Goal: Task Accomplishment & Management: Manage account settings

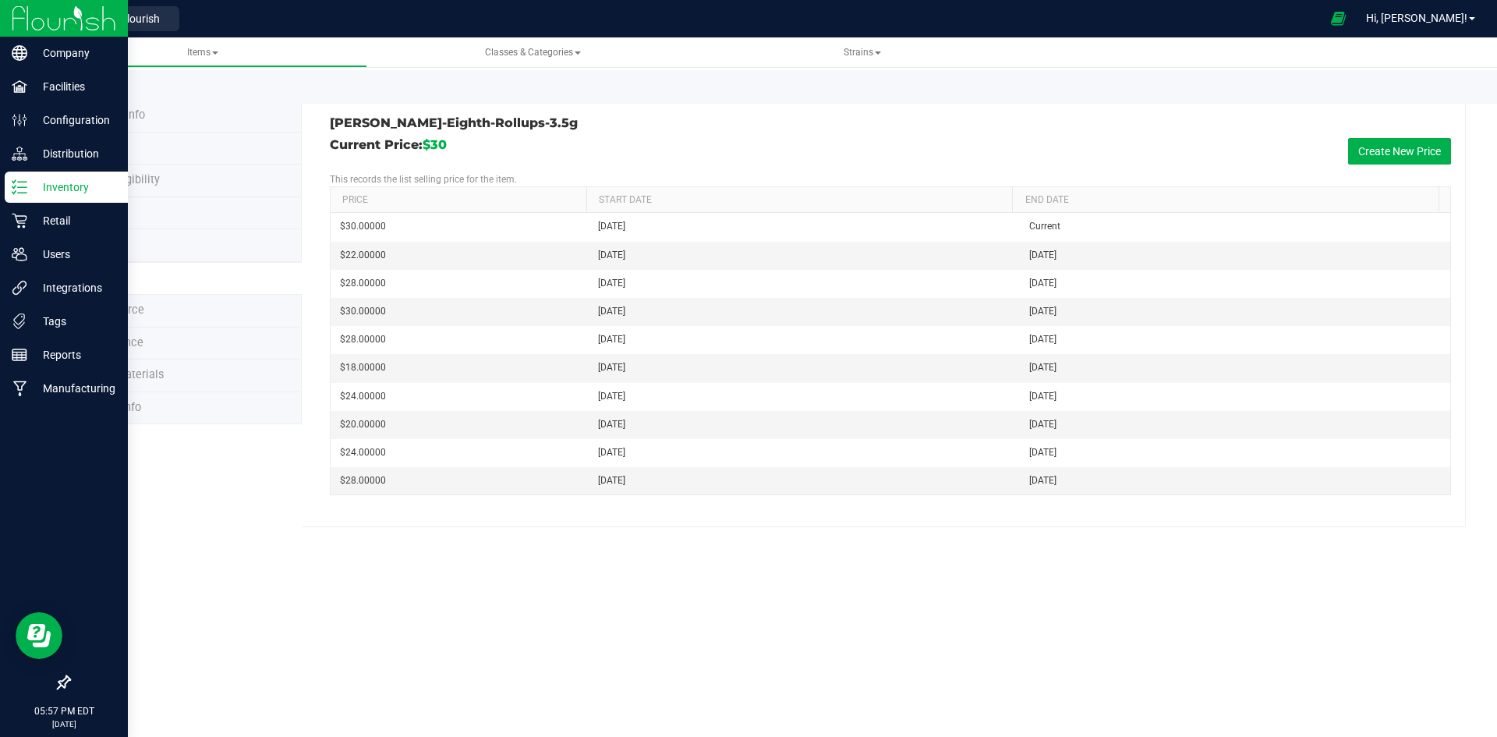
click at [29, 179] on p "Inventory" at bounding box center [74, 187] width 94 height 19
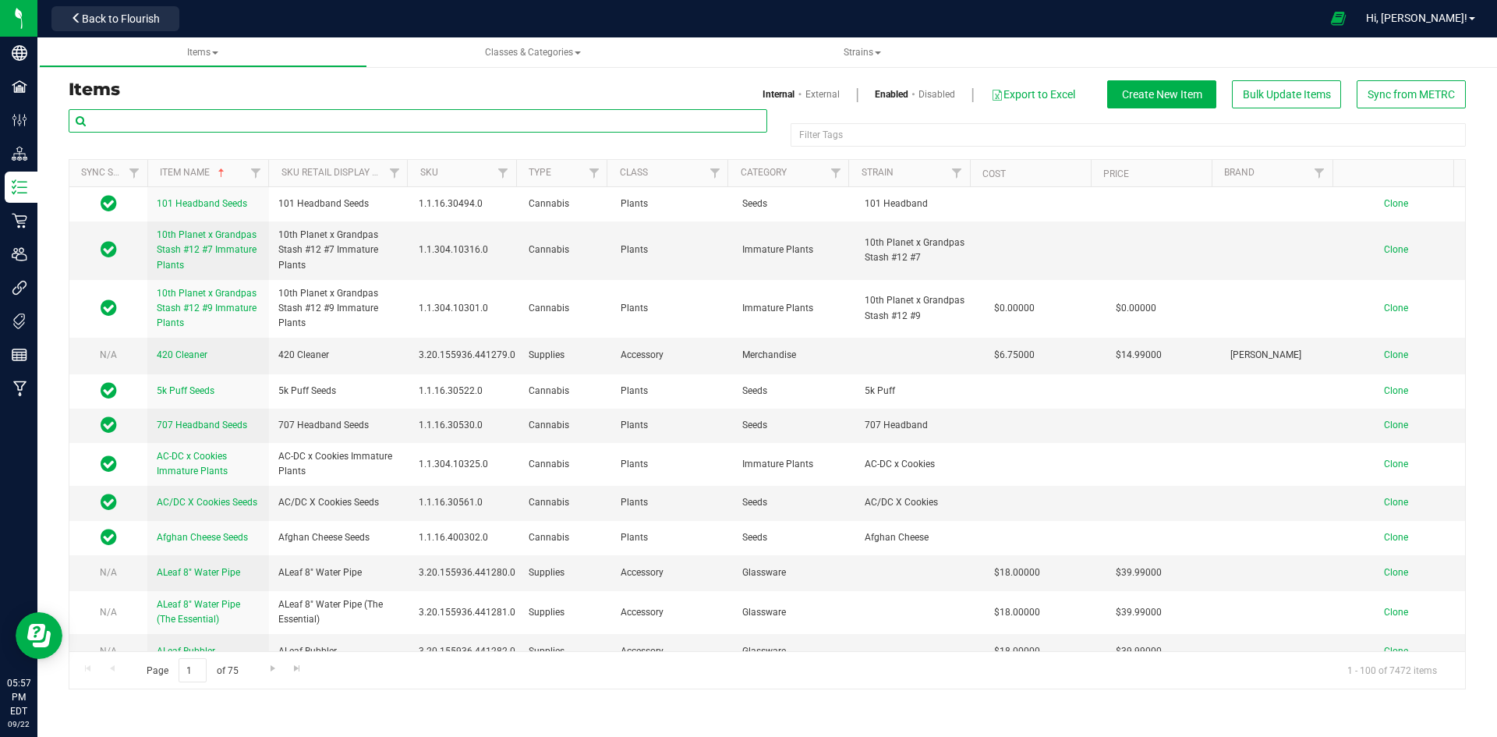
paste input "1.16.220.514237.0"
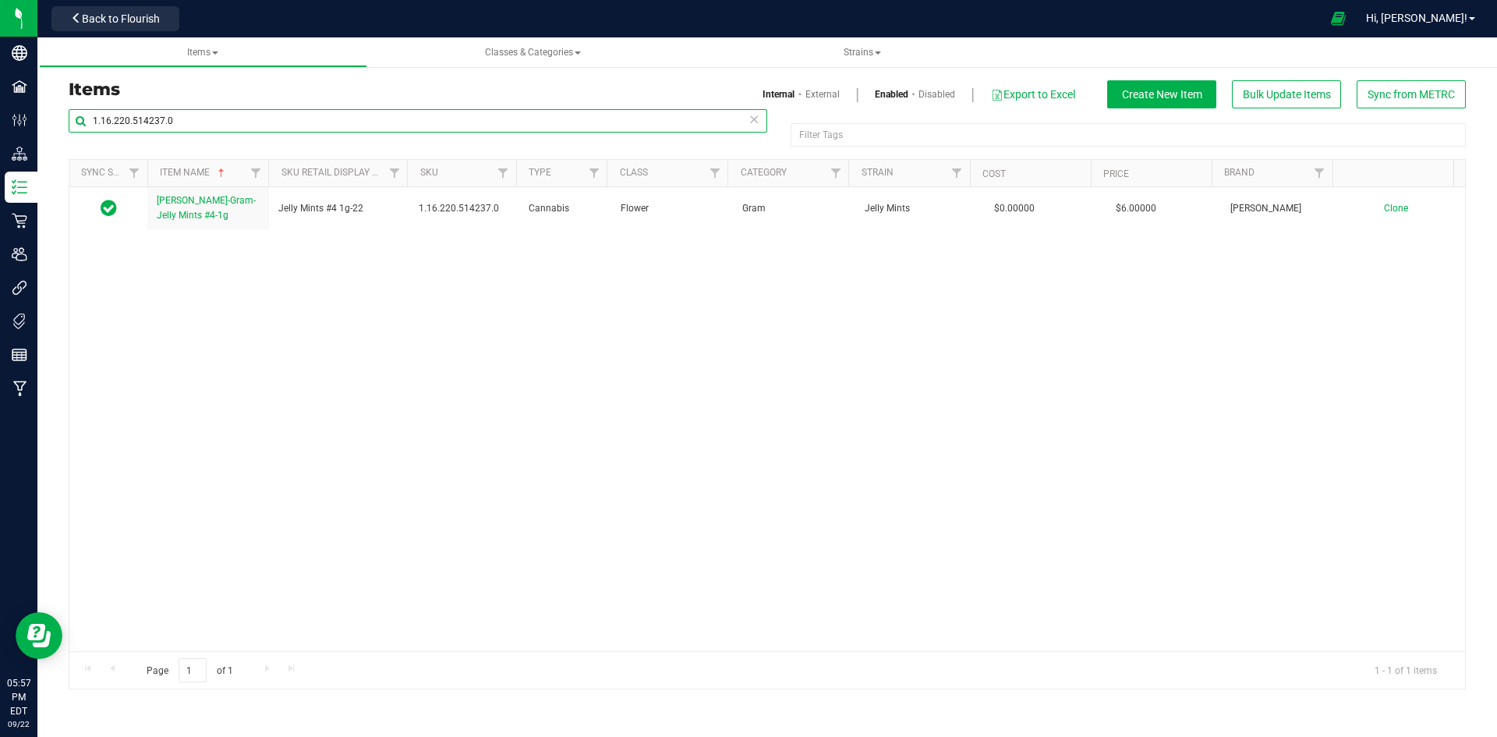
click at [278, 124] on input "1.16.220.514237.0" at bounding box center [418, 120] width 699 height 23
click at [320, 306] on div "Slater-Gram-Jelly Mints #4-1g Jelly Mints #4 1g-22 1.16.220.514237.0 Cannabis F…" at bounding box center [766, 419] width 1395 height 464
click at [441, 121] on input "1.16.220.514237.0" at bounding box center [418, 120] width 699 height 23
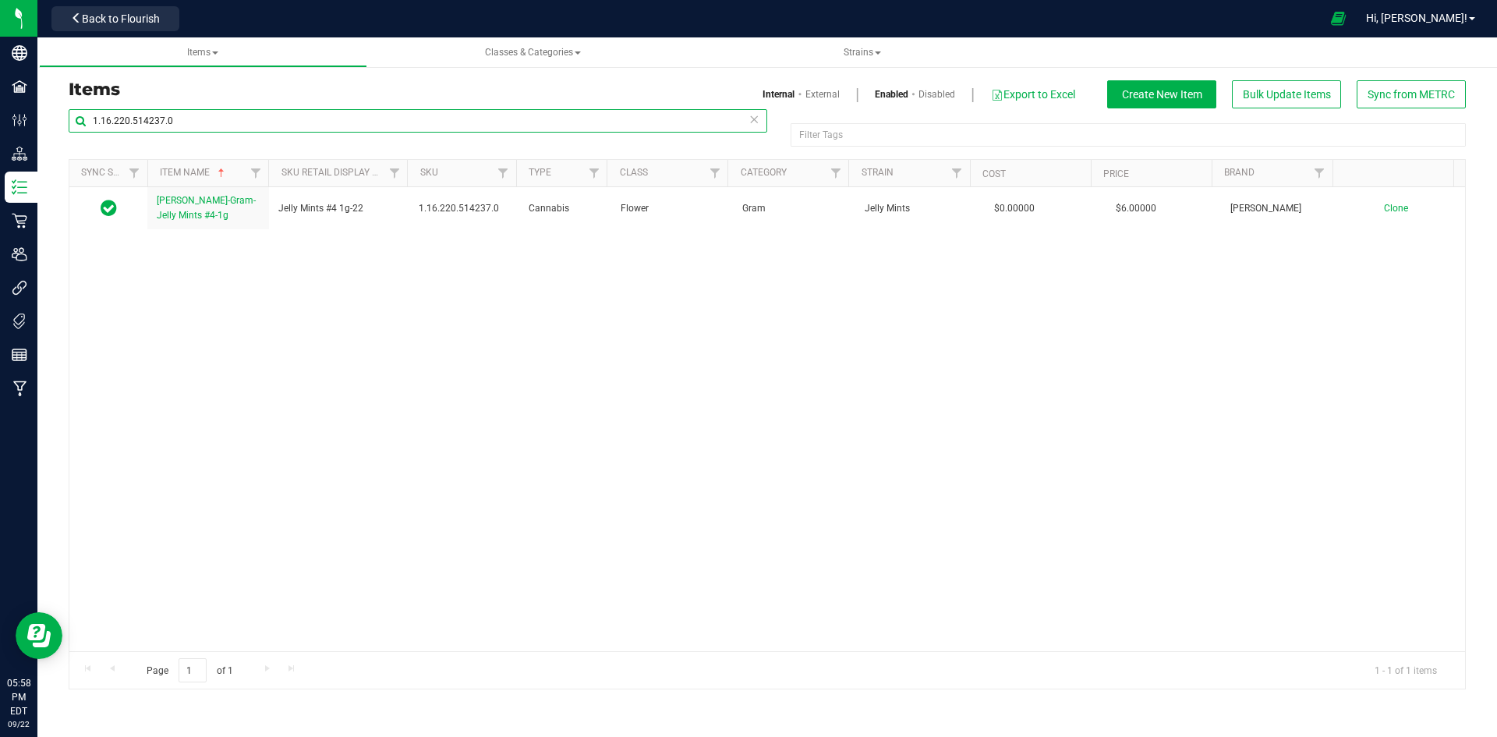
paste input "18.514235"
type input "1.16.218.514235.0"
click at [232, 125] on input "1.16.218.514235.0" at bounding box center [418, 120] width 699 height 23
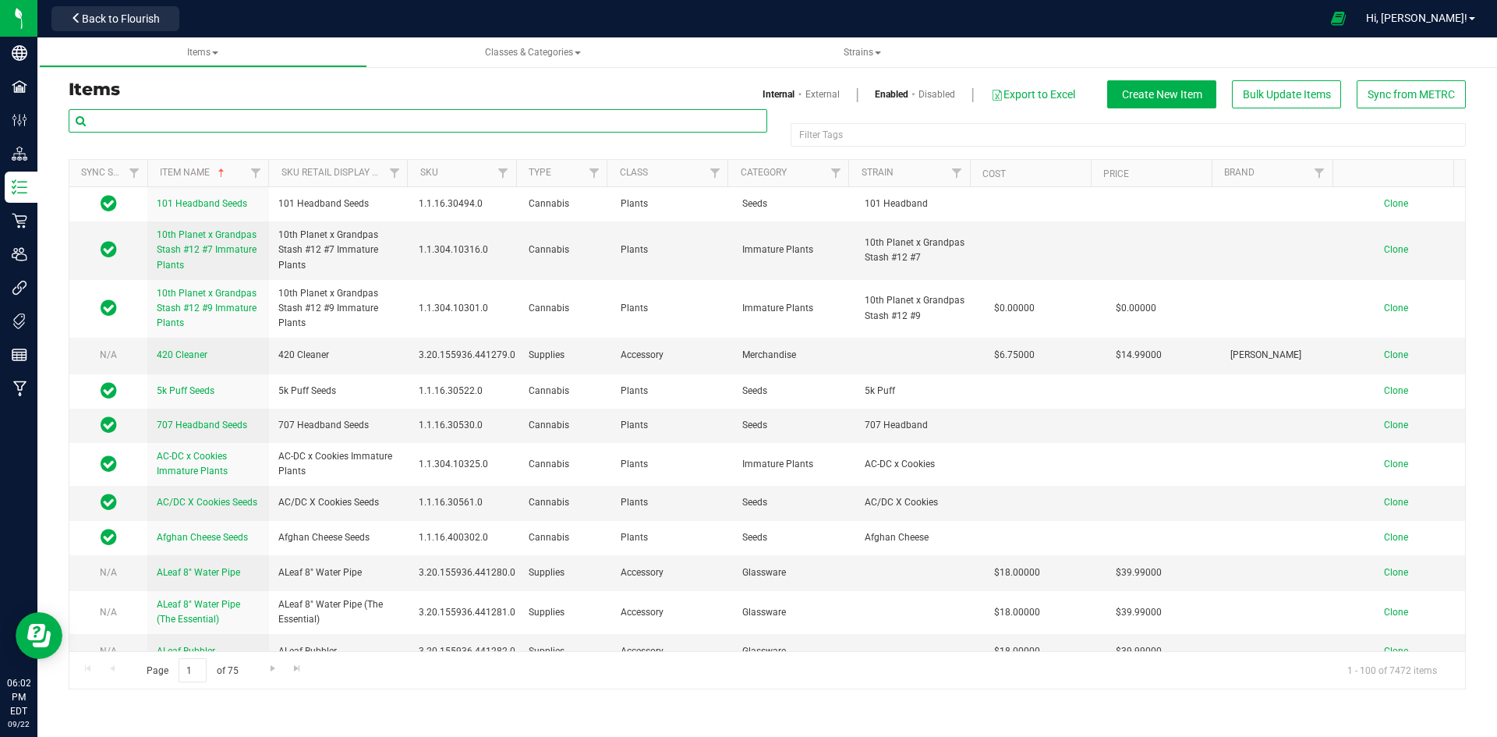
paste input "1.16.220.514237.0"
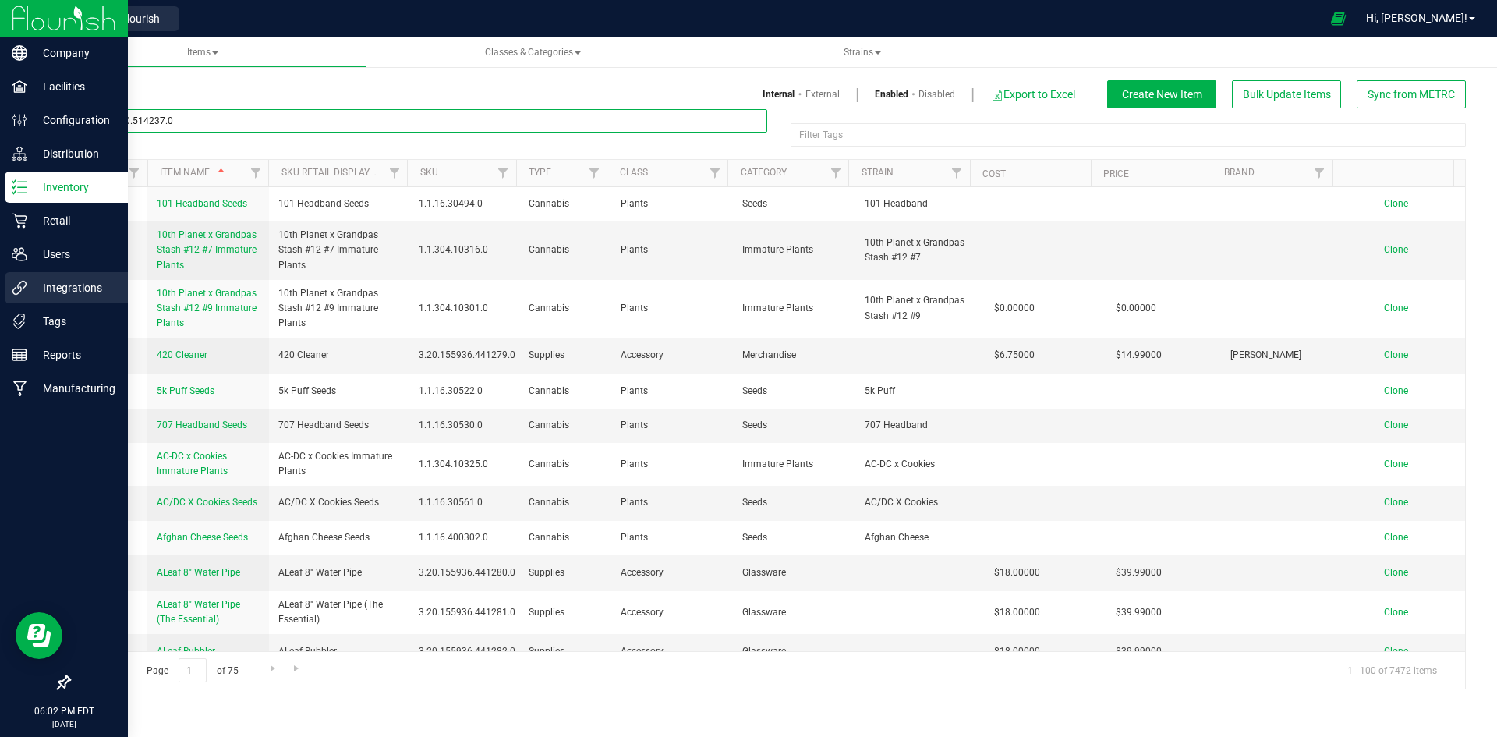
type input "1.16.220.514237.0"
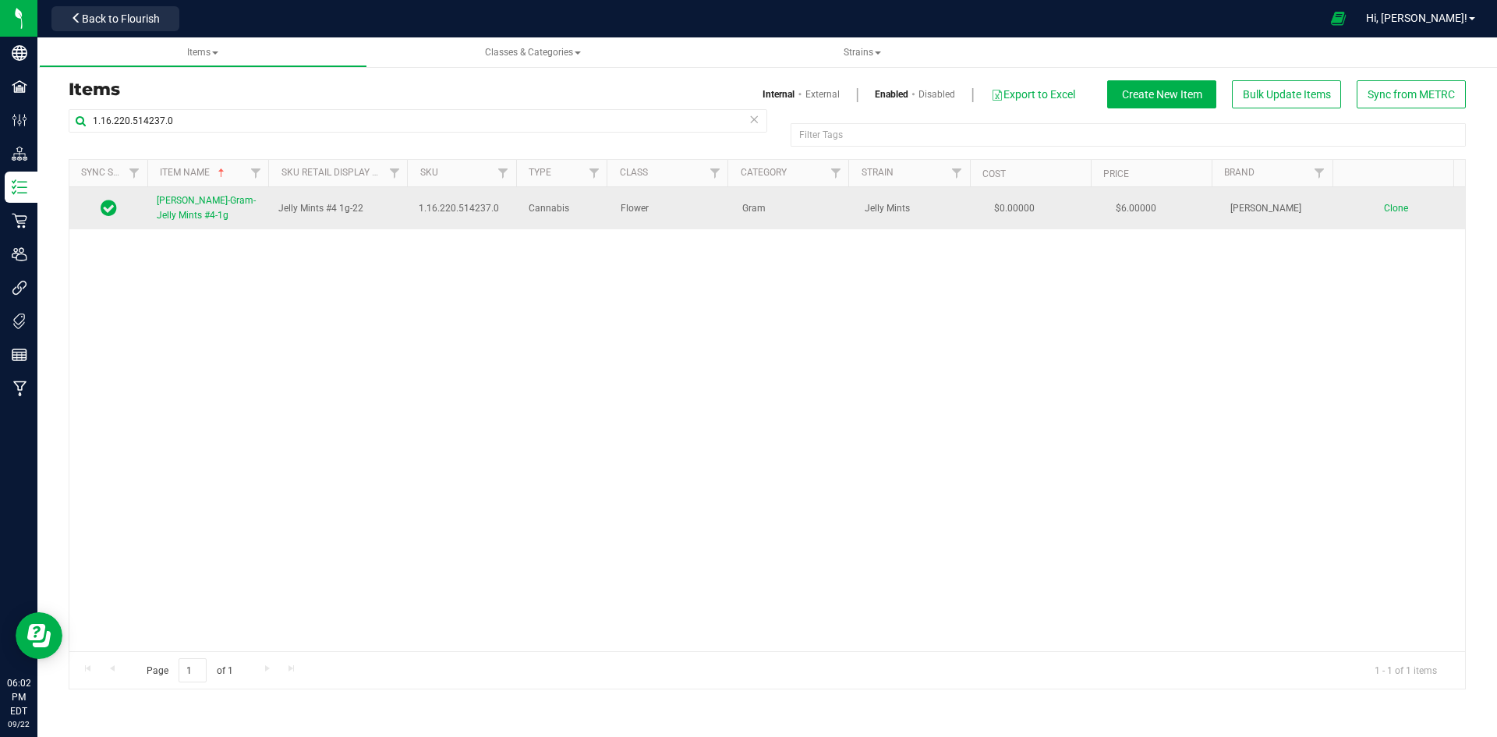
click at [180, 207] on link "[PERSON_NAME]-Gram-Jelly Mints #4-1g" at bounding box center [208, 208] width 103 height 30
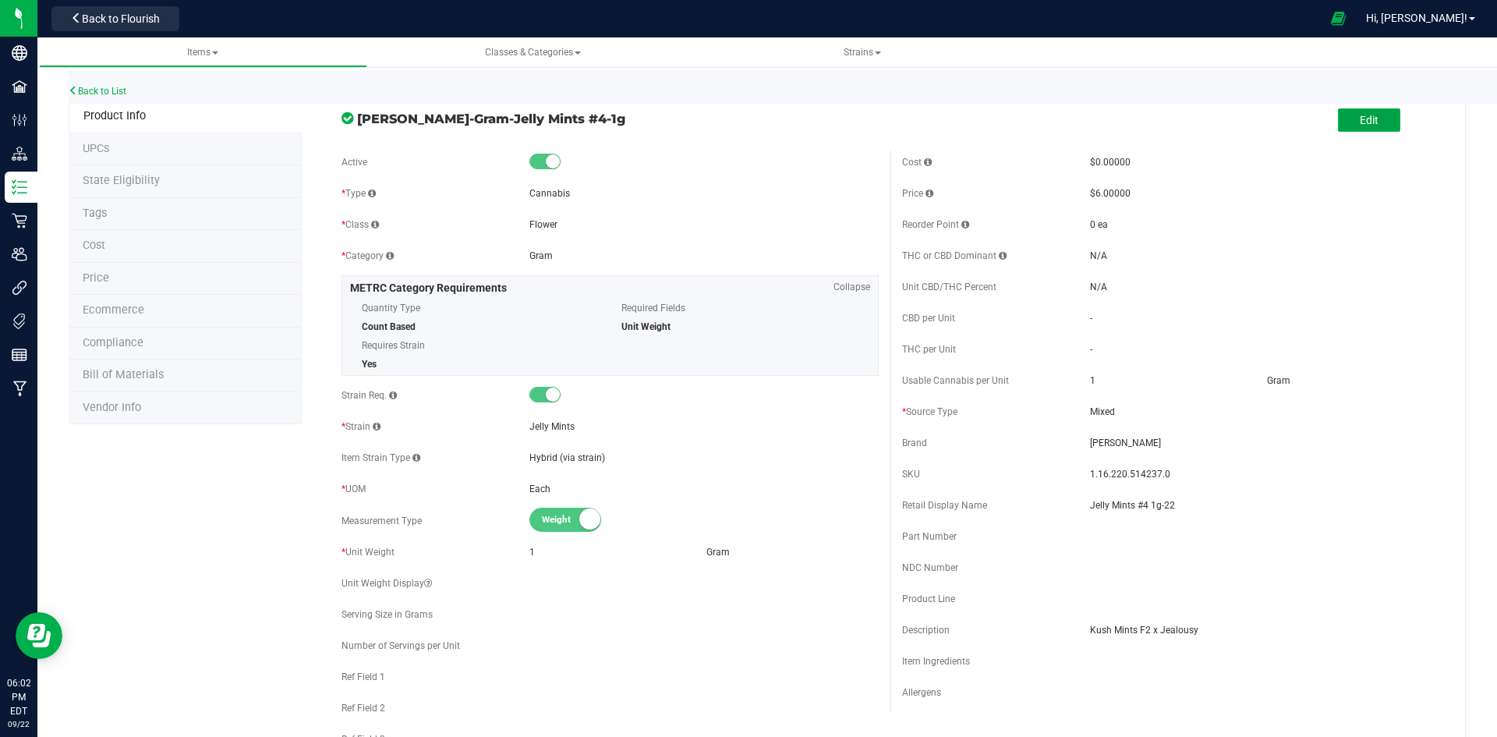
click at [1341, 118] on button "Edit" at bounding box center [1369, 119] width 62 height 23
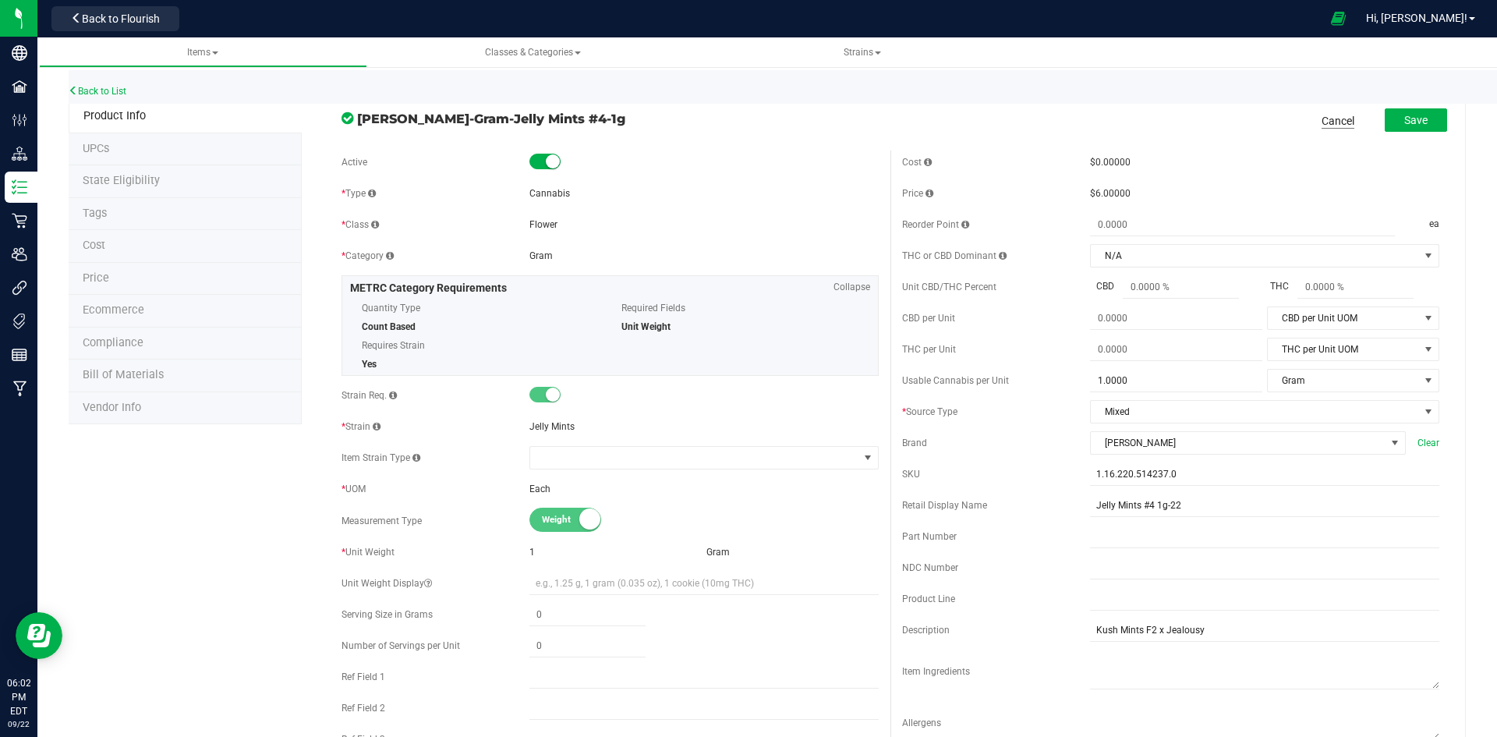
click at [1321, 117] on link "Cancel" at bounding box center [1337, 121] width 33 height 16
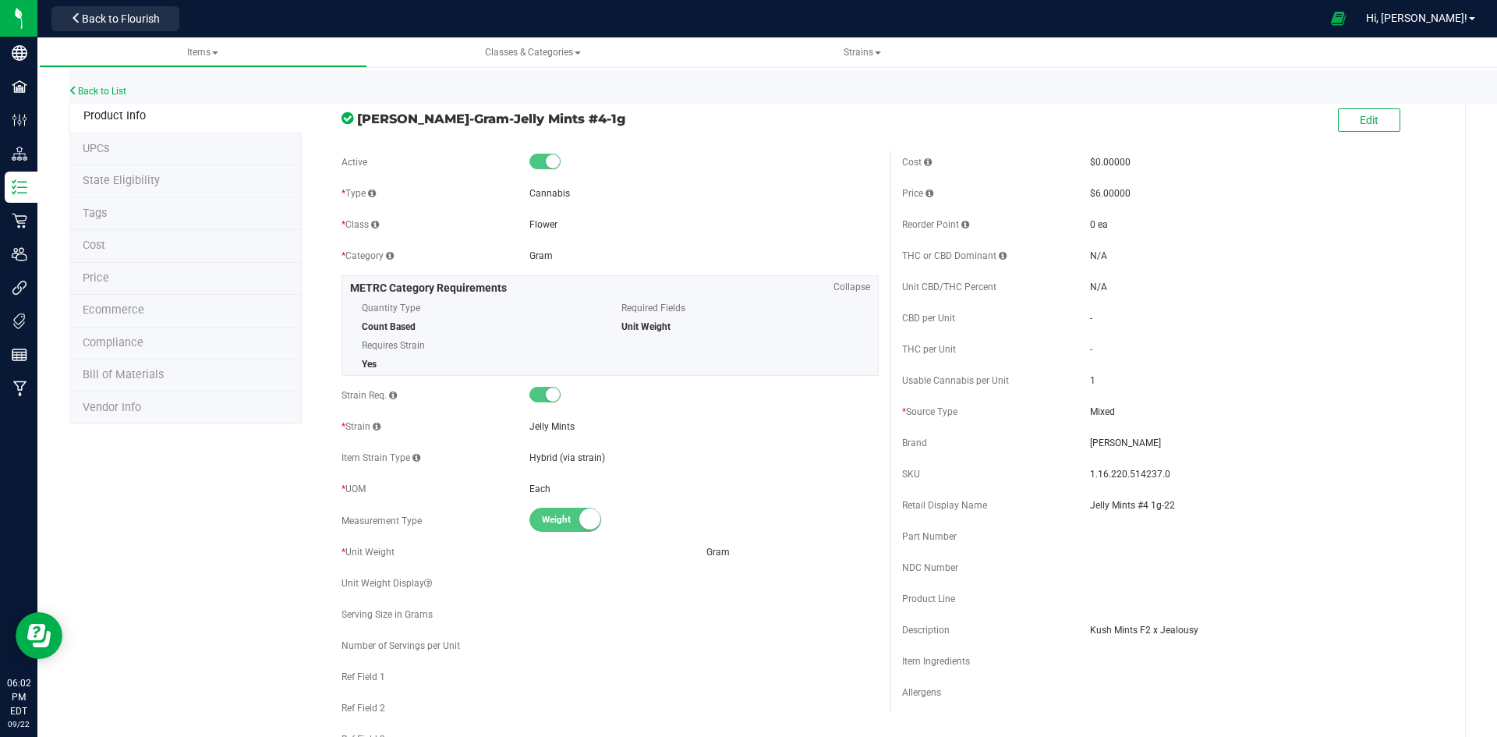
click at [137, 286] on li "Price" at bounding box center [185, 279] width 233 height 33
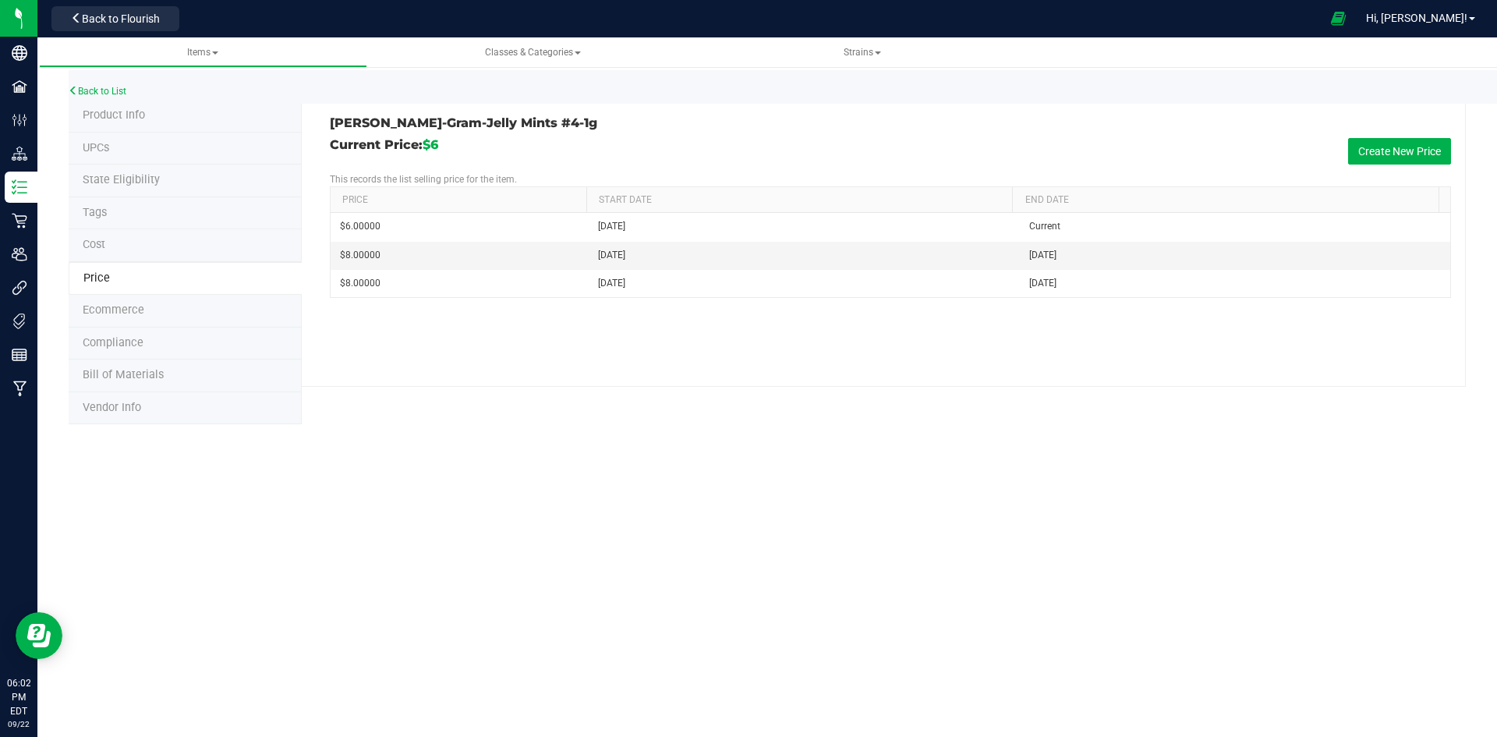
click at [1374, 168] on div "Current Price: $6 Create New Price This records the list selling price for the …" at bounding box center [890, 218] width 1121 height 160
click at [1378, 156] on button "Create New Price" at bounding box center [1399, 151] width 103 height 27
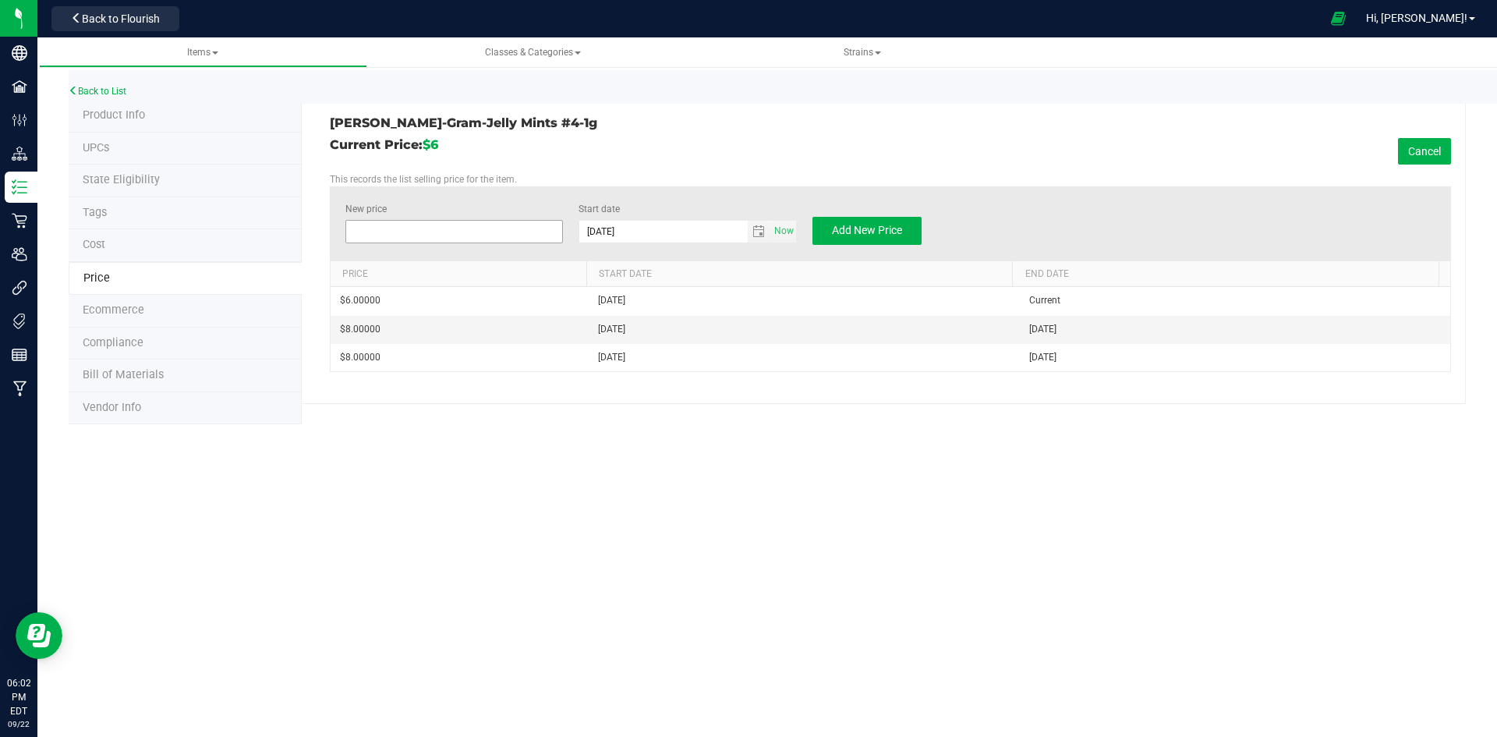
click at [487, 232] on span at bounding box center [454, 231] width 218 height 23
type input "7"
click at [842, 232] on span "Add New Price" at bounding box center [867, 230] width 70 height 12
type input "$0.00000"
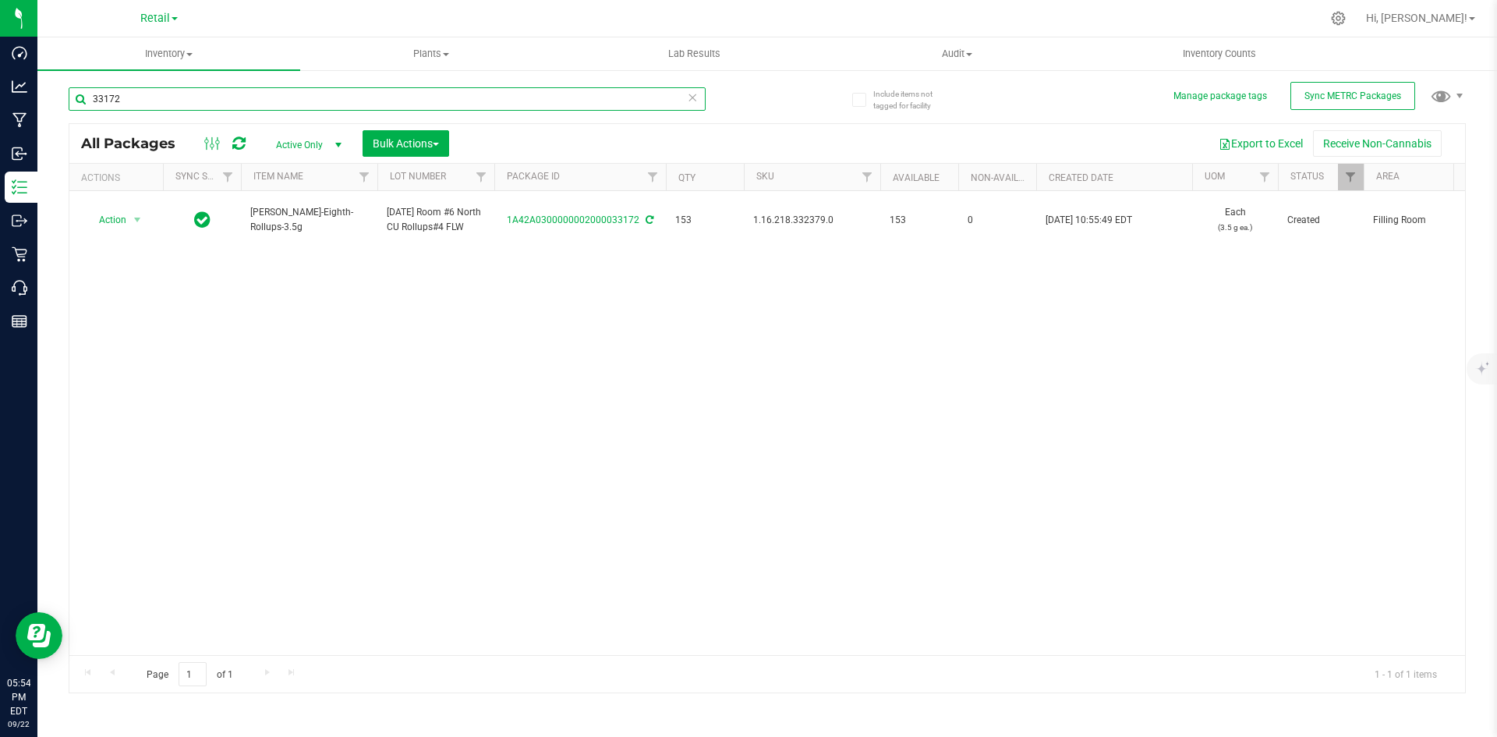
click at [218, 90] on input "33172" at bounding box center [387, 98] width 637 height 23
type input "jelly mint"
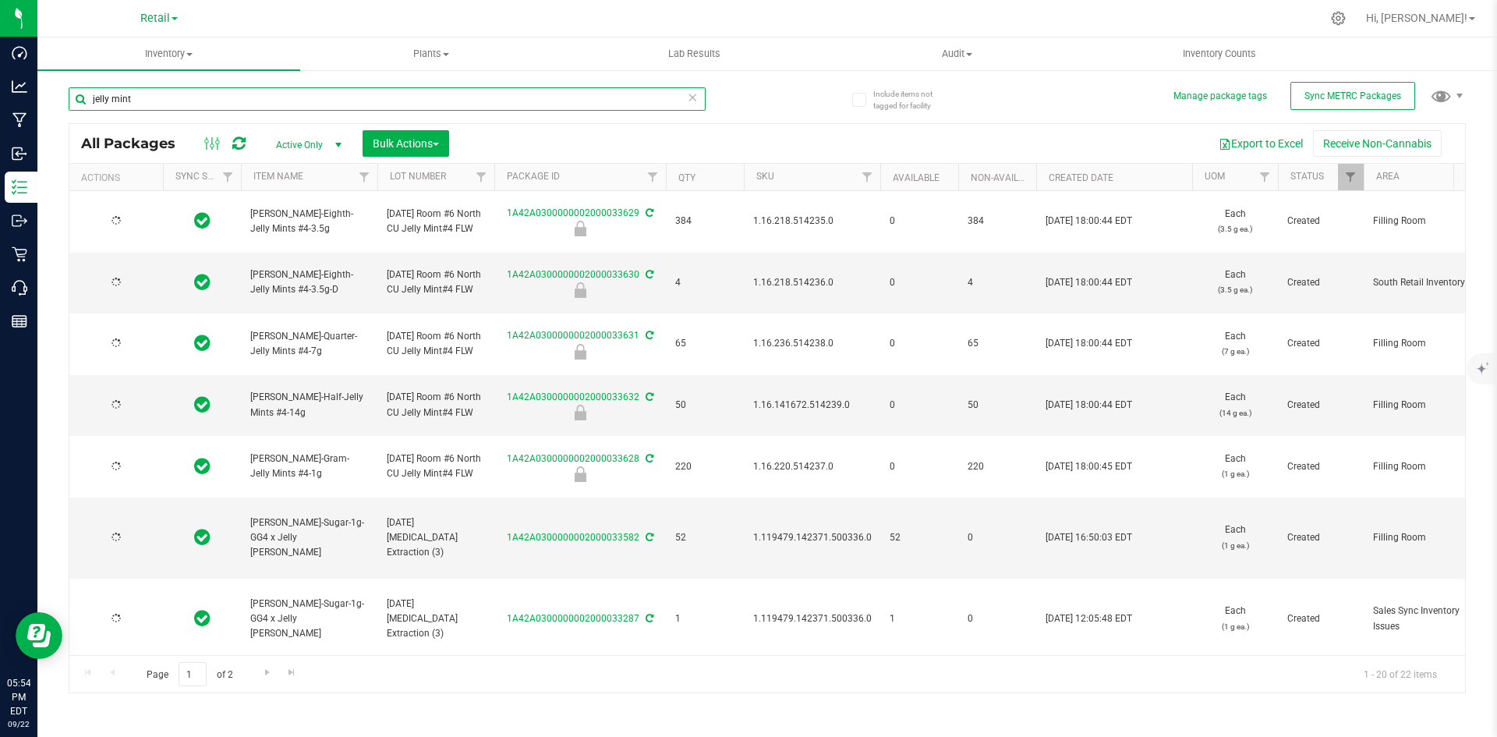
type input "2025-08-26"
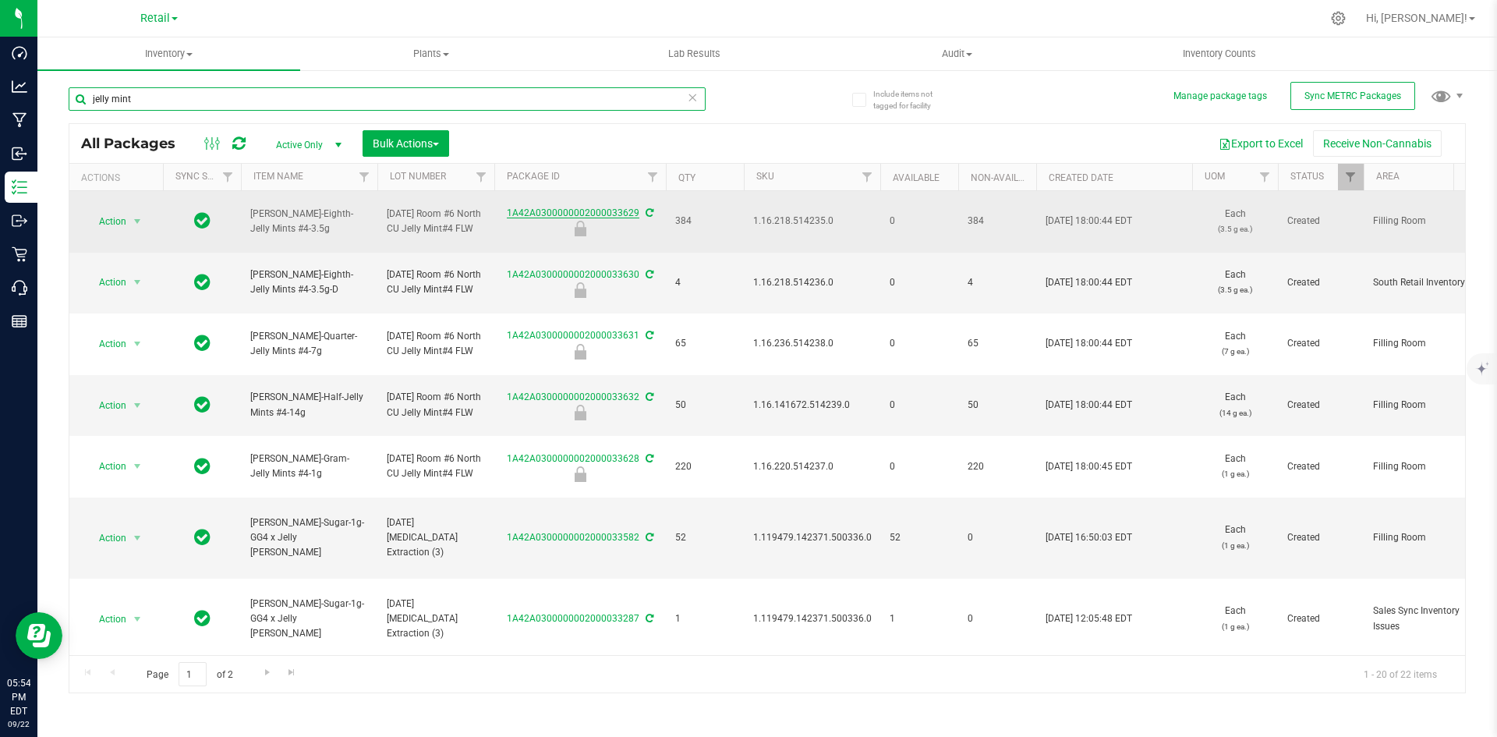
type input "jelly mint"
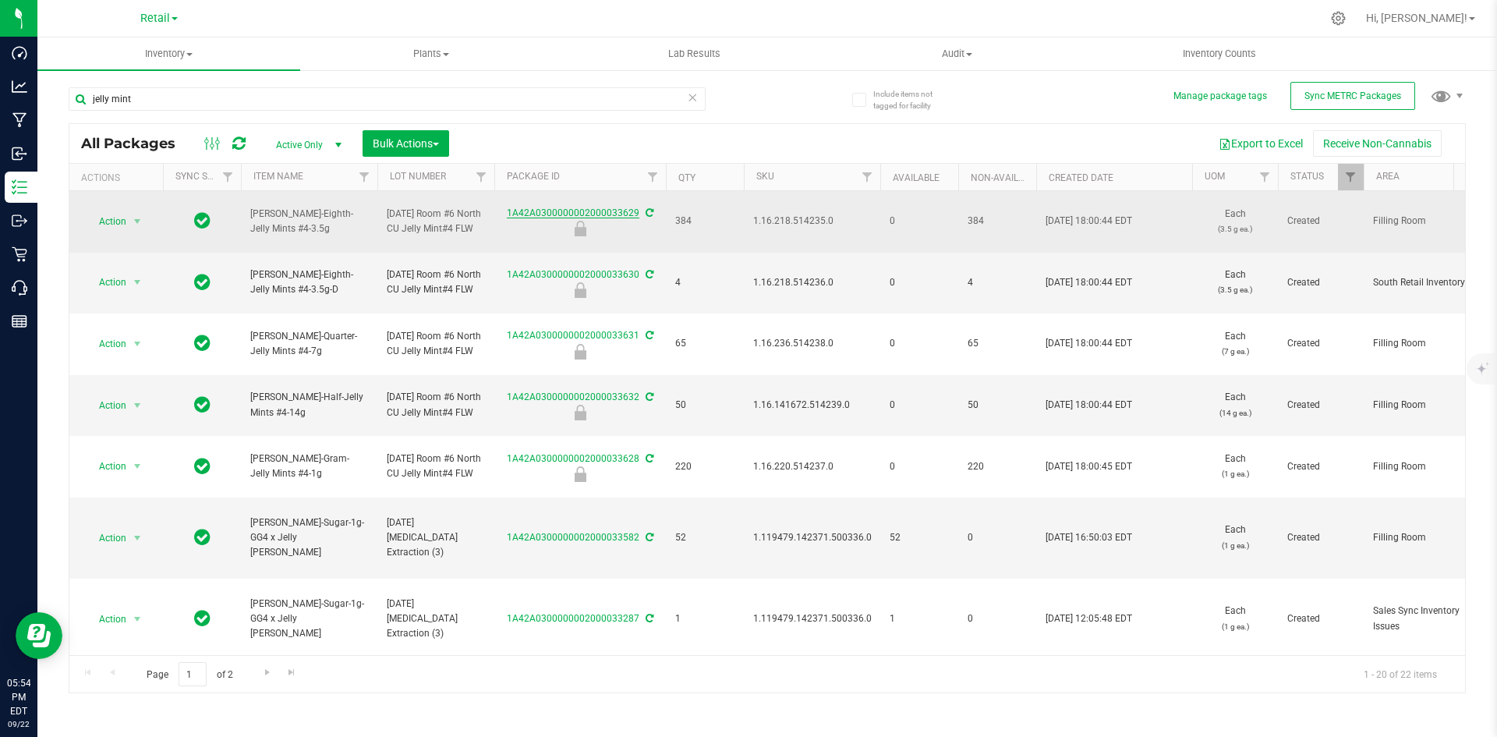
click at [567, 214] on link "1A42A0300000002000033629" at bounding box center [573, 212] width 133 height 11
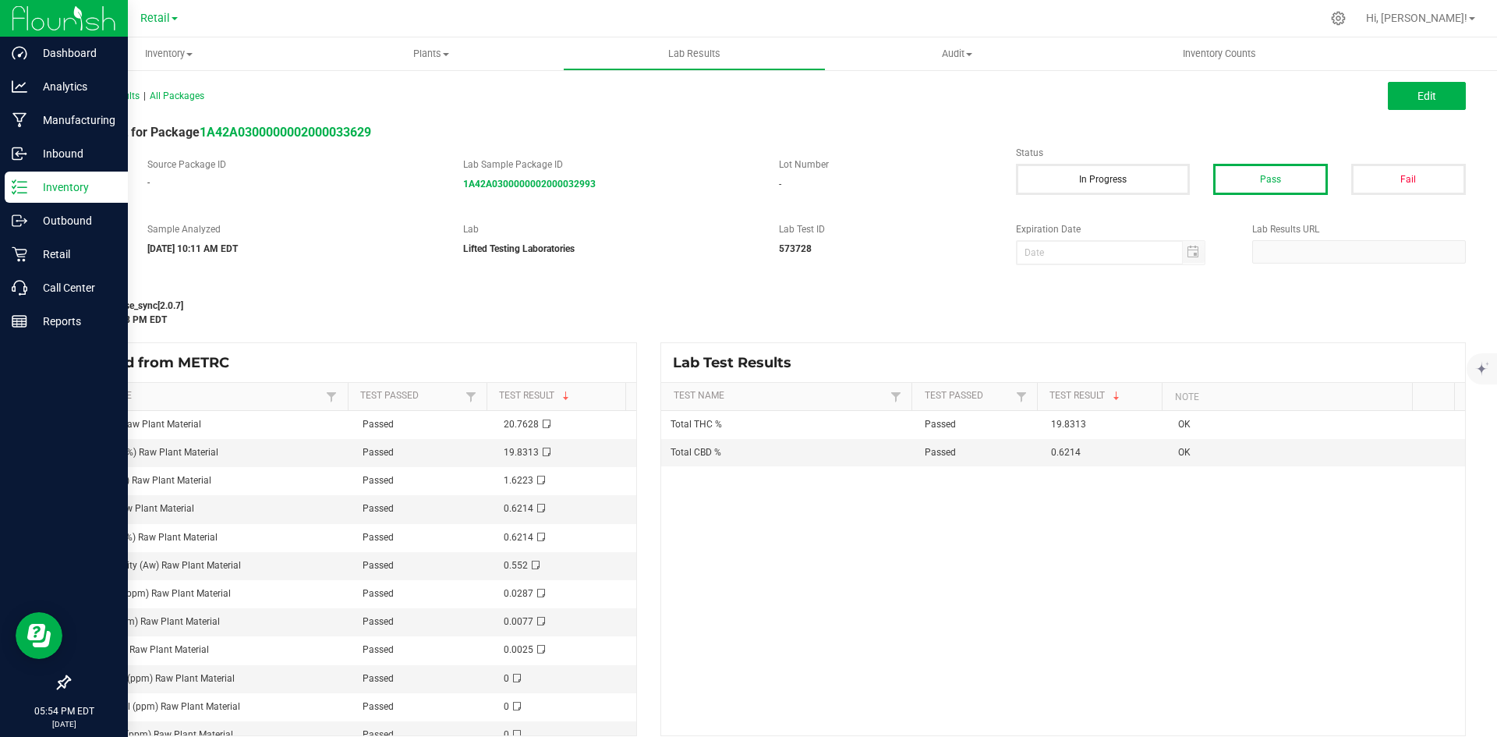
click at [27, 189] on p "Inventory" at bounding box center [74, 187] width 94 height 19
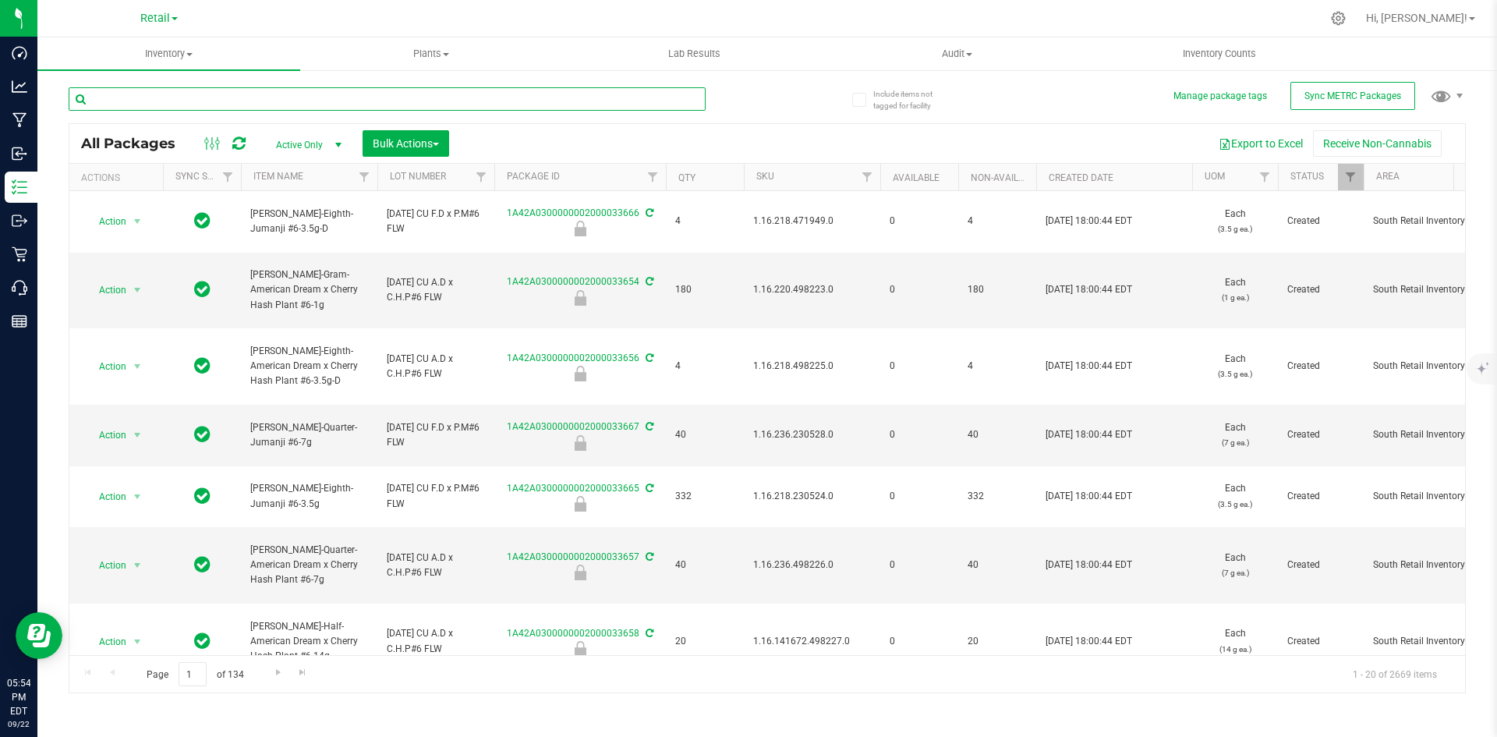
click at [300, 96] on input "text" at bounding box center [387, 98] width 637 height 23
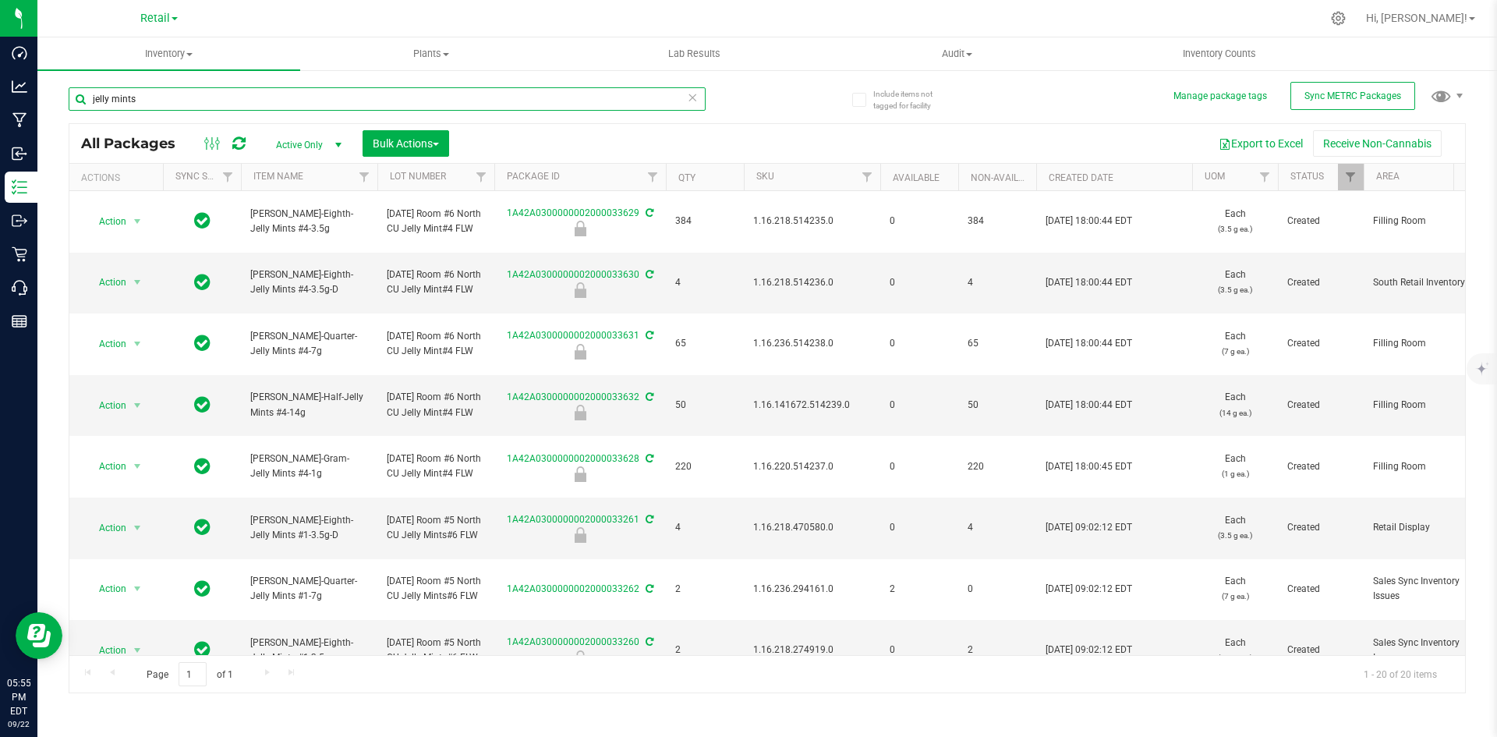
click at [457, 97] on input "jelly mints" at bounding box center [387, 98] width 637 height 23
click at [453, 96] on input "jelly mints" at bounding box center [387, 98] width 637 height 23
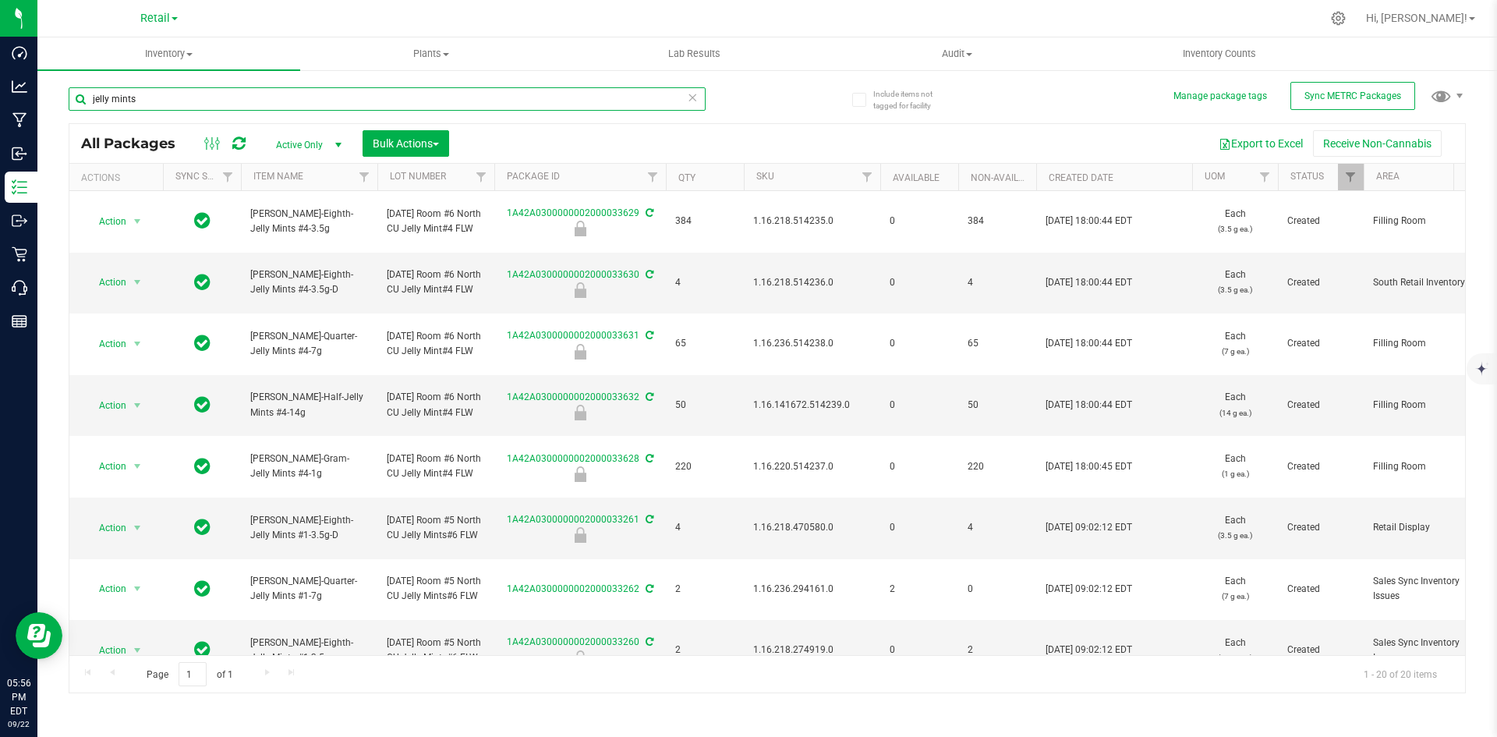
type input "jelly mints"
click at [483, 95] on input "jelly mints" at bounding box center [387, 98] width 637 height 23
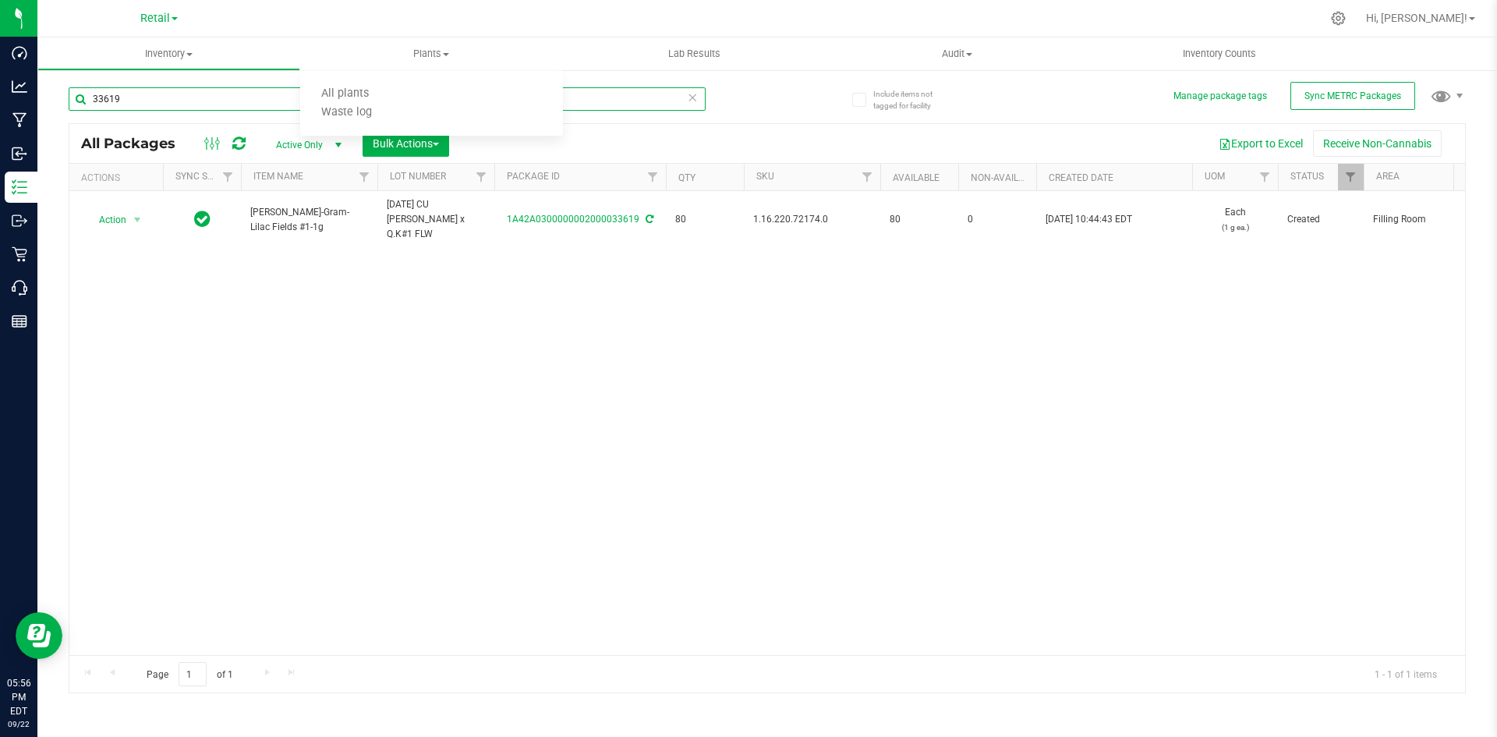
drag, startPoint x: 283, startPoint y: 2, endPoint x: 154, endPoint y: 104, distance: 164.2
click at [154, 104] on input "33619" at bounding box center [387, 98] width 637 height 23
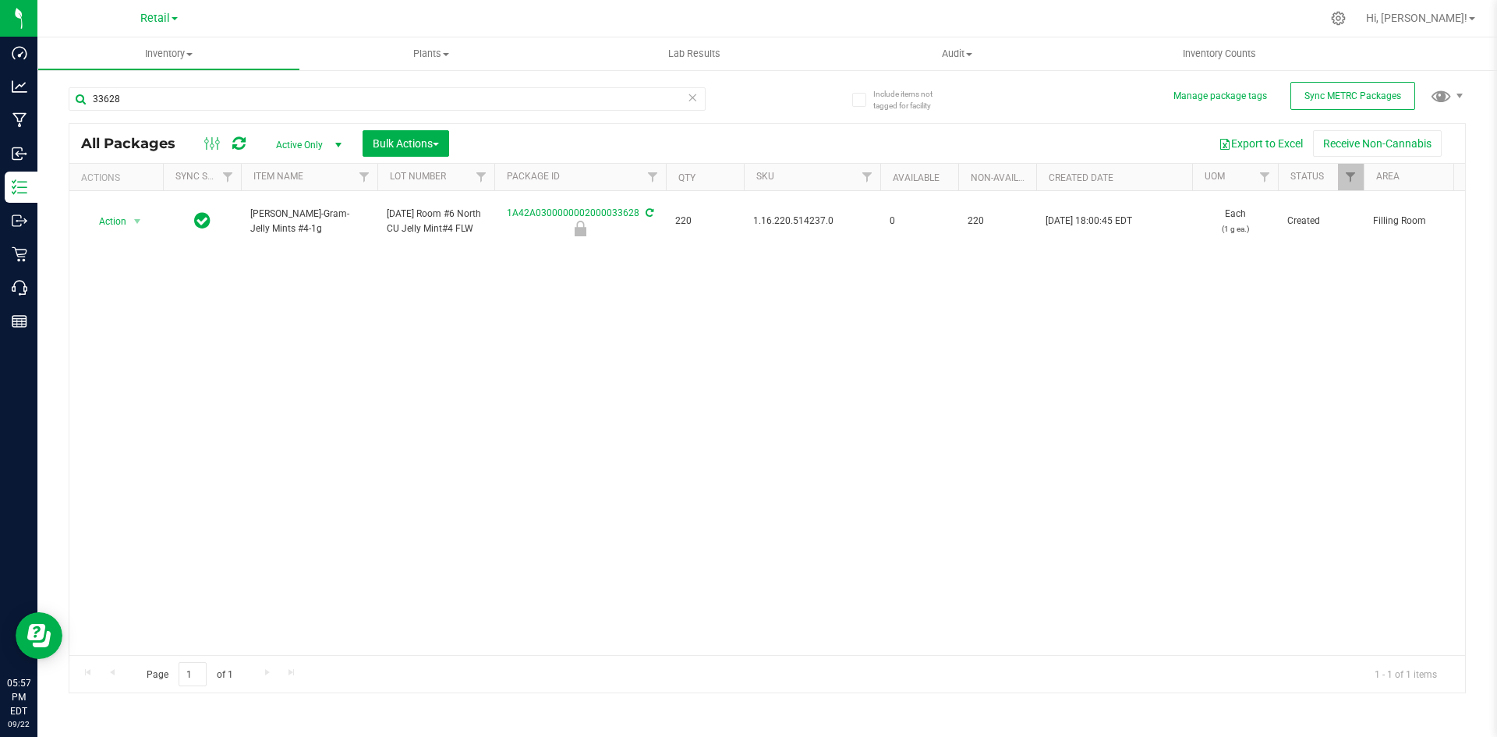
drag, startPoint x: 218, startPoint y: 3, endPoint x: 712, endPoint y: 78, distance: 499.1
click at [713, 77] on div "33628" at bounding box center [418, 98] width 699 height 50
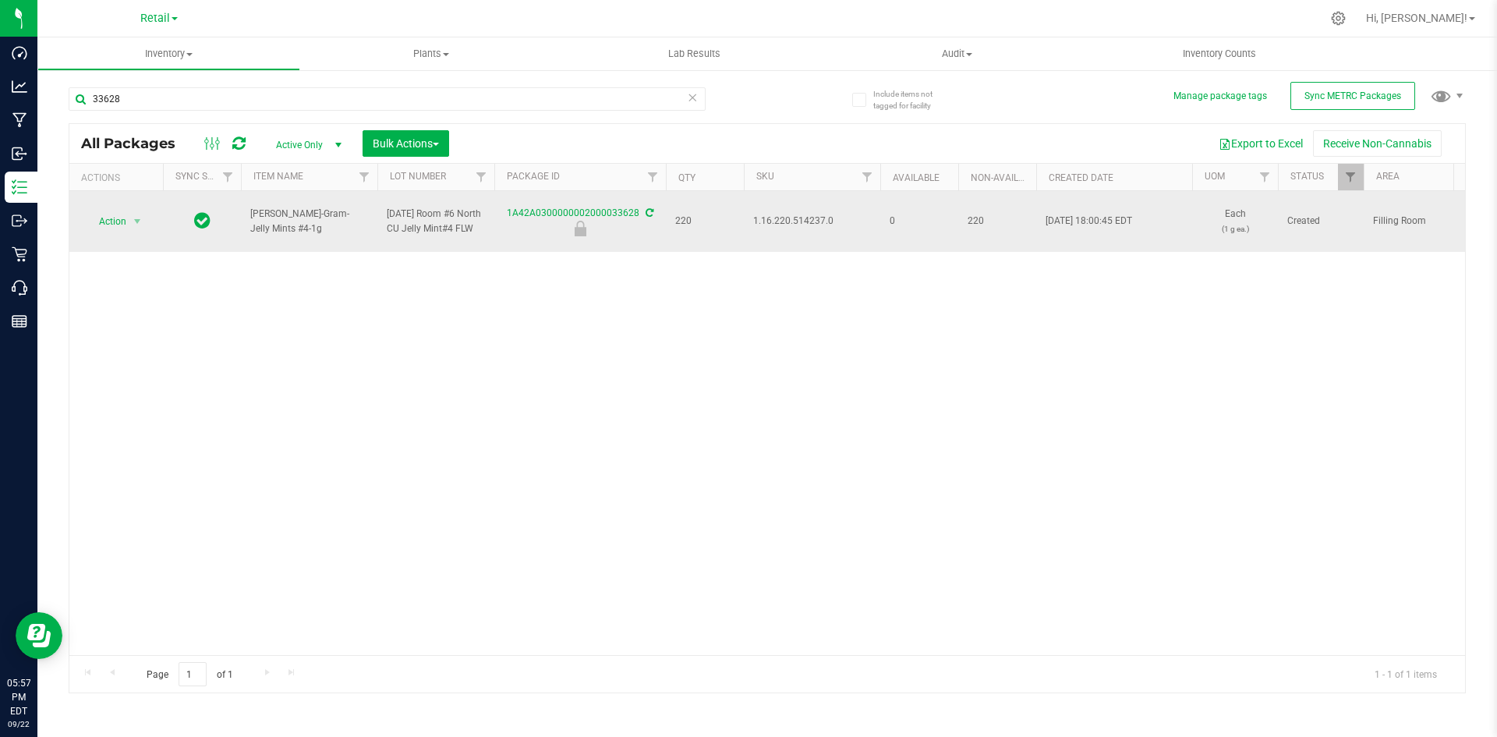
click at [810, 225] on span "1.16.220.514237.0" at bounding box center [812, 221] width 118 height 15
copy span "1.16.220.514237.0"
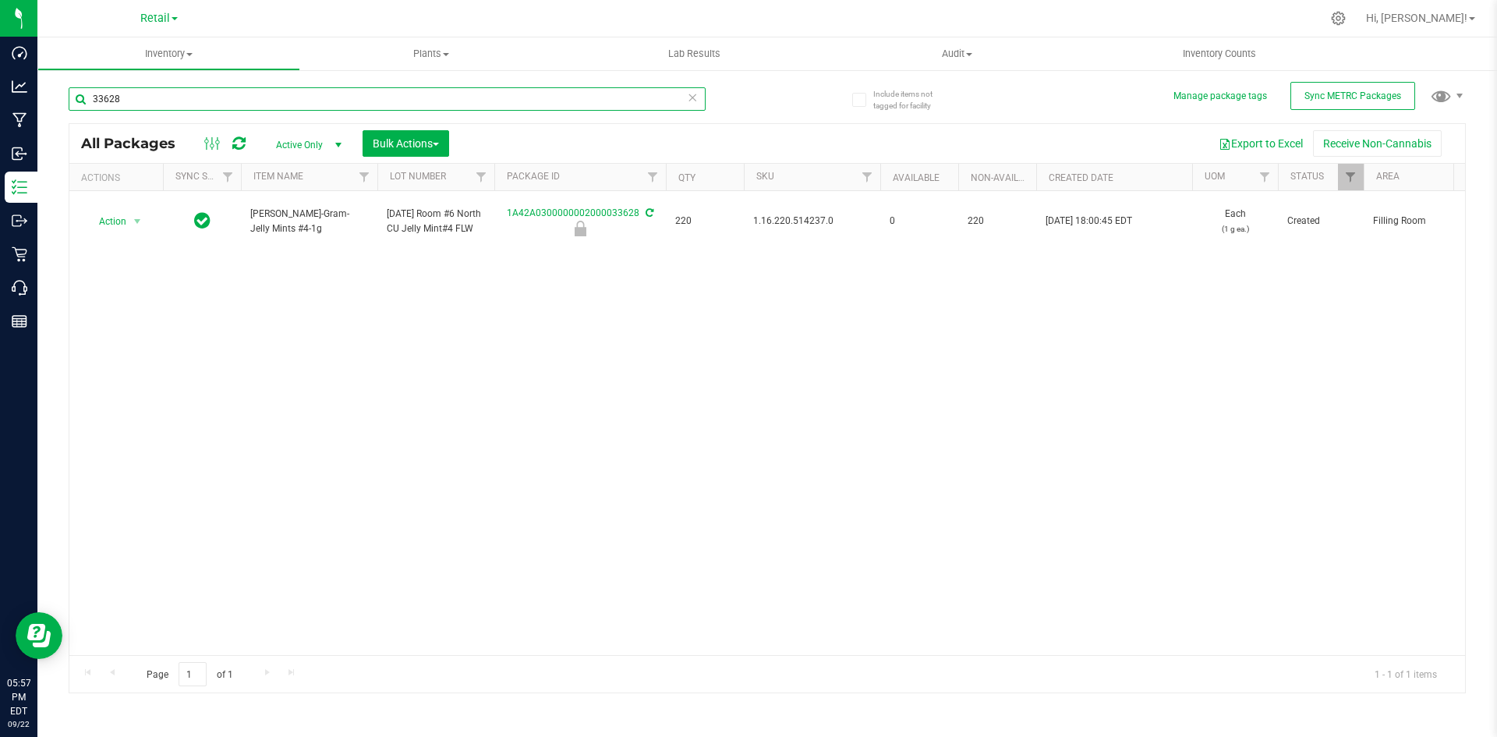
click at [392, 101] on input "33628" at bounding box center [387, 98] width 637 height 23
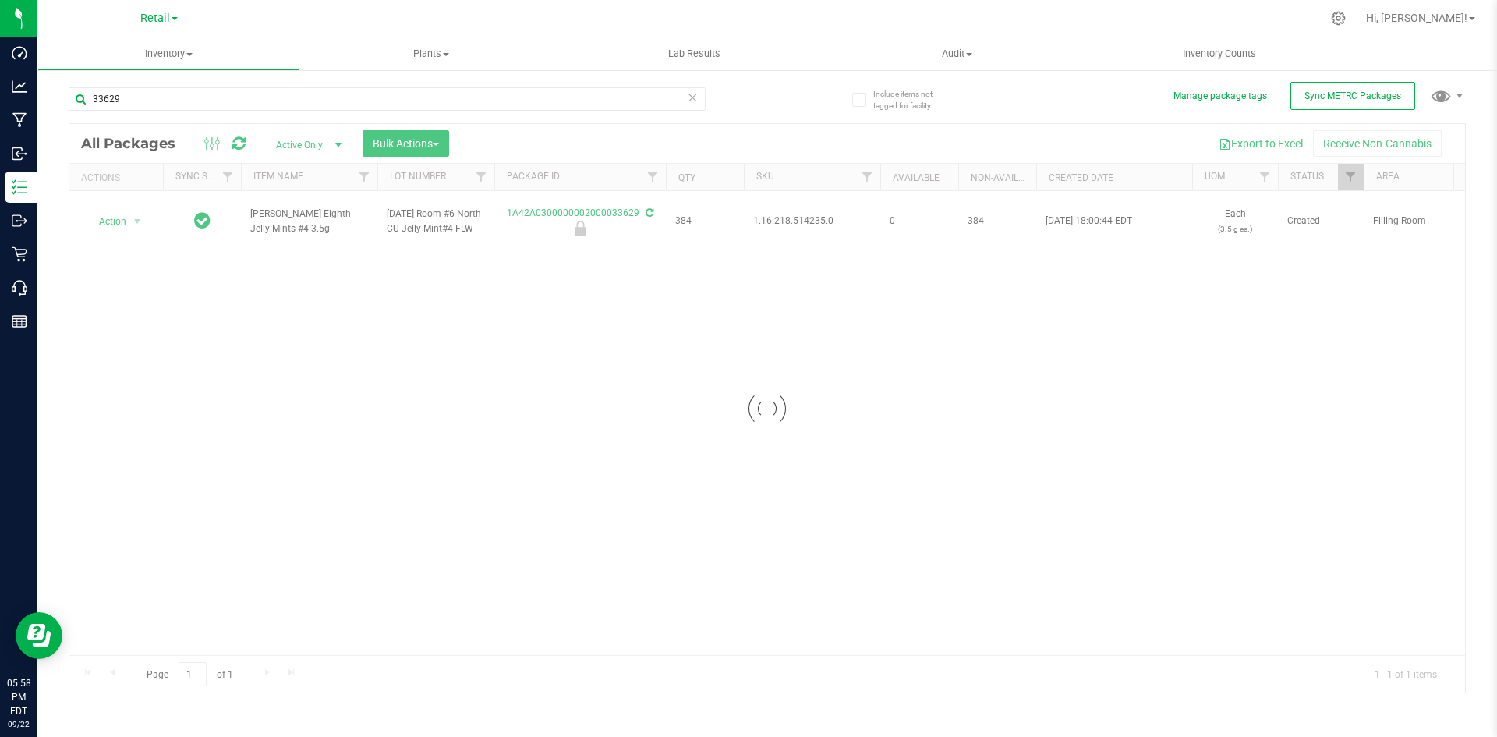
click at [788, 221] on div at bounding box center [766, 408] width 1395 height 568
click at [788, 221] on span "1.16.218.514235.0" at bounding box center [812, 221] width 118 height 15
copy tr "1.16.218.514235.0"
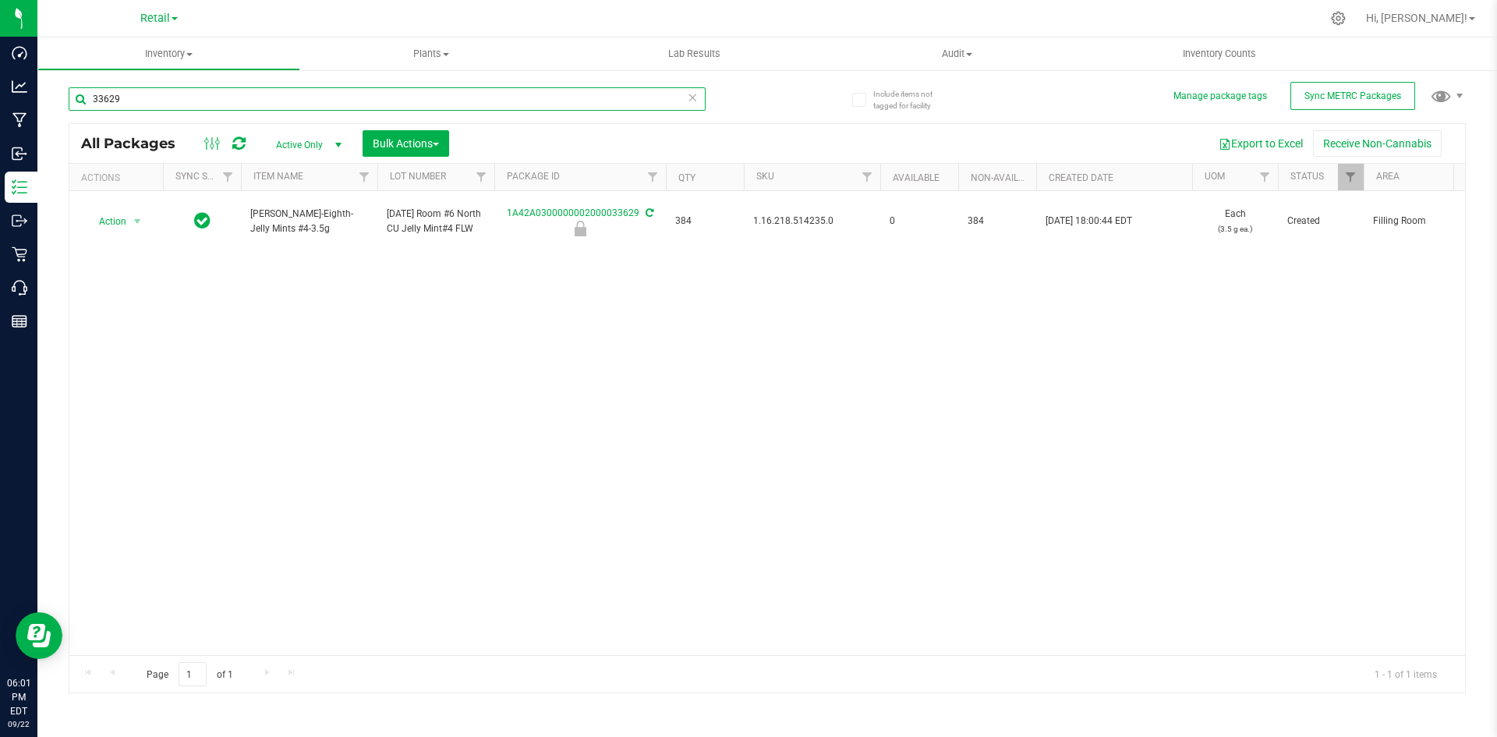
click at [213, 101] on input "33629" at bounding box center [387, 98] width 637 height 23
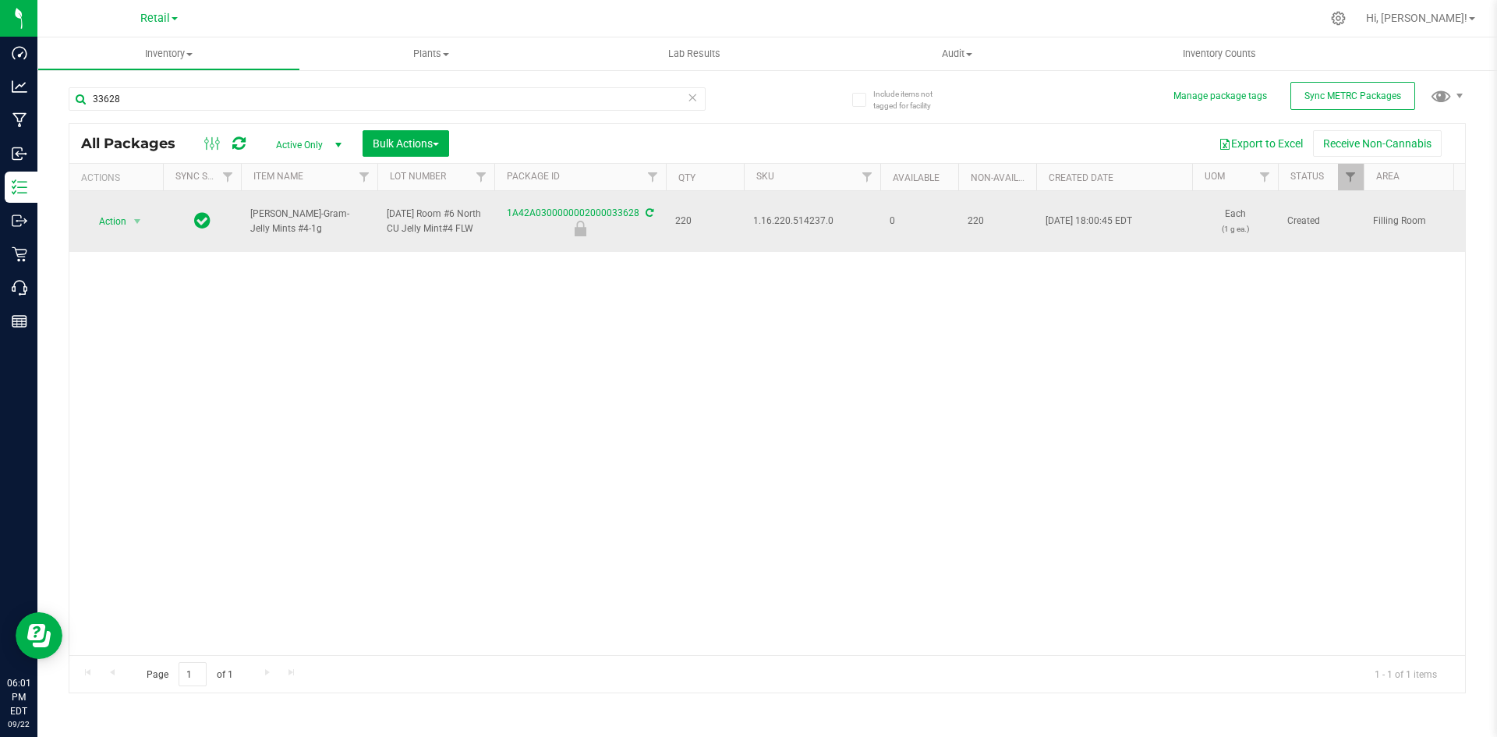
click at [794, 228] on span "1.16.220.514237.0" at bounding box center [812, 221] width 118 height 15
click at [800, 221] on span "1.16.220.514237.0" at bounding box center [812, 221] width 118 height 15
copy span "1.16.220.514237.0"
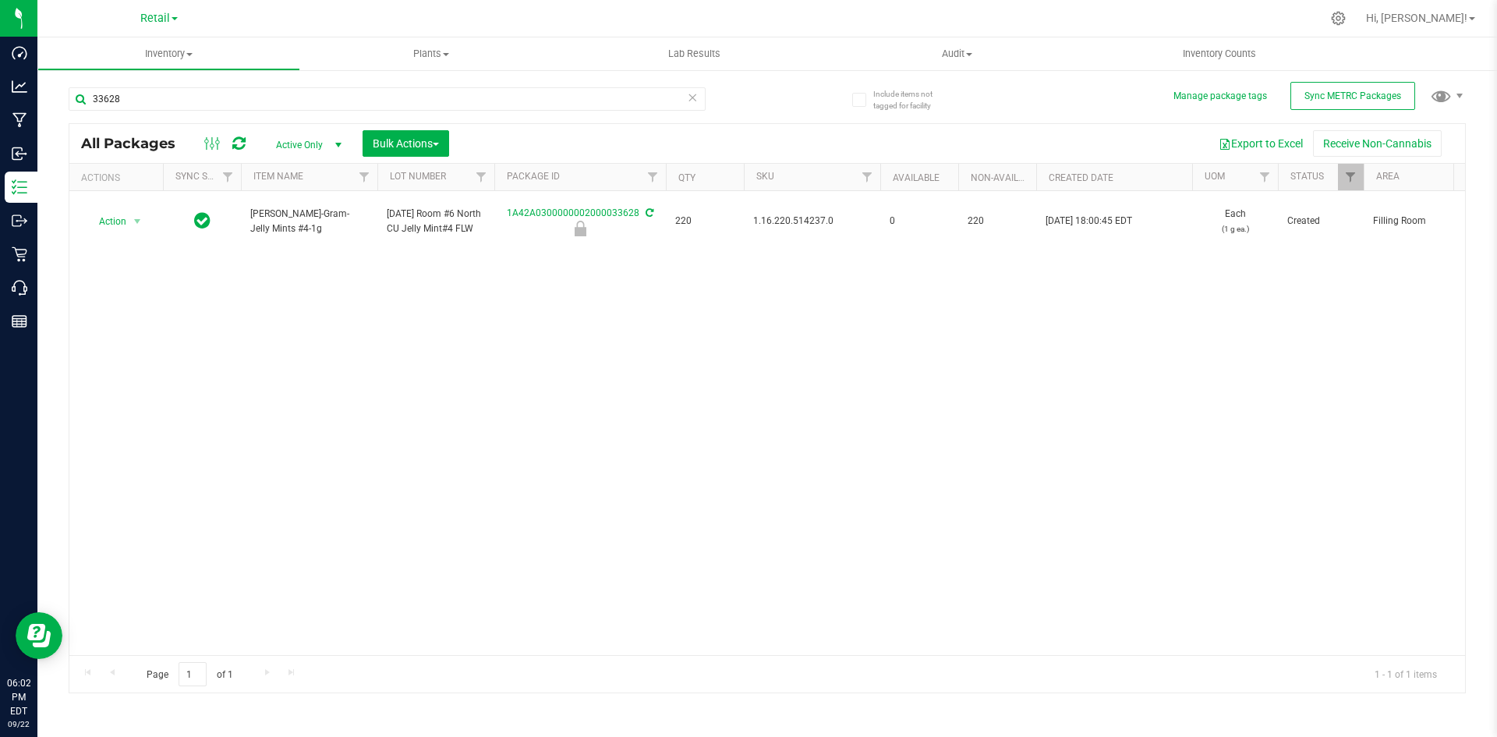
click at [1372, 288] on div "Action Action Edit attributes Global inventory Locate package Package audit log…" at bounding box center [766, 423] width 1395 height 464
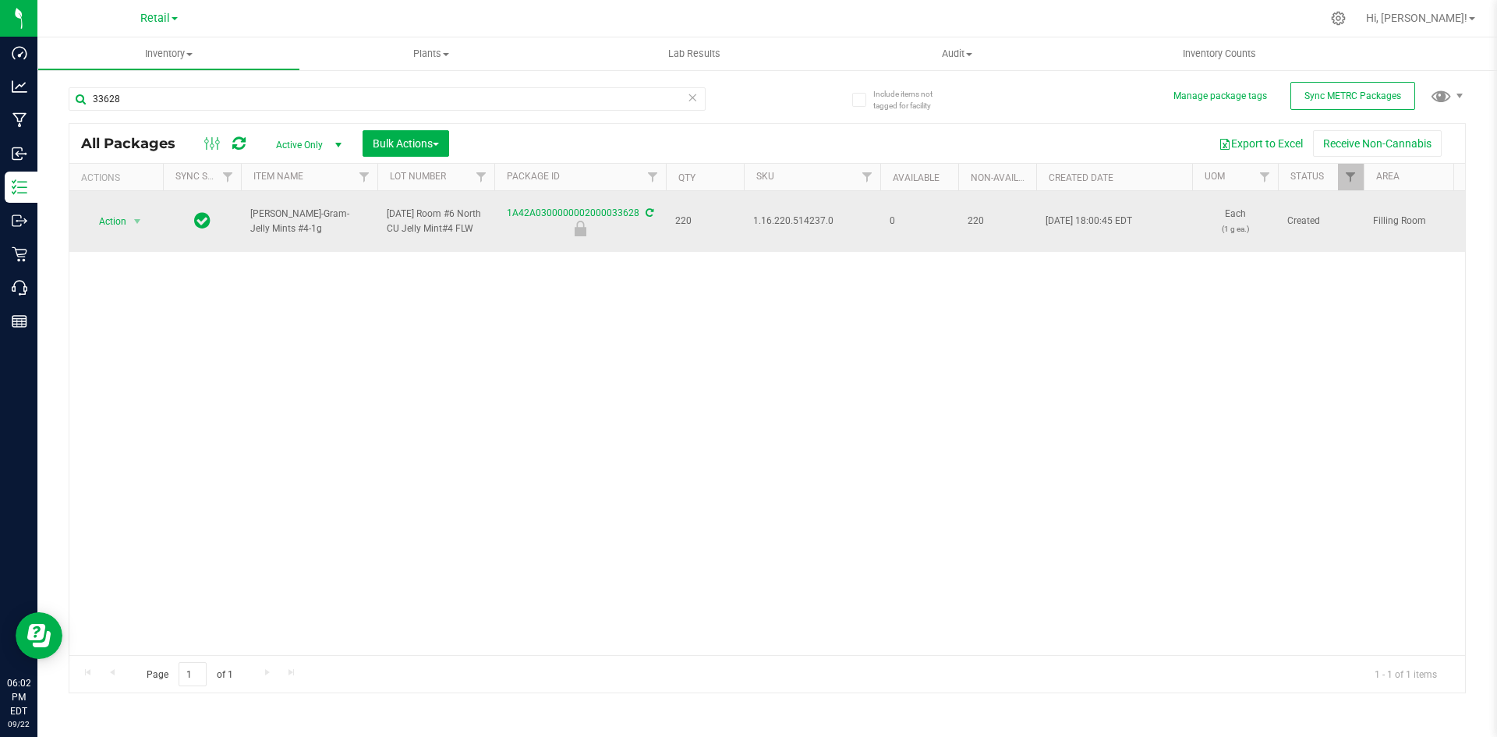
click at [803, 221] on span "1.16.220.514237.0" at bounding box center [812, 221] width 118 height 15
copy span "1.16.220.514237.0"
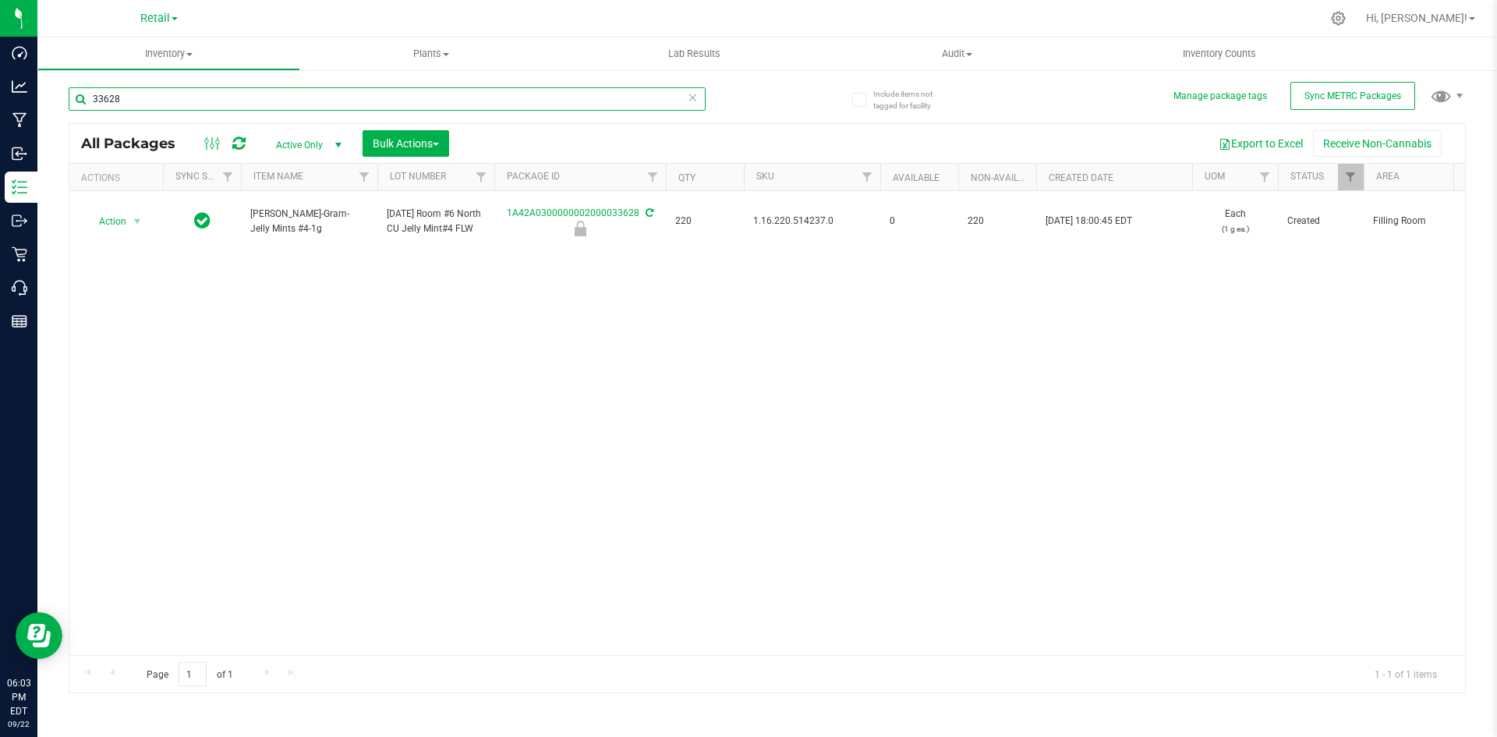
click at [459, 93] on input "33628" at bounding box center [387, 98] width 637 height 23
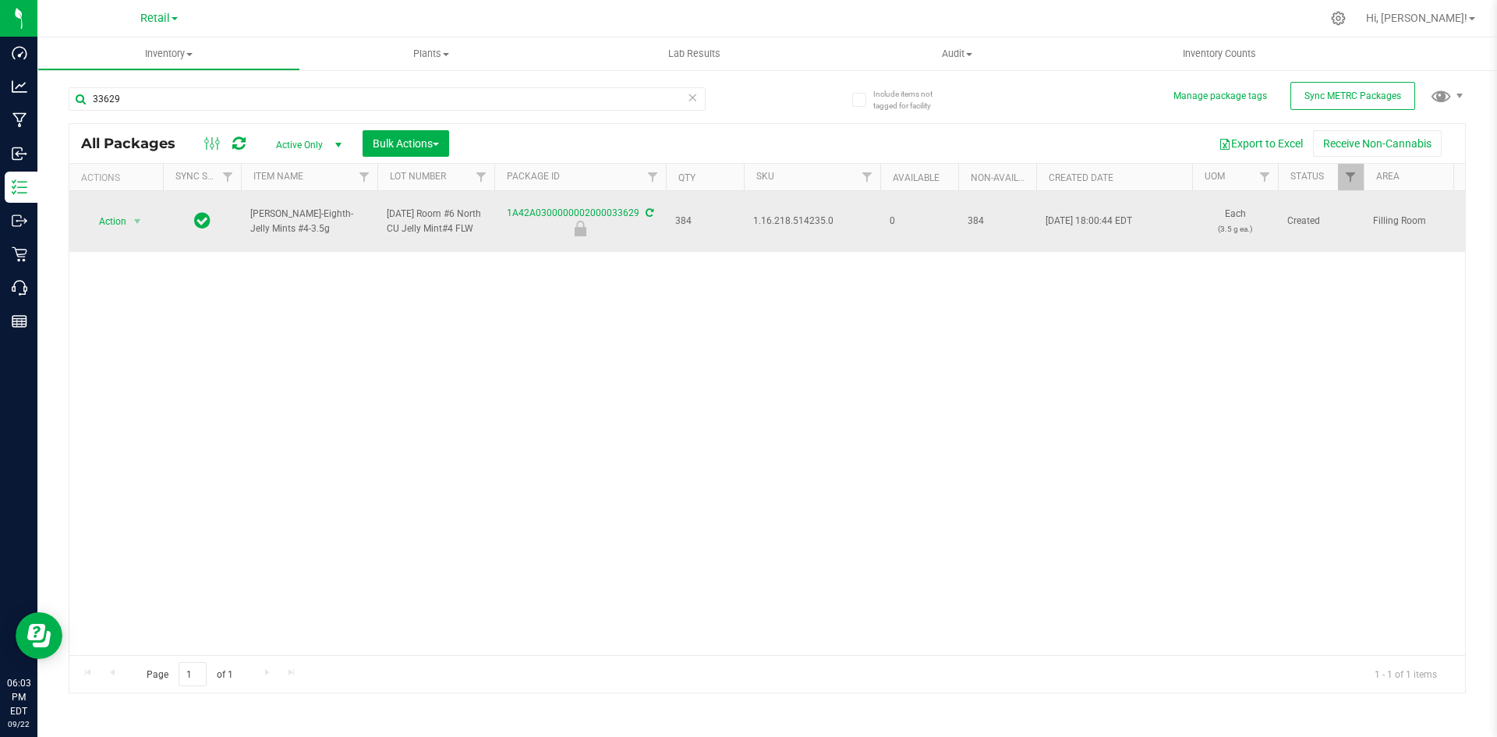
click at [791, 222] on span "1.16.218.514235.0" at bounding box center [812, 221] width 118 height 15
copy span "1.16.218.514235.0"
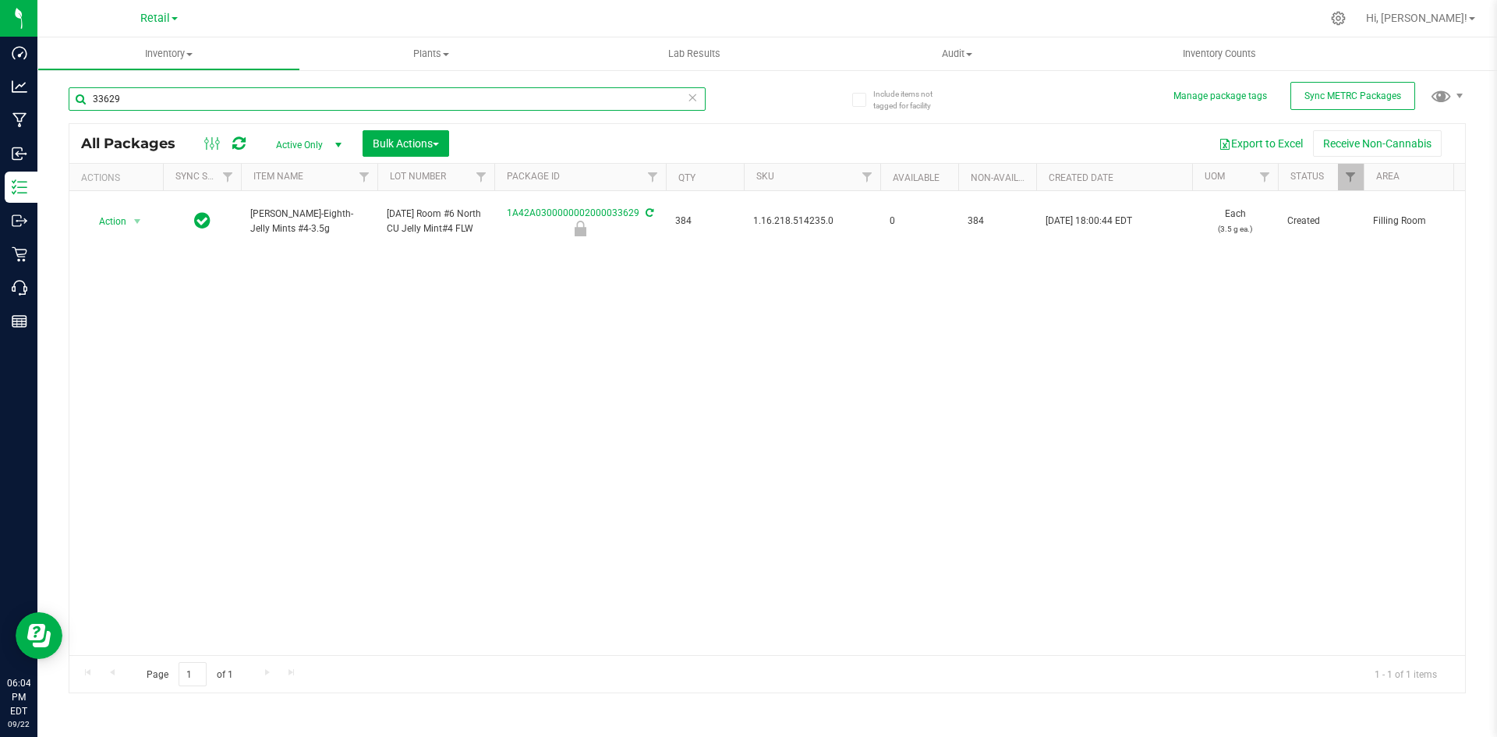
click at [532, 110] on input "33629" at bounding box center [387, 98] width 637 height 23
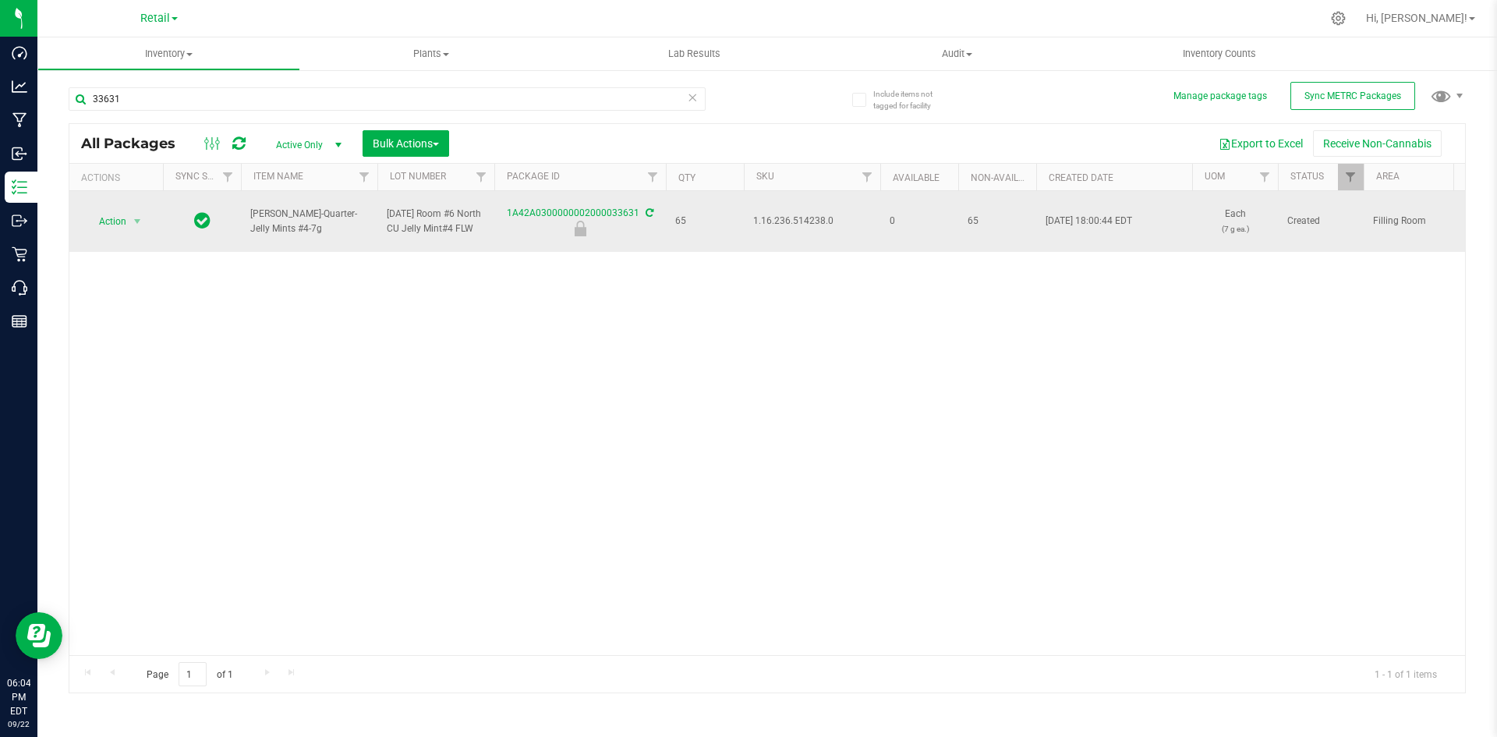
click at [810, 223] on span "1.16.236.514238.0" at bounding box center [812, 221] width 118 height 15
copy span "1.16.236.514238.0"
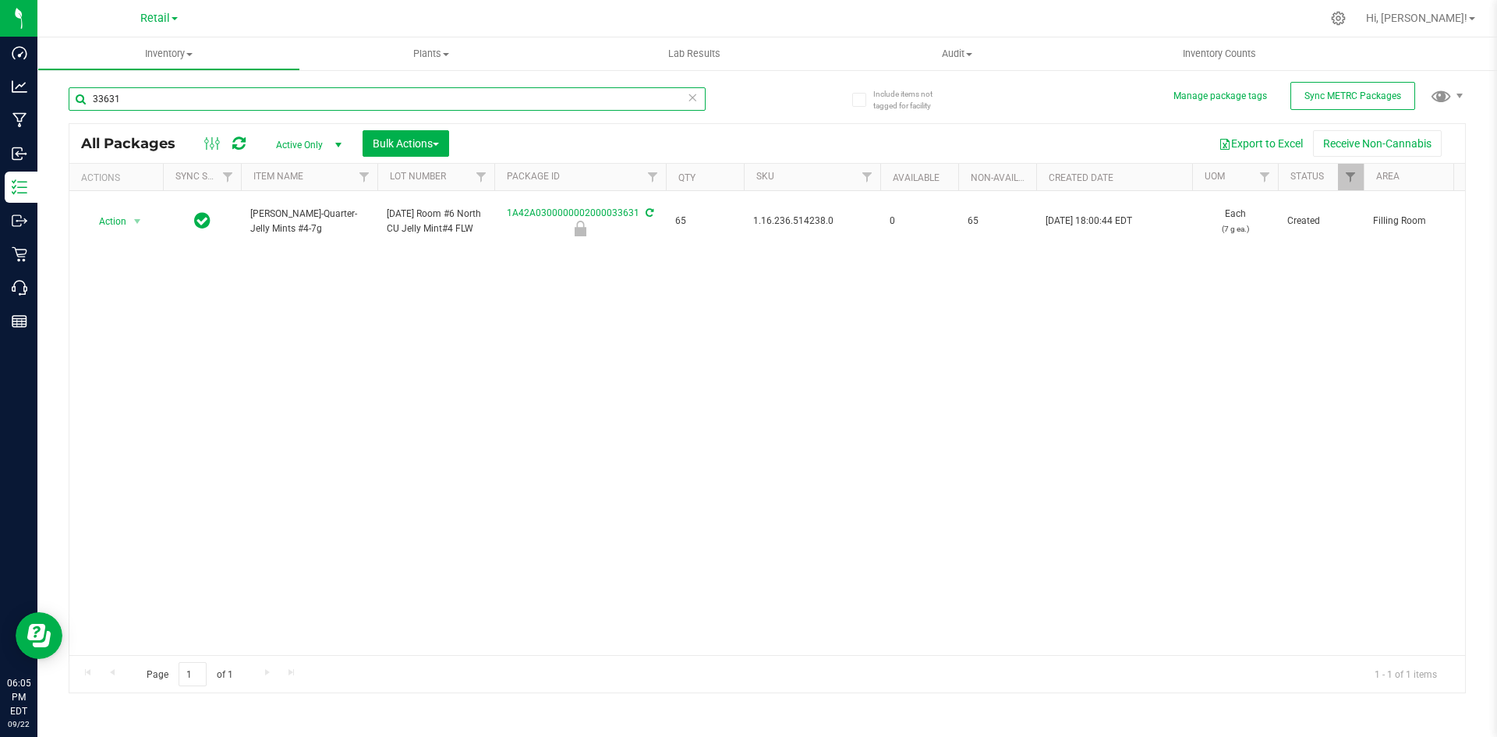
click at [391, 94] on input "33631" at bounding box center [387, 98] width 637 height 23
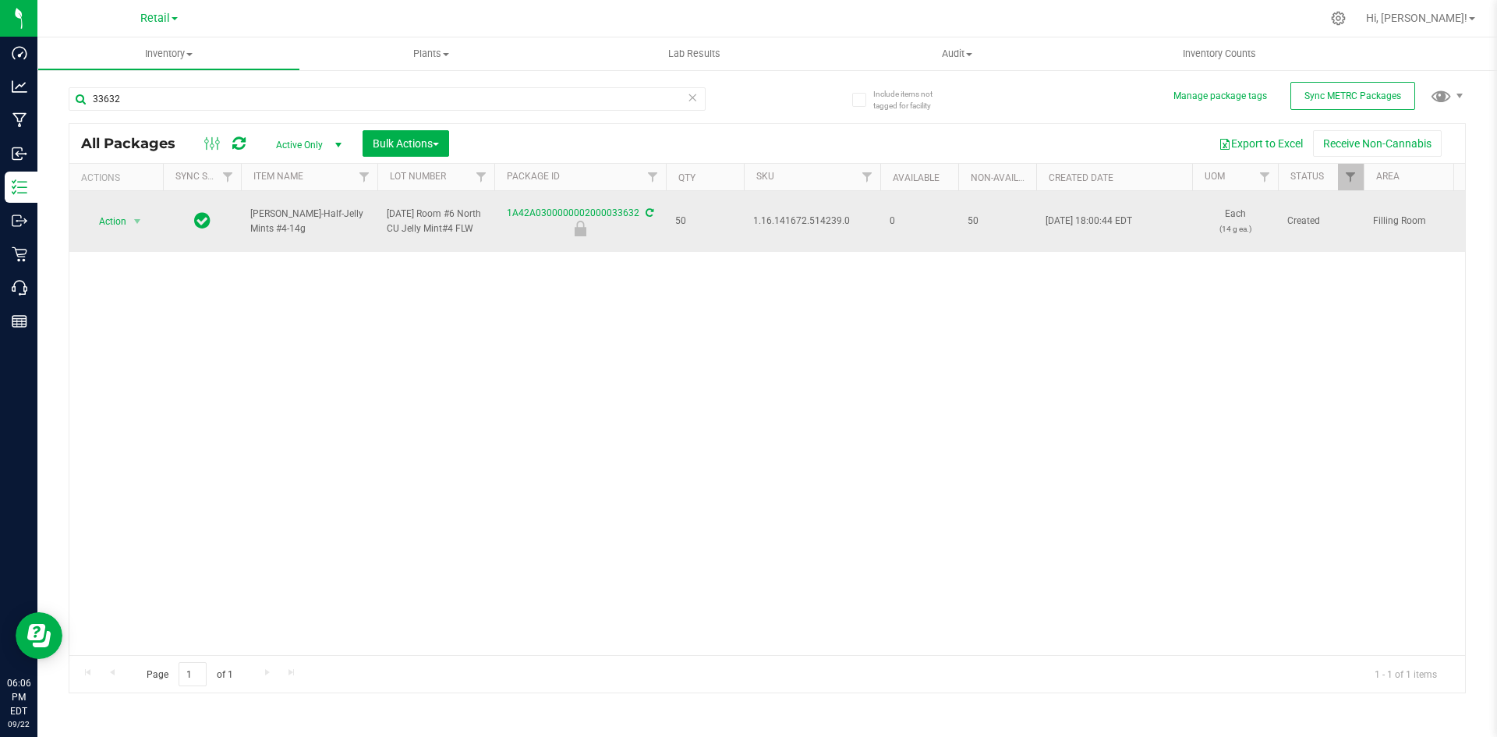
click at [788, 221] on span "1.16.141672.514239.0" at bounding box center [812, 221] width 118 height 15
copy span "1.16.141672.514239.0"
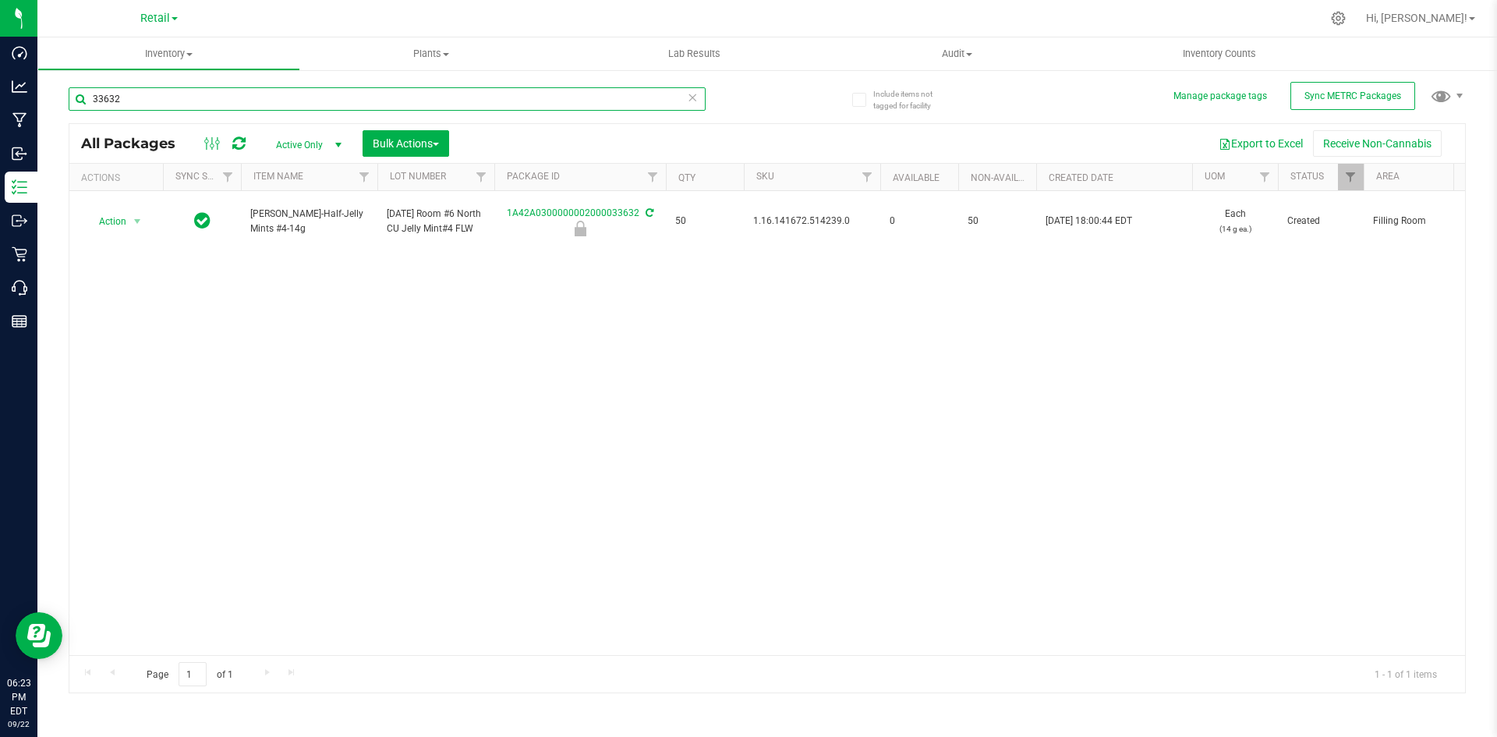
click at [552, 98] on input "33632" at bounding box center [387, 98] width 637 height 23
drag, startPoint x: 229, startPoint y: 8, endPoint x: 158, endPoint y: 105, distance: 120.5
click at [158, 105] on input "33628" at bounding box center [387, 98] width 637 height 23
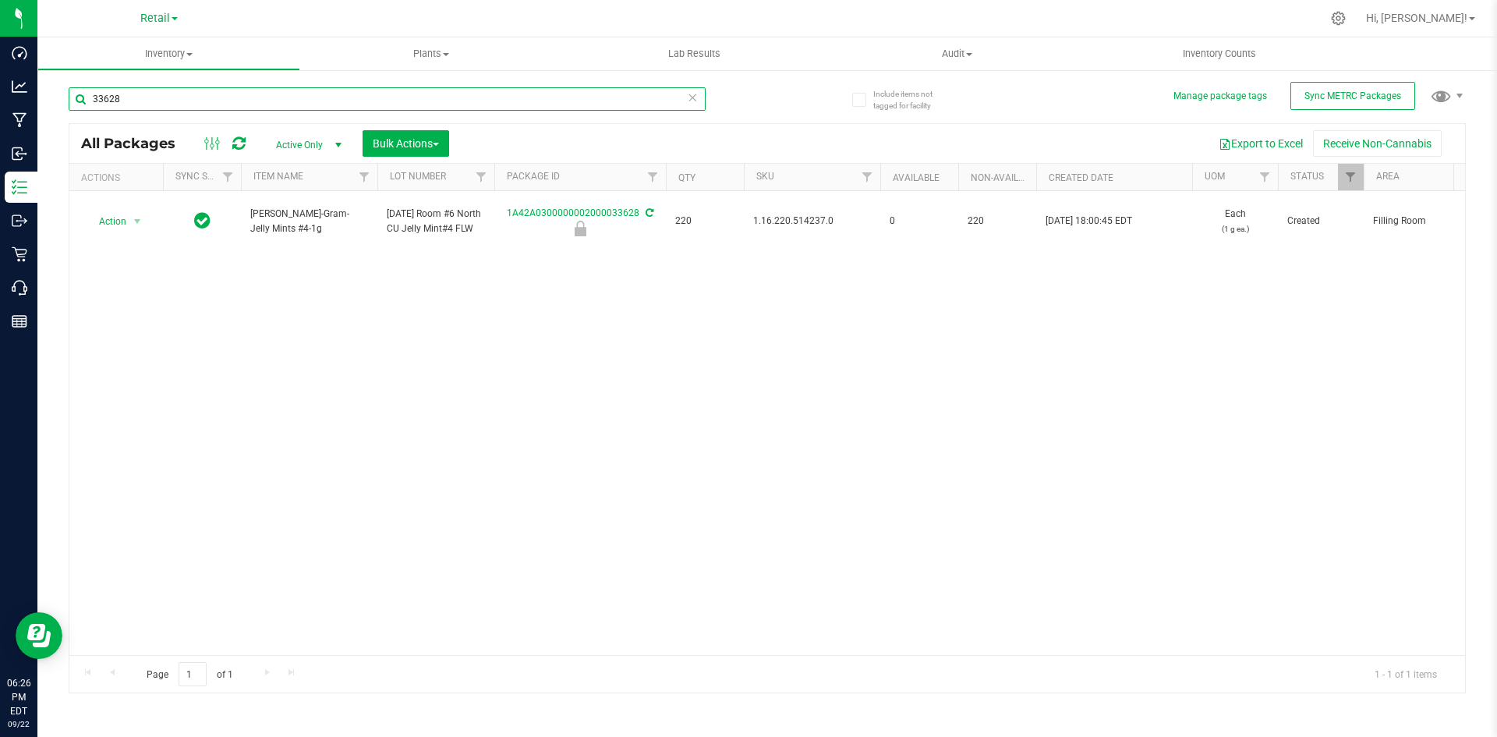
type input "33628"
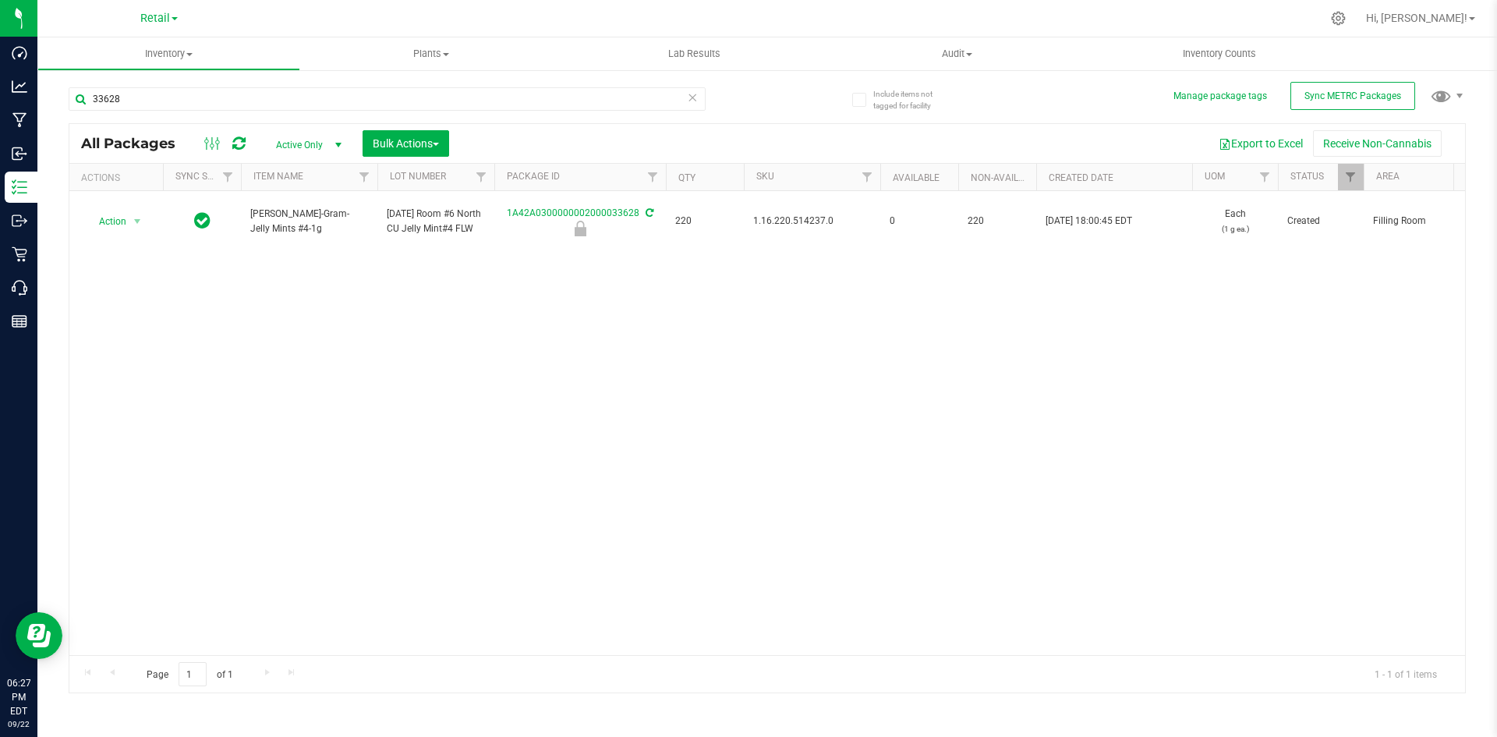
click at [365, 79] on div "33628" at bounding box center [418, 98] width 699 height 50
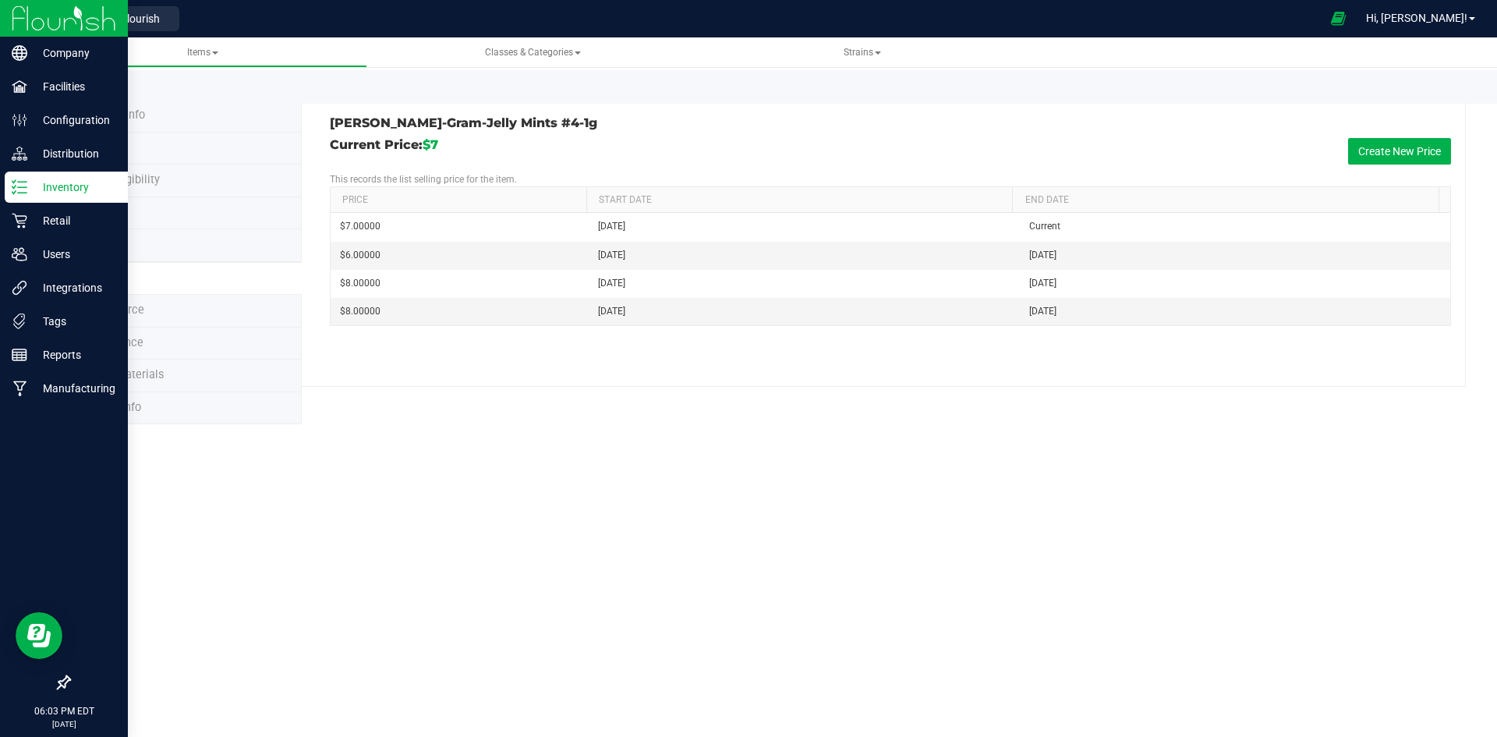
click at [29, 184] on p "Inventory" at bounding box center [74, 187] width 94 height 19
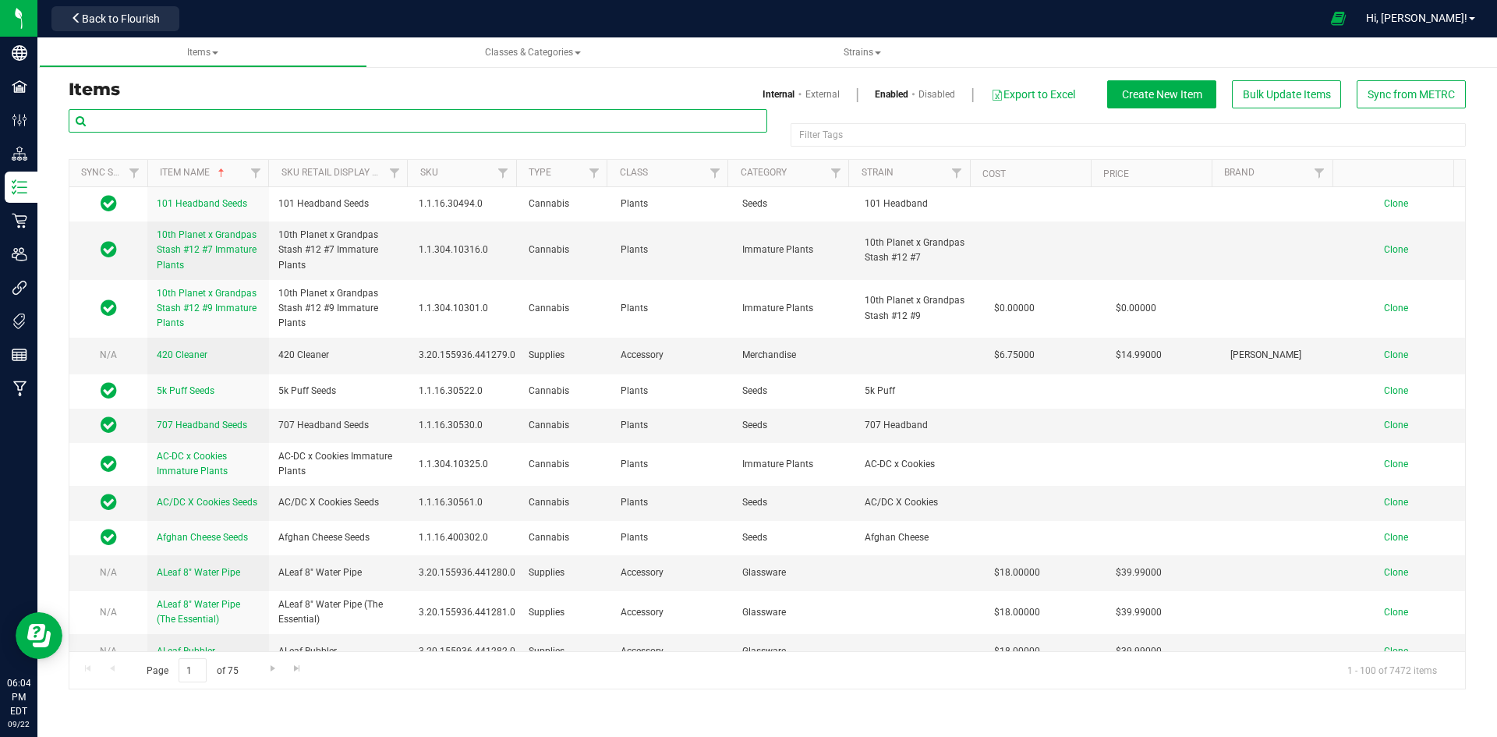
paste input "1.16.218.514235.0"
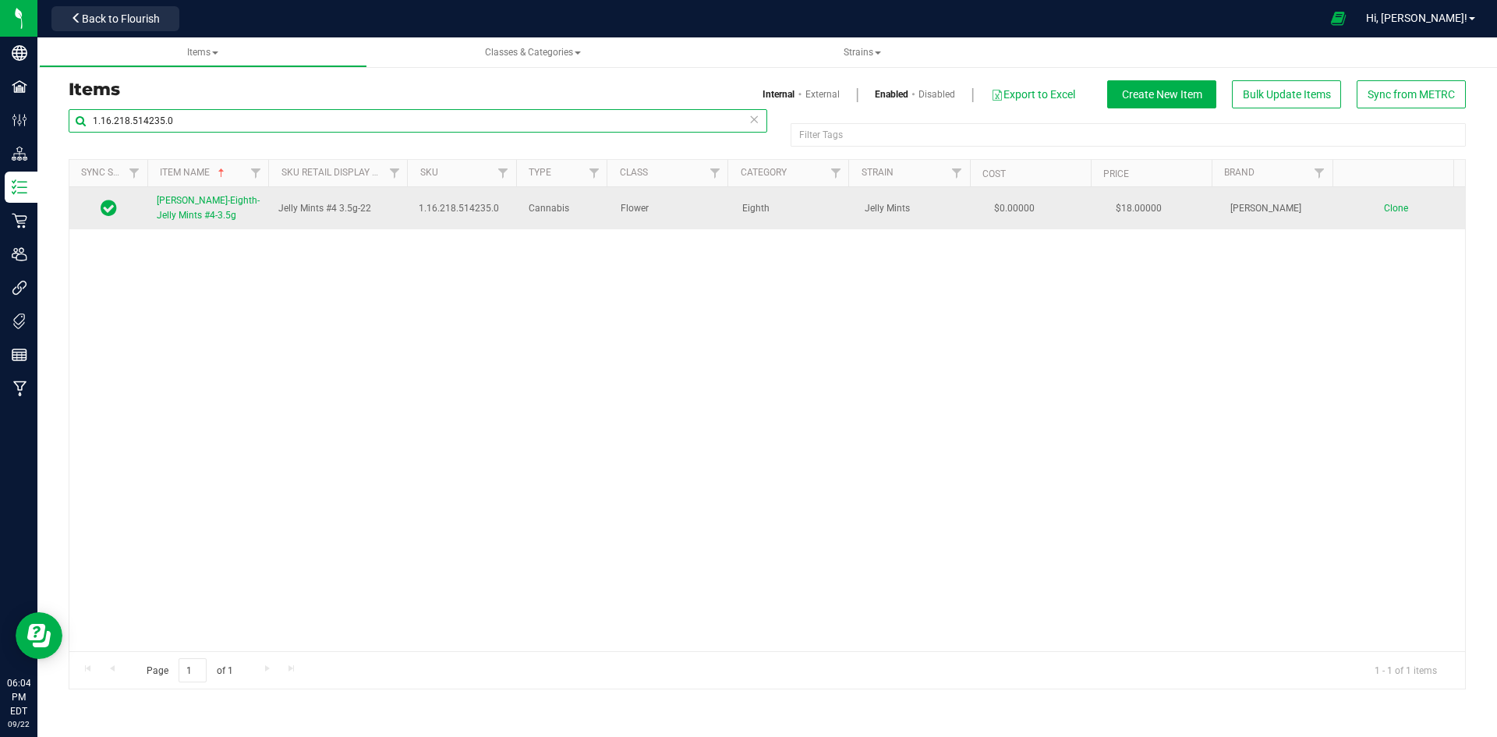
type input "1.16.218.514235.0"
click at [224, 202] on span "[PERSON_NAME]-Eighth-Jelly Mints #4-3.5g" at bounding box center [208, 208] width 103 height 26
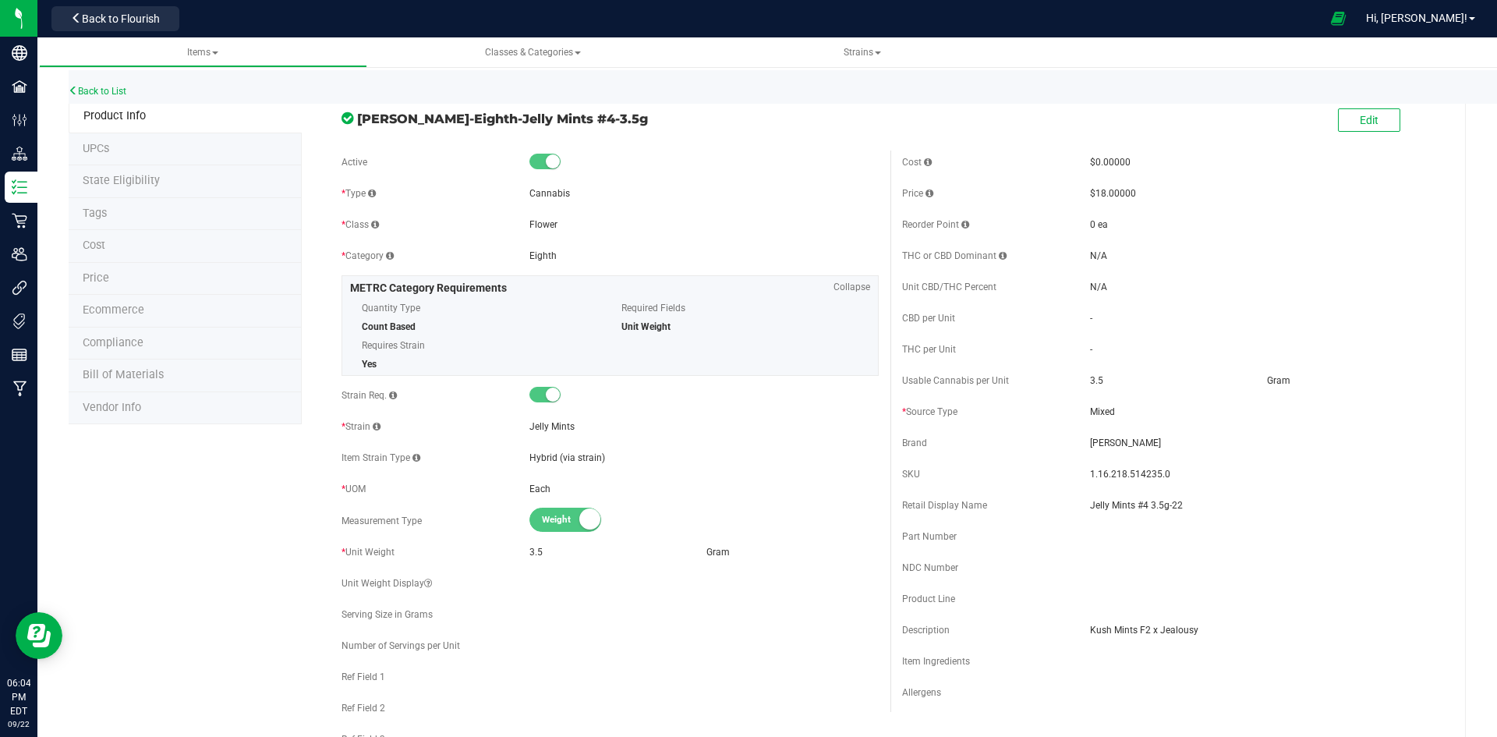
click at [172, 284] on li "Price" at bounding box center [185, 279] width 233 height 33
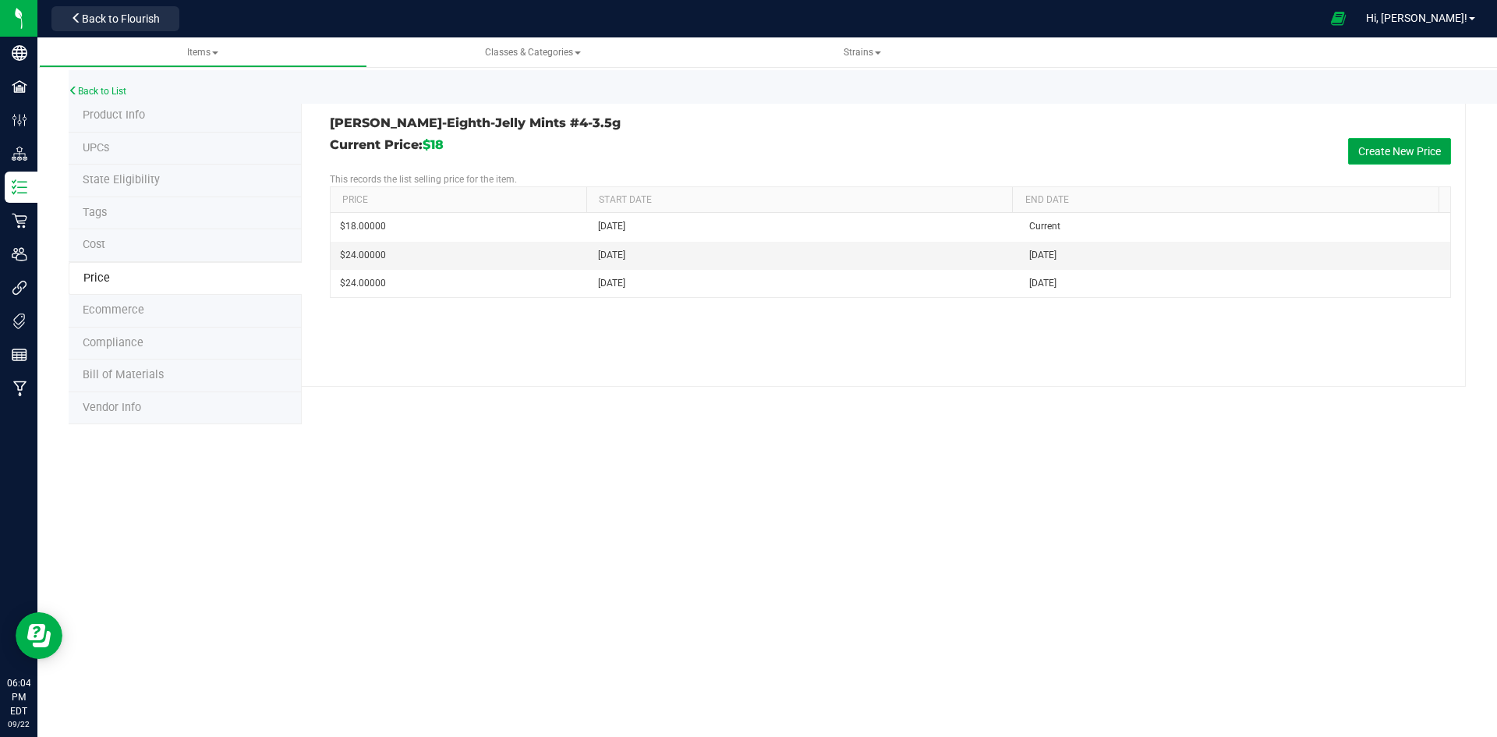
click at [1382, 157] on button "Create New Price" at bounding box center [1399, 151] width 103 height 27
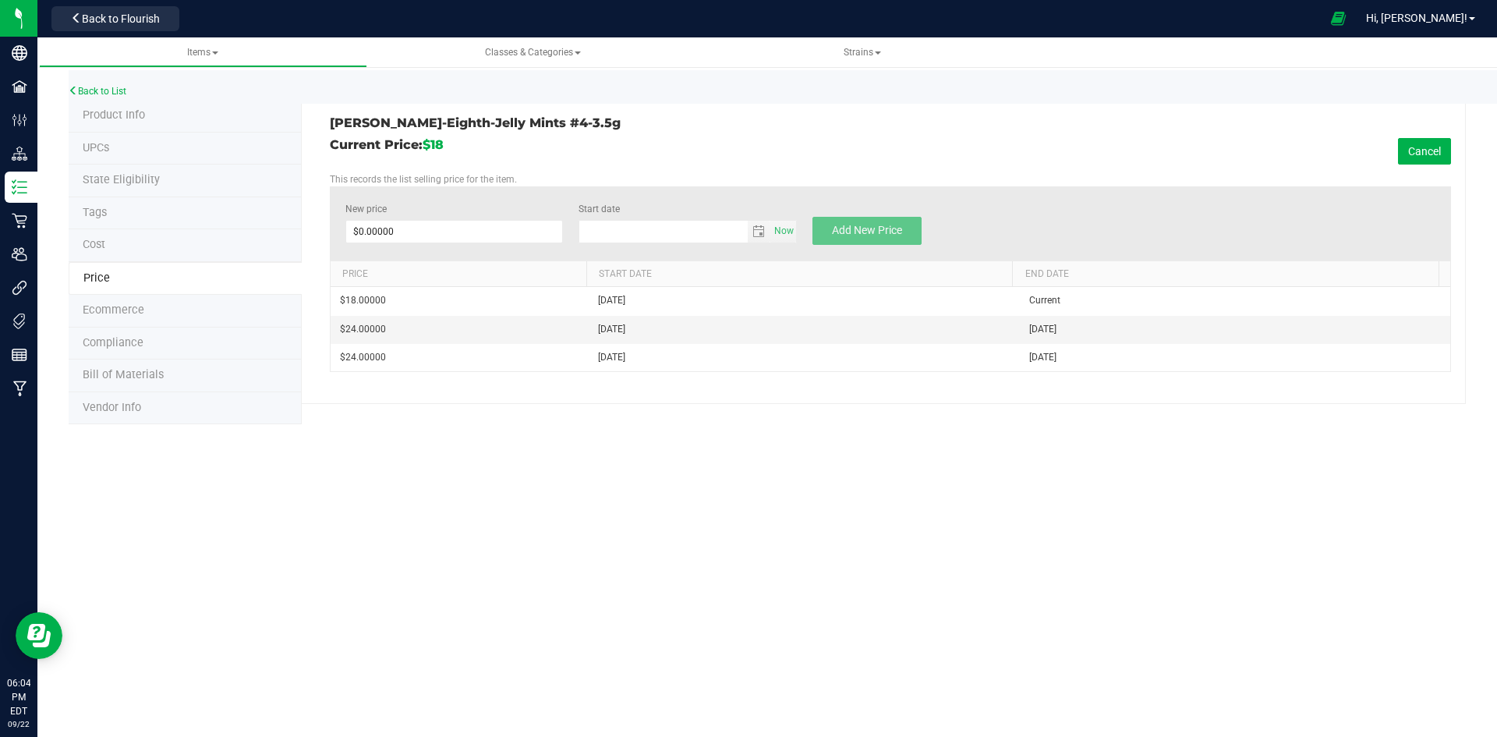
type input "[DATE]"
click at [435, 225] on span at bounding box center [454, 231] width 218 height 23
type input "22"
click at [542, 170] on div "Current Price: $18 Cancel This records the list selling price for the item. New…" at bounding box center [890, 255] width 1121 height 234
click at [836, 239] on button "Add New Price" at bounding box center [866, 231] width 109 height 28
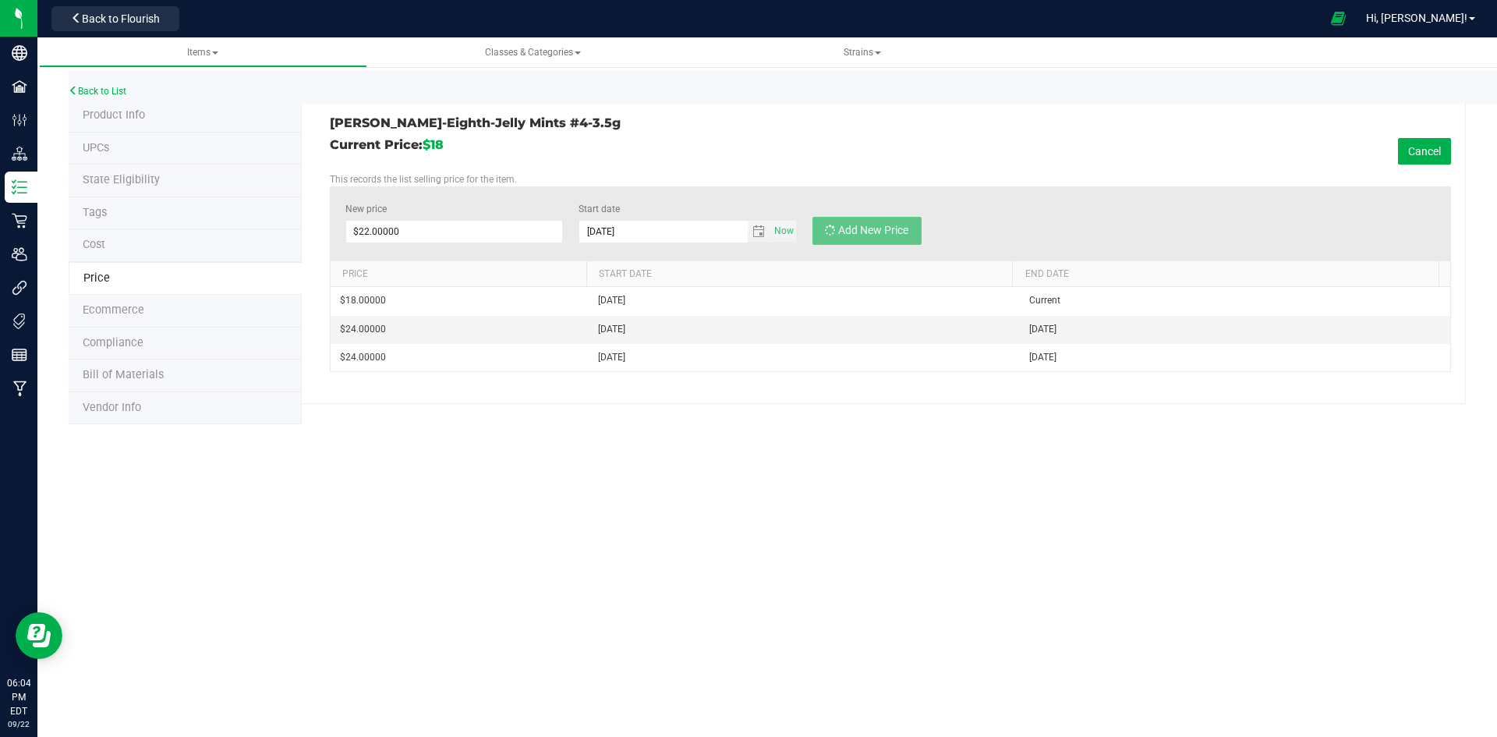
type input "$0.00000"
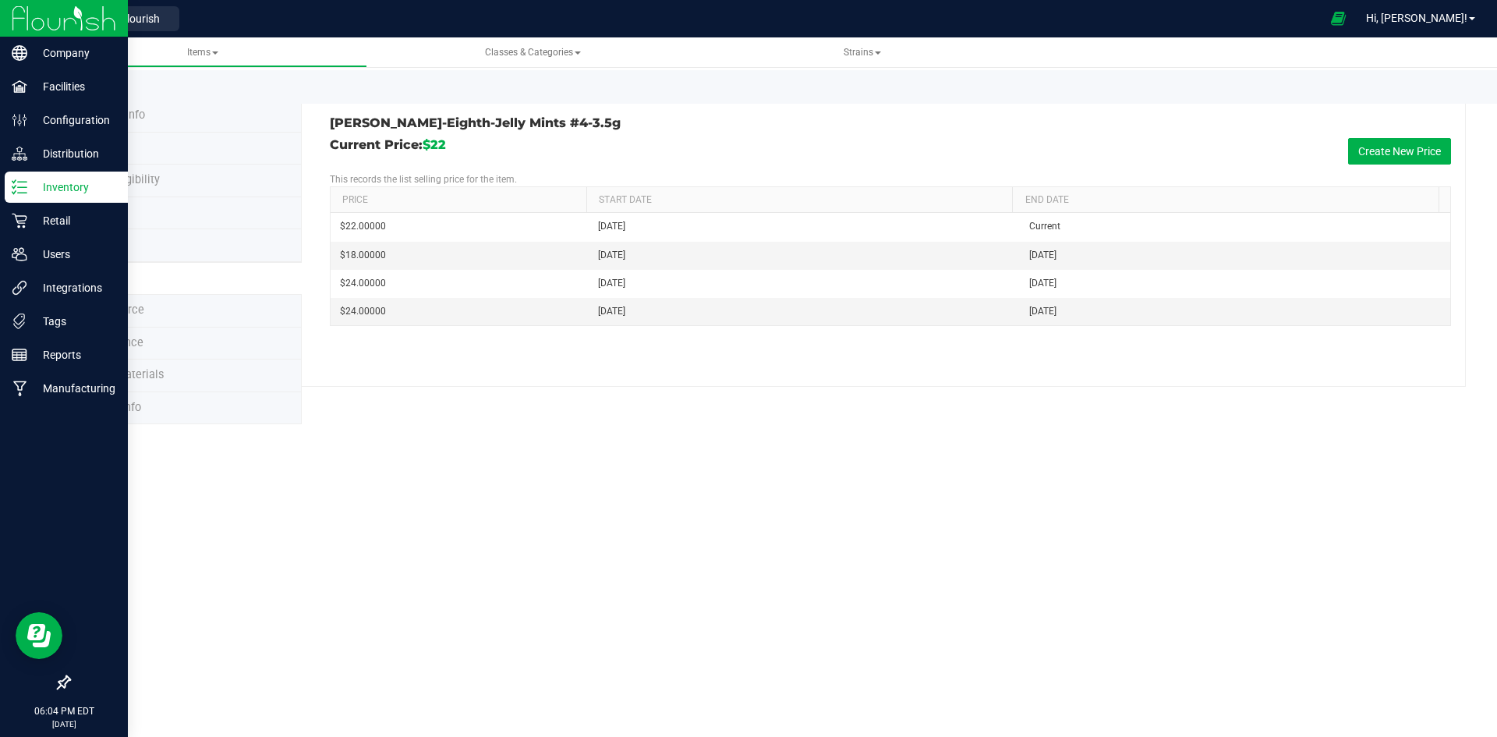
click at [23, 191] on icon at bounding box center [20, 187] width 16 height 16
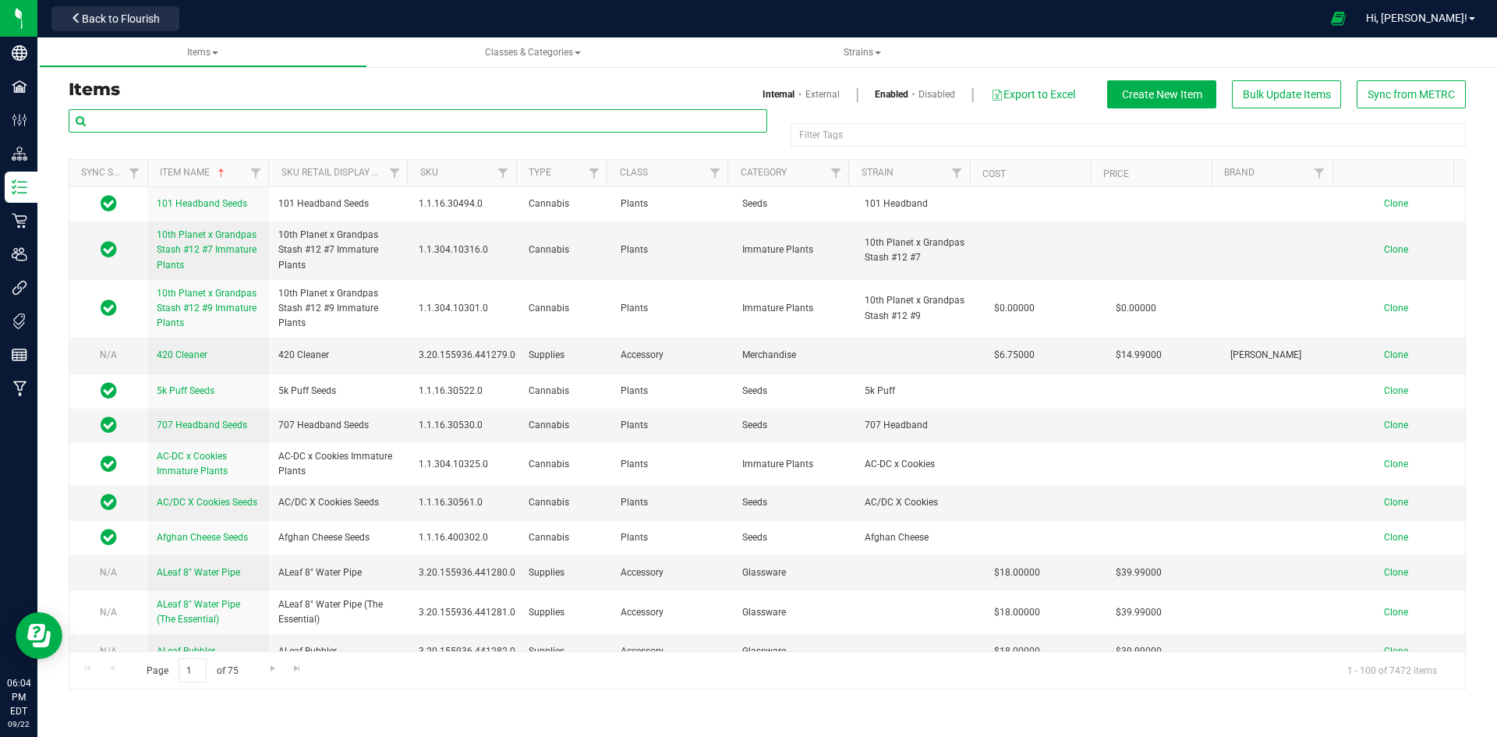
paste input "1.16.236.514238.0"
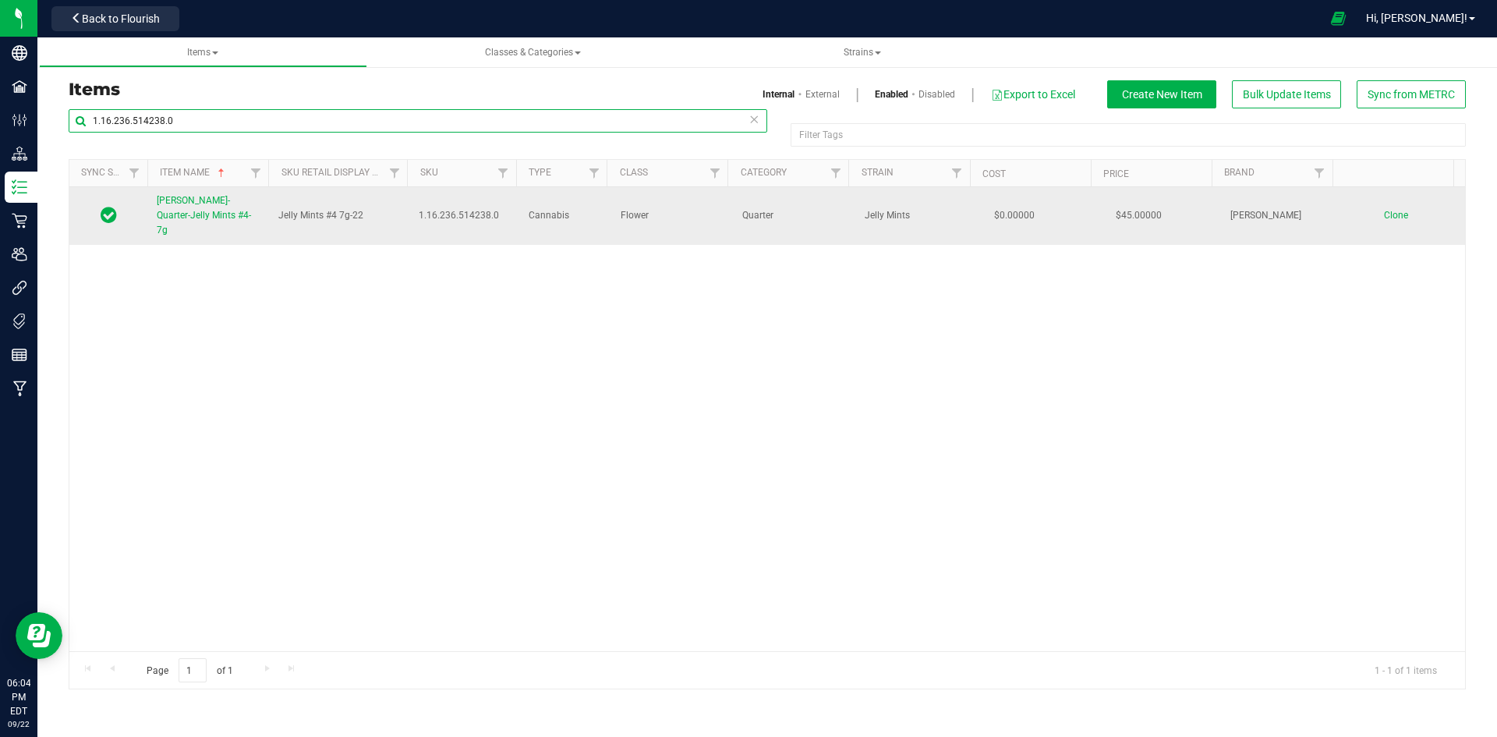
type input "1.16.236.514238.0"
click at [198, 216] on span "Slater-Quarter-Jelly Mints #4-7g" at bounding box center [204, 215] width 94 height 41
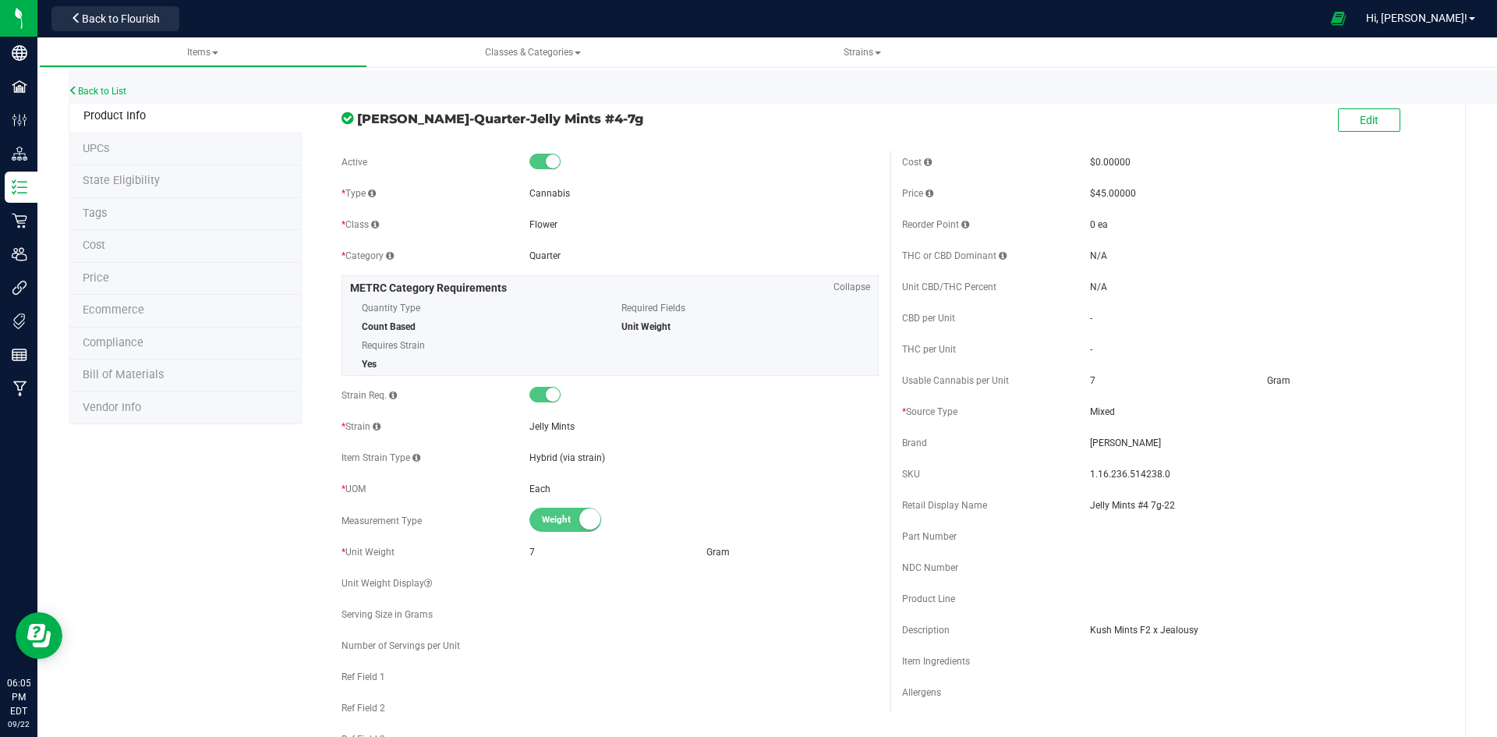
click at [182, 269] on li "Price" at bounding box center [185, 279] width 233 height 33
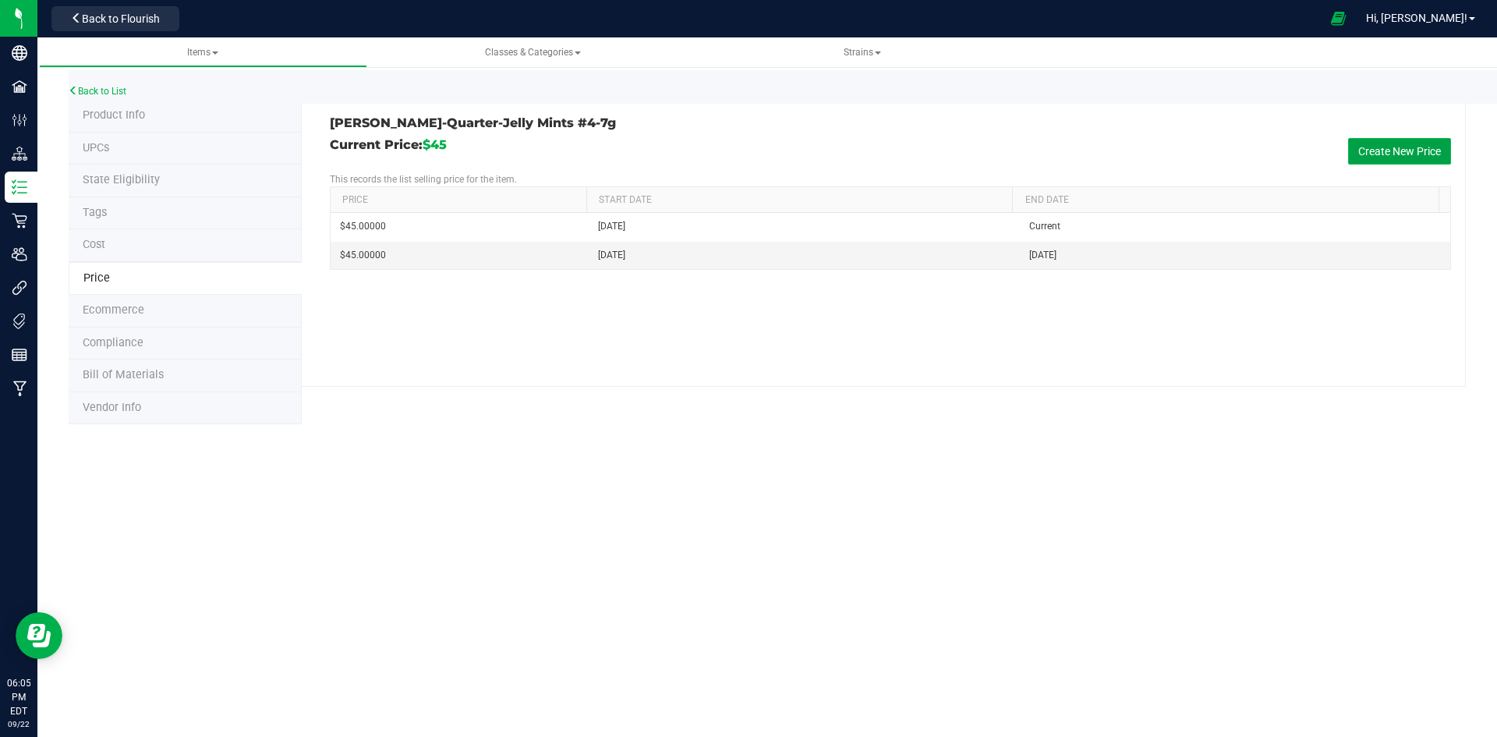
click at [1364, 138] on button "Create New Price" at bounding box center [1399, 151] width 103 height 27
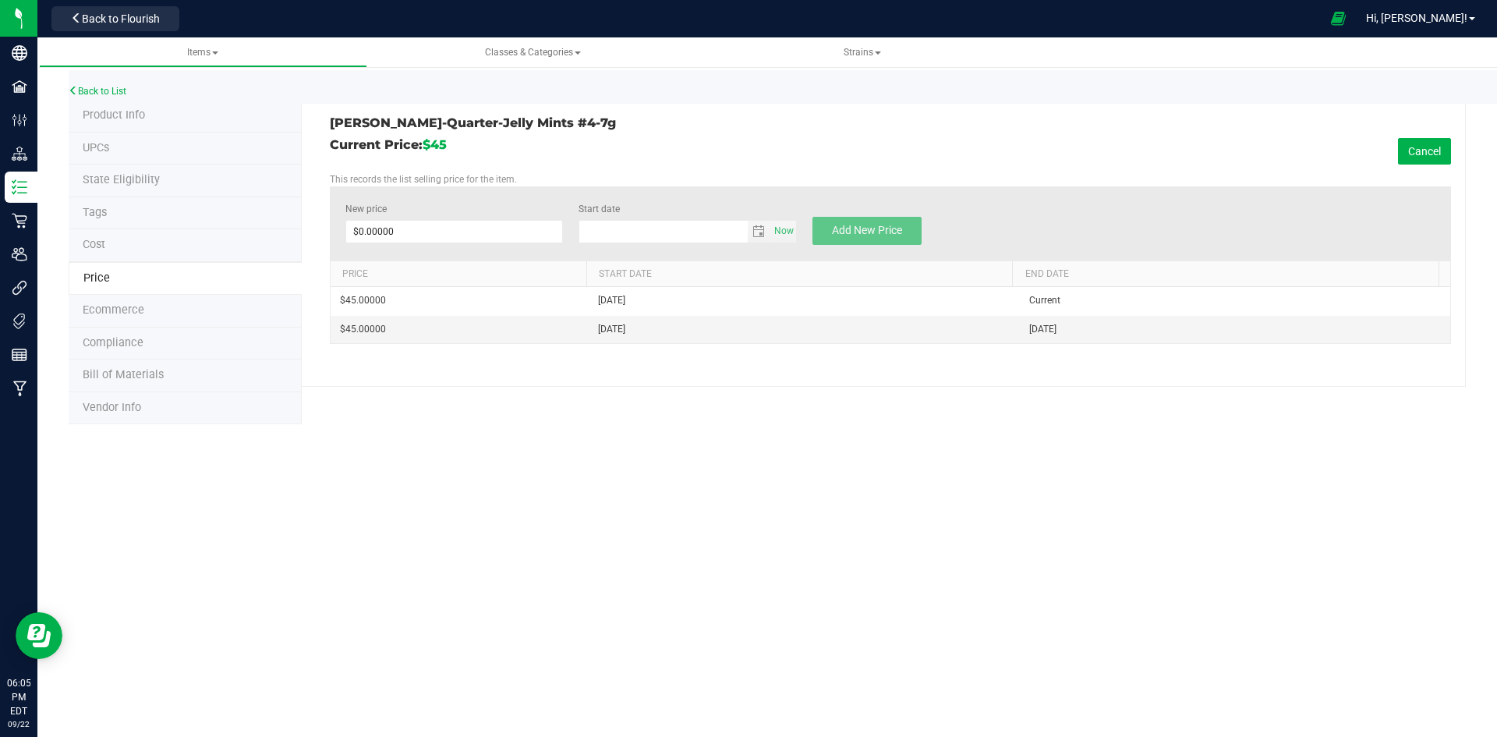
type input "9/22/2025"
click at [445, 239] on span at bounding box center [454, 231] width 218 height 23
type input "40"
click at [855, 231] on span "Add New Price" at bounding box center [867, 230] width 70 height 12
type input "$0.00000"
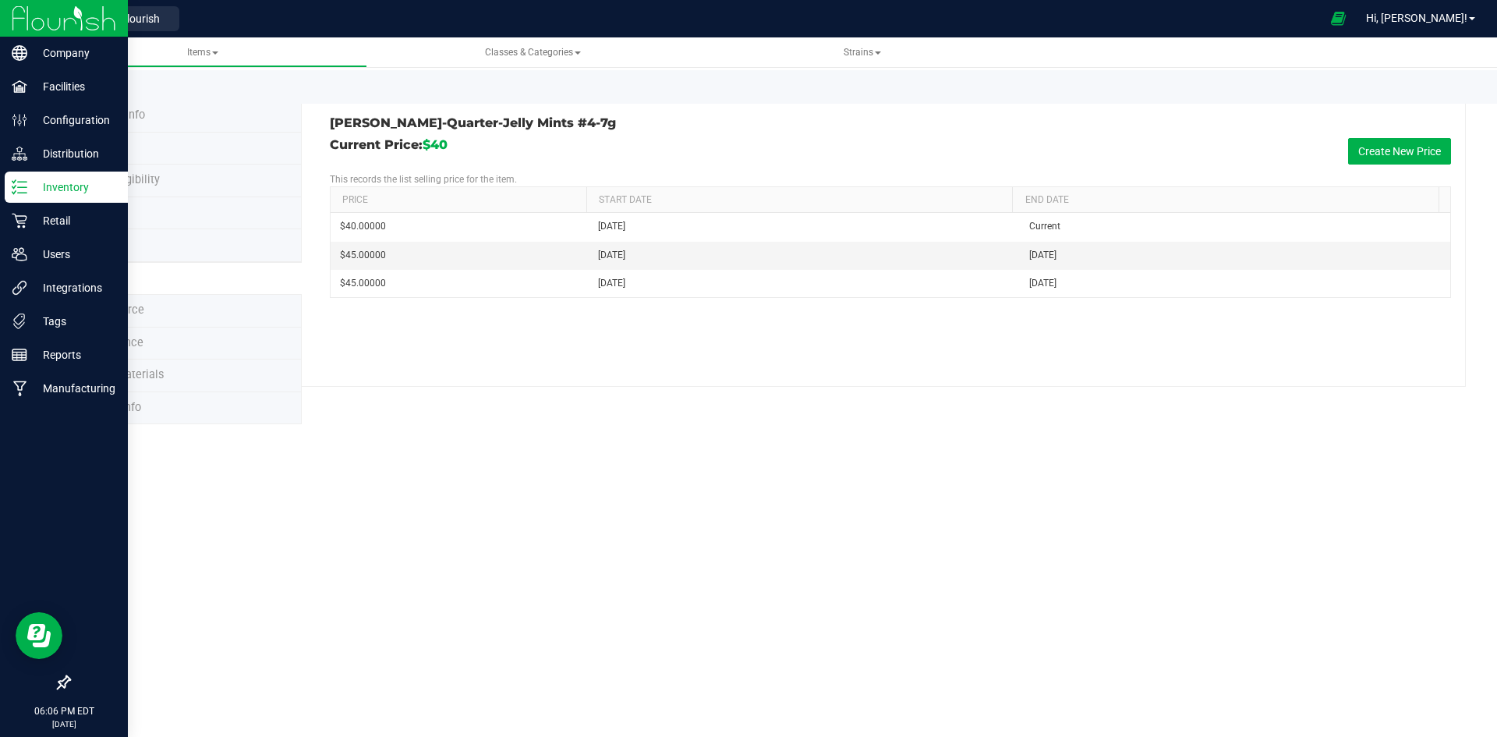
click at [41, 194] on p "Inventory" at bounding box center [74, 187] width 94 height 19
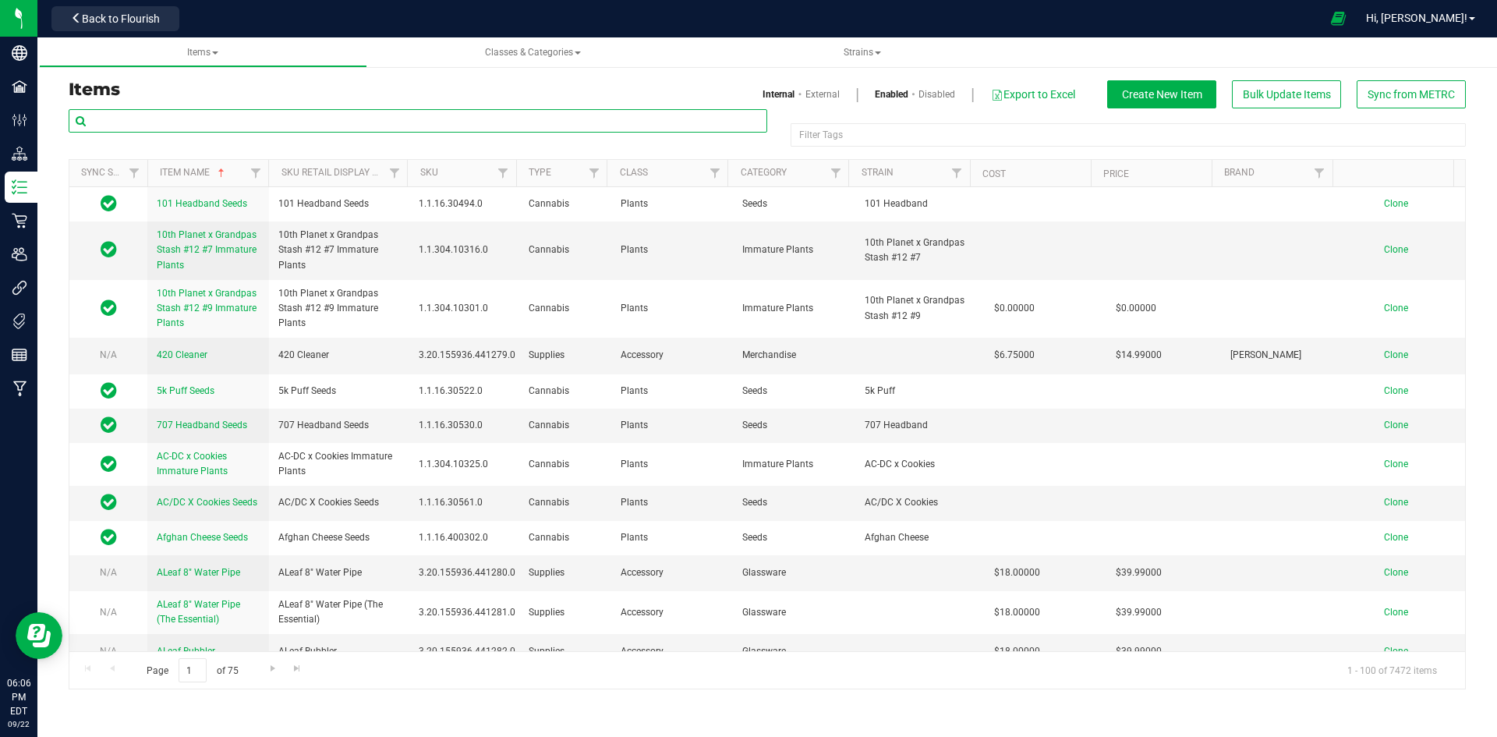
paste input "1.16.141672.514239.0"
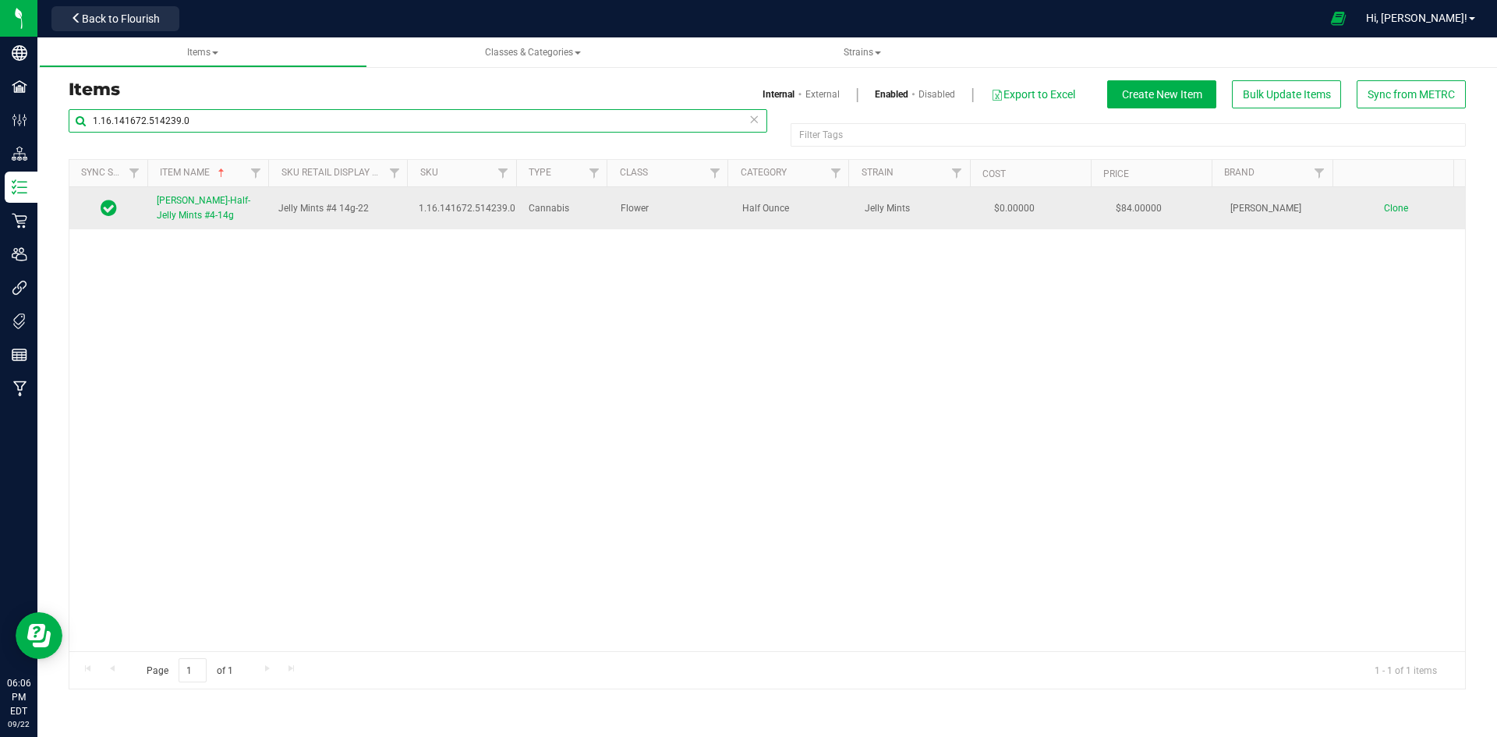
type input "1.16.141672.514239.0"
click at [226, 203] on span "Slater-Half-Jelly Mints #4-14g" at bounding box center [204, 208] width 94 height 26
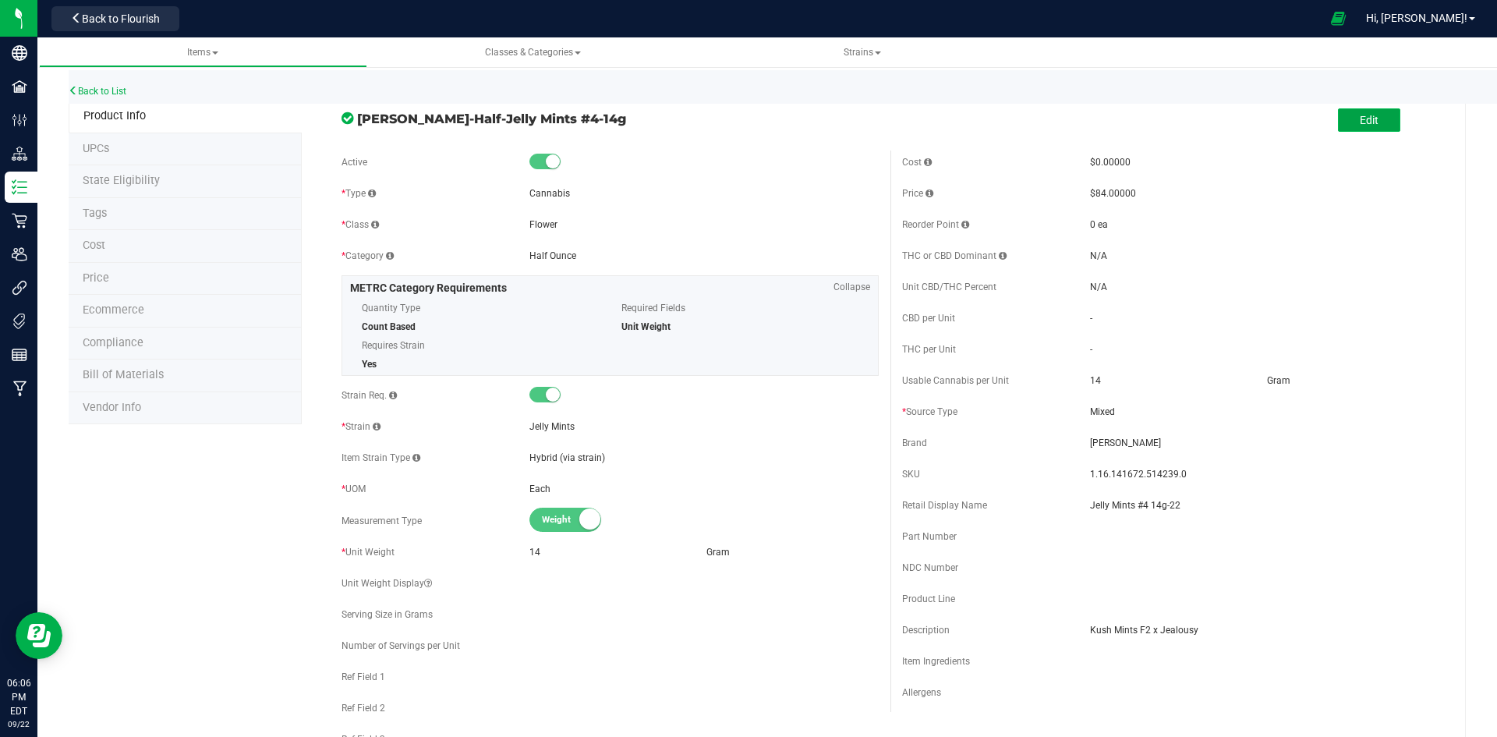
click at [1360, 122] on span "Edit" at bounding box center [1369, 120] width 19 height 12
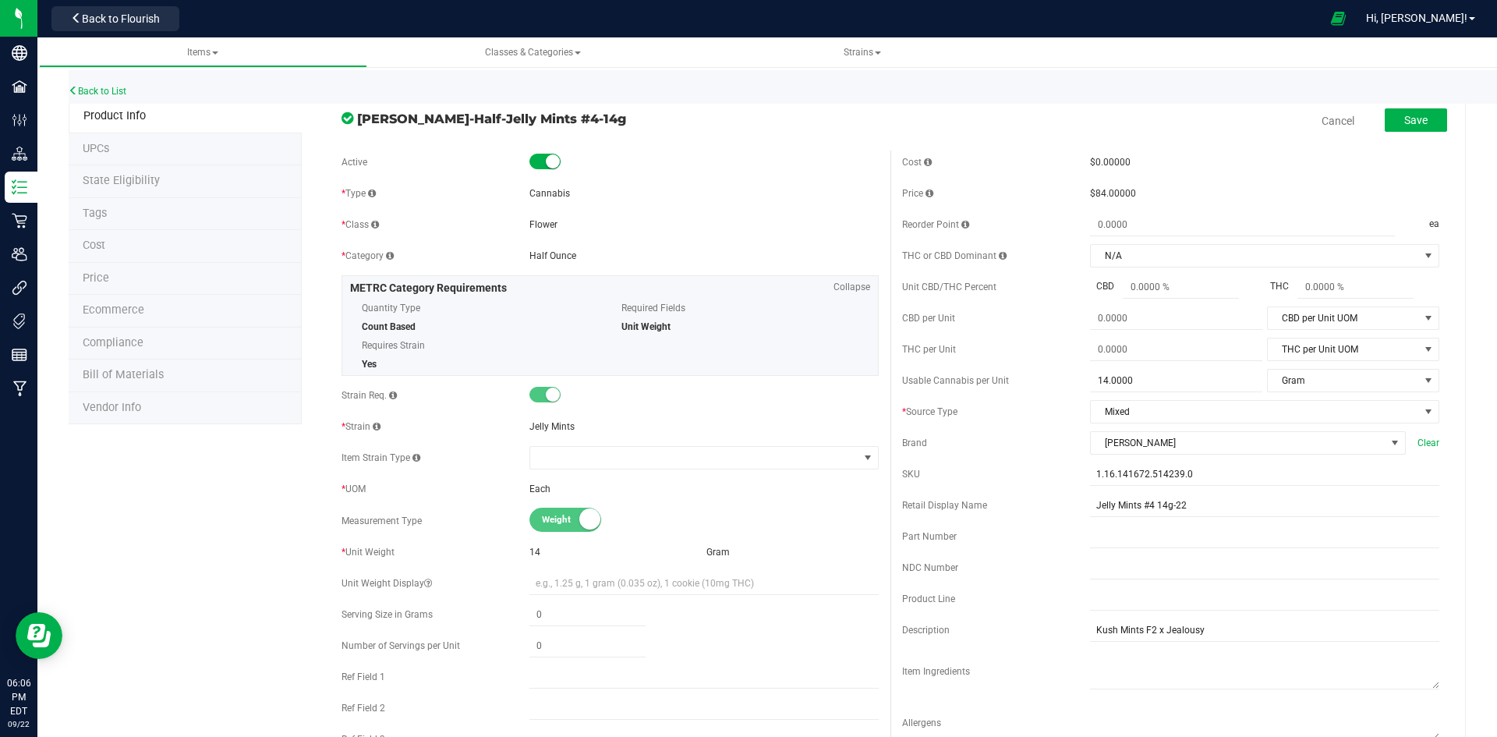
click at [1321, 118] on link "Cancel" at bounding box center [1337, 121] width 33 height 16
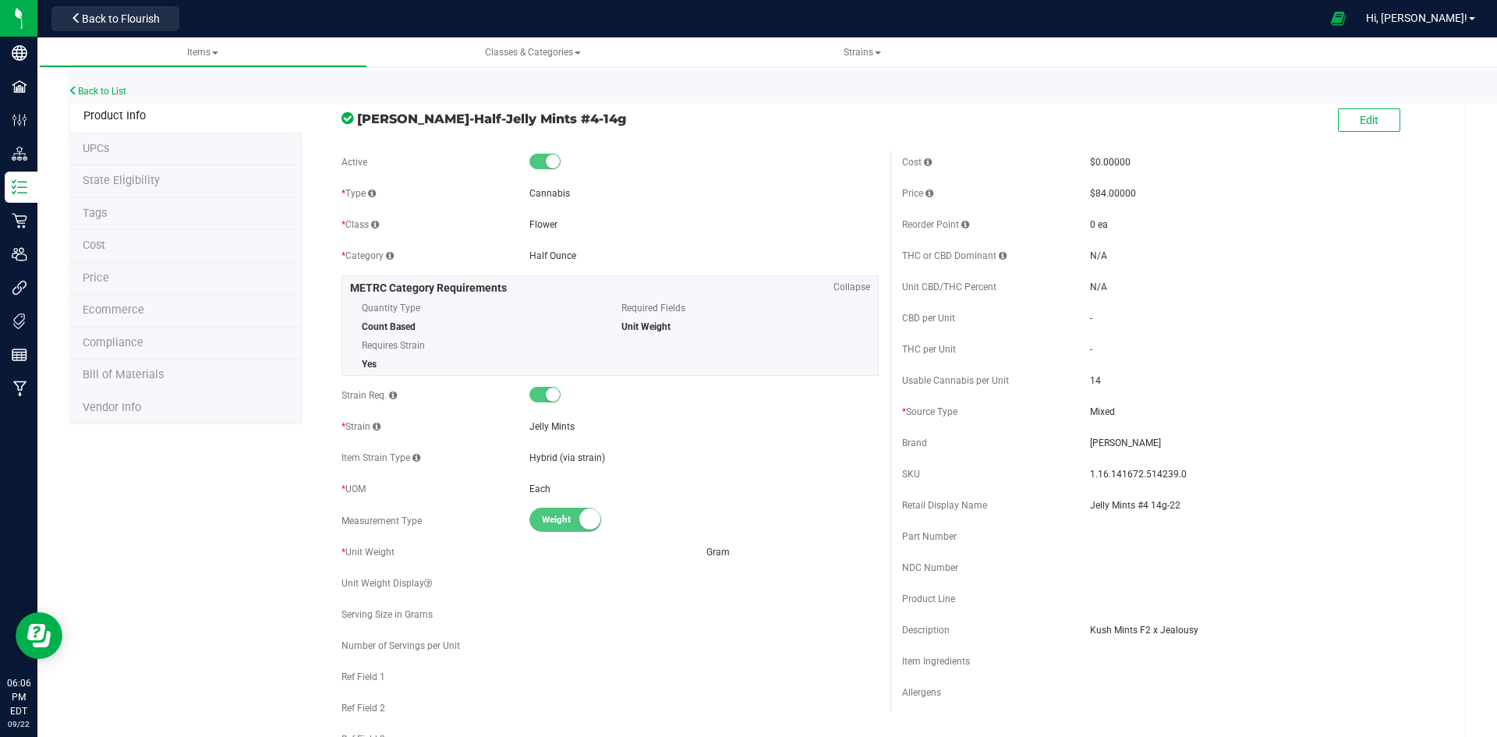
click at [157, 274] on li "Price" at bounding box center [185, 279] width 233 height 33
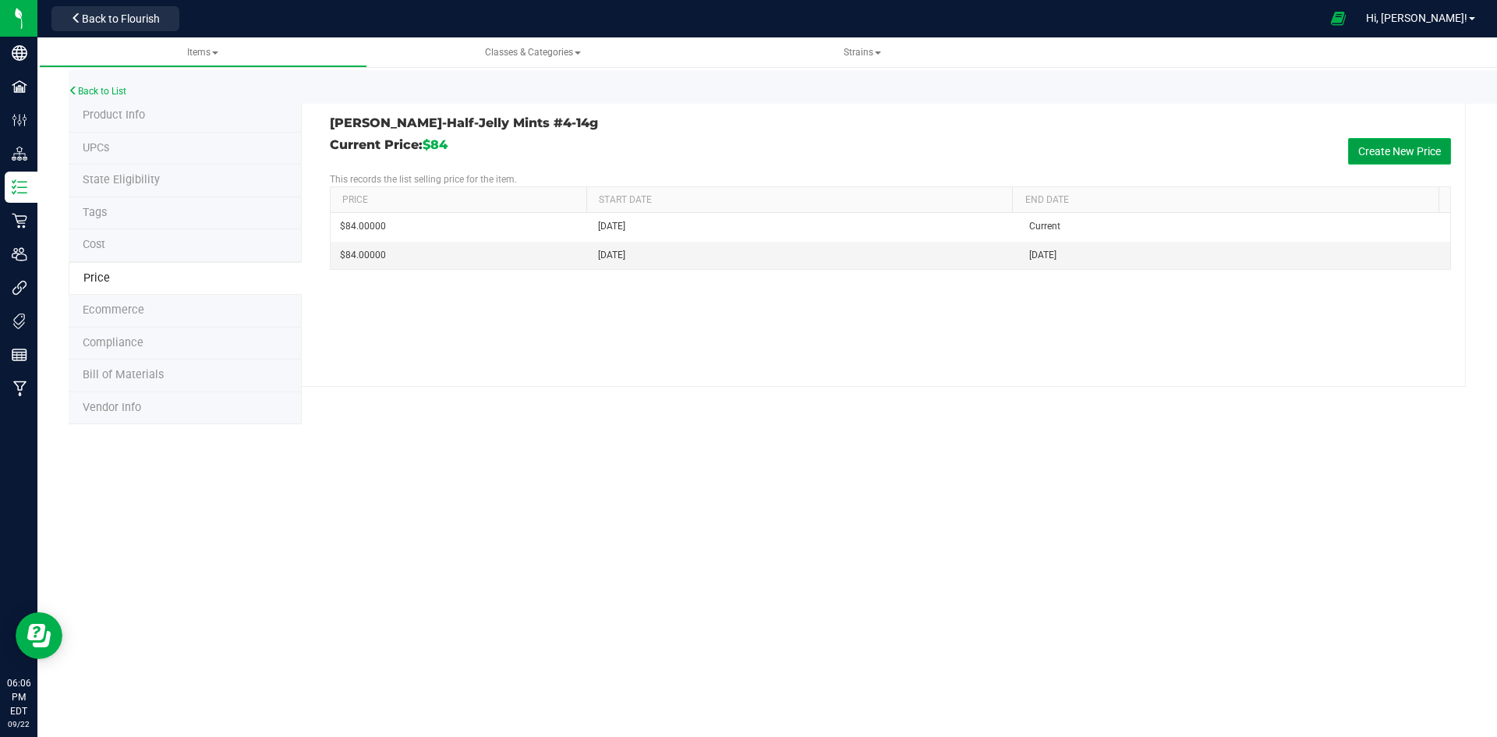
click at [1357, 157] on button "Create New Price" at bounding box center [1399, 151] width 103 height 27
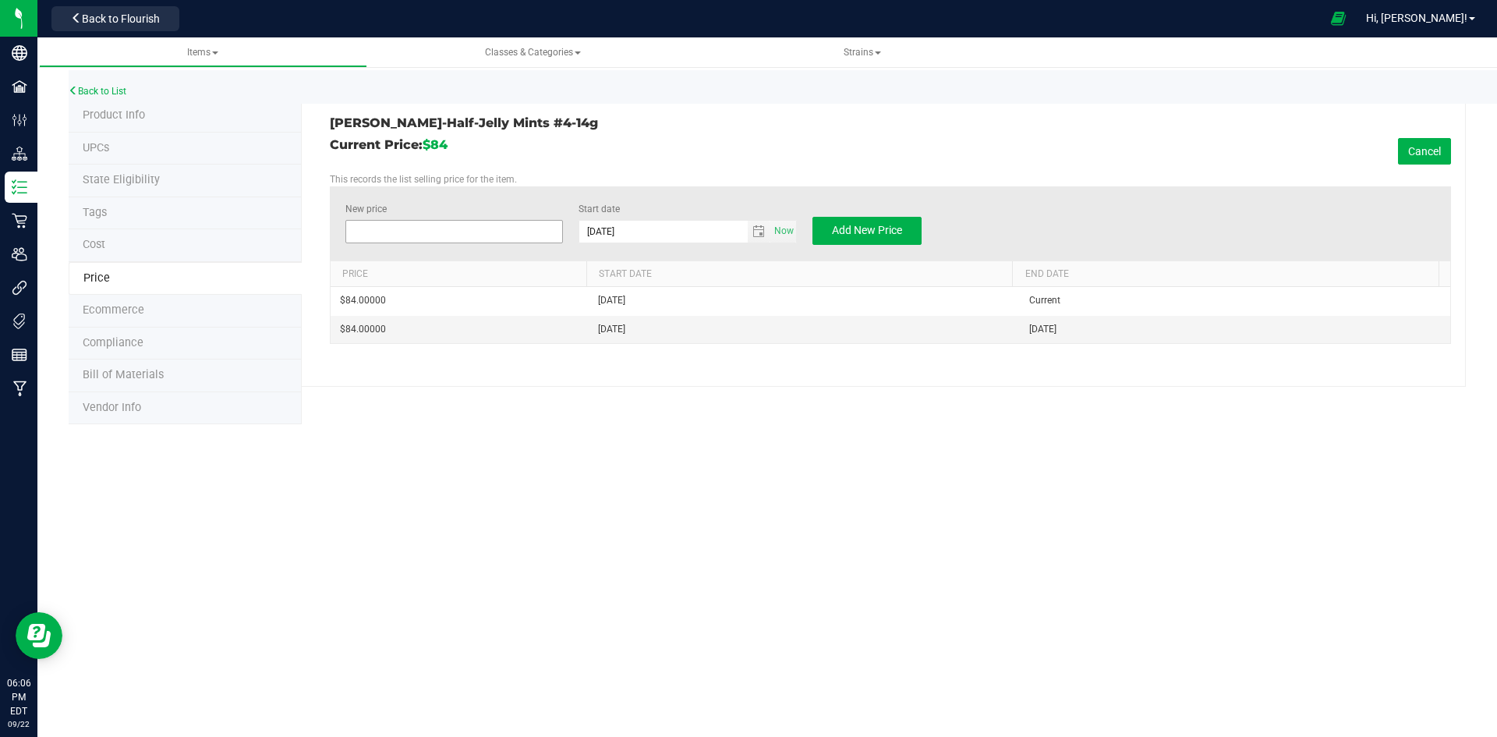
click at [507, 234] on span at bounding box center [454, 231] width 218 height 23
type input "76"
click at [677, 165] on div "Current Price: $84 Cancel This records the list selling price for the item. New…" at bounding box center [890, 241] width 1121 height 206
click at [883, 218] on button "Add New Price" at bounding box center [866, 231] width 109 height 28
type input "$0.00000"
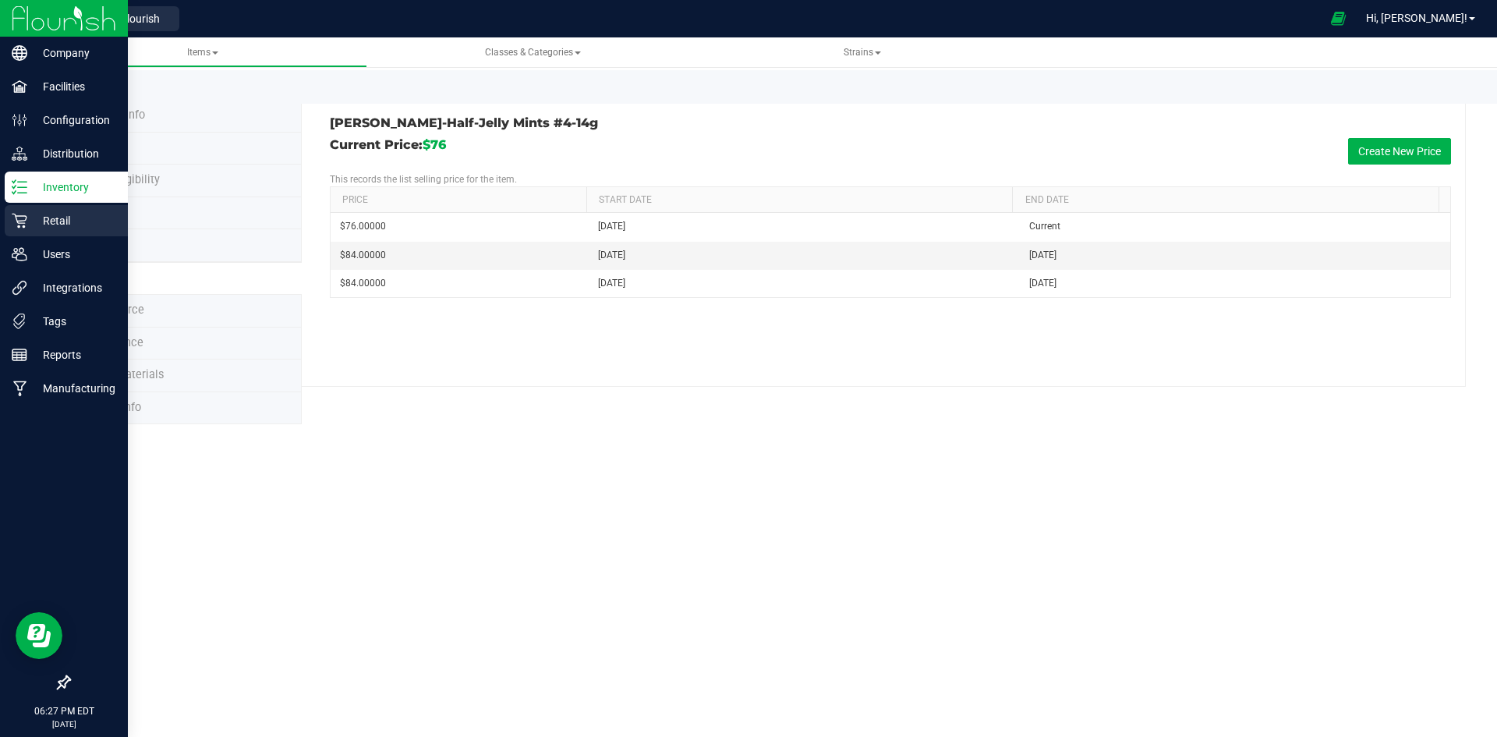
click at [47, 212] on p "Retail" at bounding box center [74, 220] width 94 height 19
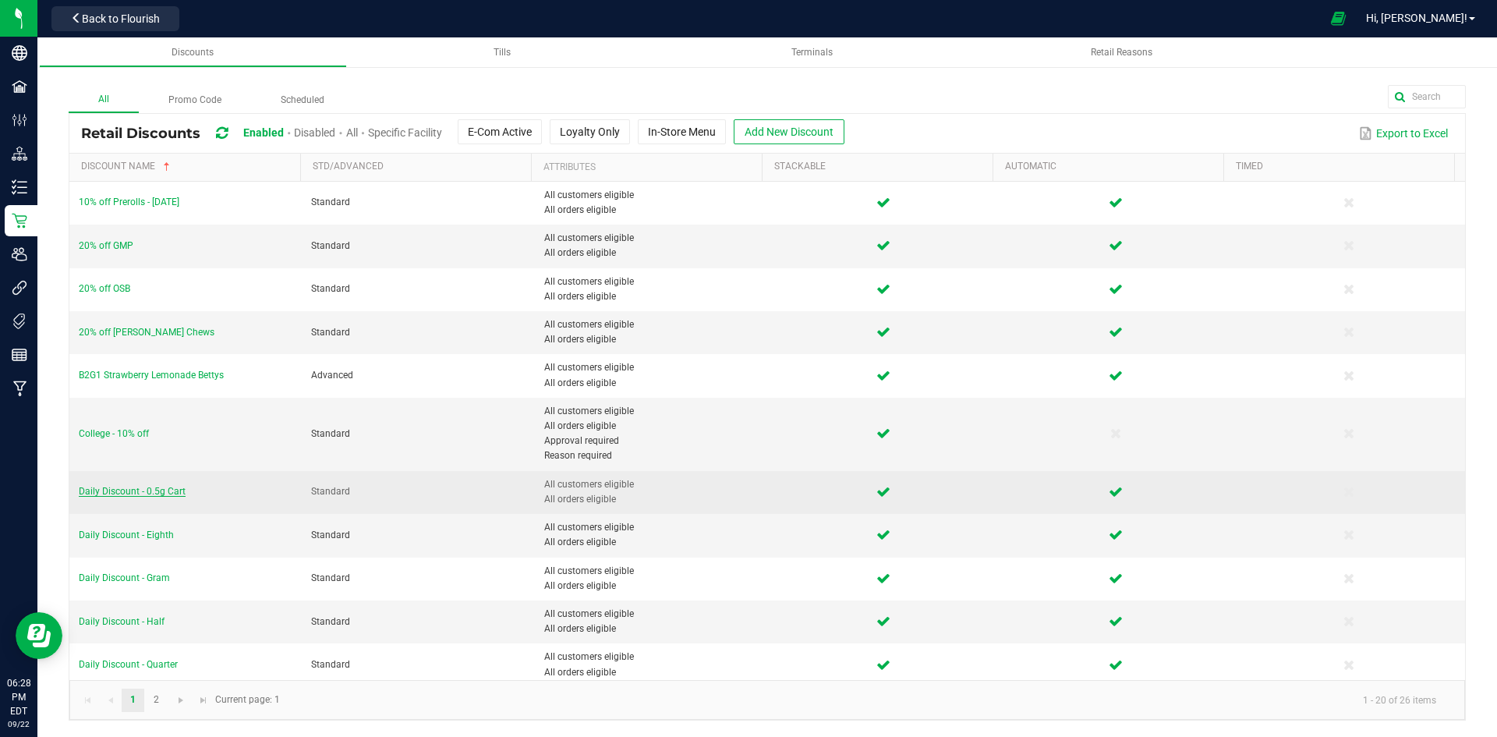
click at [161, 491] on span "Daily Discount - 0.5g Cart" at bounding box center [132, 491] width 107 height 11
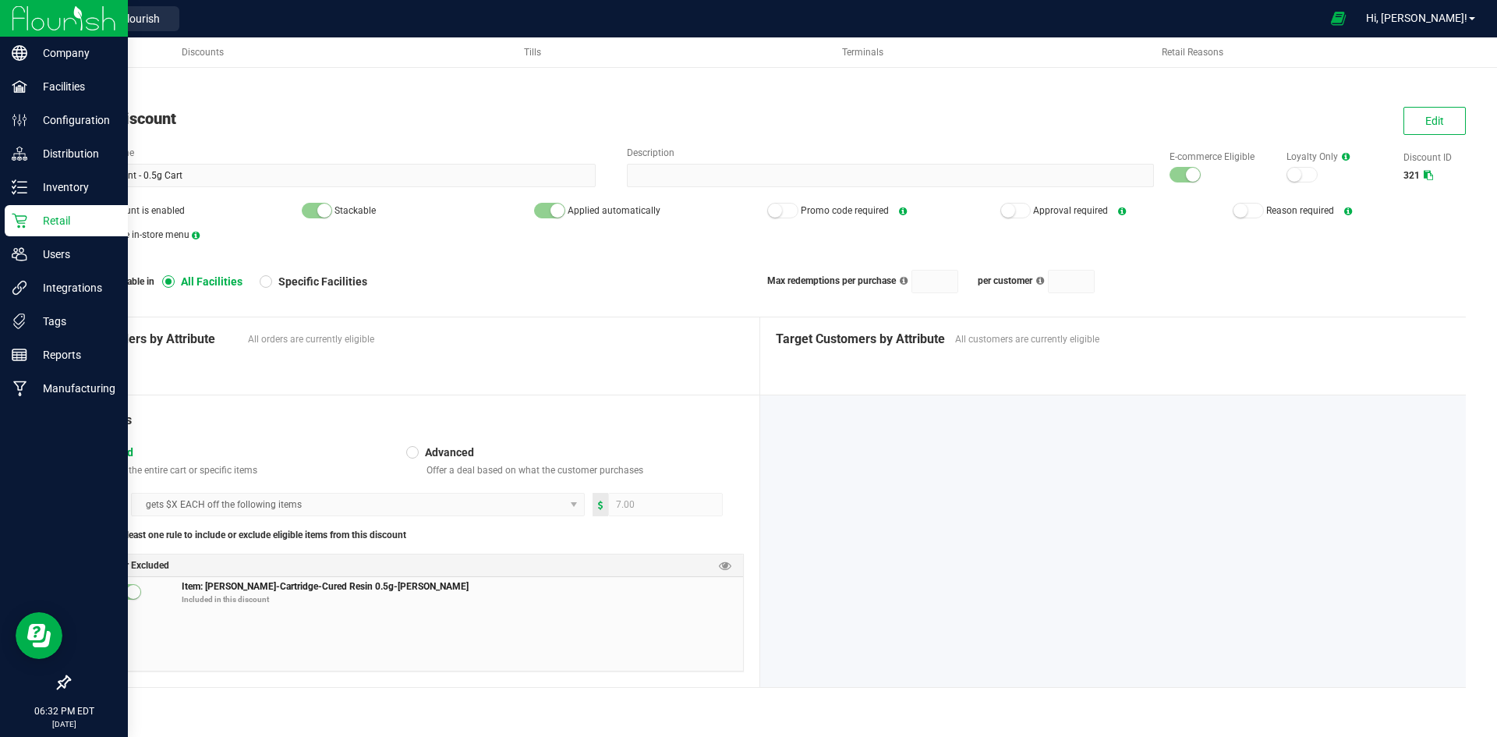
click at [40, 225] on p "Retail" at bounding box center [74, 220] width 94 height 19
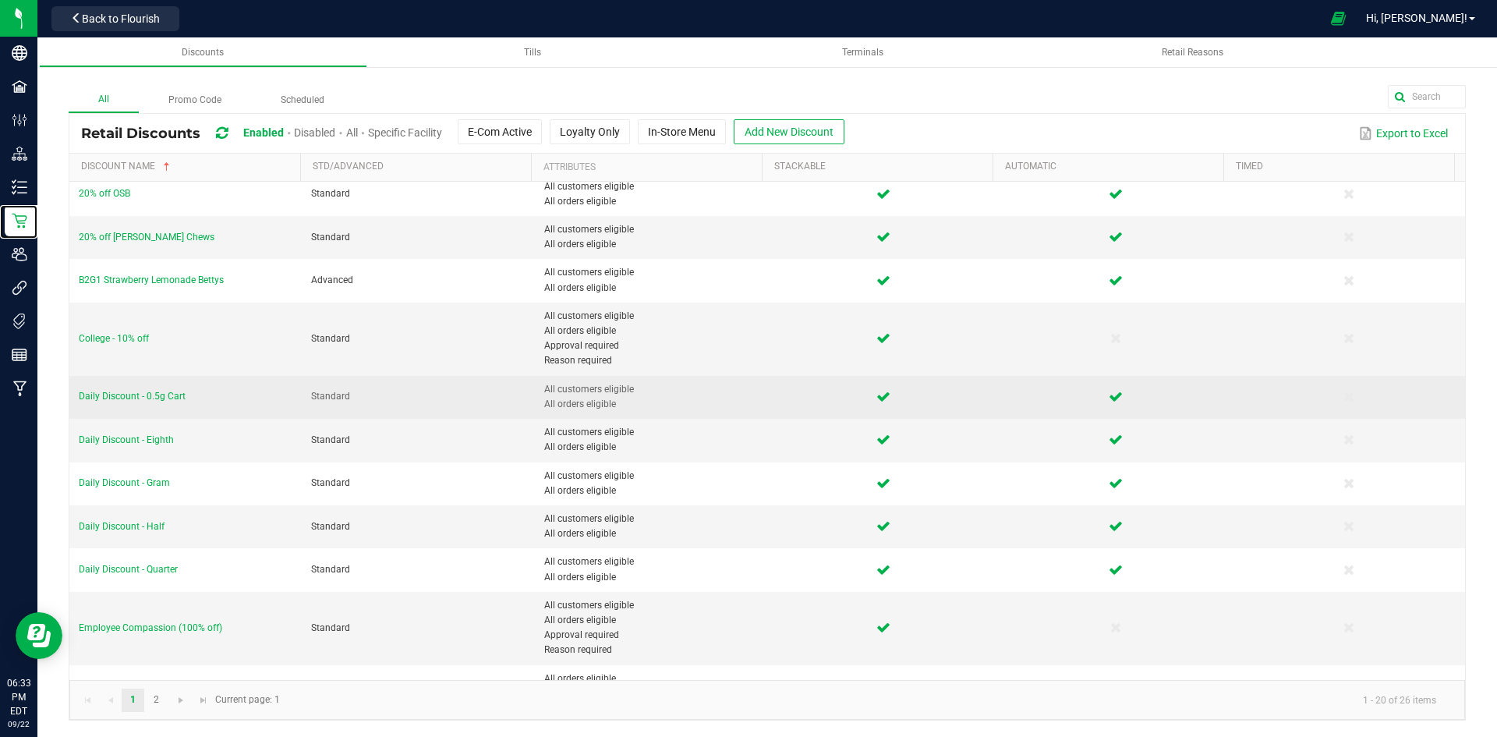
scroll to position [156, 0]
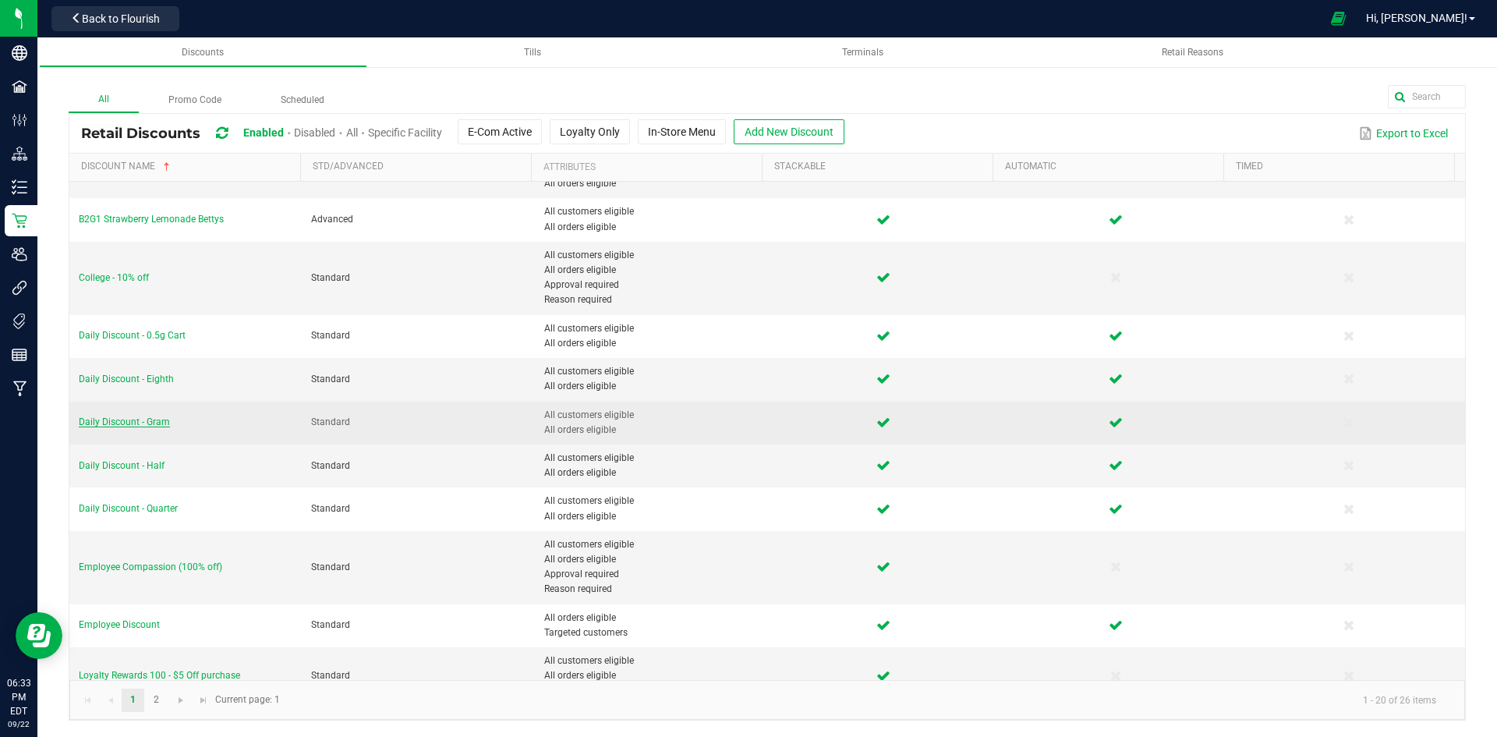
click at [164, 424] on span "Daily Discount - Gram" at bounding box center [124, 421] width 91 height 11
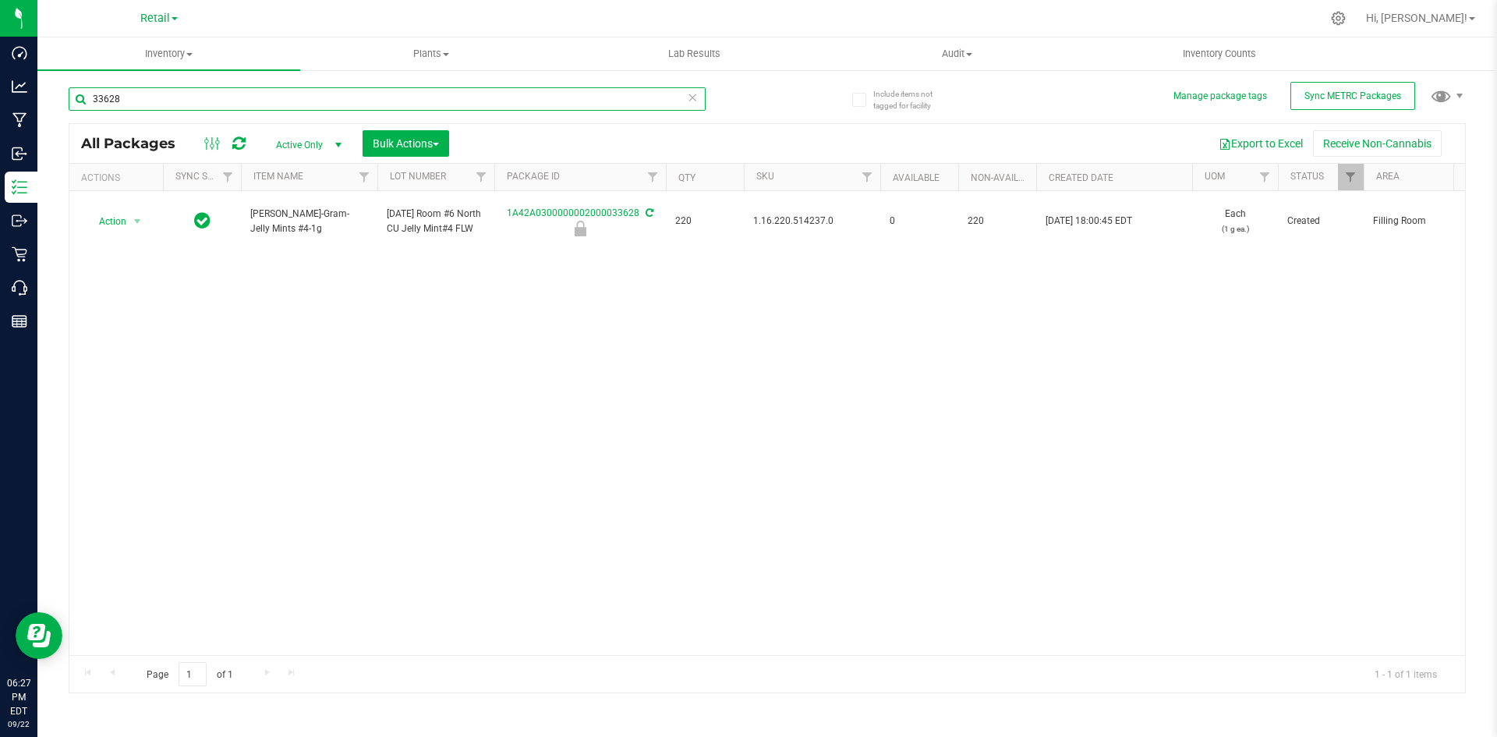
click at [339, 95] on input "33628" at bounding box center [387, 98] width 637 height 23
type input "33632"
click at [274, 94] on input "33628" at bounding box center [387, 98] width 637 height 23
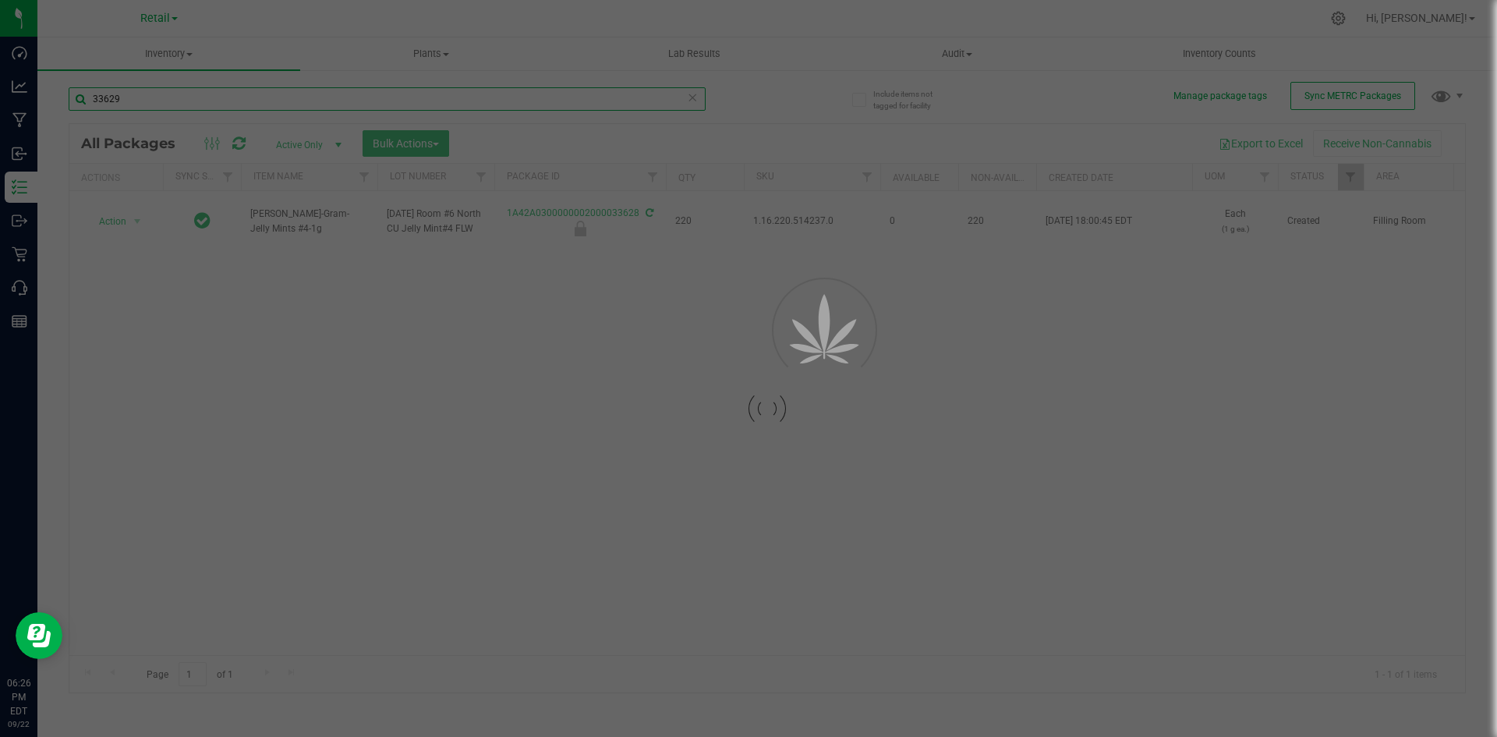
type input "33629"
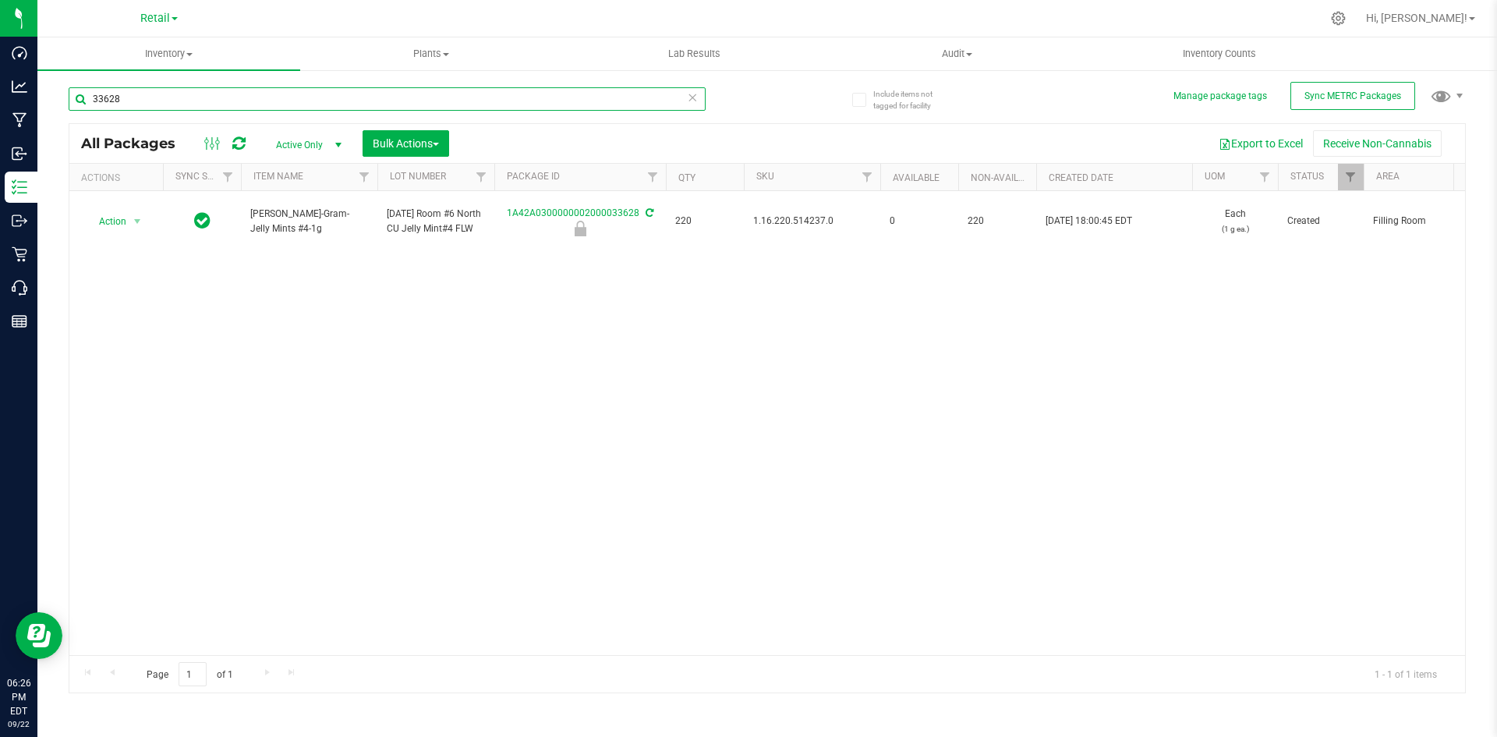
click at [320, 109] on input "33628" at bounding box center [387, 98] width 637 height 23
type input "33631"
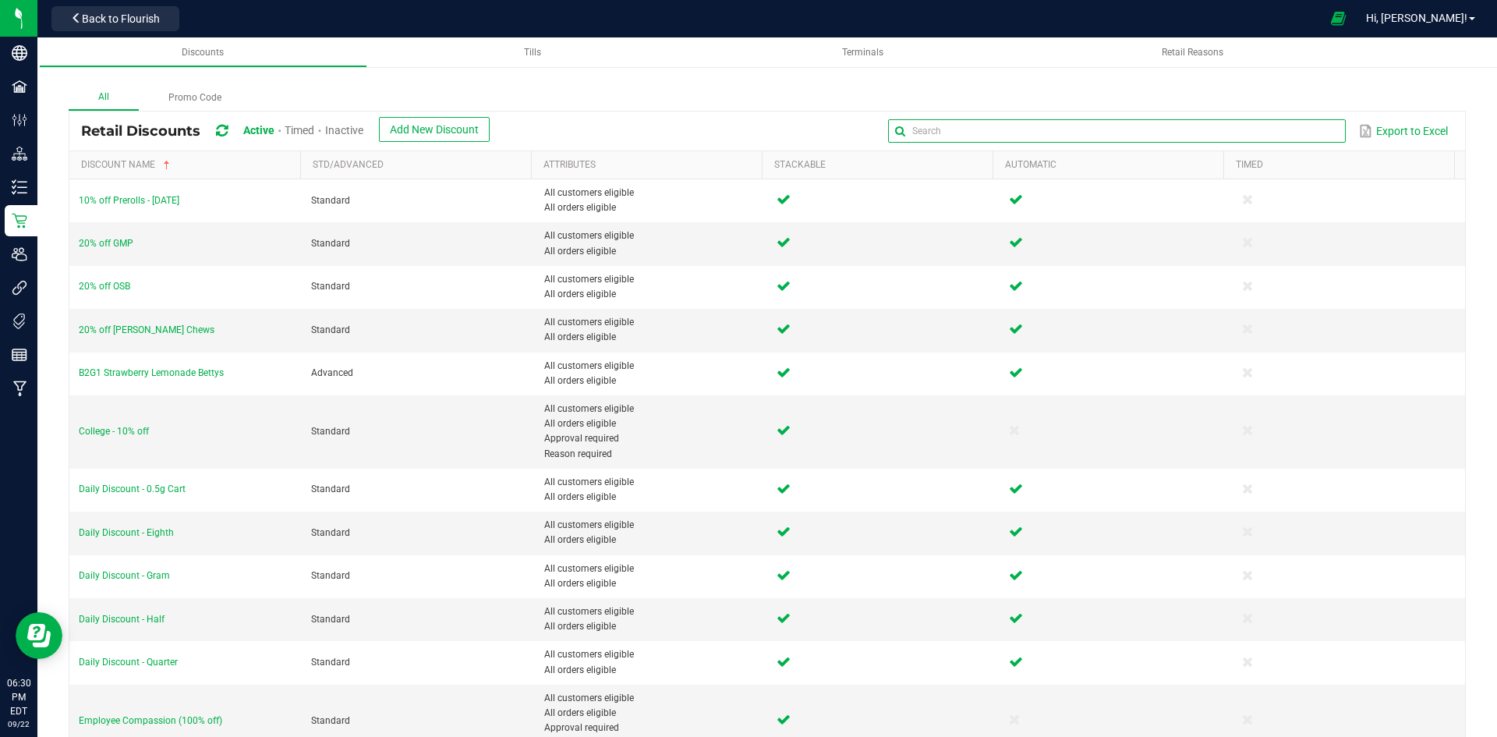
click at [1302, 140] on input "text" at bounding box center [1116, 130] width 457 height 23
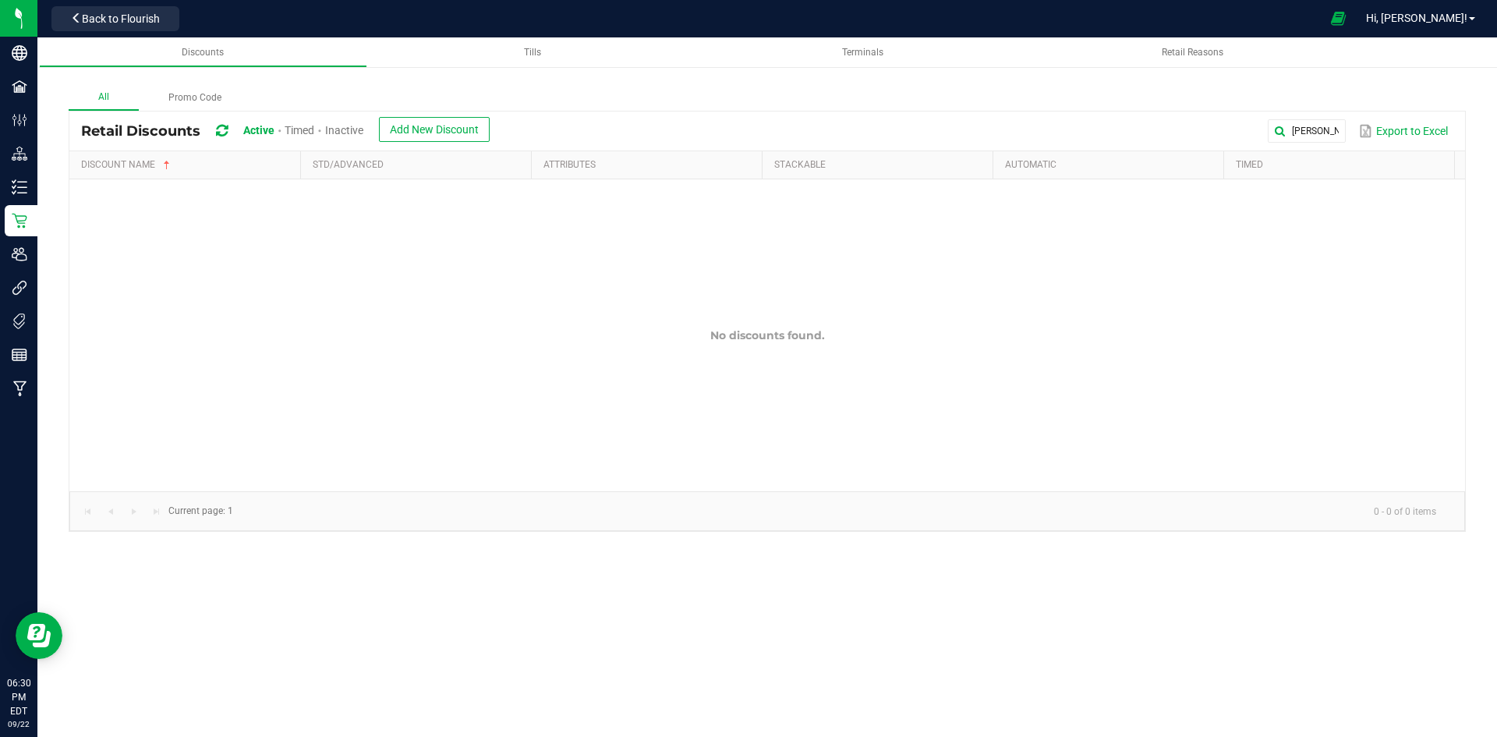
click at [300, 124] on span "Timed" at bounding box center [300, 130] width 30 height 12
click at [1311, 122] on input "SLATER DROPS" at bounding box center [1116, 130] width 457 height 23
click at [1222, 122] on input "SLATER DROPS" at bounding box center [1116, 130] width 457 height 23
type input "SLATER DROP"
click at [347, 126] on span "Inactive" at bounding box center [345, 130] width 38 height 12
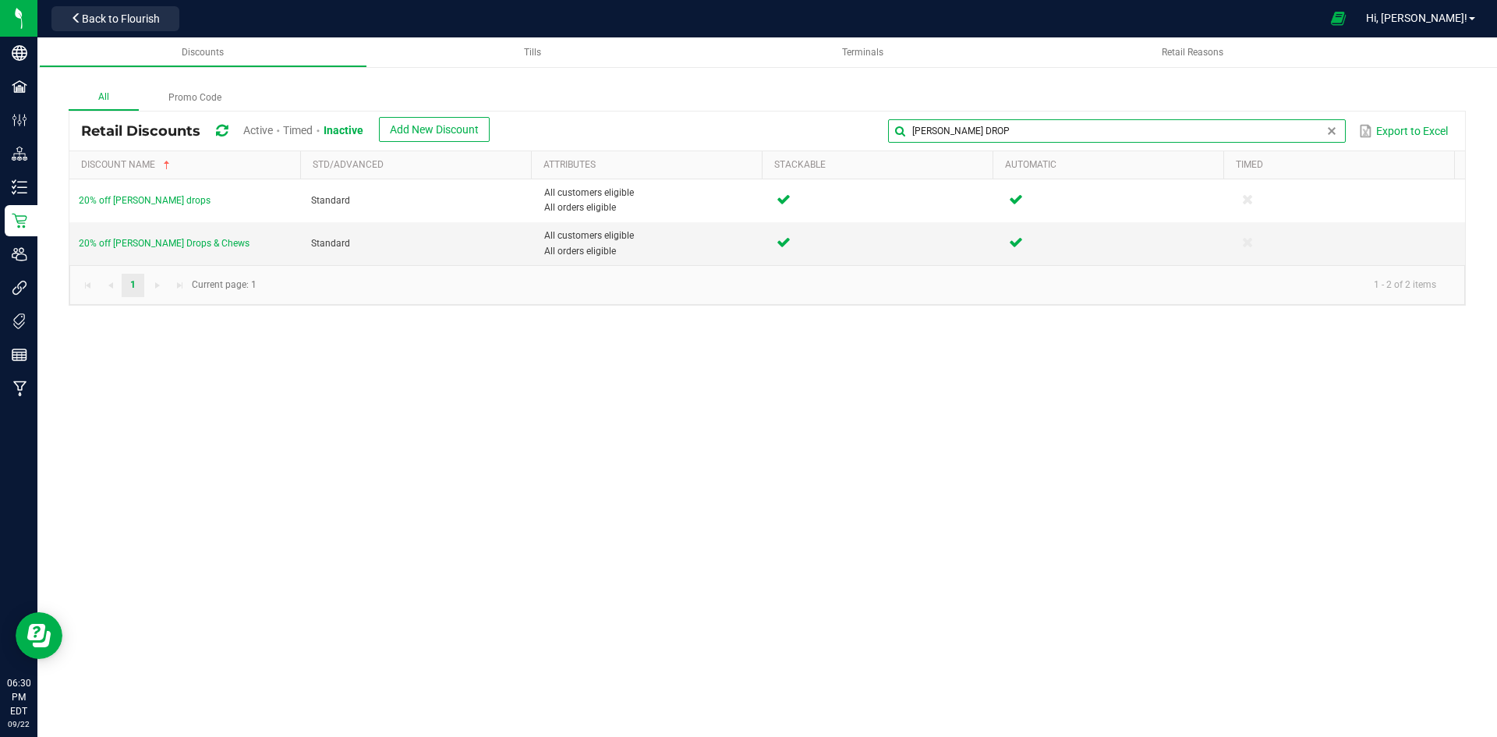
click at [1308, 126] on input "SLATER DROP" at bounding box center [1116, 130] width 457 height 23
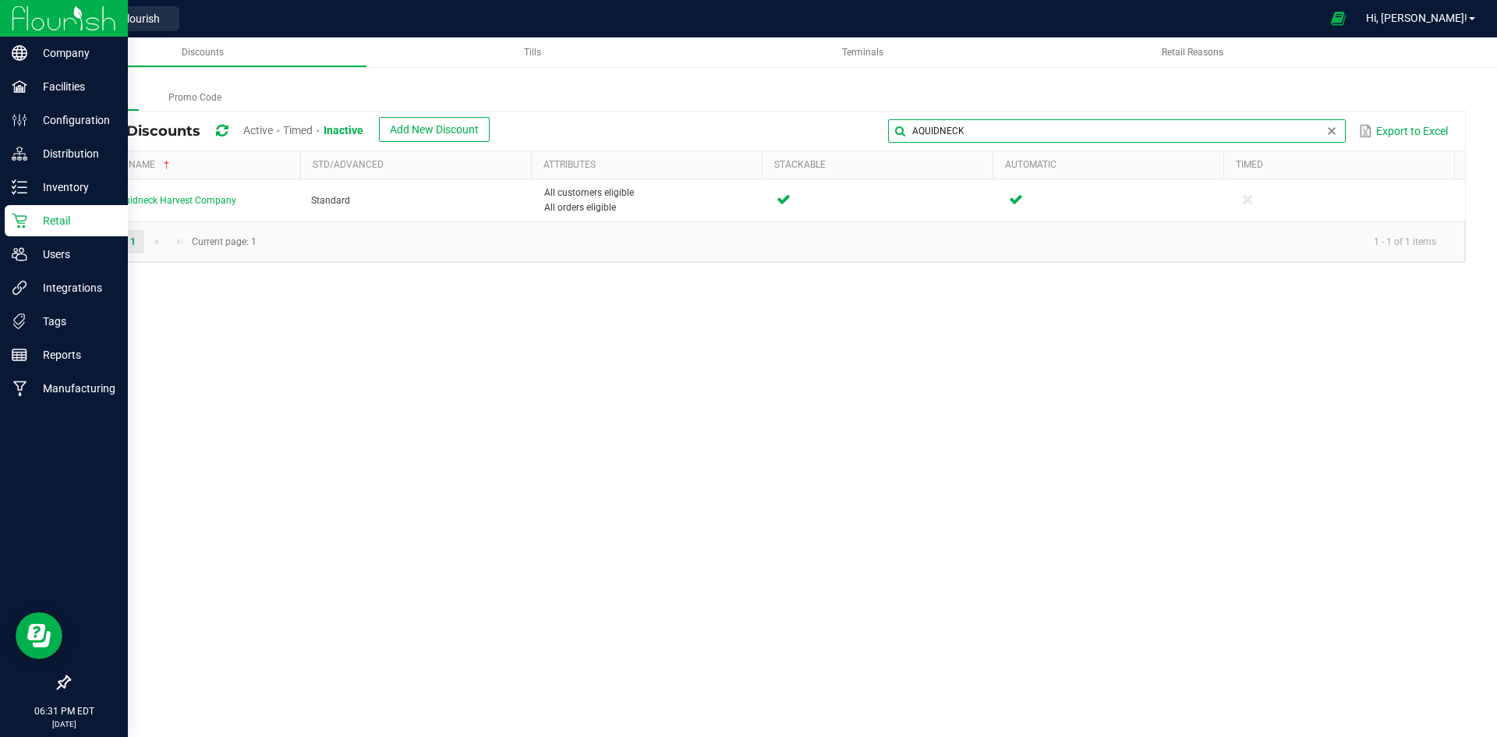
type input "AQUIDNECK"
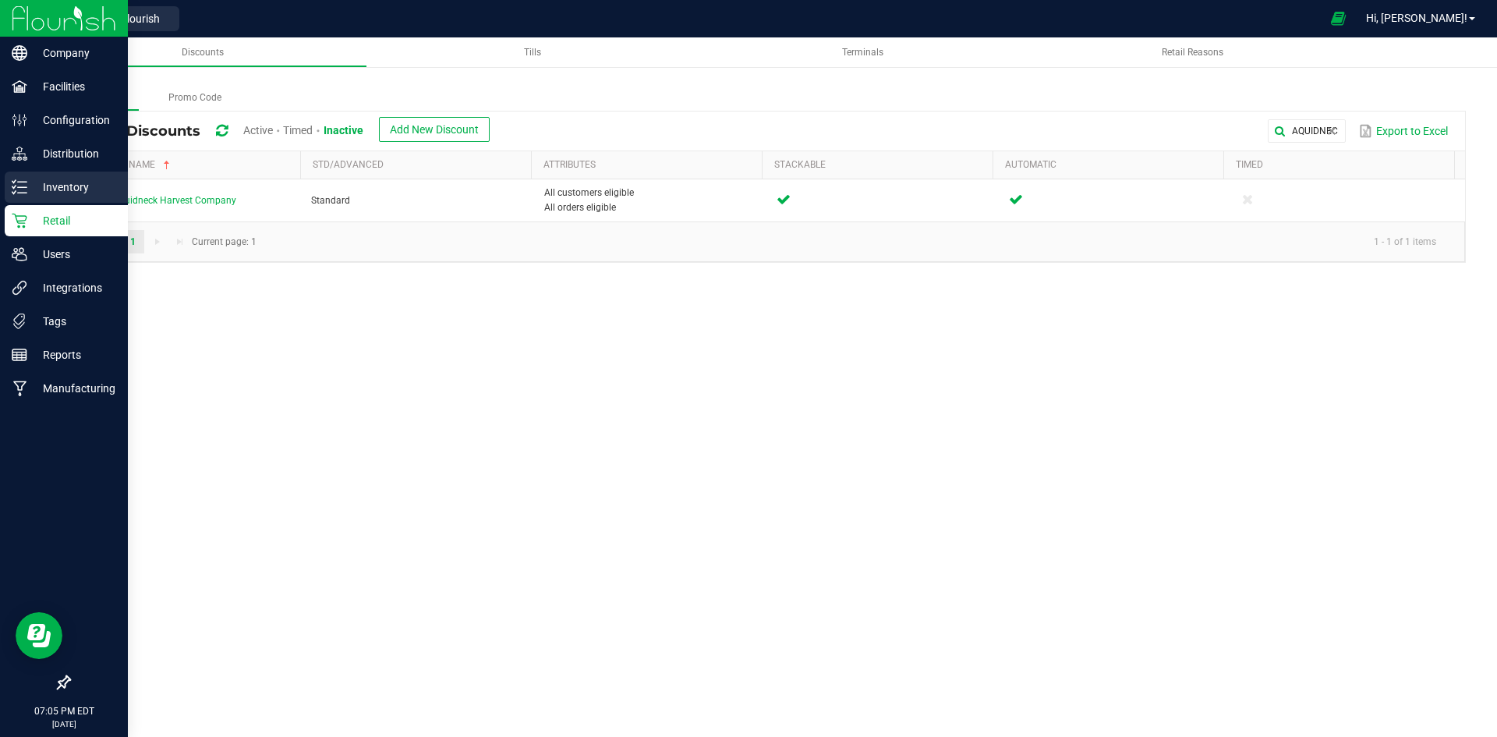
click at [20, 190] on icon at bounding box center [20, 187] width 16 height 16
click at [37, 183] on p "Inventory" at bounding box center [74, 187] width 94 height 19
click at [71, 186] on p "Inventory" at bounding box center [74, 187] width 94 height 19
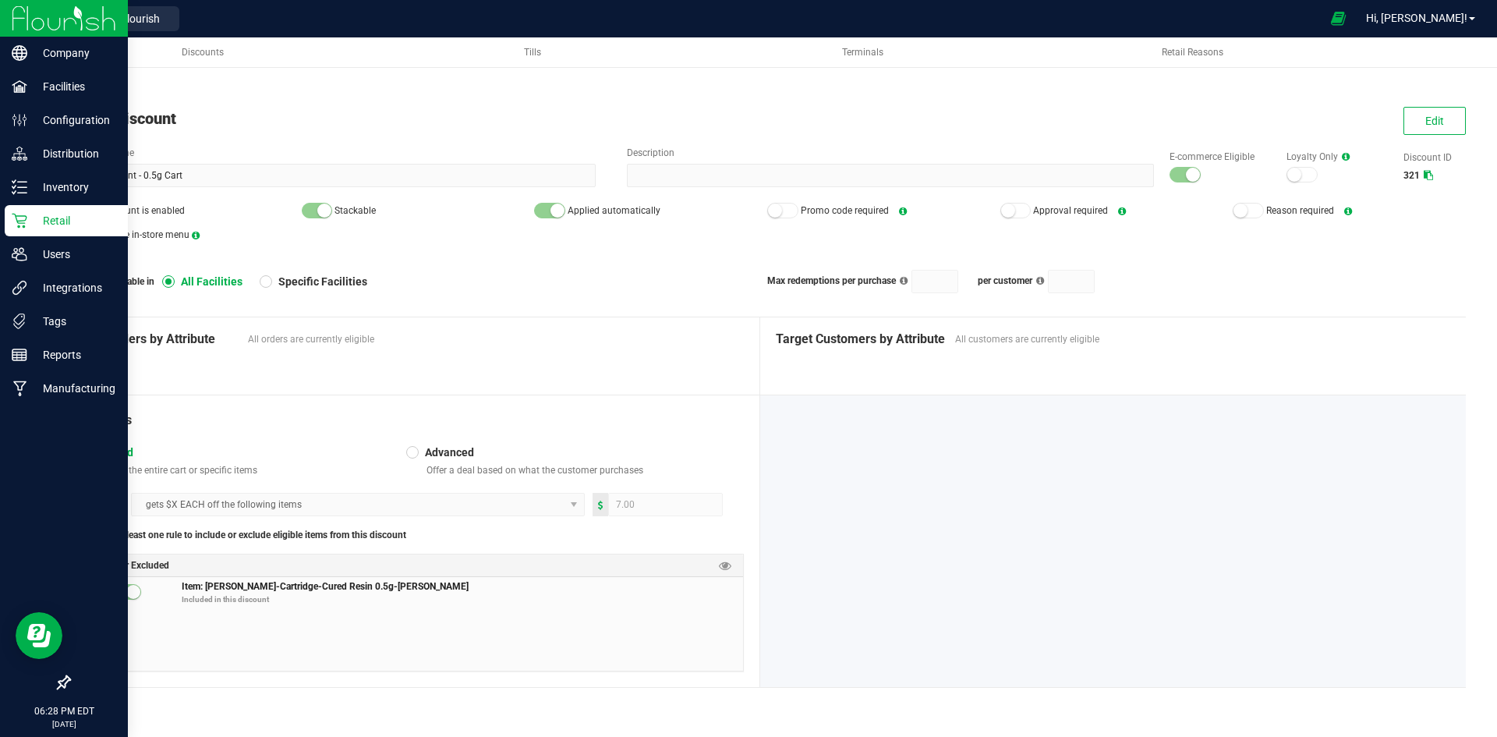
click at [33, 220] on p "Retail" at bounding box center [74, 220] width 94 height 19
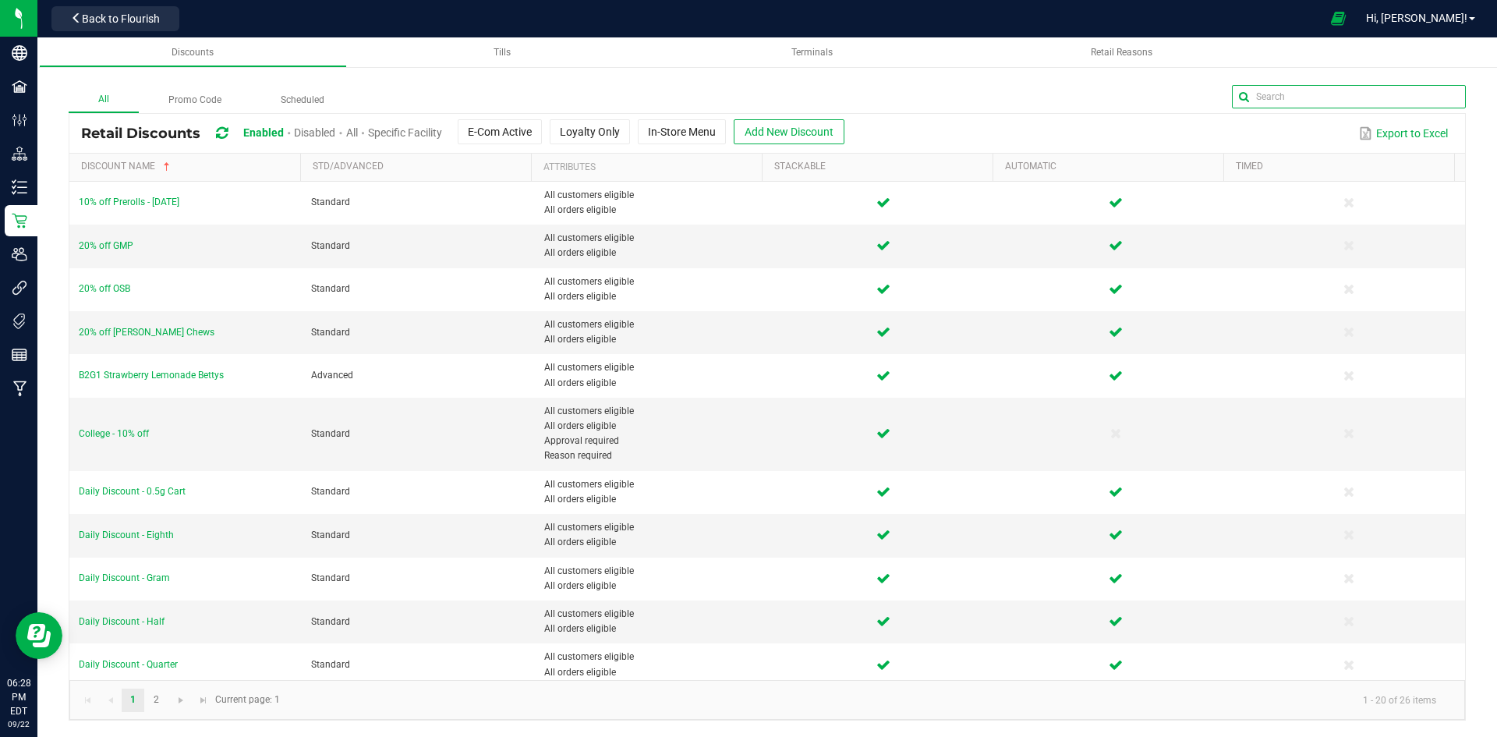
click at [1408, 97] on input "text" at bounding box center [1349, 96] width 234 height 23
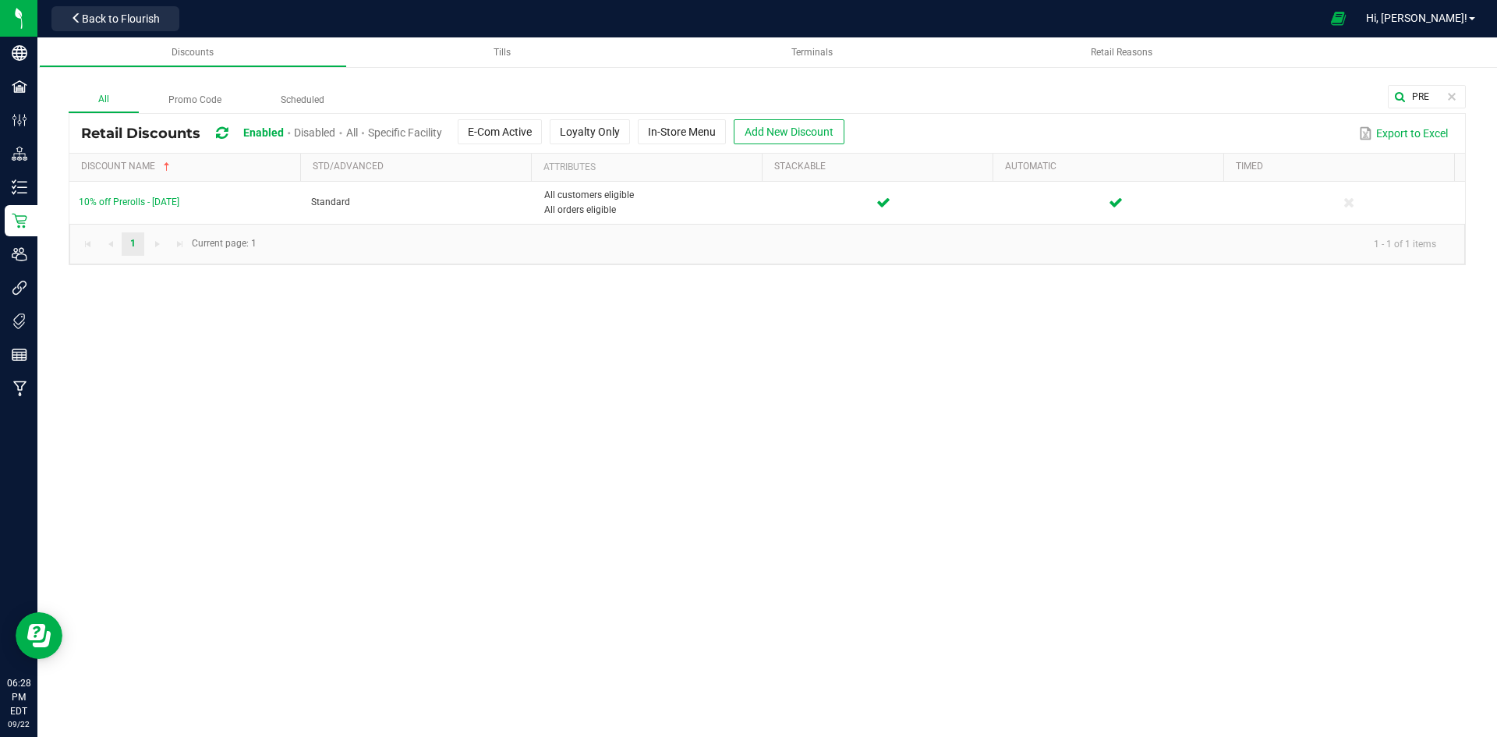
click at [320, 136] on span "Disabled" at bounding box center [314, 132] width 41 height 12
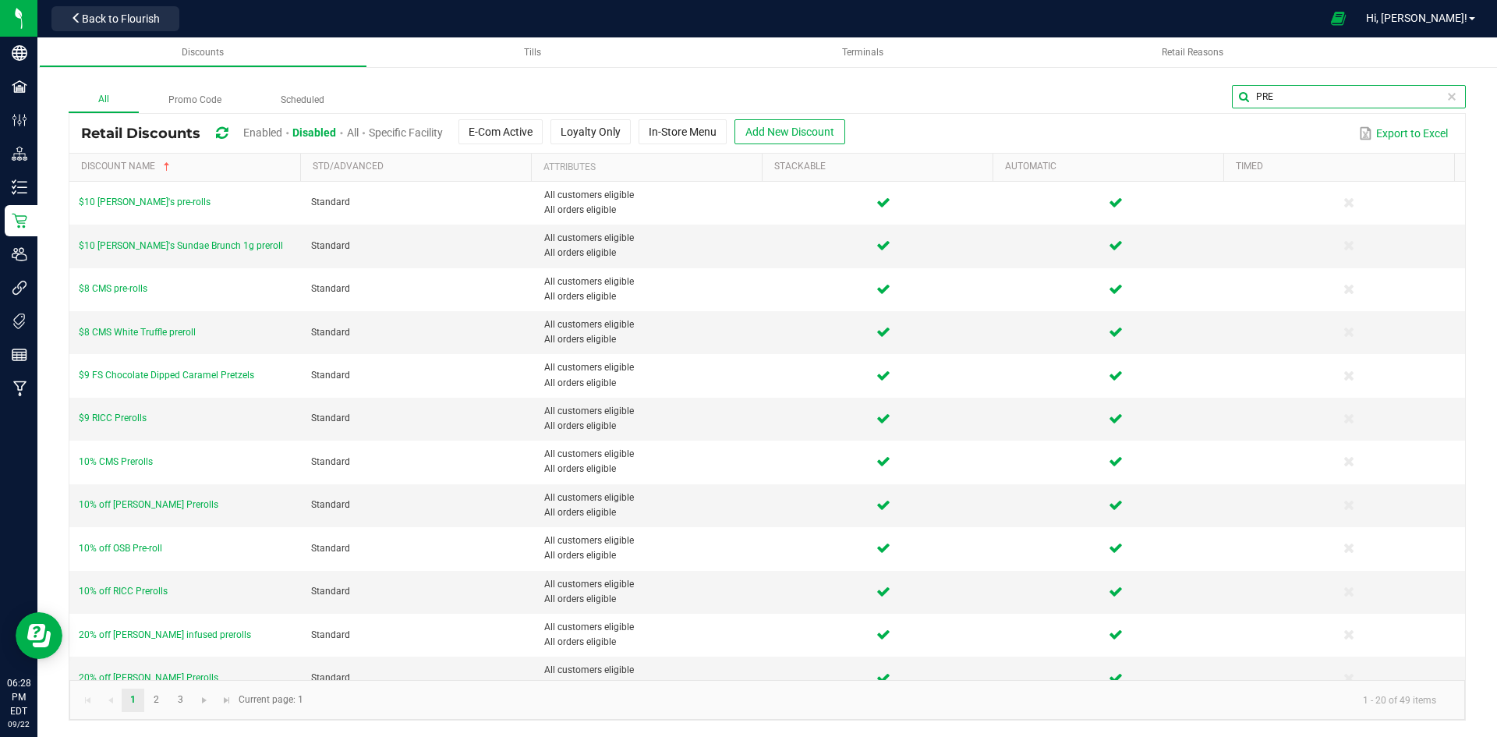
click at [1430, 91] on input "PRE" at bounding box center [1349, 96] width 234 height 23
type input "P"
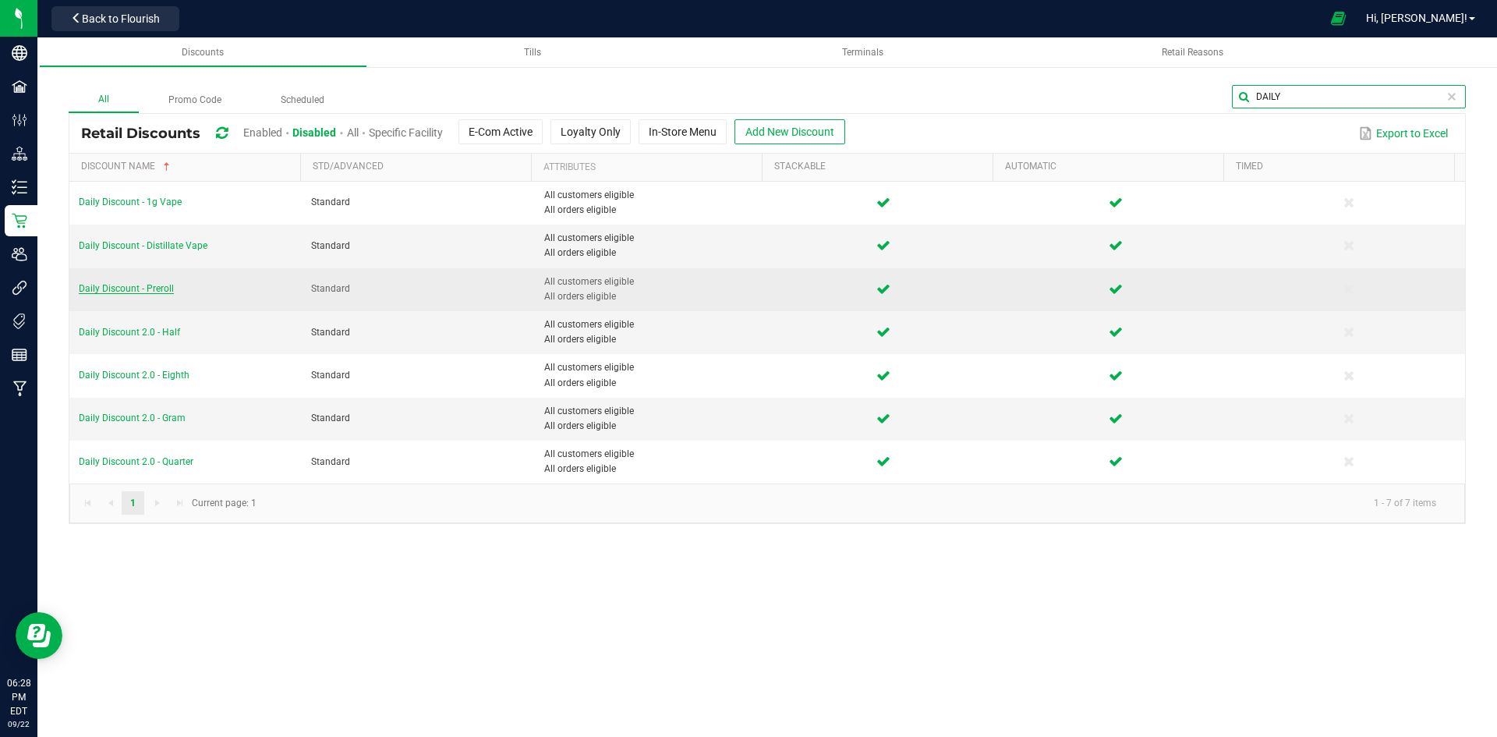
type input "DAILY"
click at [150, 284] on span "Daily Discount - Preroll" at bounding box center [126, 288] width 95 height 11
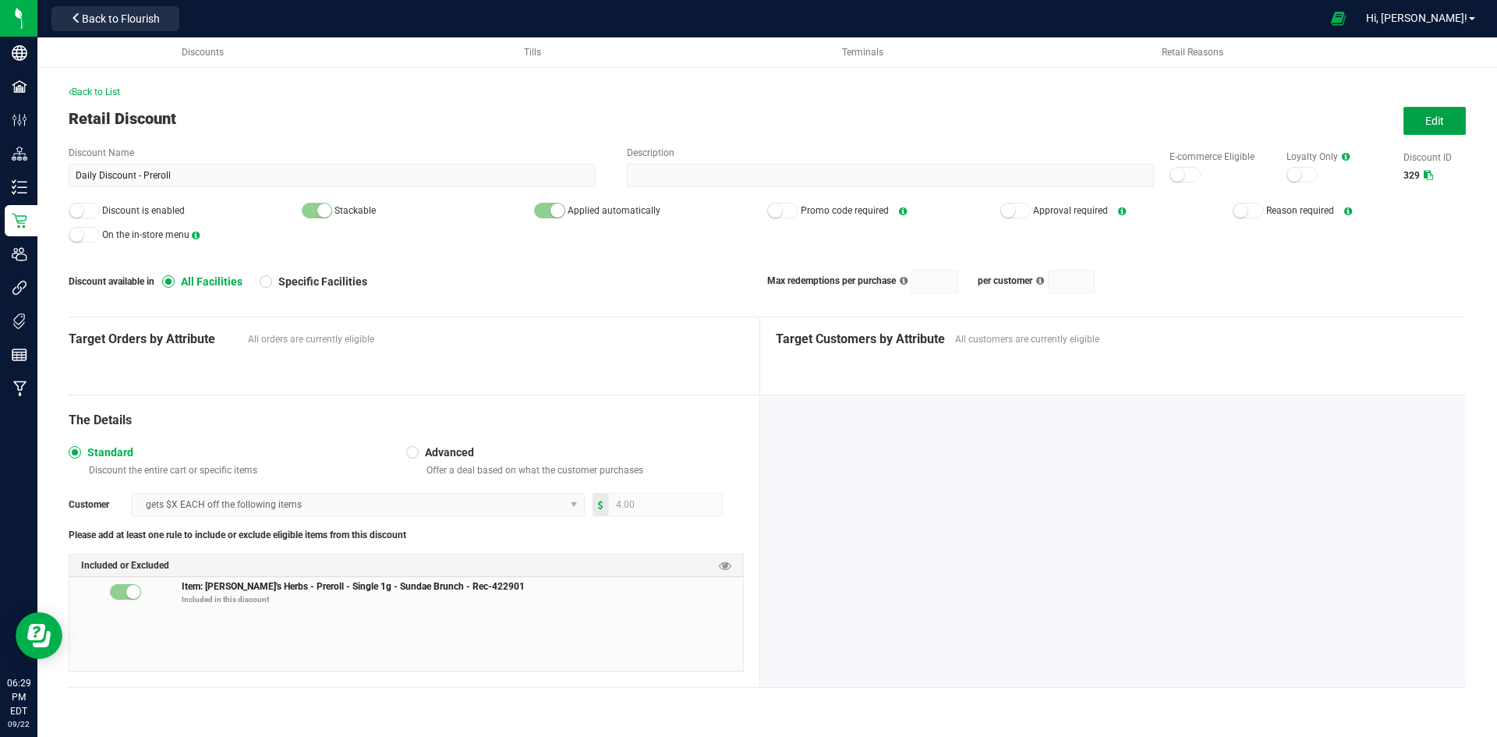
drag, startPoint x: 1432, startPoint y: 126, endPoint x: 1318, endPoint y: 195, distance: 133.6
click at [1432, 126] on span "Edit" at bounding box center [1434, 121] width 19 height 12
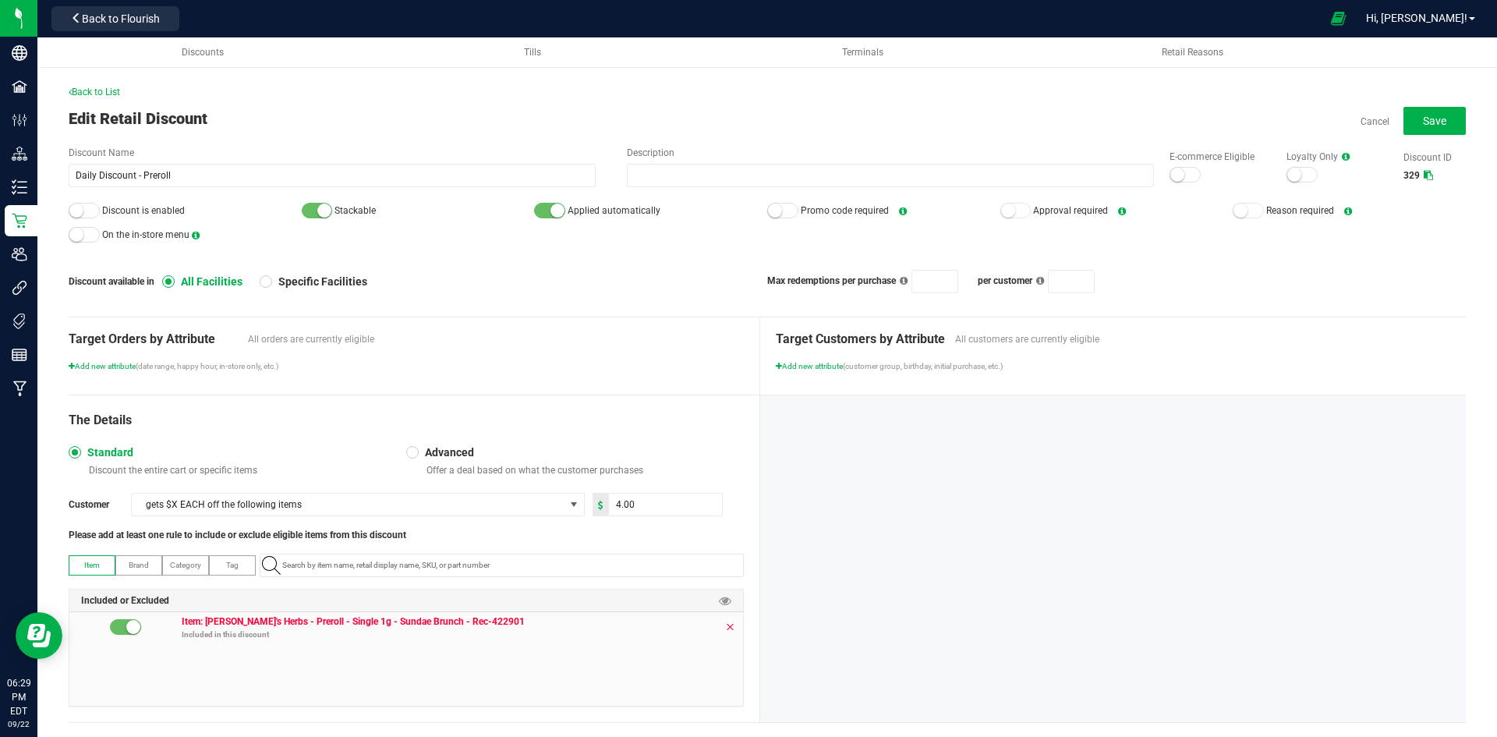
click at [725, 621] on icon at bounding box center [729, 627] width 9 height 12
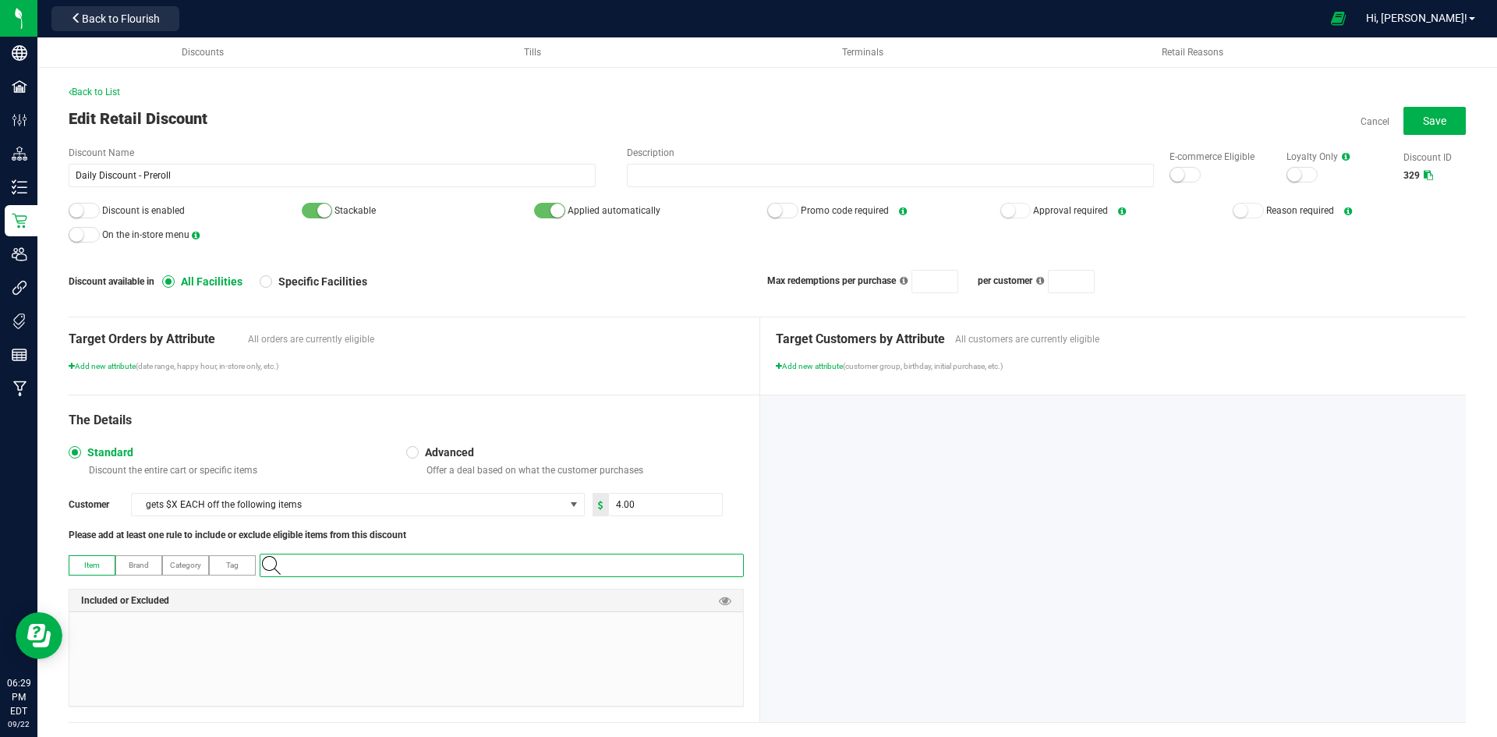
paste input "1.16.233.8602.0"
type input "1.16.233.8602.0"
click at [449, 596] on Blend "Slater-Preroll-Single 1g-Sativa Blend" at bounding box center [498, 591] width 476 height 23
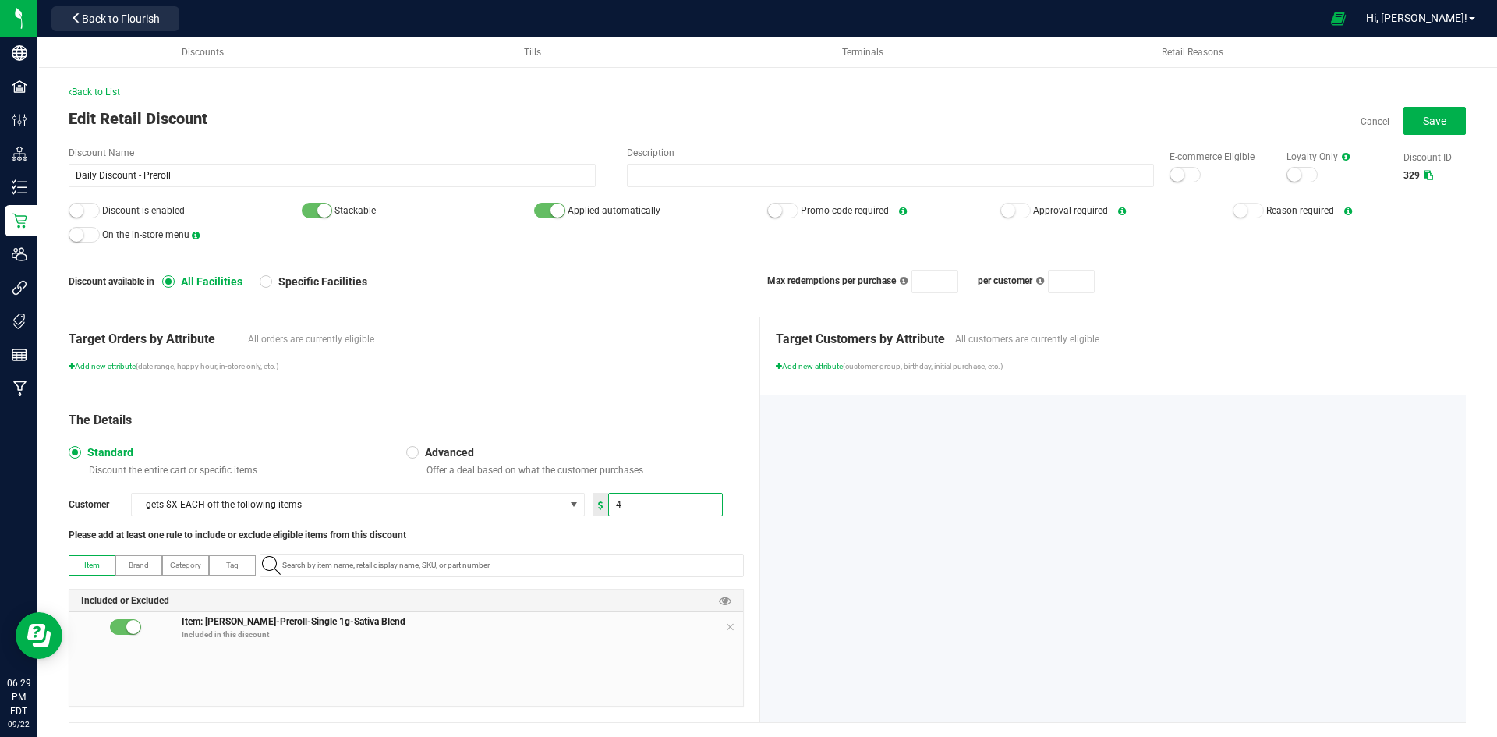
click at [642, 501] on input "4" at bounding box center [665, 504] width 113 height 22
type input "2.00"
click at [677, 381] on div "Target Orders by Attribute All orders are currently eligible Add new attribute …" at bounding box center [415, 355] width 692 height 77
click at [1409, 107] on button "Save" at bounding box center [1434, 121] width 62 height 28
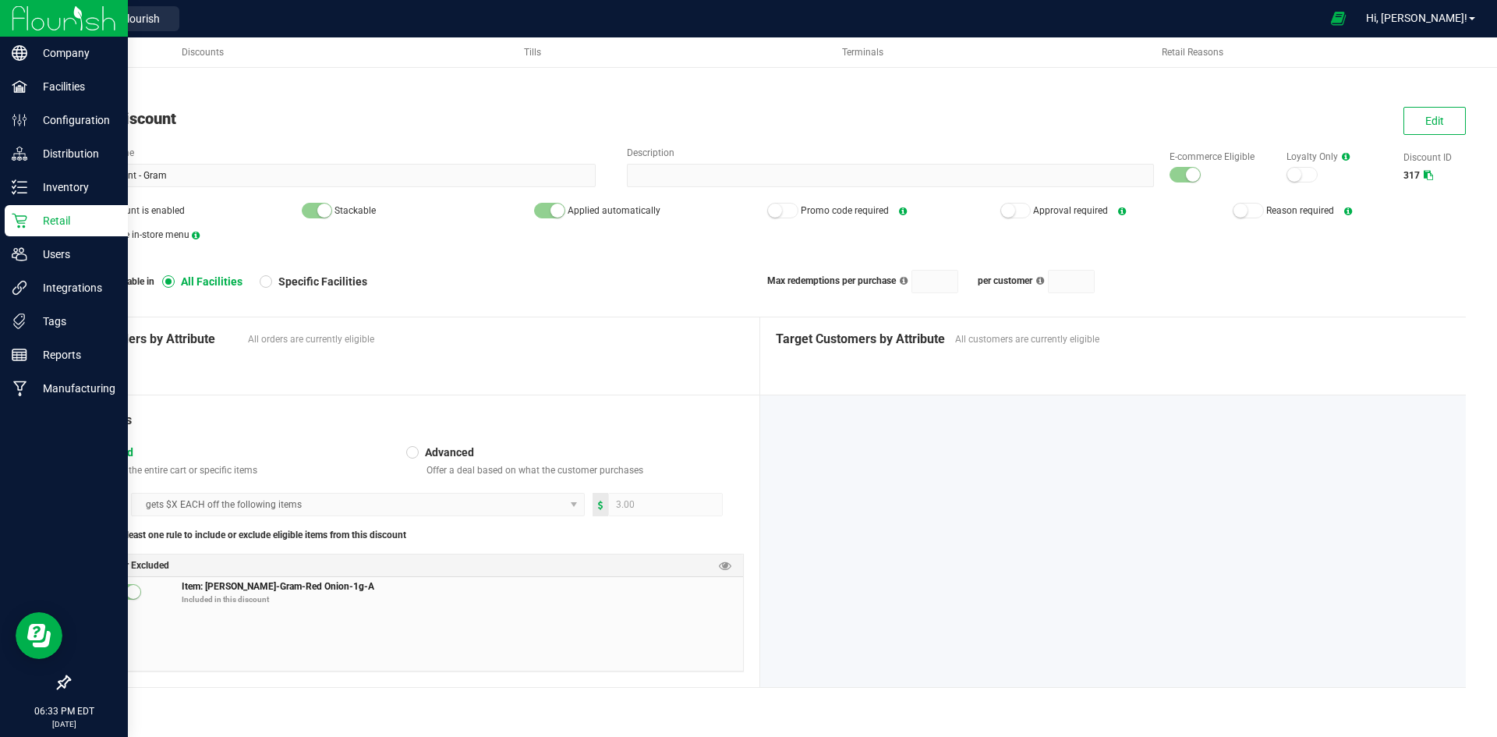
click at [20, 228] on icon at bounding box center [20, 221] width 16 height 16
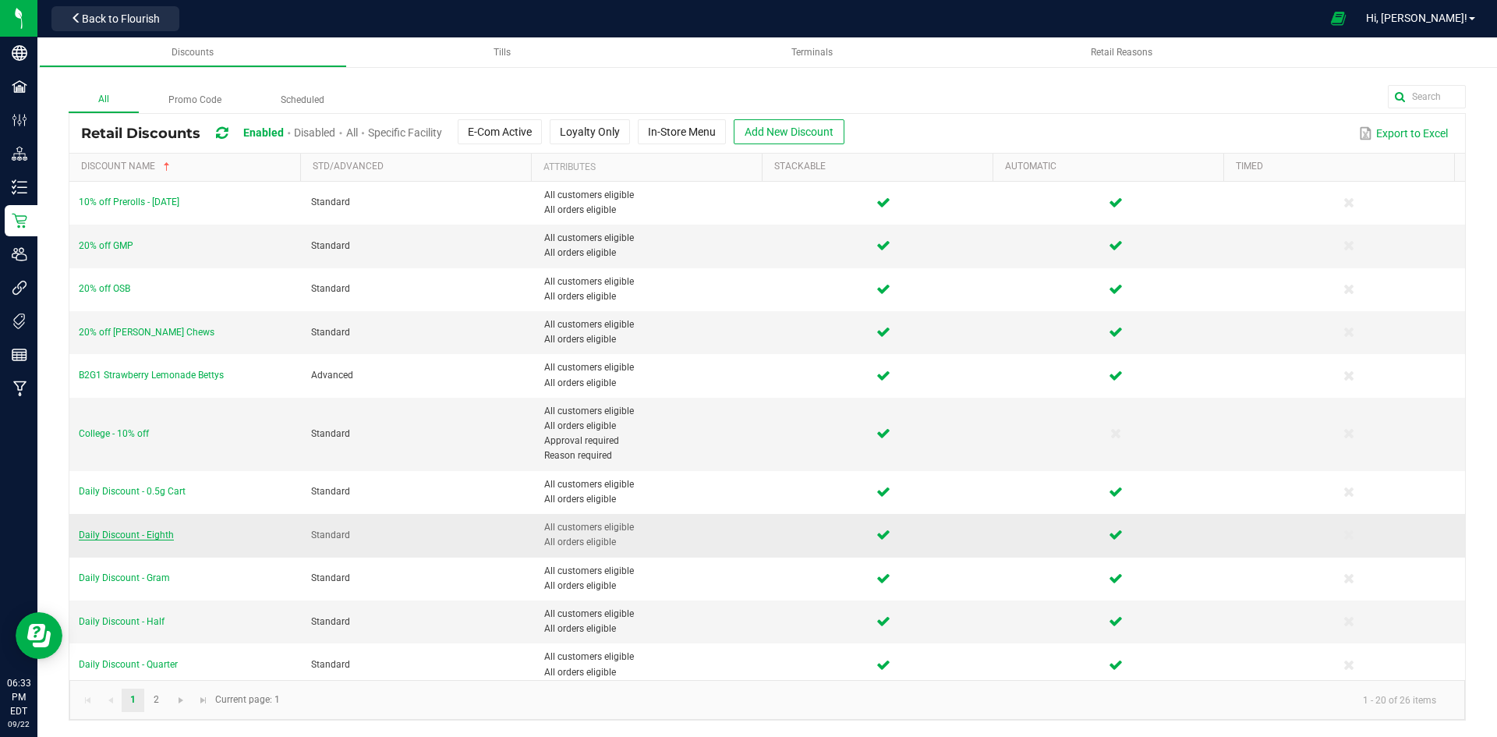
click at [141, 536] on span "Daily Discount - Eighth" at bounding box center [126, 534] width 95 height 11
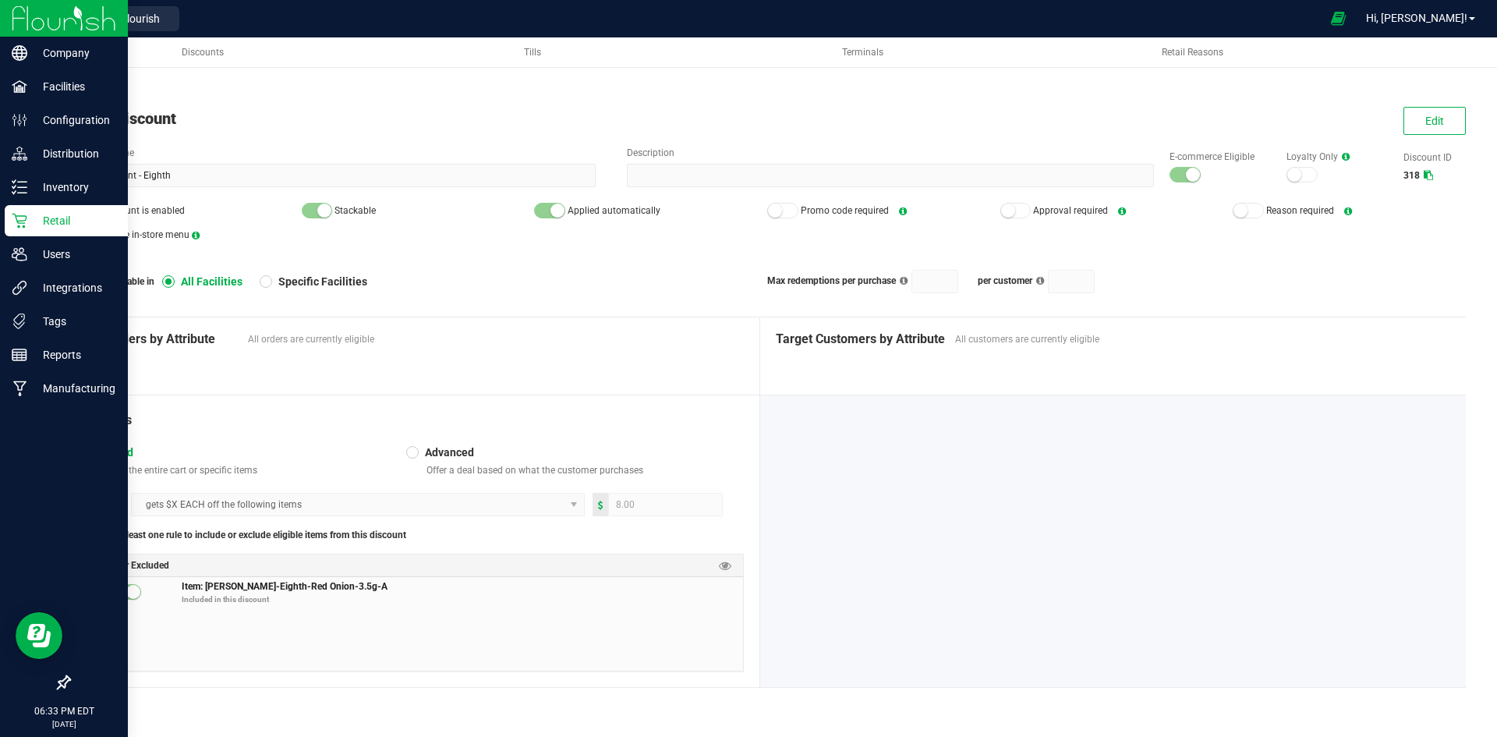
click at [37, 223] on div "Company Facilities Configuration Distribution Inventory Retail Users Integratio…" at bounding box center [748, 368] width 1497 height 737
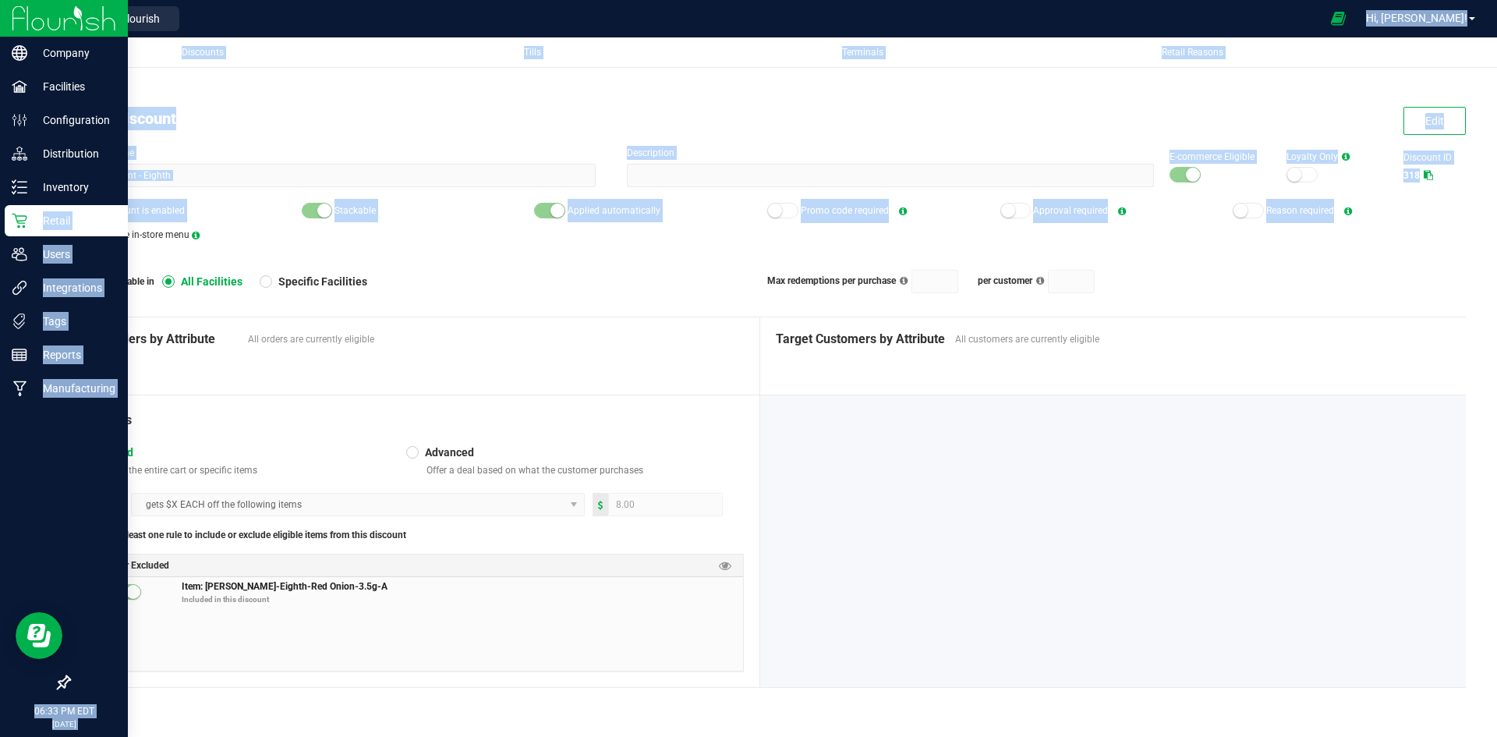
click at [34, 221] on p "Retail" at bounding box center [74, 220] width 94 height 19
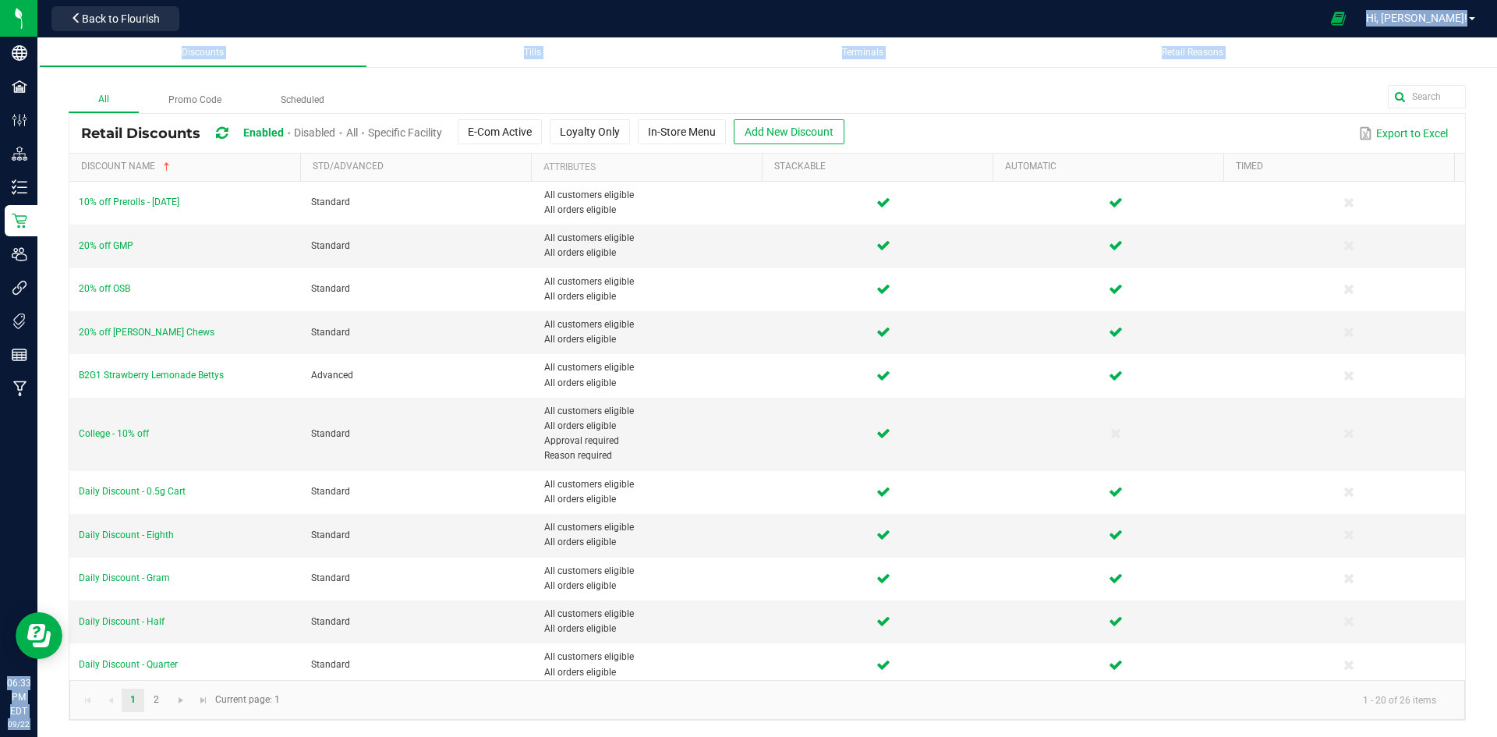
click at [364, 81] on div "All Promo Code Scheduled Retail Discounts Enabled Disabled All Specific Facilit…" at bounding box center [766, 387] width 1459 height 698
click at [115, 530] on span "Daily Discount - Eighth" at bounding box center [126, 534] width 95 height 11
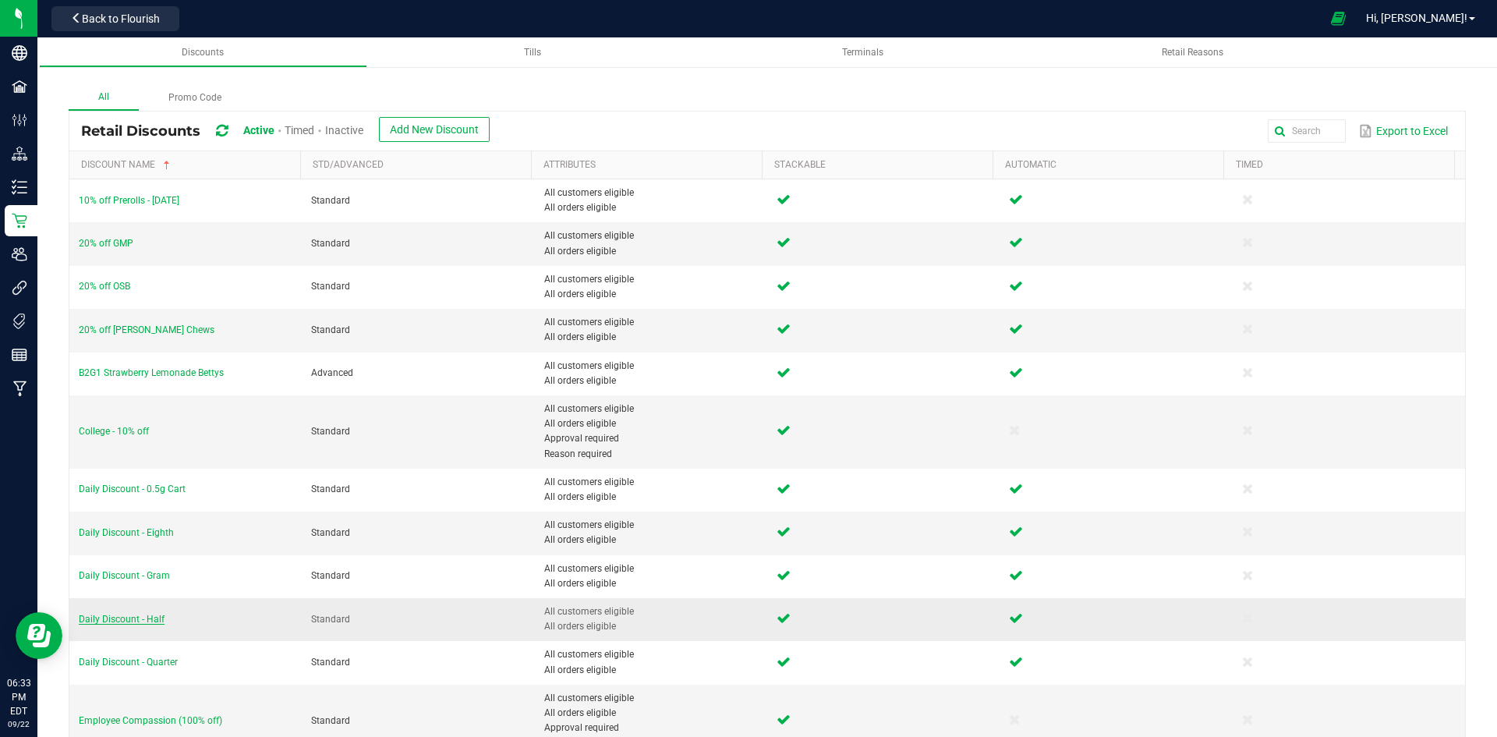
click at [150, 617] on span "Daily Discount - Half" at bounding box center [122, 619] width 86 height 11
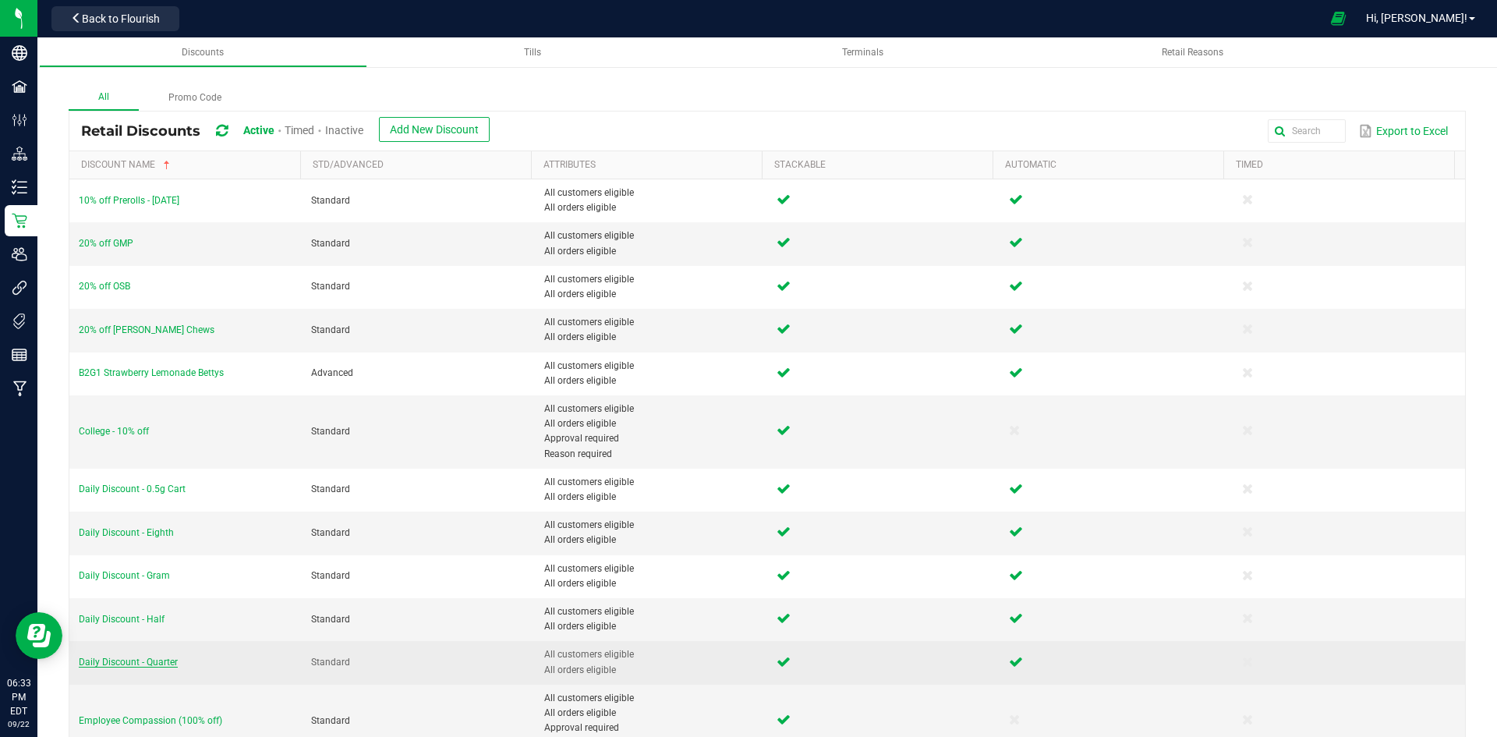
click at [148, 656] on span "Daily Discount - Quarter" at bounding box center [128, 661] width 99 height 11
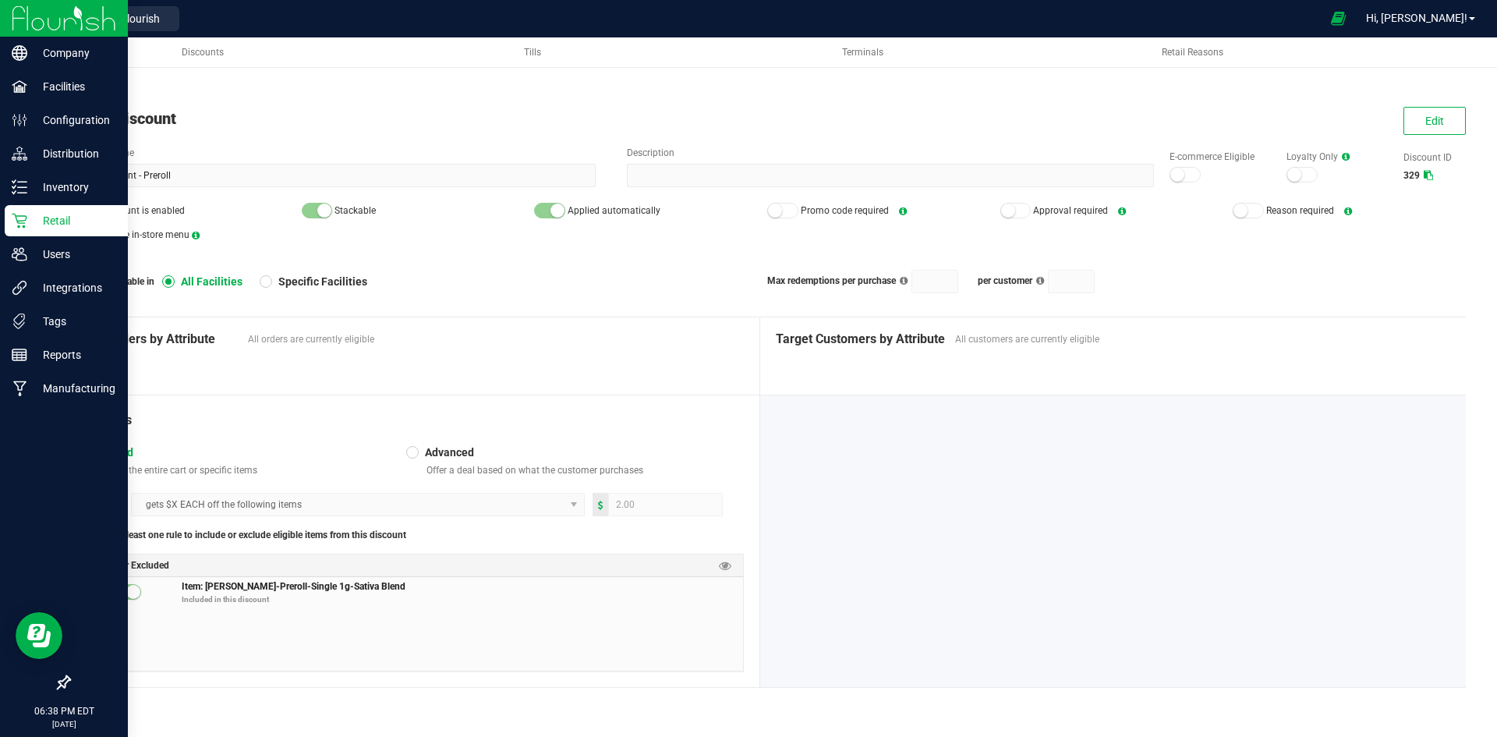
click at [30, 220] on p "Retail" at bounding box center [74, 220] width 94 height 19
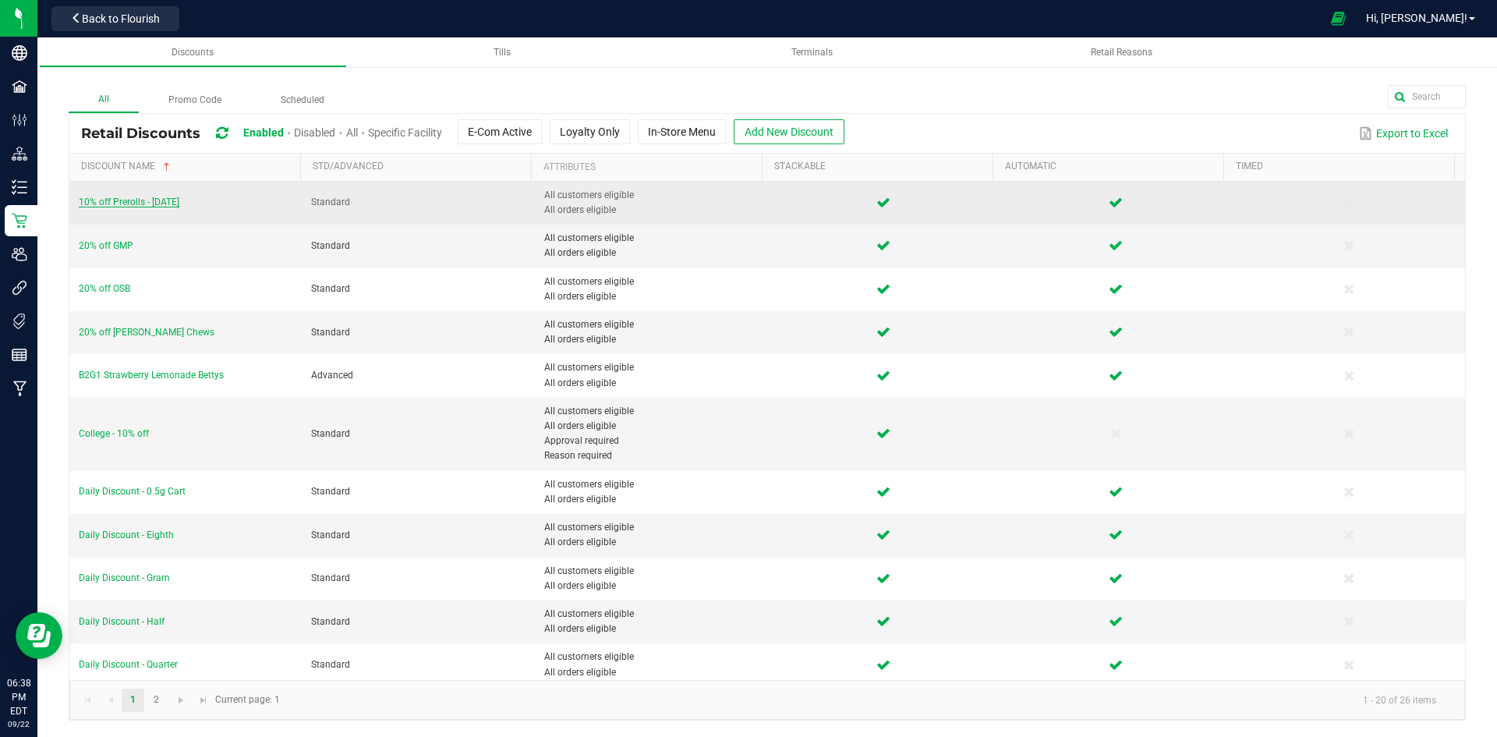
click at [143, 199] on span "10% off Prerolls - [DATE]" at bounding box center [129, 201] width 101 height 11
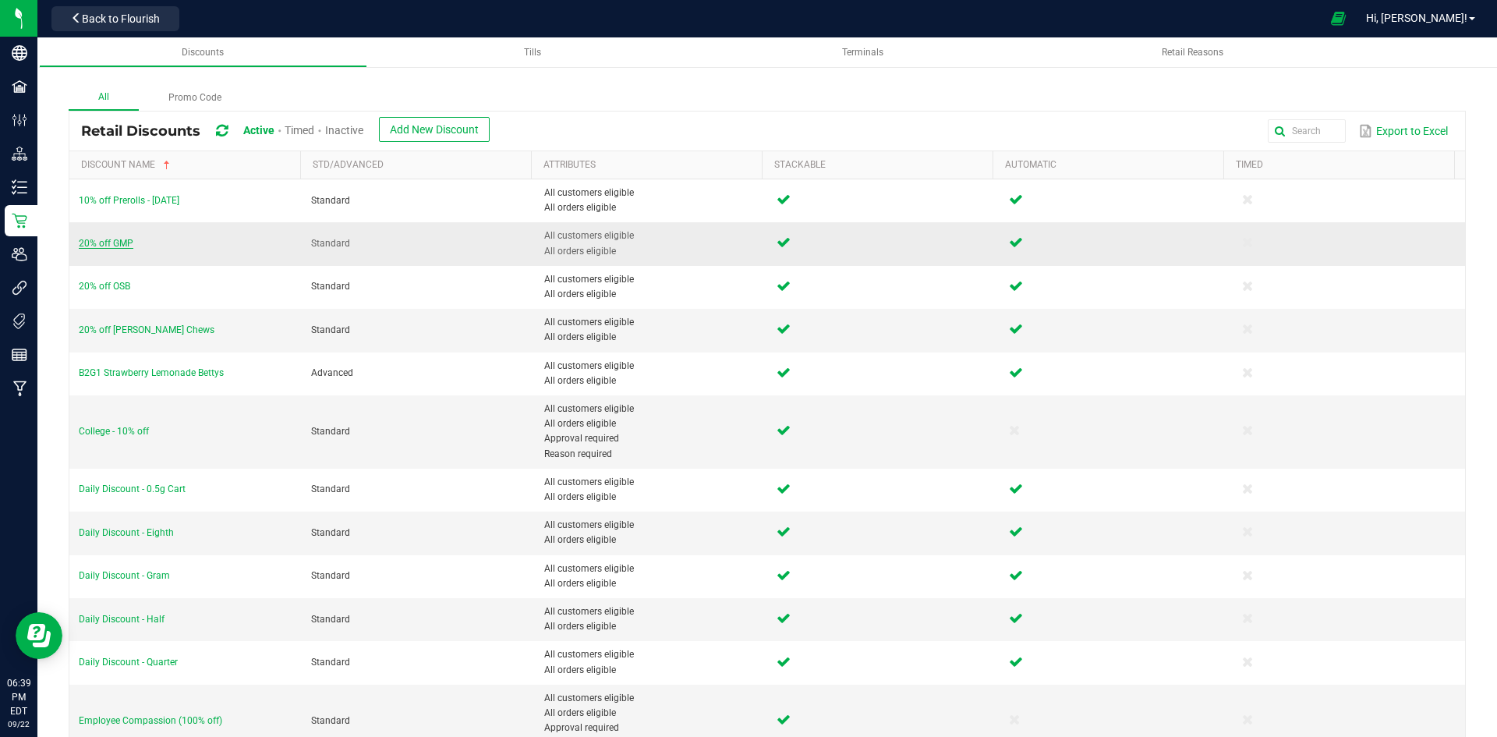
click at [123, 243] on span "20% off GMP" at bounding box center [106, 243] width 55 height 11
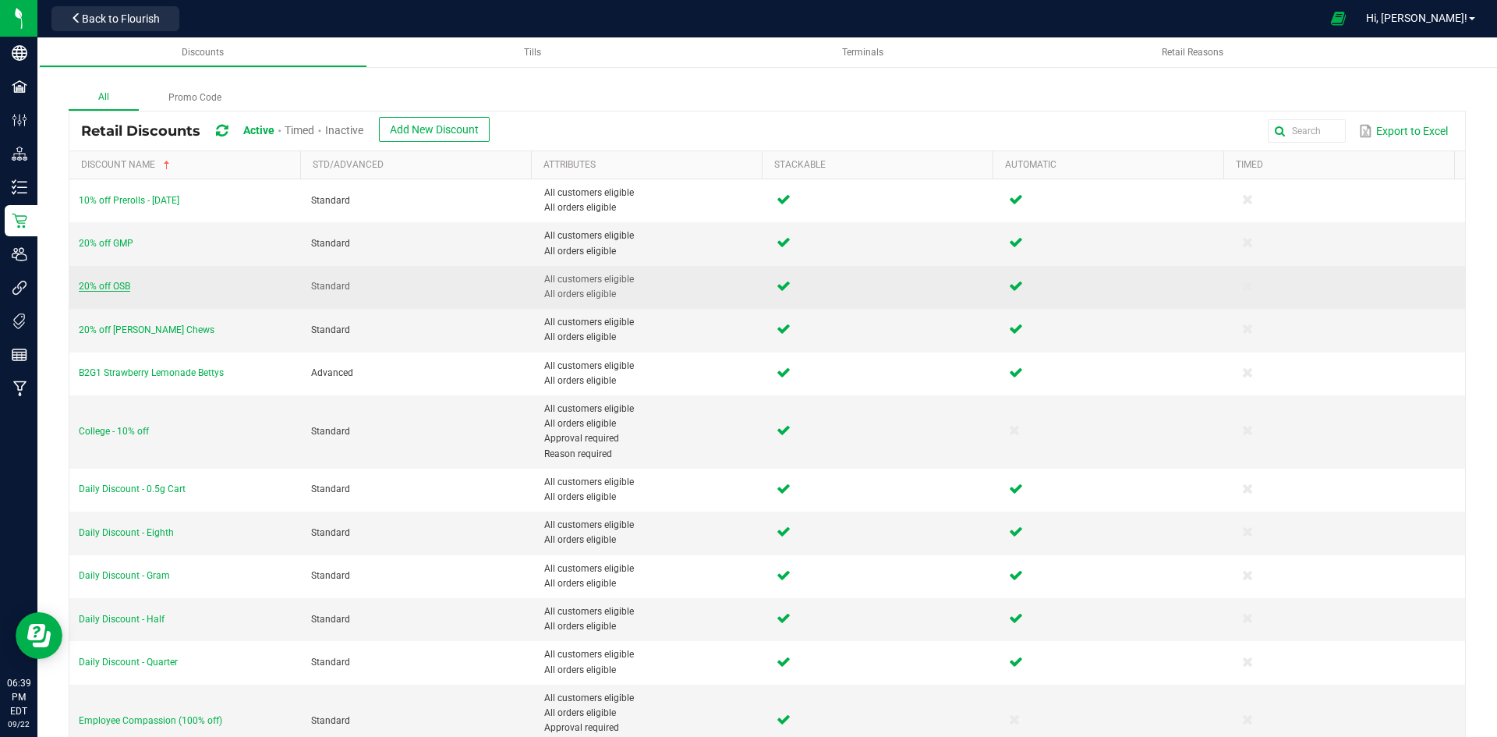
click at [112, 287] on span "20% off OSB" at bounding box center [104, 286] width 51 height 11
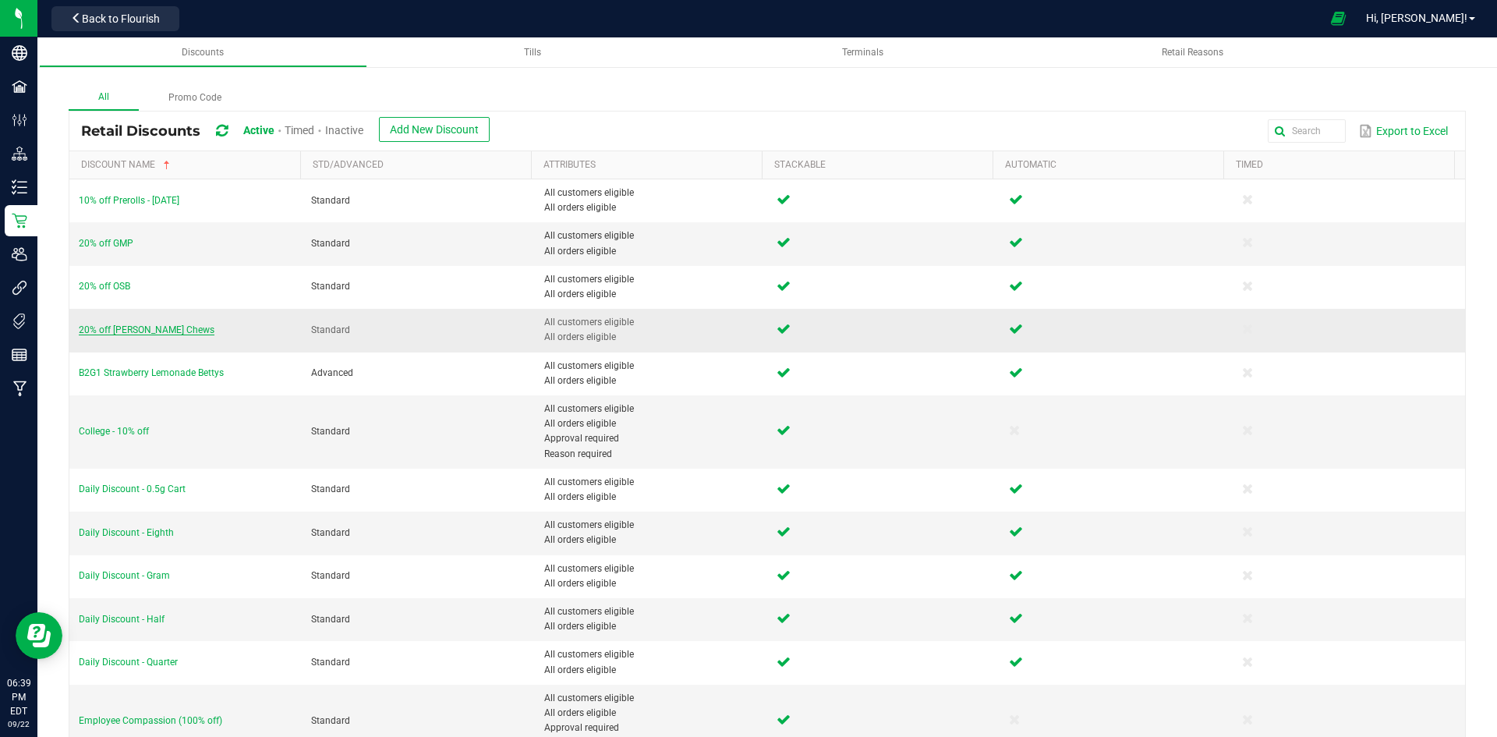
click at [157, 327] on span "20% off [PERSON_NAME] Chews" at bounding box center [147, 329] width 136 height 11
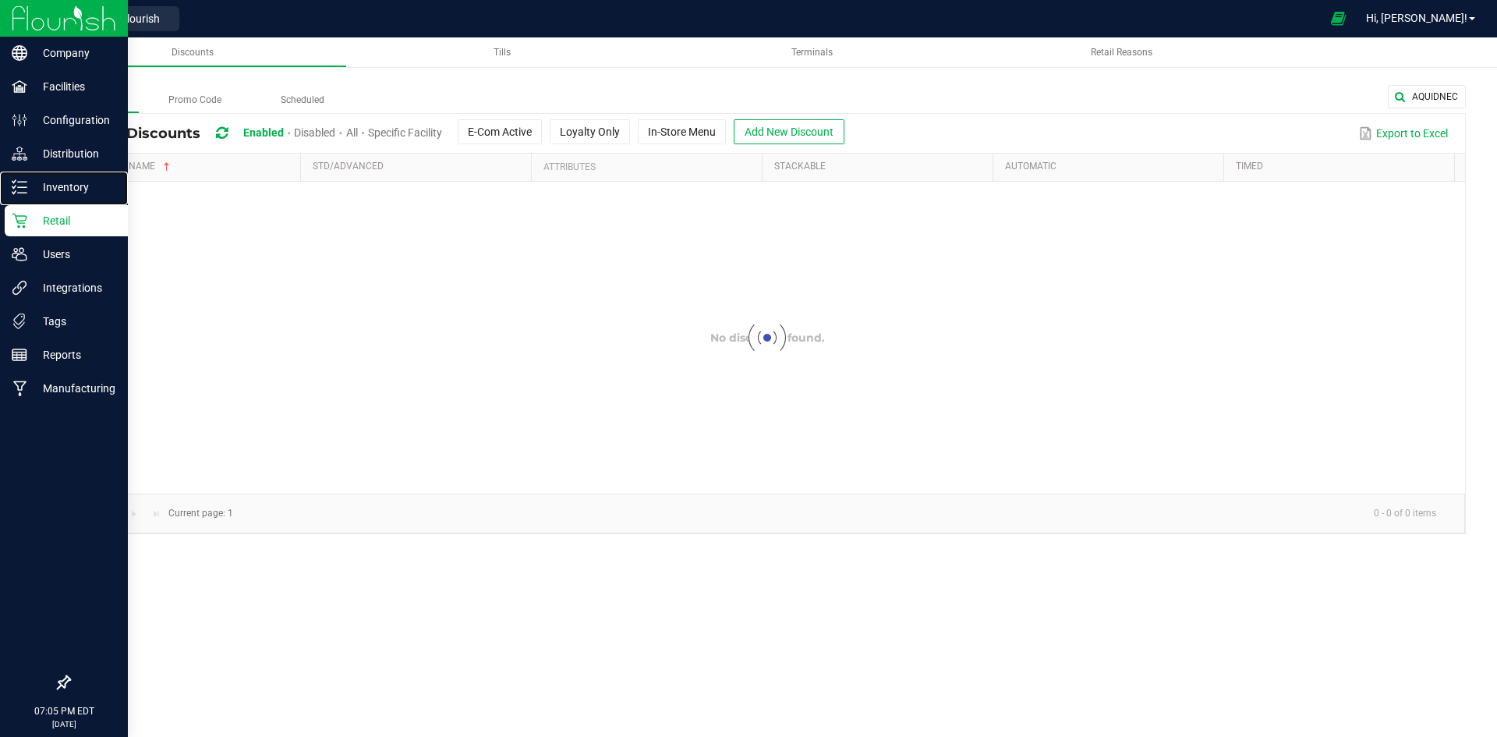
click at [34, 189] on p "Inventory" at bounding box center [74, 187] width 94 height 19
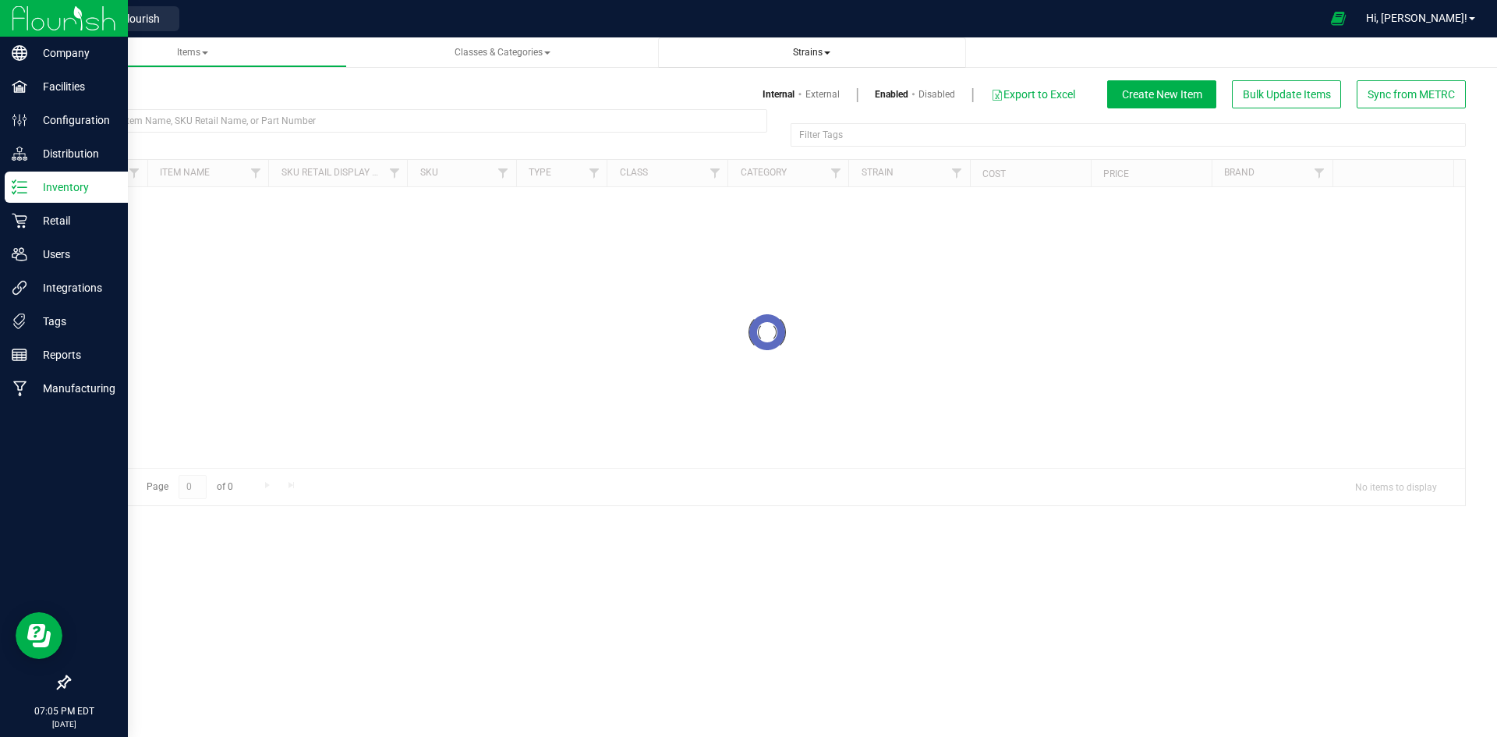
click at [815, 55] on span "Strains" at bounding box center [811, 52] width 37 height 11
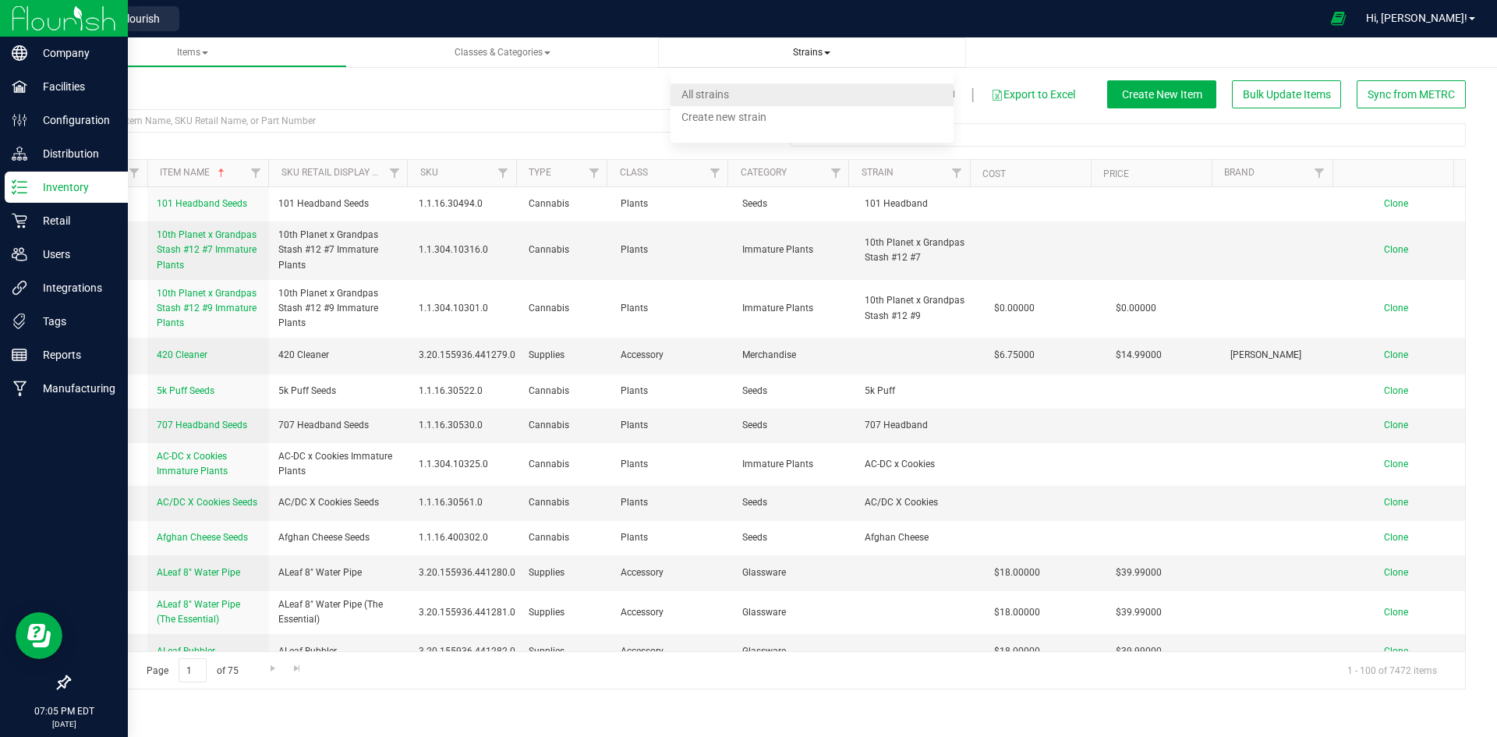
click at [731, 98] on li "All strains" at bounding box center [811, 94] width 283 height 23
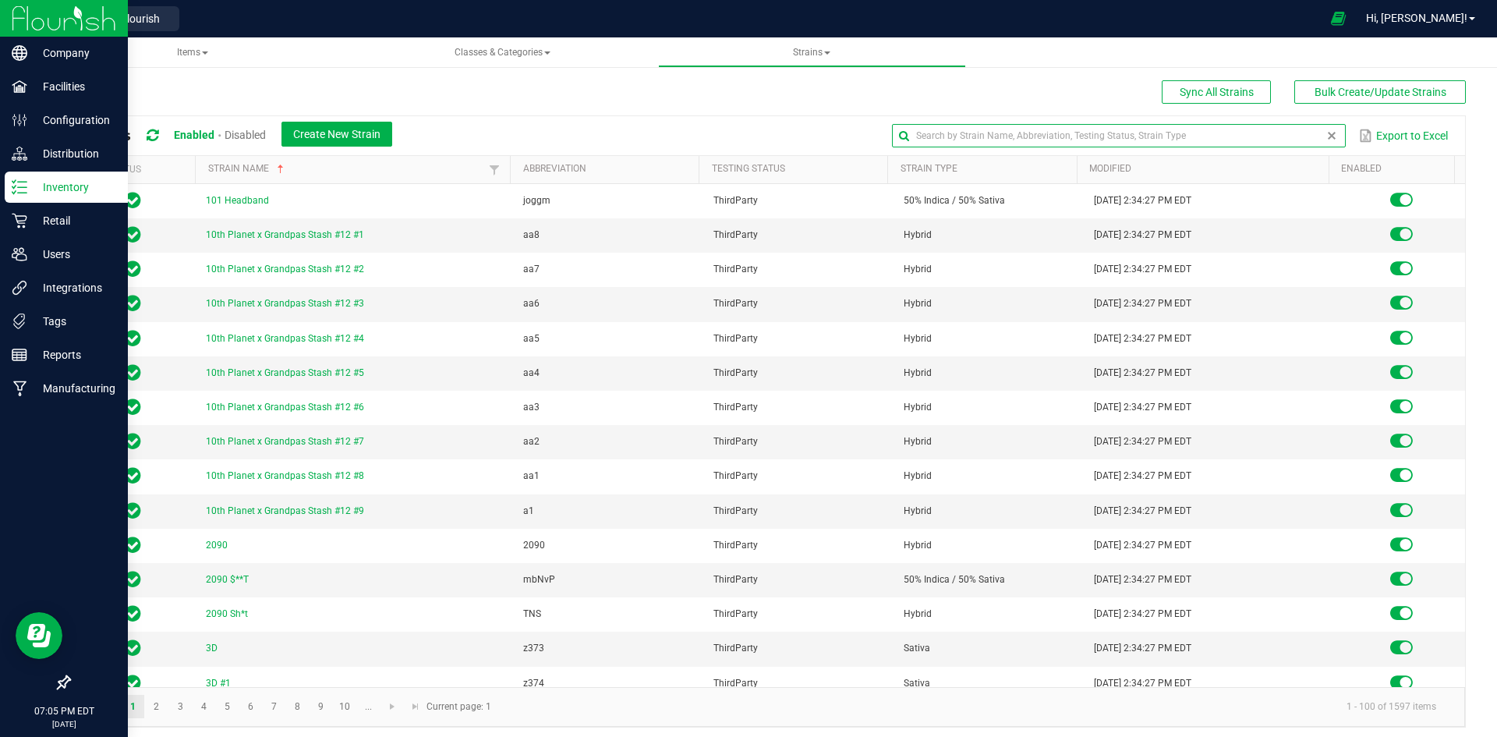
paste input "1.16.233.8602.0"
type input "1.16.233.8602.0"
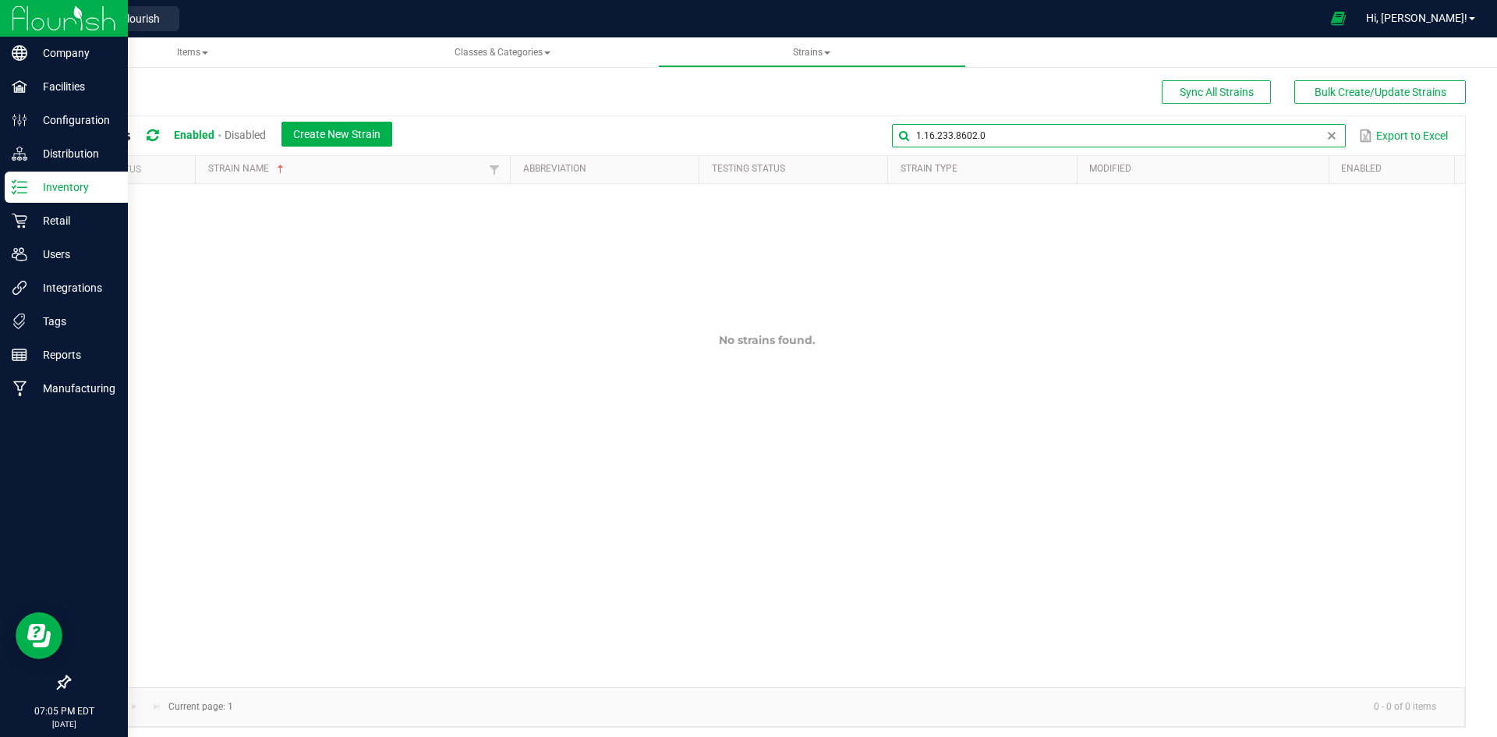
click at [948, 134] on input "1.16.233.8602.0" at bounding box center [1118, 135] width 453 height 23
click at [988, 128] on input "SATIVA BLEND" at bounding box center [1118, 135] width 453 height 23
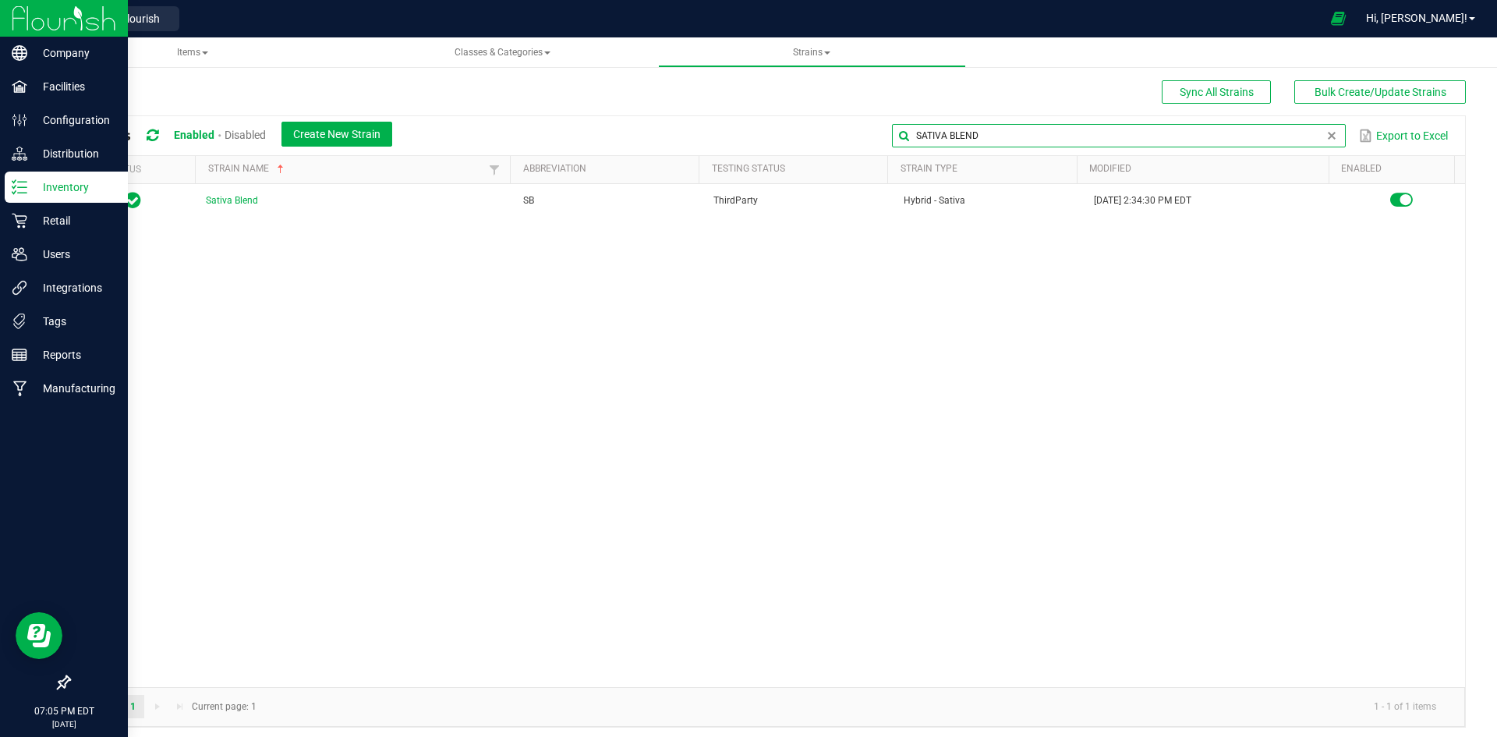
type input "SATIVA BLEND"
click at [84, 189] on p "Inventory" at bounding box center [74, 187] width 94 height 19
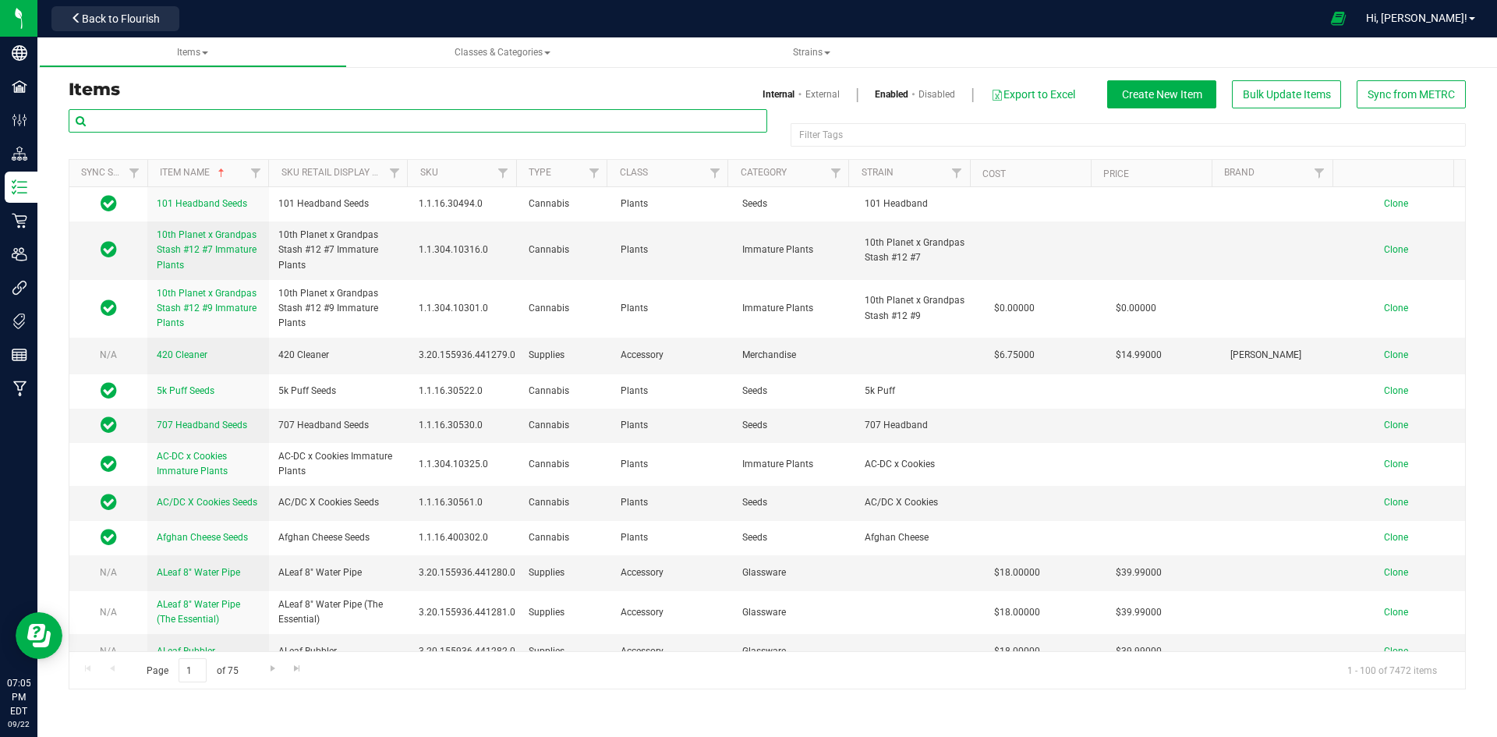
paste input "1.16.233.8602.0"
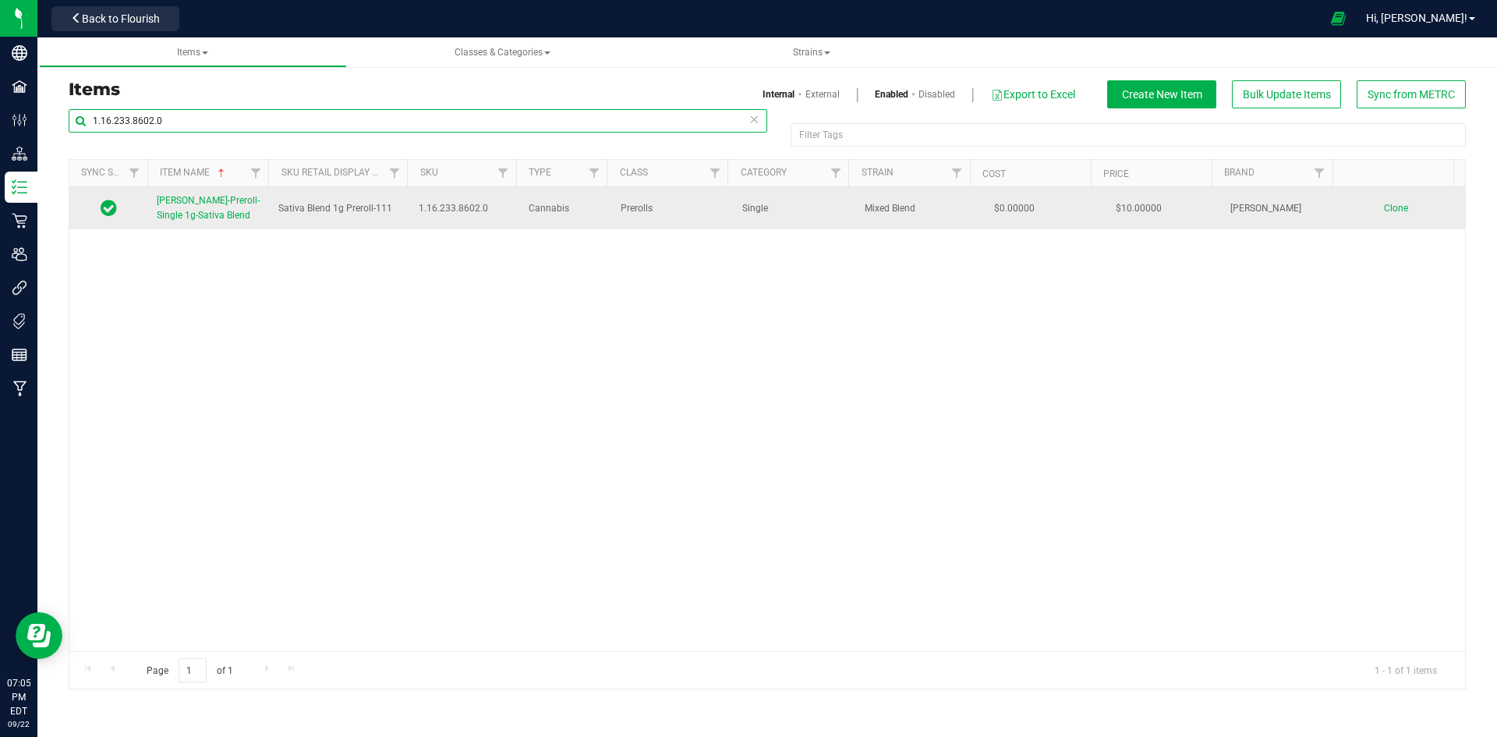
type input "1.16.233.8602.0"
click at [221, 210] on link "Slater-Preroll-Single 1g-Sativa Blend" at bounding box center [208, 208] width 103 height 30
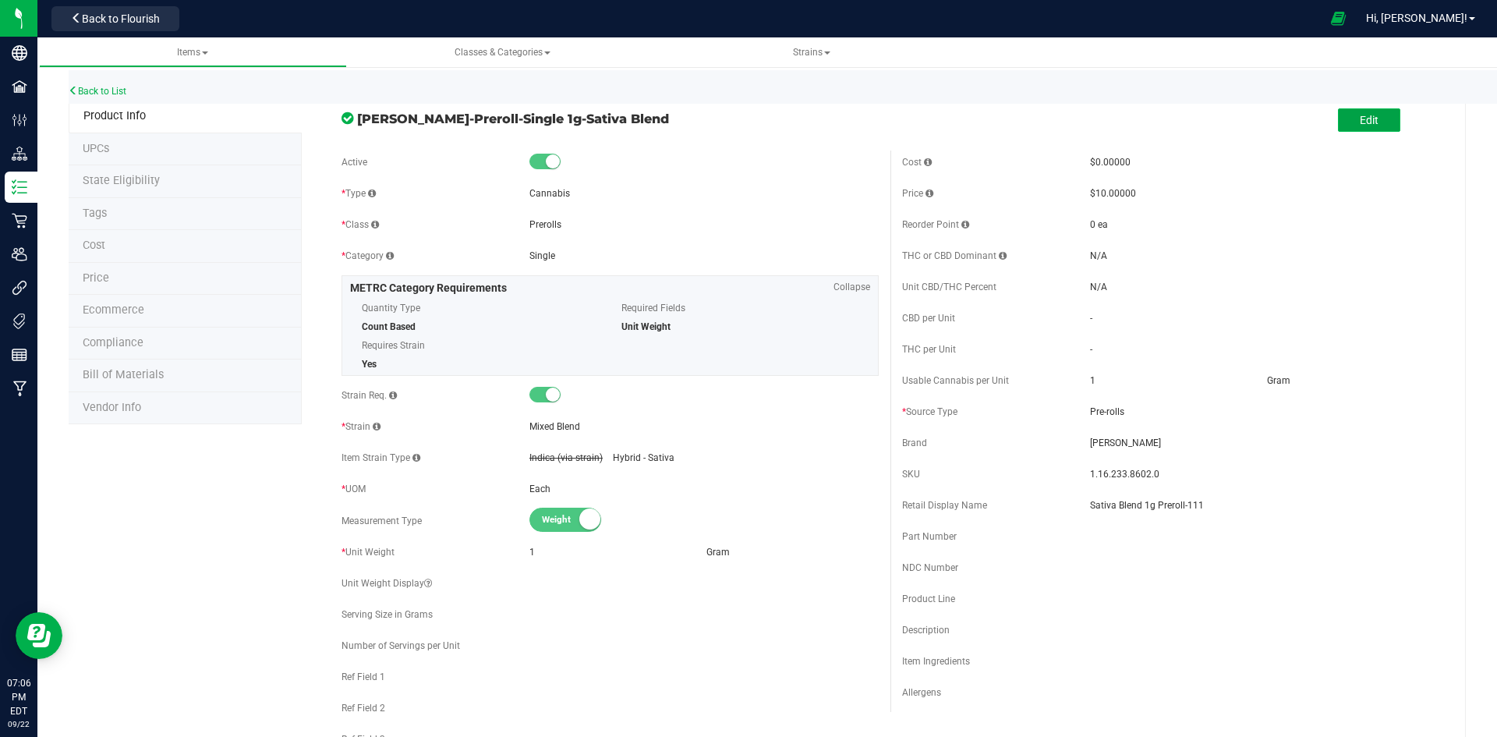
click at [1345, 122] on button "Edit" at bounding box center [1369, 119] width 62 height 23
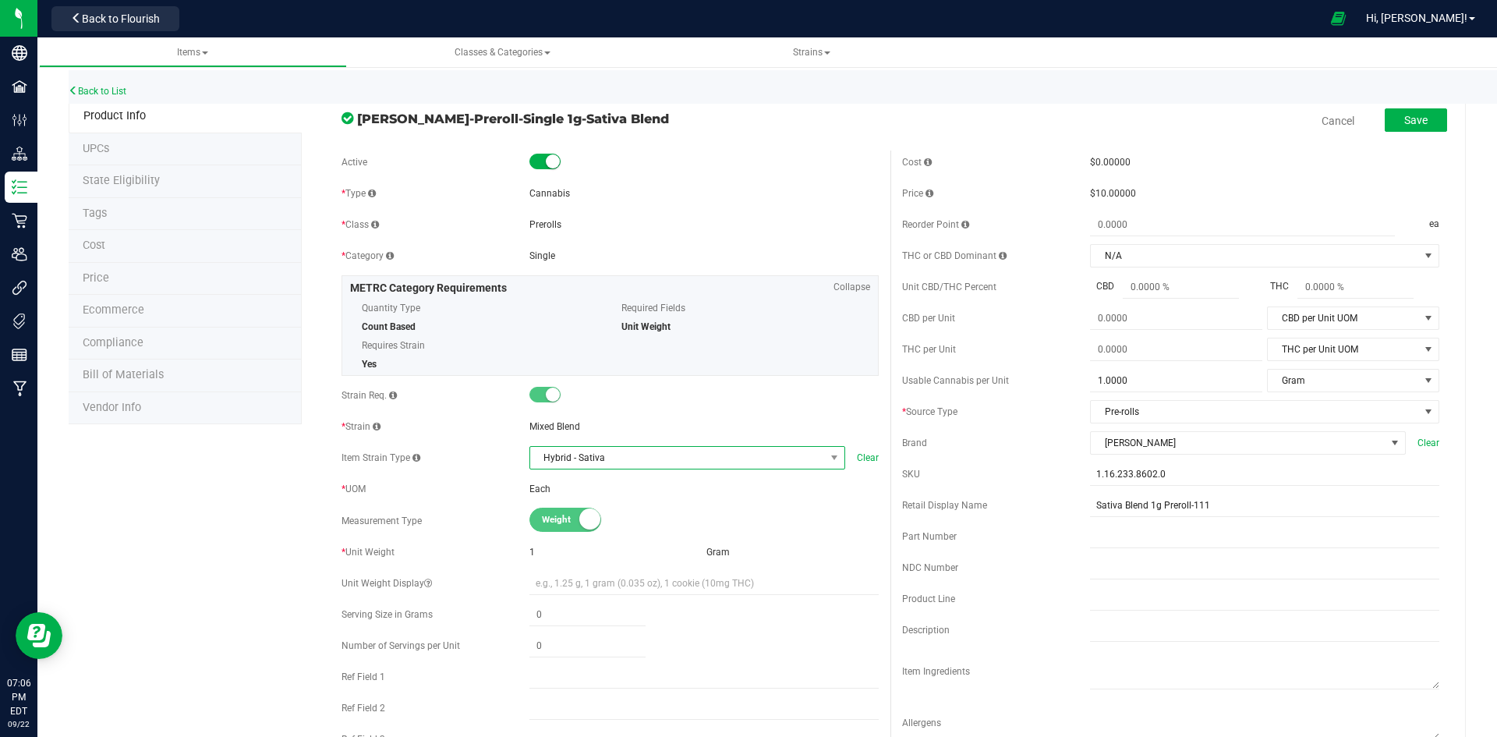
click at [815, 460] on span "Hybrid - Sativa" at bounding box center [677, 458] width 295 height 22
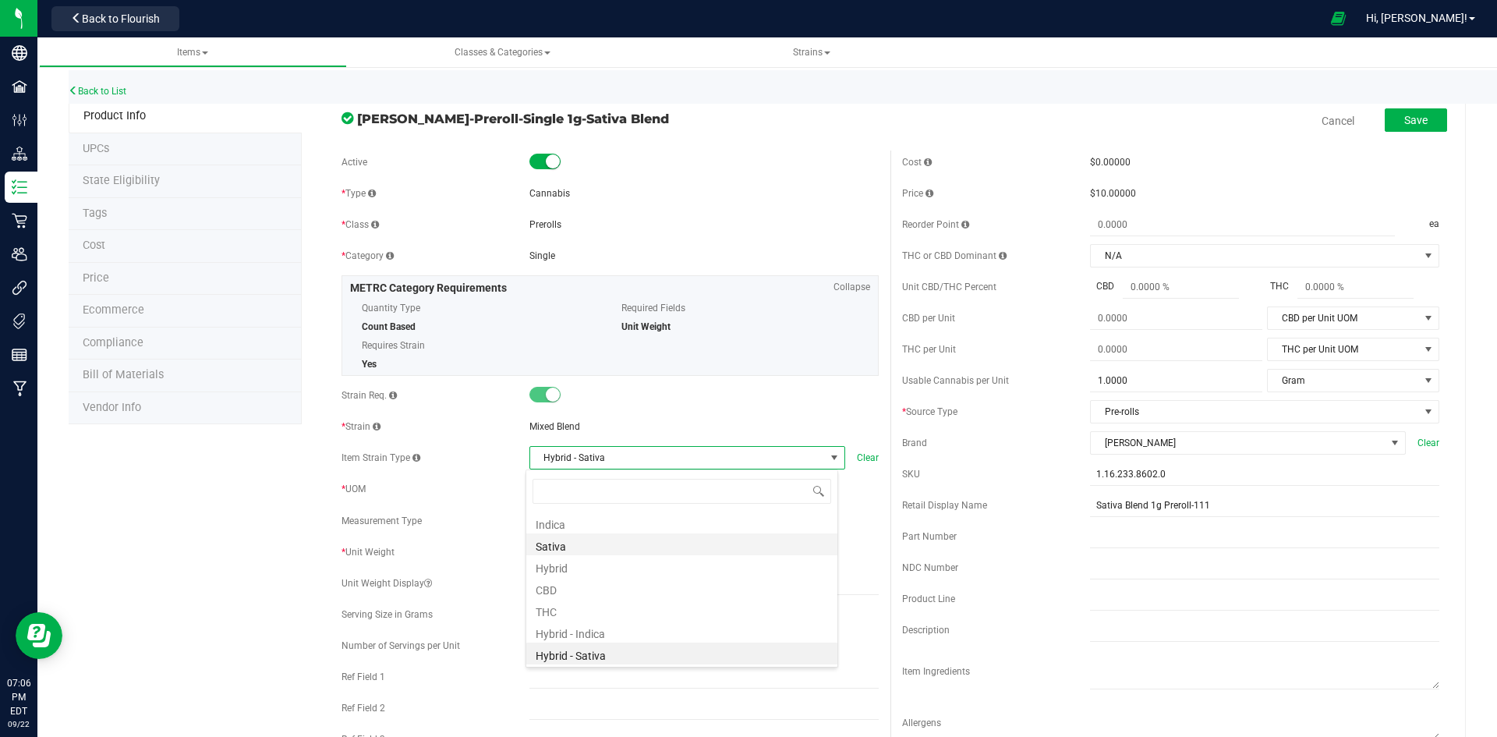
click at [663, 546] on li "Sativa" at bounding box center [681, 544] width 311 height 22
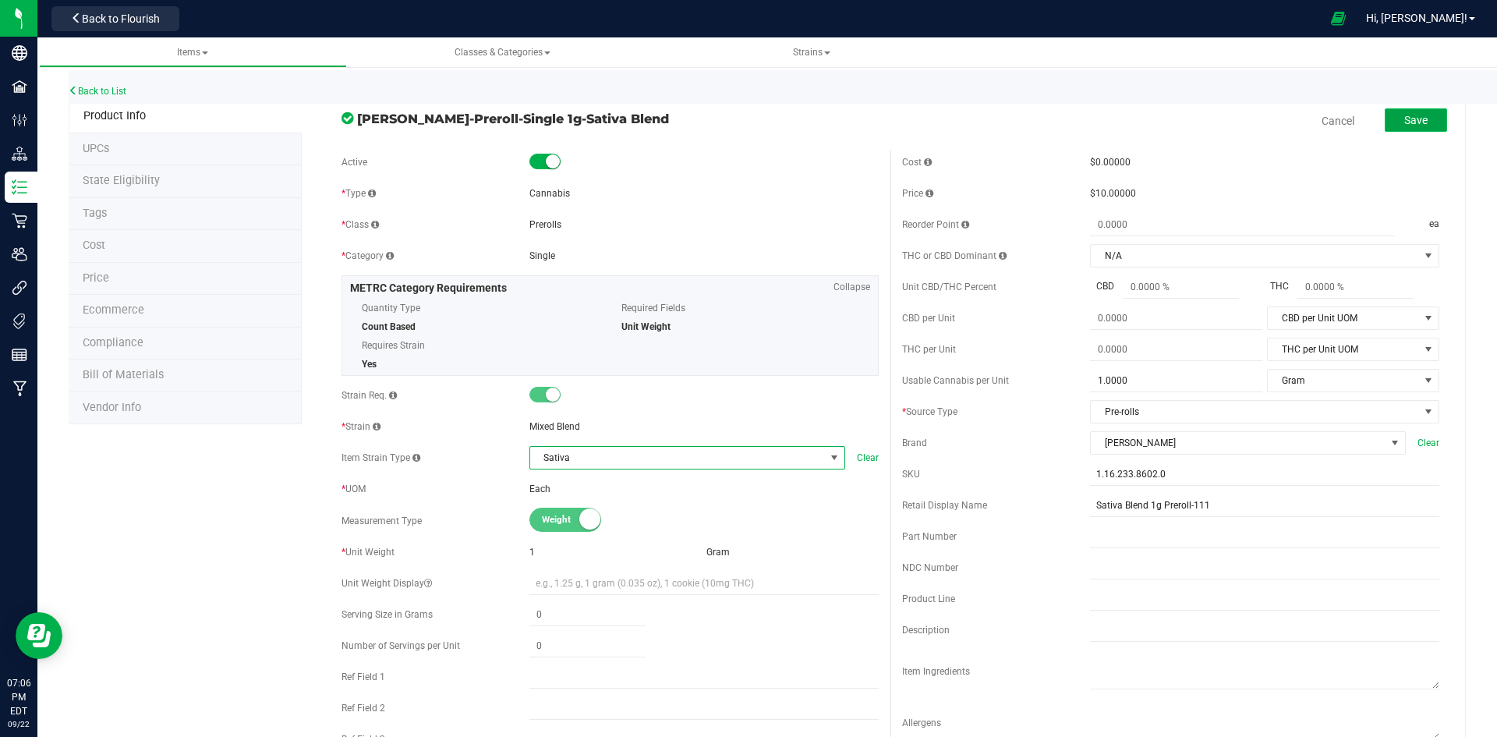
click at [1426, 113] on button "Save" at bounding box center [1416, 119] width 62 height 23
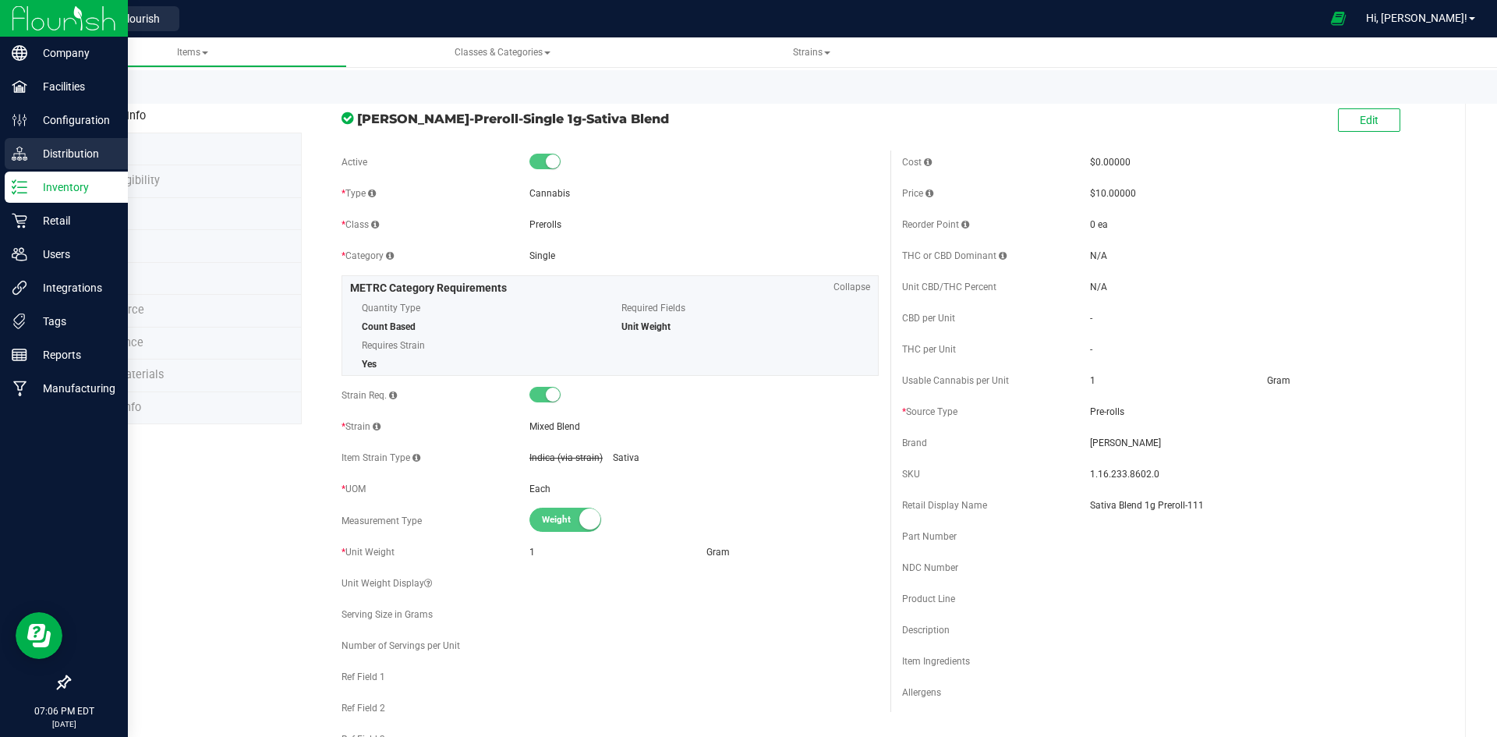
click at [66, 155] on p "Distribution" at bounding box center [74, 153] width 94 height 19
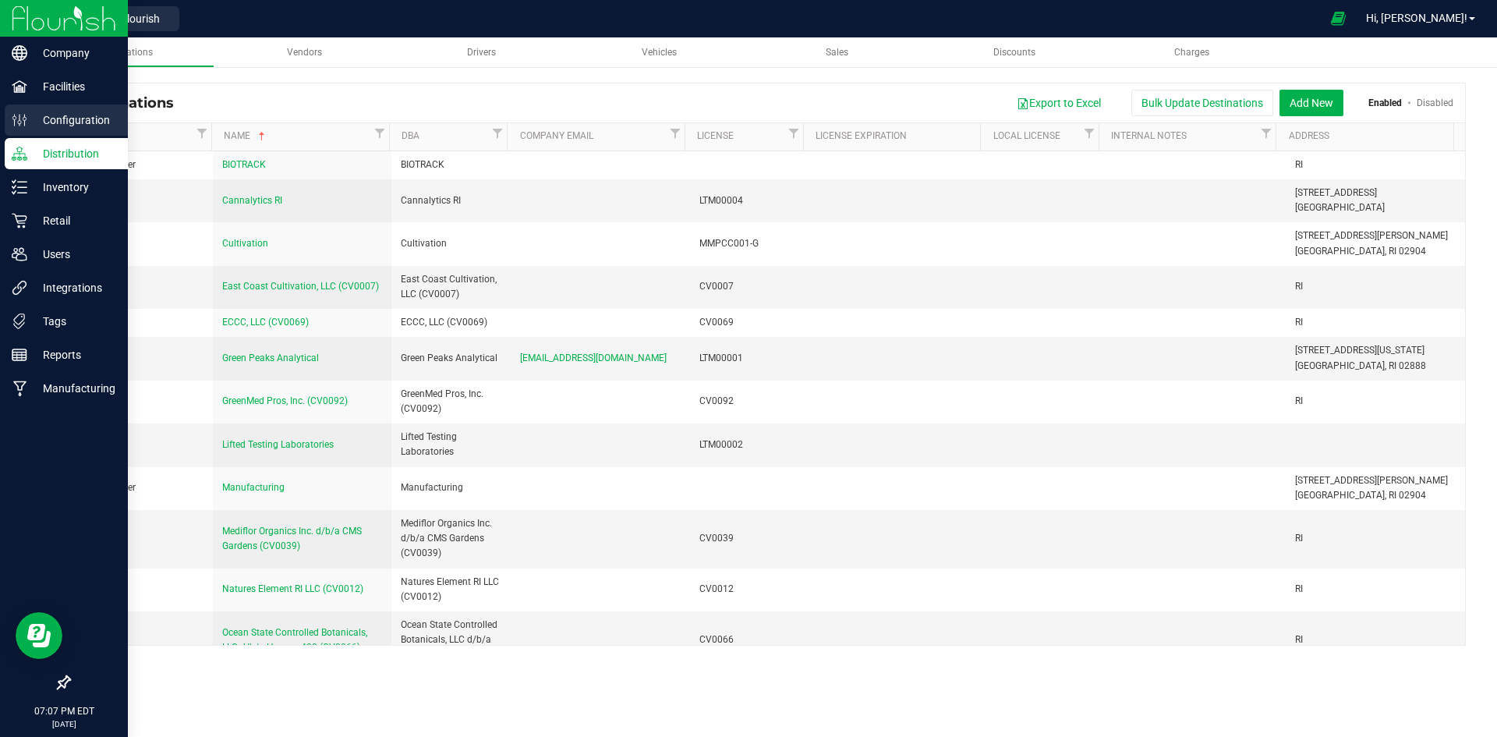
click at [101, 118] on p "Configuration" at bounding box center [74, 120] width 94 height 19
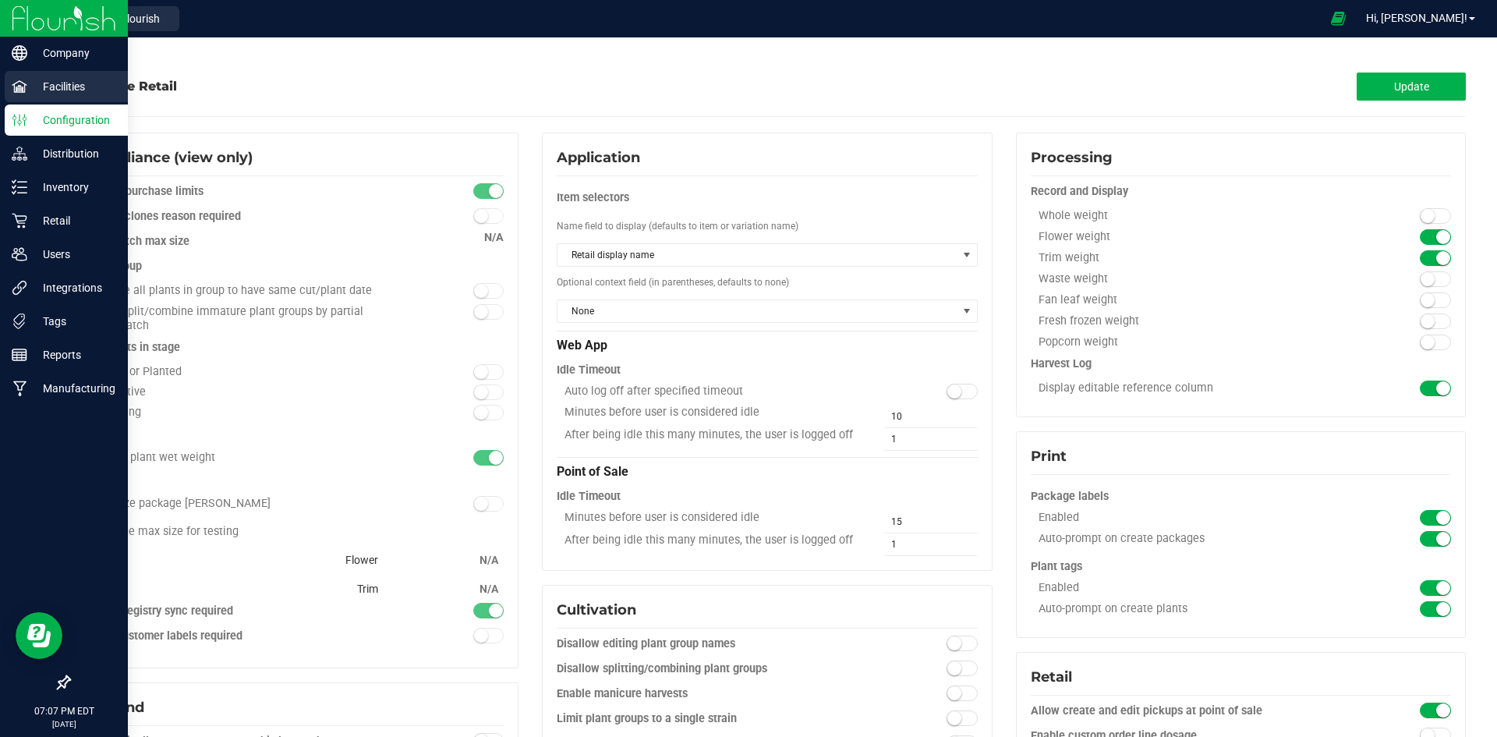
click at [90, 80] on p "Facilities" at bounding box center [74, 86] width 94 height 19
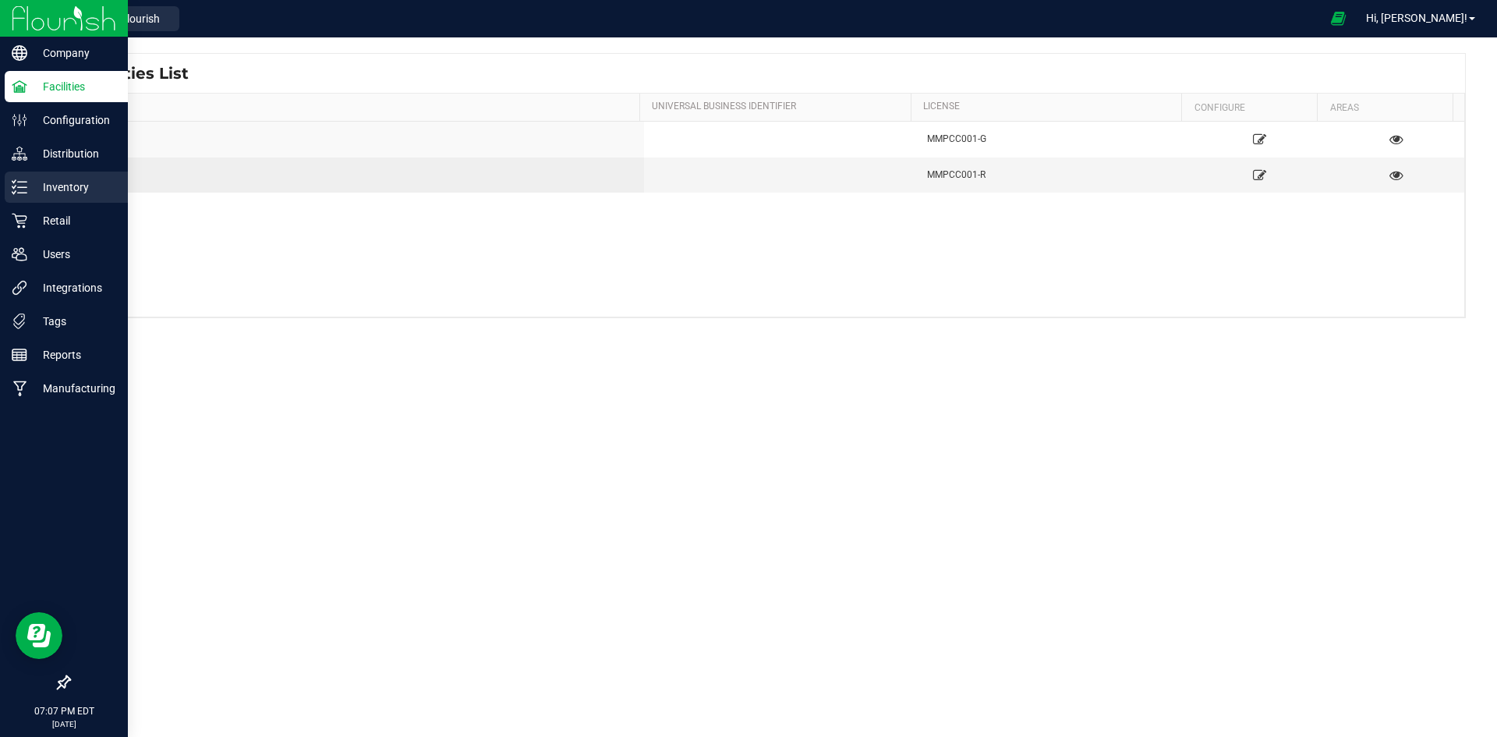
click at [77, 182] on p "Inventory" at bounding box center [74, 187] width 94 height 19
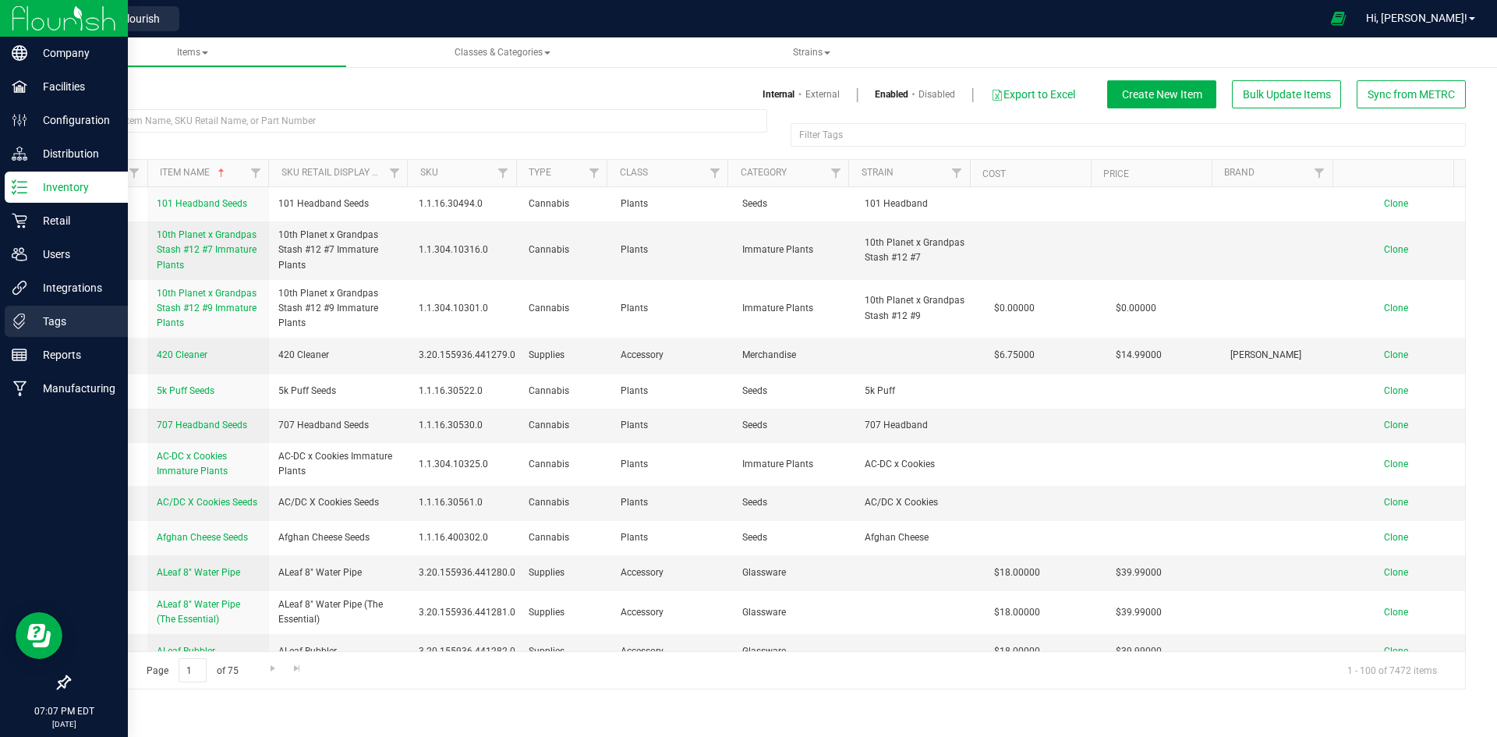
click at [58, 310] on div "Tags" at bounding box center [66, 321] width 123 height 31
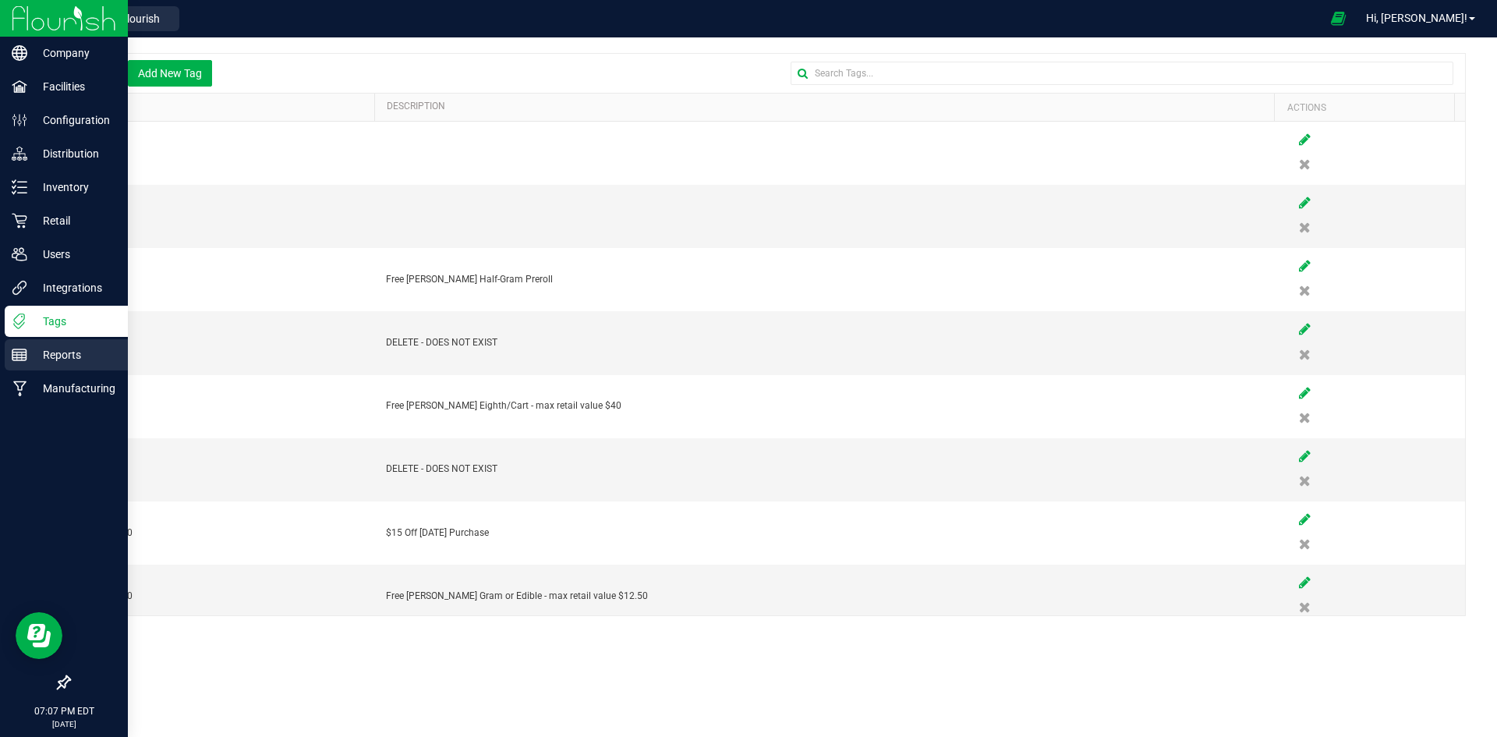
click at [52, 352] on p "Reports" at bounding box center [74, 354] width 94 height 19
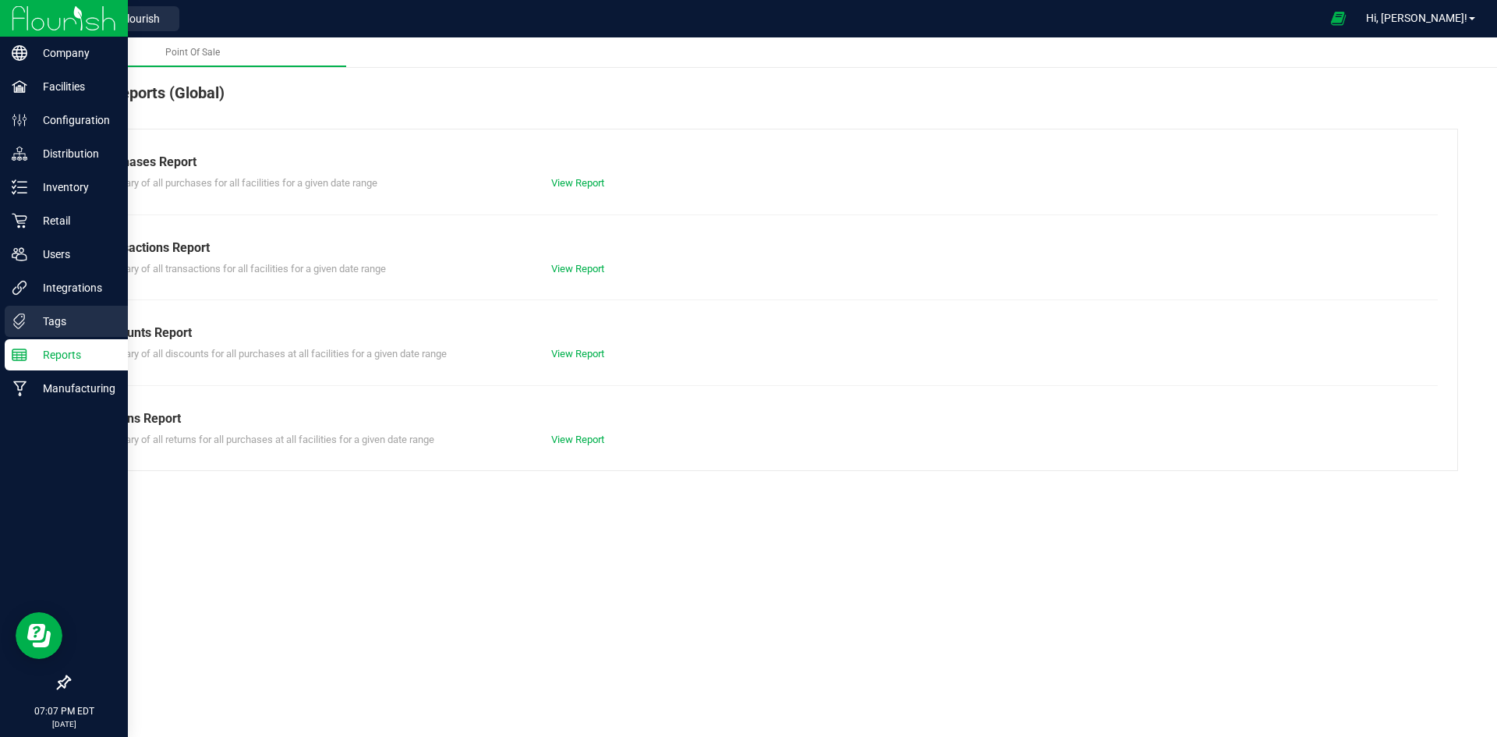
click at [62, 324] on p "Tags" at bounding box center [74, 321] width 94 height 19
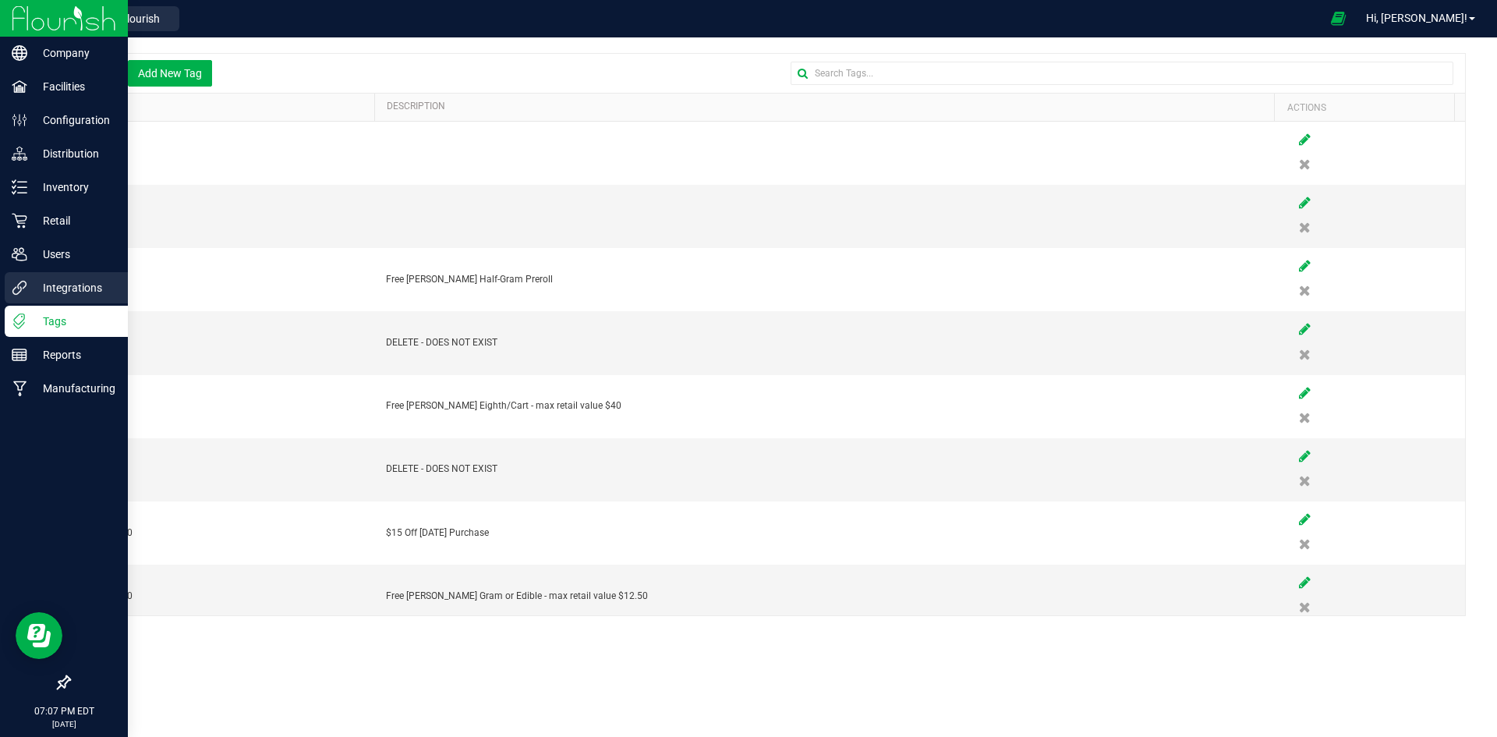
click at [69, 286] on p "Integrations" at bounding box center [74, 287] width 94 height 19
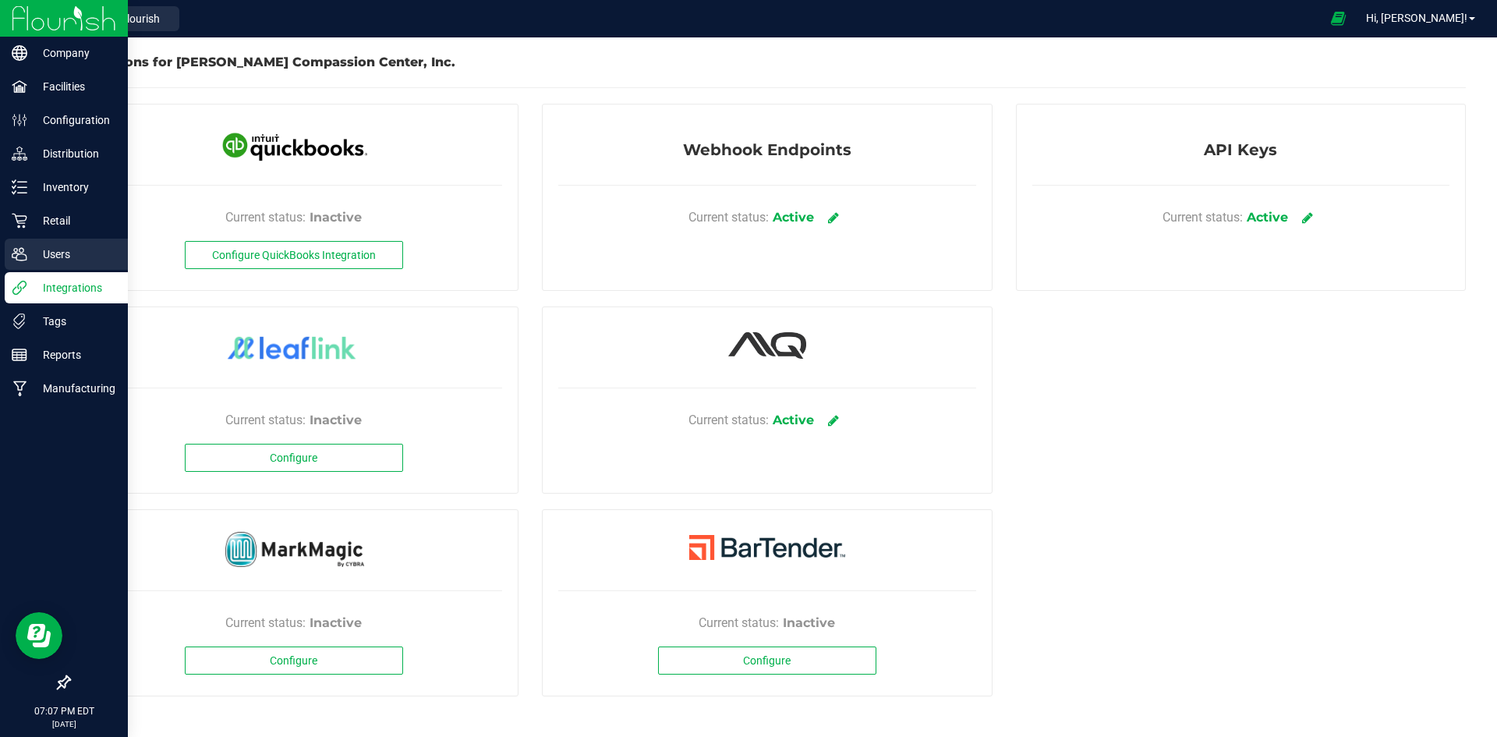
click at [69, 261] on p "Users" at bounding box center [74, 254] width 94 height 19
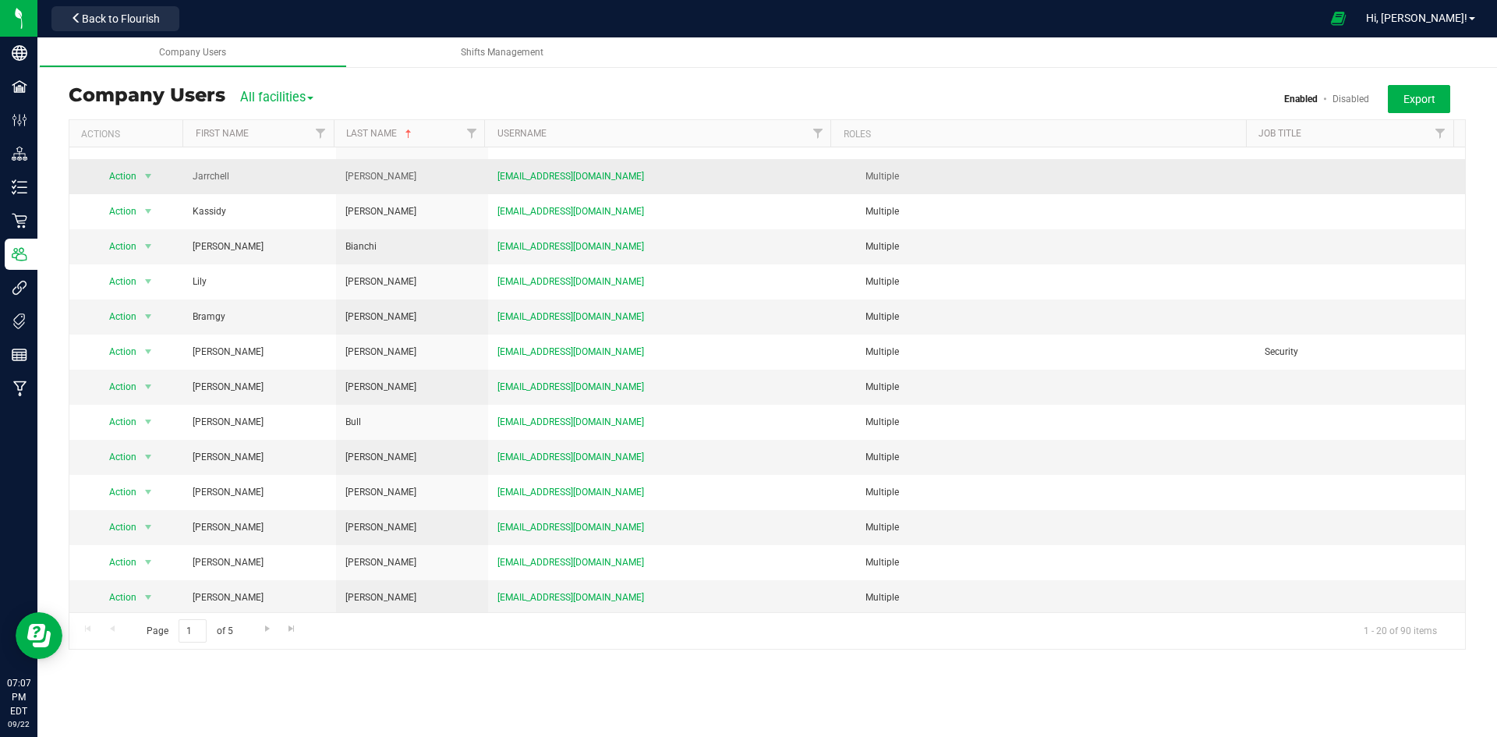
scroll to position [236, 0]
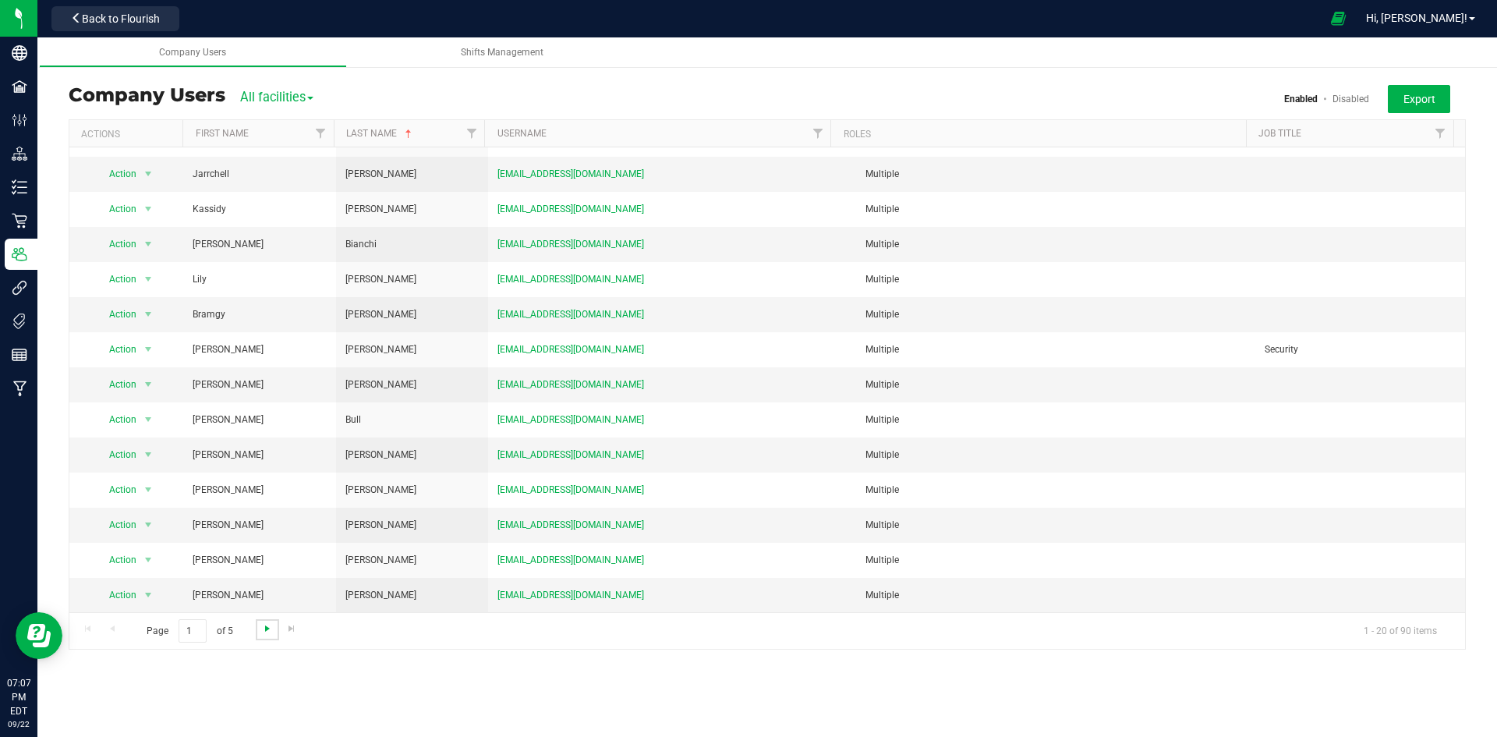
click at [269, 630] on span "Go to the next page" at bounding box center [267, 628] width 12 height 12
click at [269, 634] on span "Go to the next page" at bounding box center [267, 628] width 12 height 12
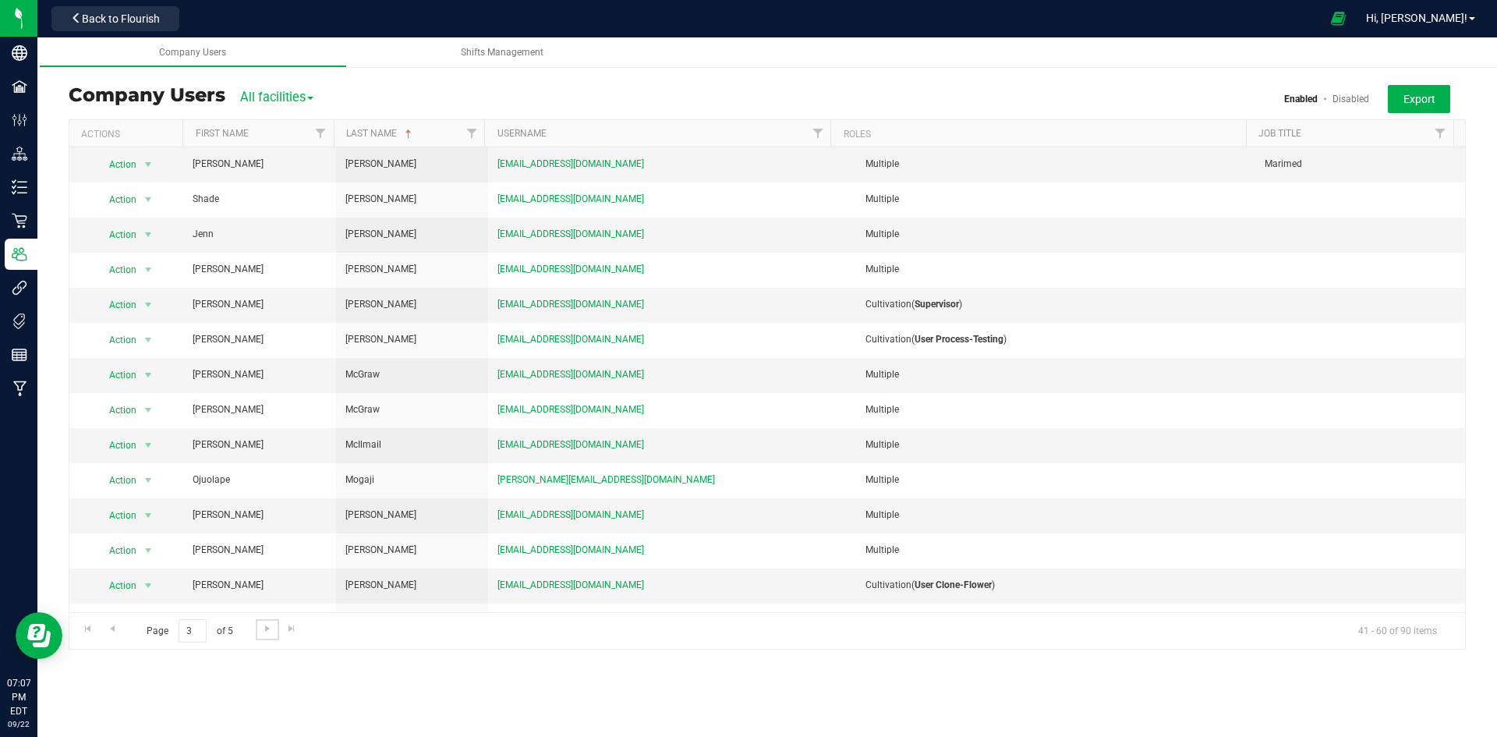
scroll to position [245, 0]
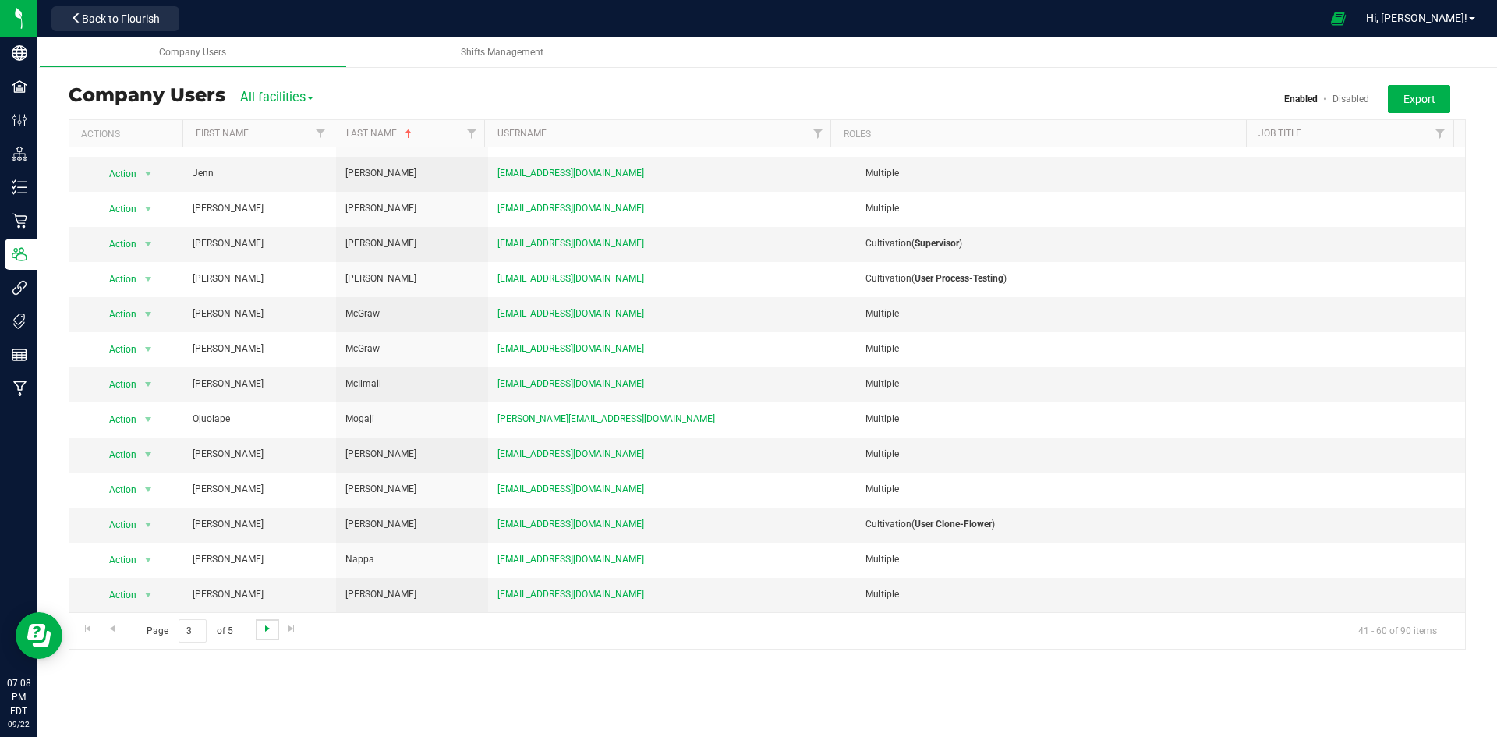
click at [268, 633] on span "Go to the next page" at bounding box center [267, 628] width 12 height 12
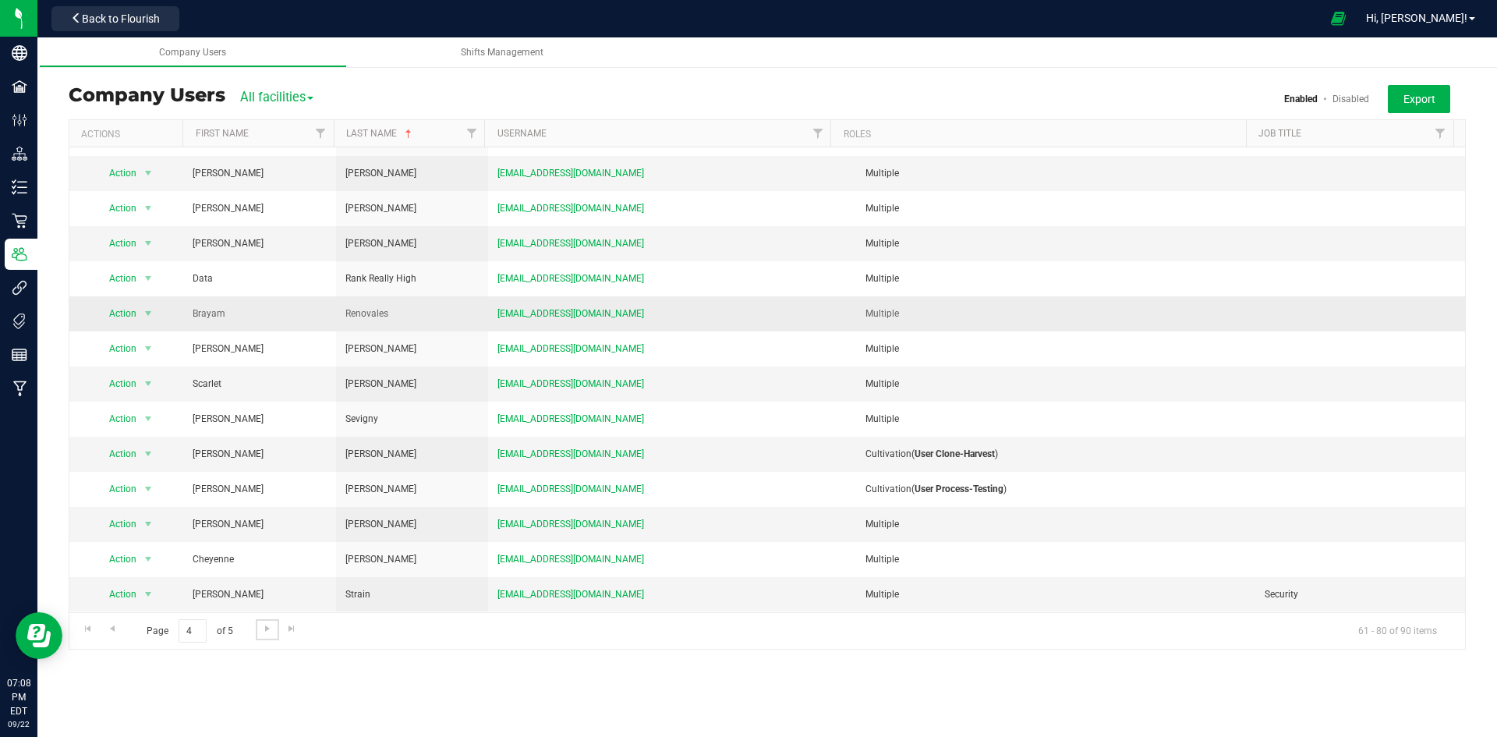
scroll to position [0, 0]
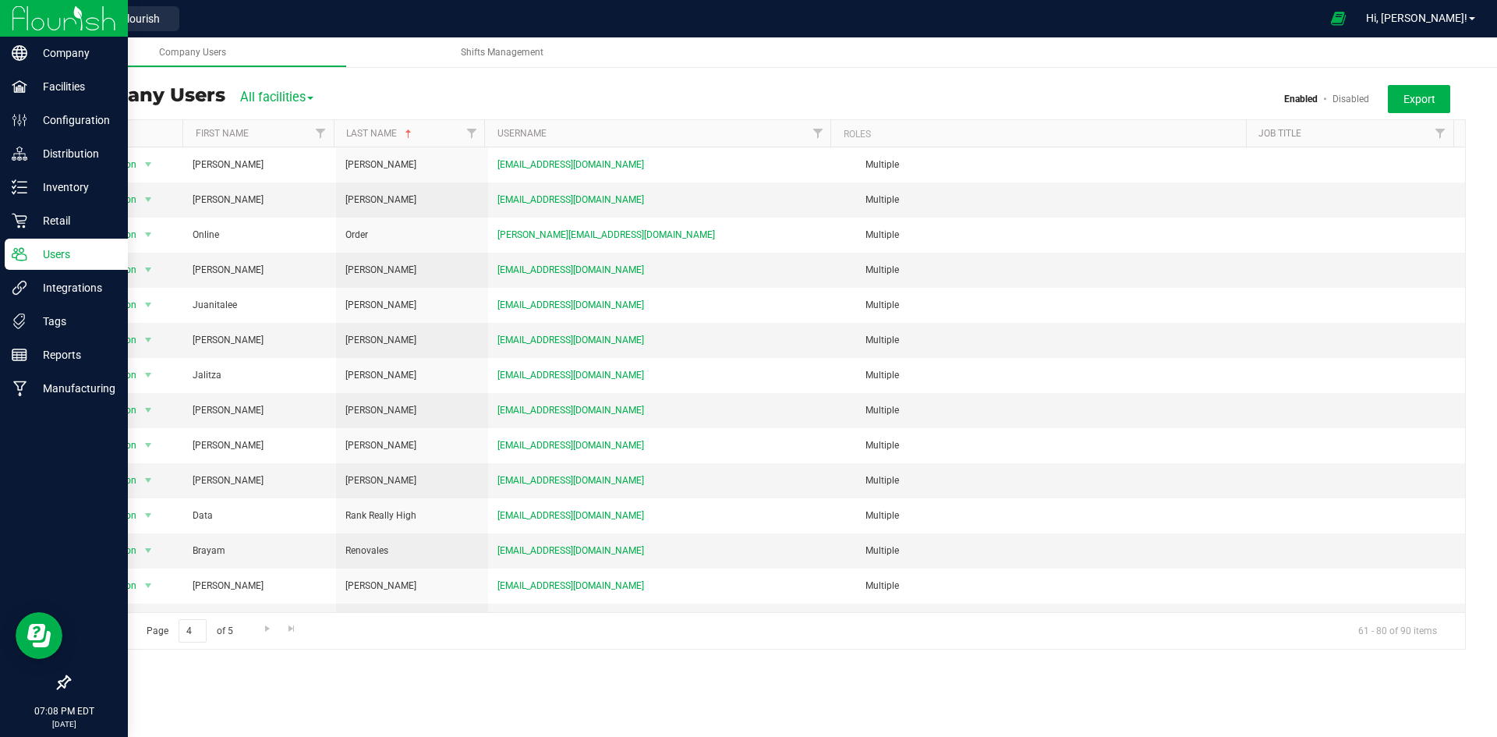
click at [34, 256] on p "Users" at bounding box center [74, 254] width 94 height 19
click at [50, 217] on p "Retail" at bounding box center [74, 220] width 94 height 19
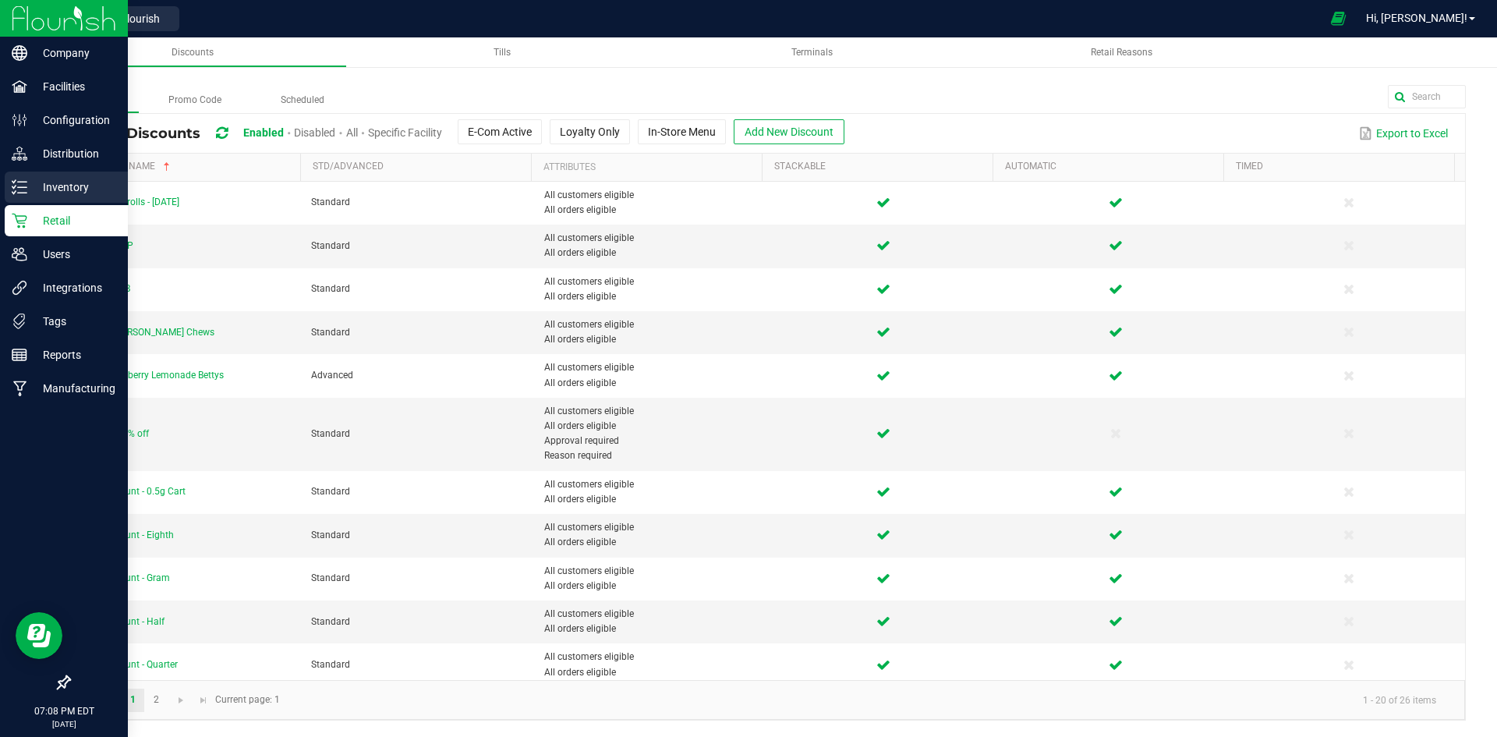
click at [21, 190] on icon at bounding box center [20, 187] width 16 height 16
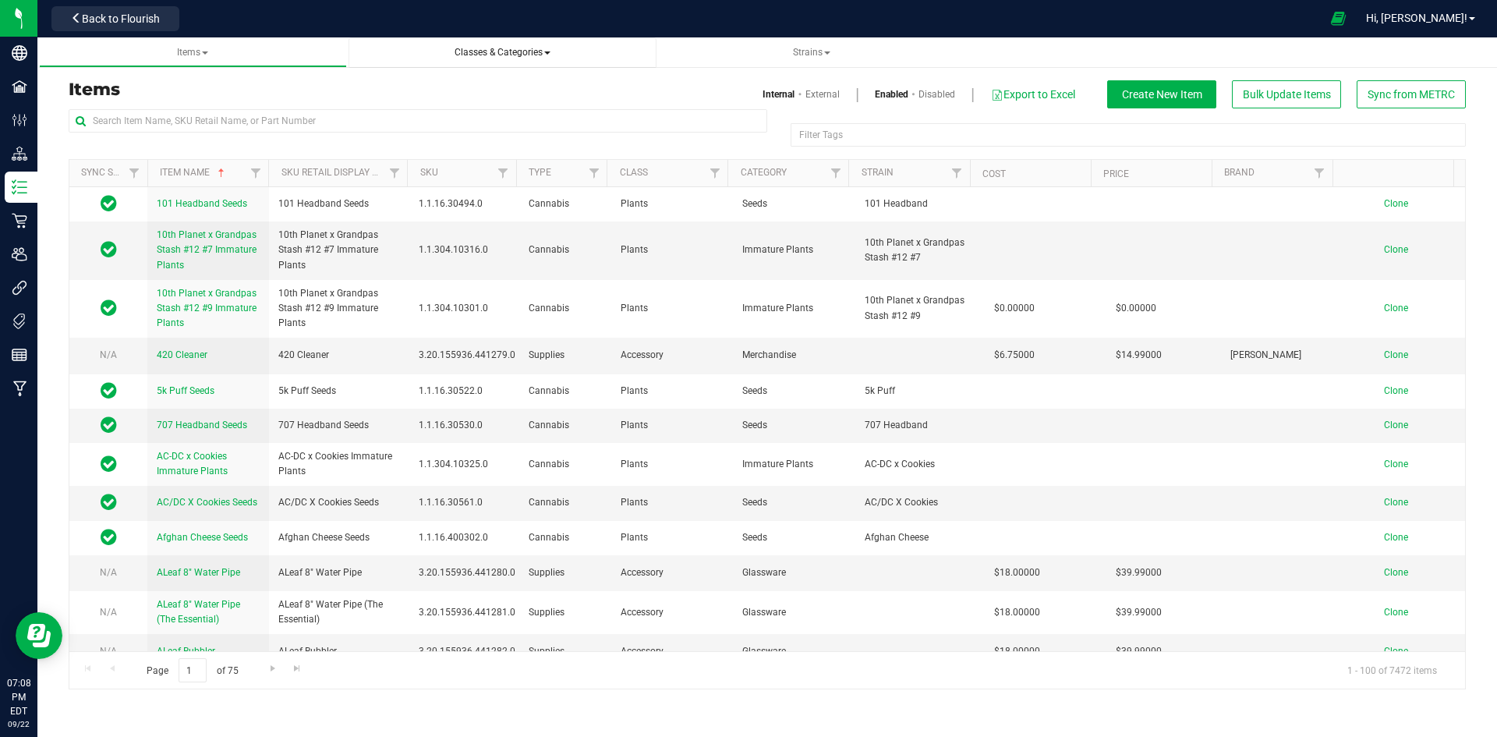
click at [514, 60] on link "Classes & Categories" at bounding box center [502, 52] width 308 height 30
click at [458, 59] on span "Classes & Categories" at bounding box center [502, 52] width 283 height 13
click at [534, 55] on span "Classes & Categories" at bounding box center [503, 52] width 96 height 11
click at [489, 100] on li "All classes" at bounding box center [502, 94] width 283 height 23
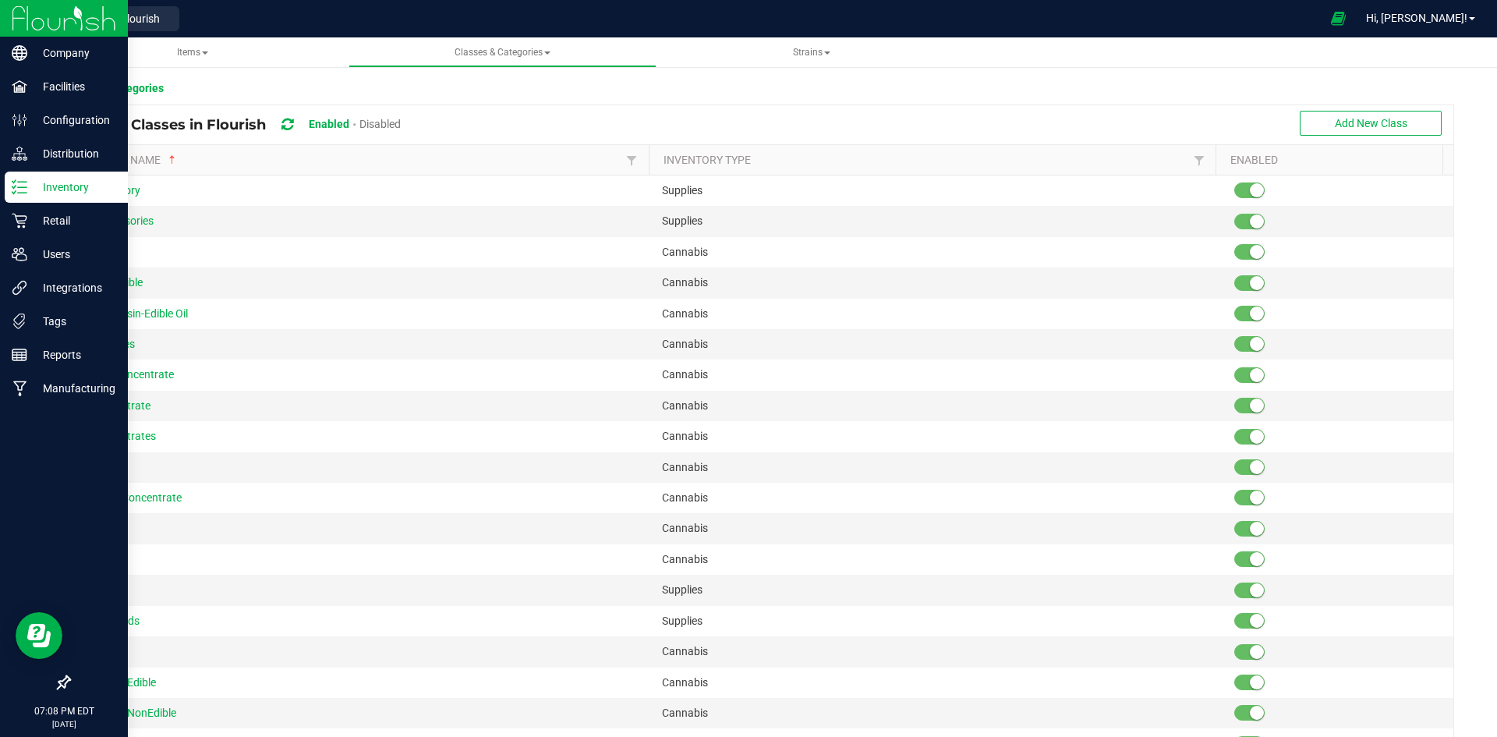
click at [21, 180] on icon at bounding box center [20, 187] width 16 height 16
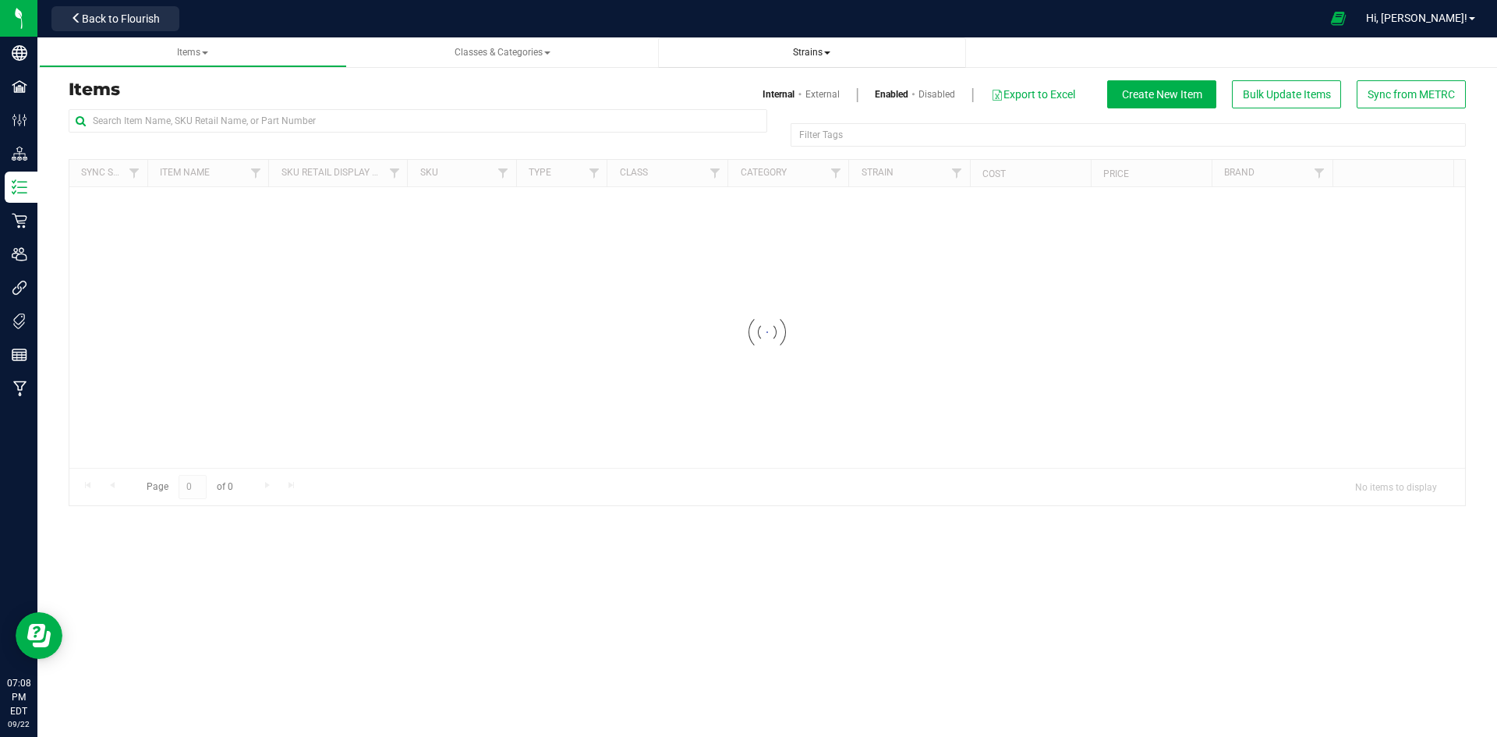
click at [817, 48] on span "Strains" at bounding box center [811, 52] width 37 height 11
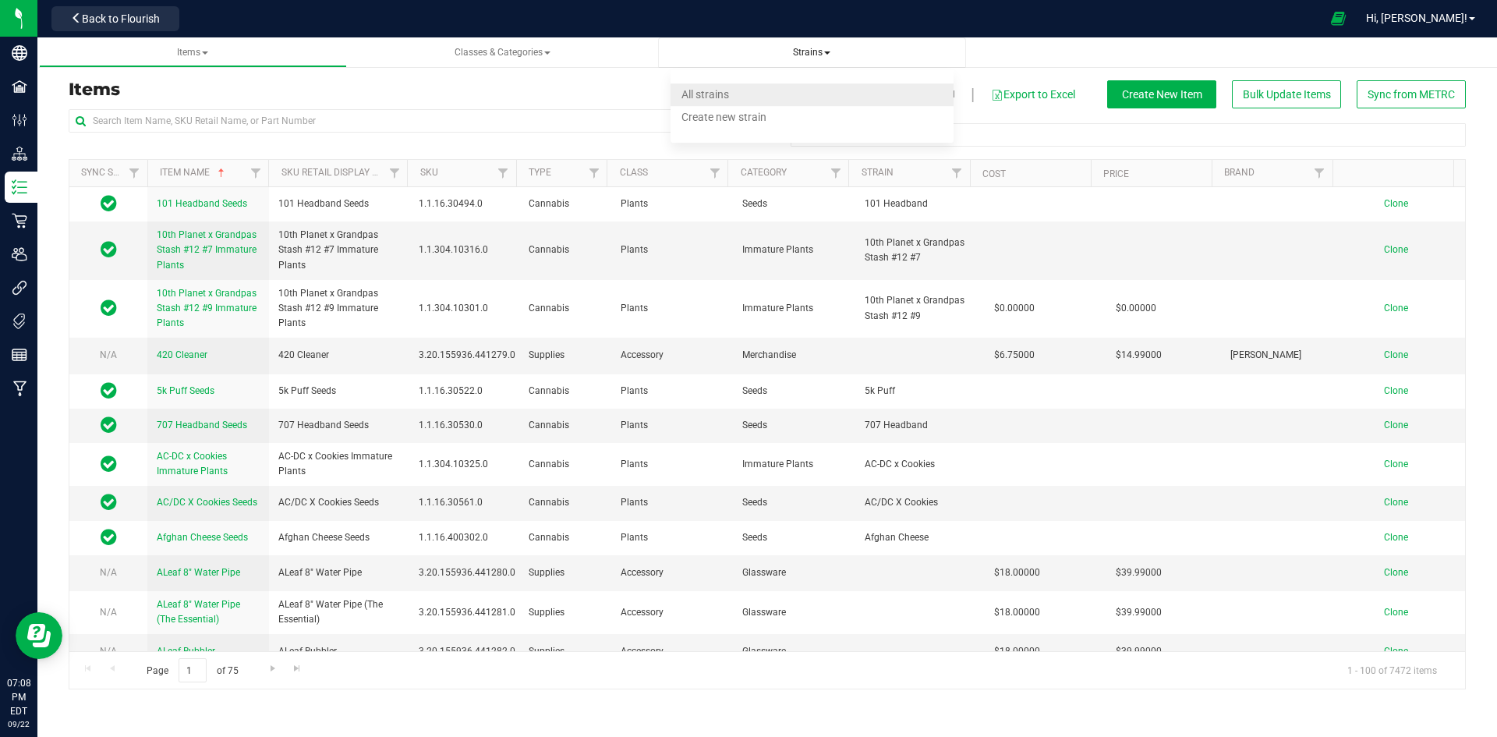
click at [785, 90] on li "All strains" at bounding box center [811, 94] width 283 height 23
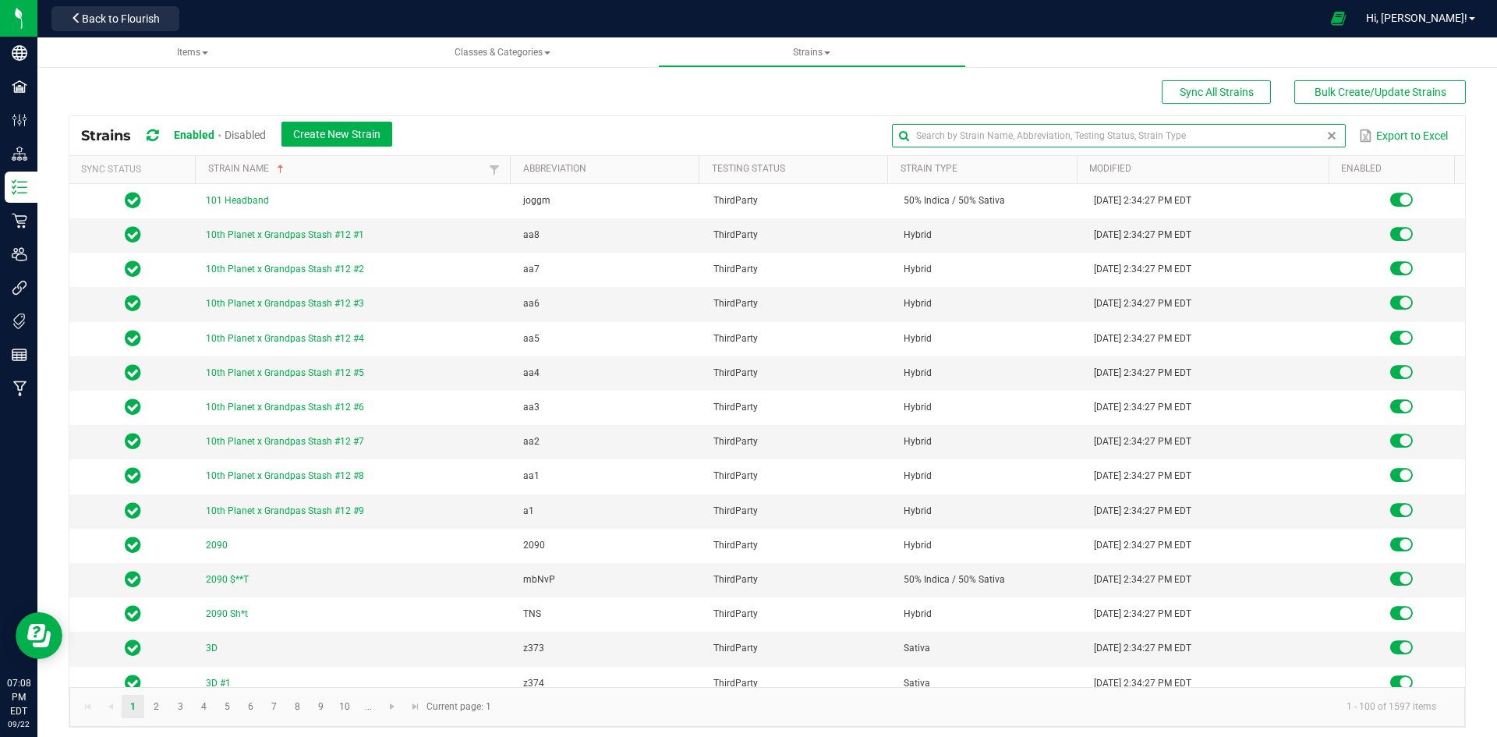
click at [1269, 133] on input "text" at bounding box center [1118, 135] width 453 height 23
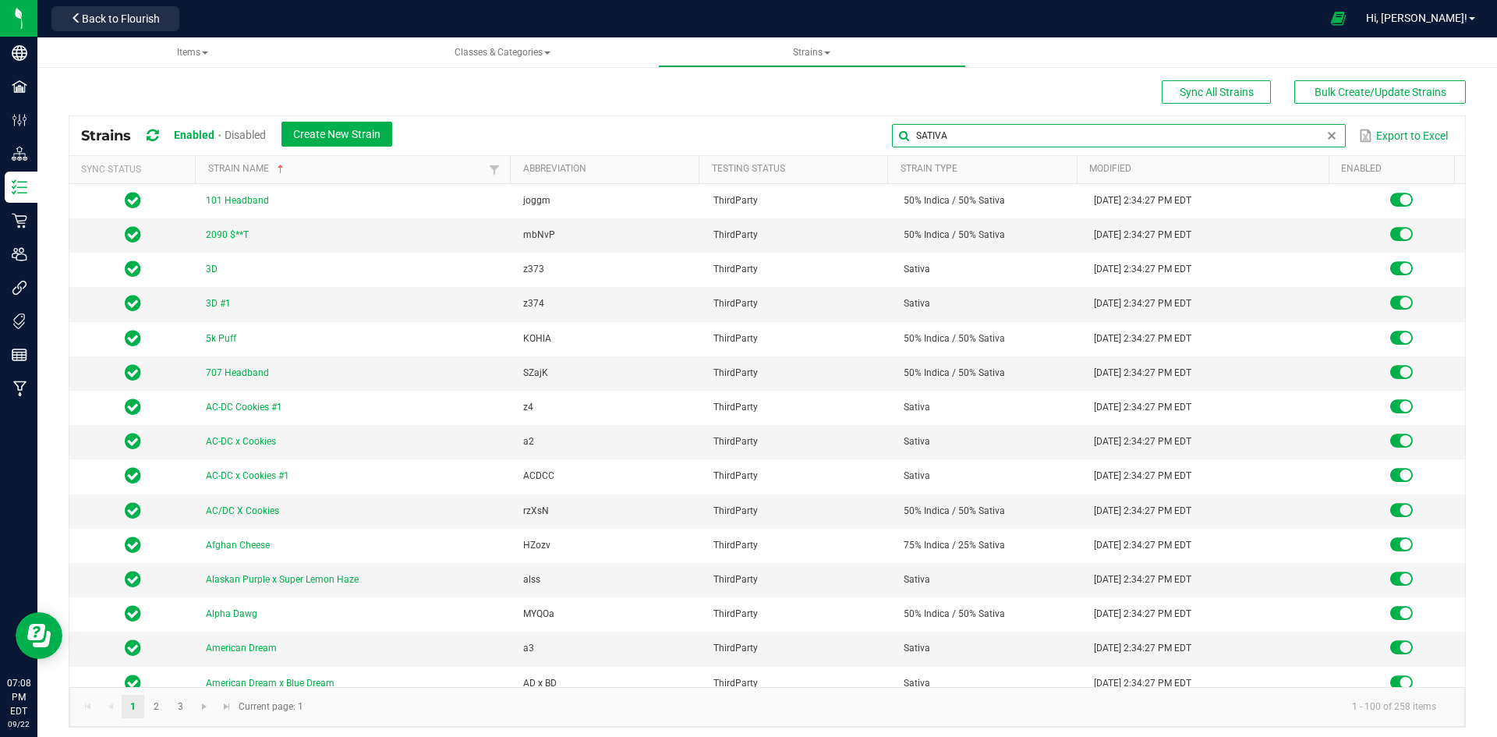
click at [1064, 139] on input "SATIVA" at bounding box center [1118, 135] width 453 height 23
type input "SATIVA BLEND"
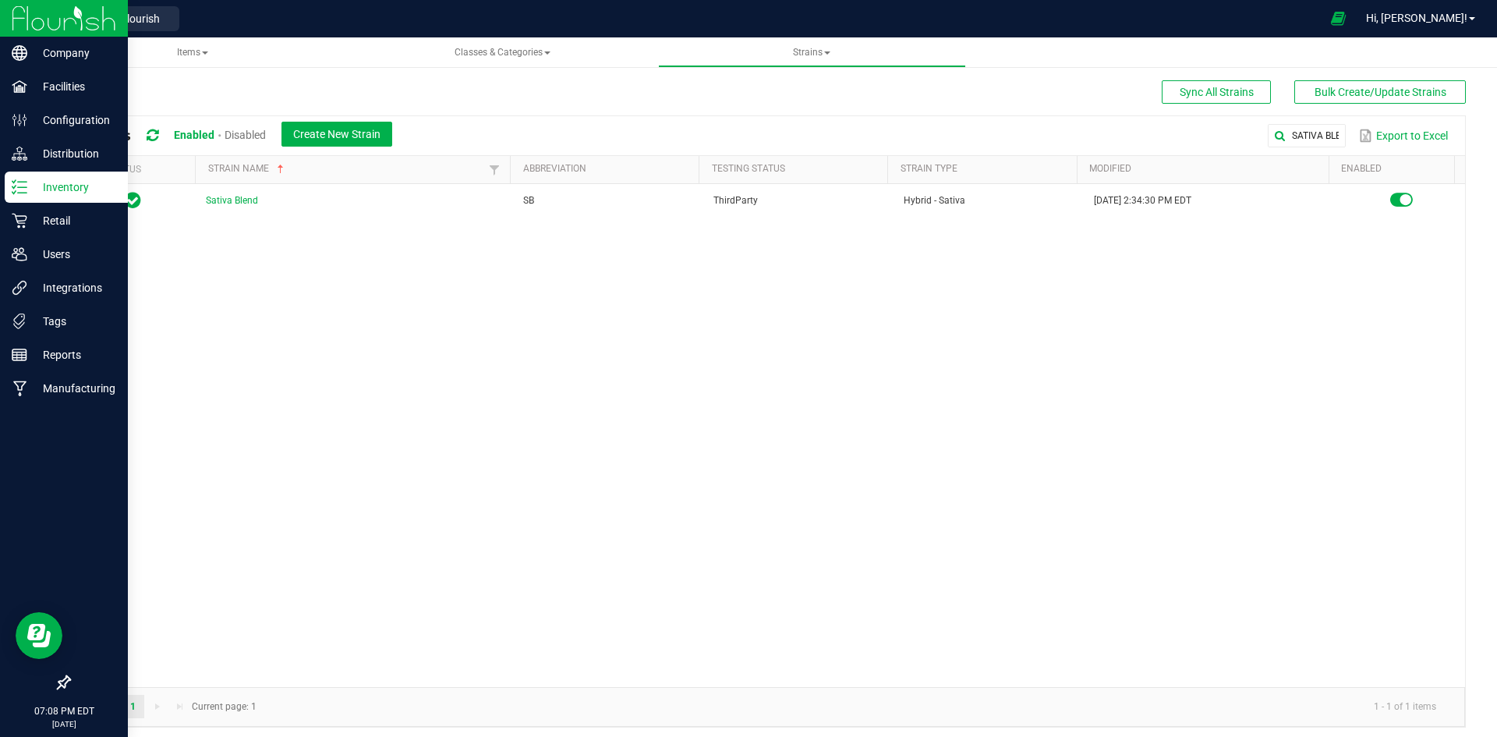
click at [35, 182] on p "Inventory" at bounding box center [74, 187] width 94 height 19
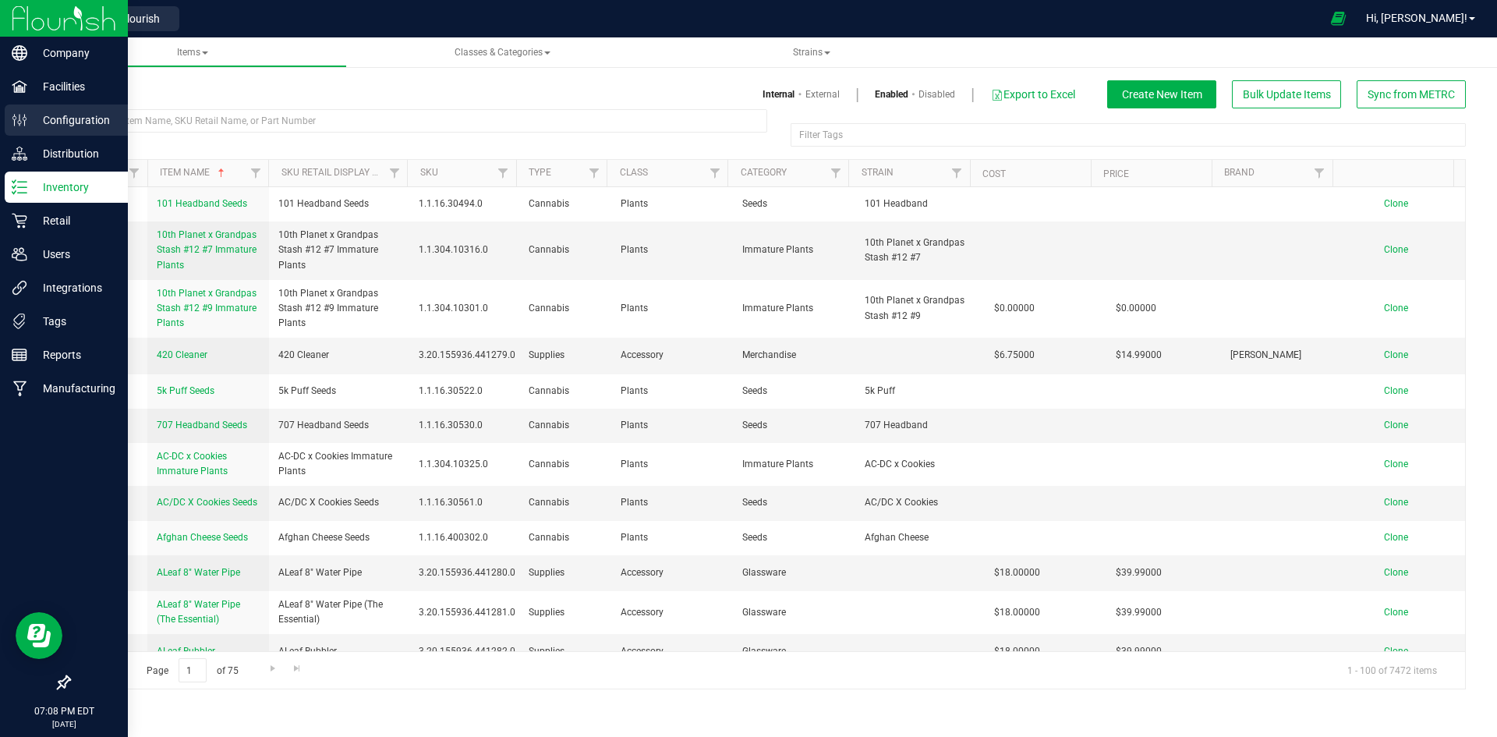
click at [23, 116] on icon at bounding box center [20, 120] width 16 height 16
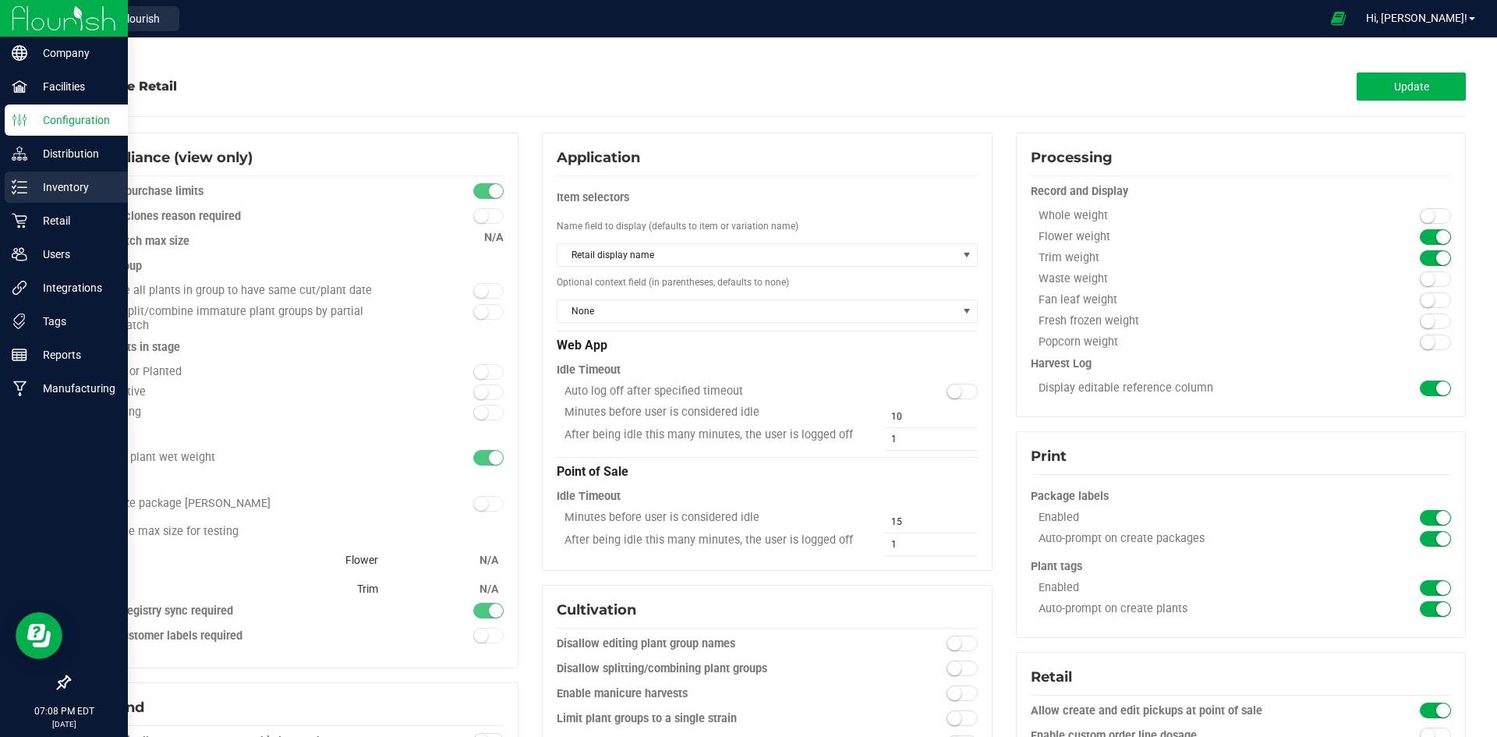
click at [53, 179] on p "Inventory" at bounding box center [74, 187] width 94 height 19
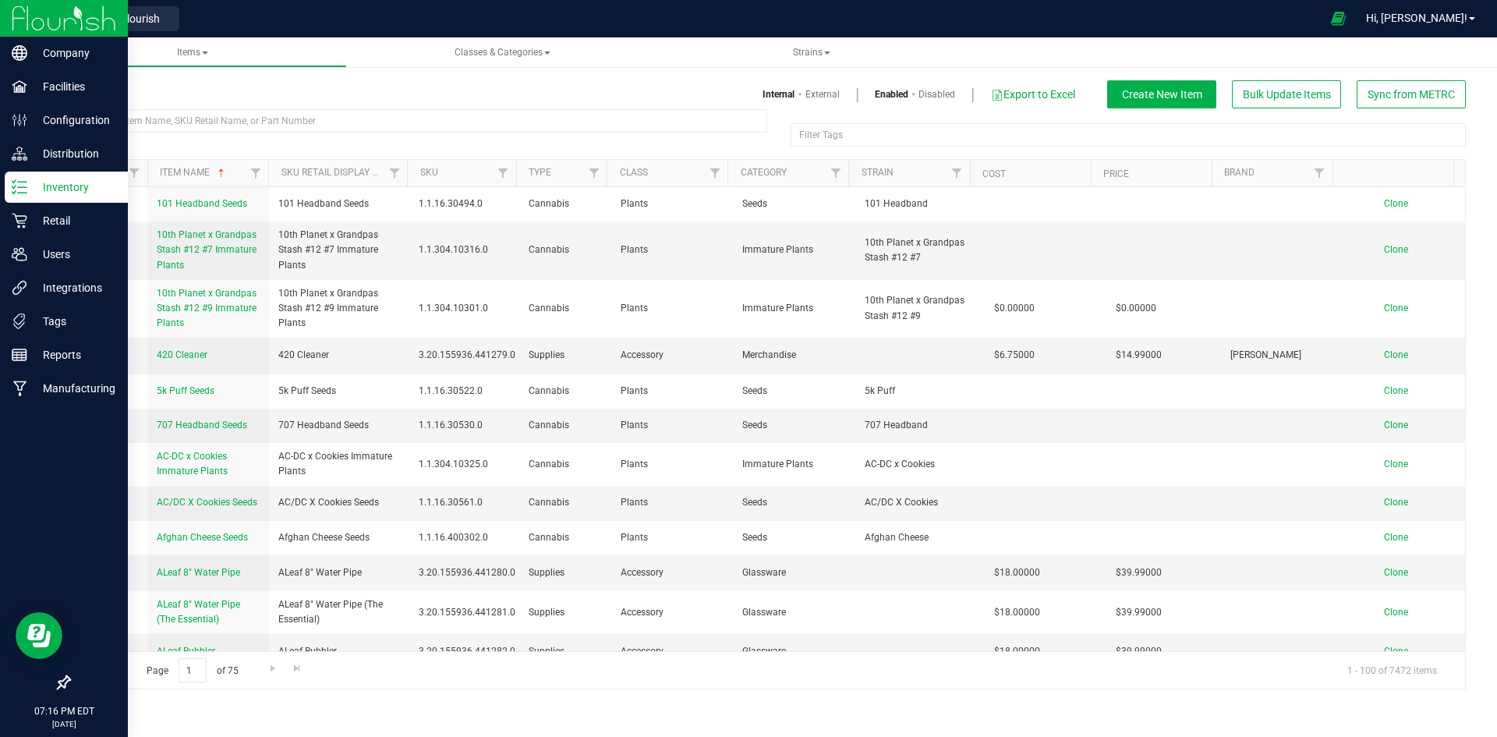
click at [28, 182] on p "Inventory" at bounding box center [74, 187] width 94 height 19
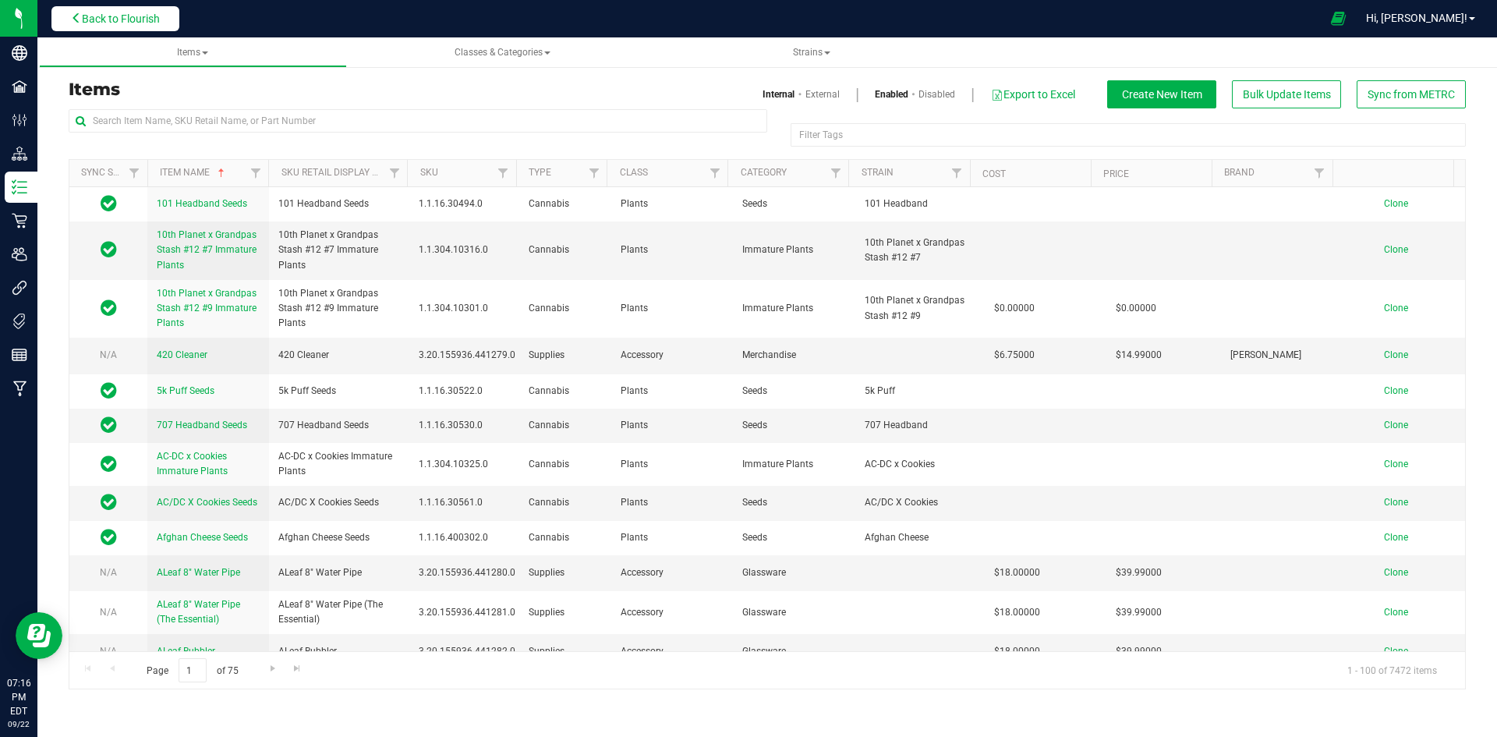
click at [171, 19] on button "Back to Flourish" at bounding box center [115, 18] width 128 height 25
click at [168, 20] on button "Back to Flourish" at bounding box center [115, 18] width 128 height 25
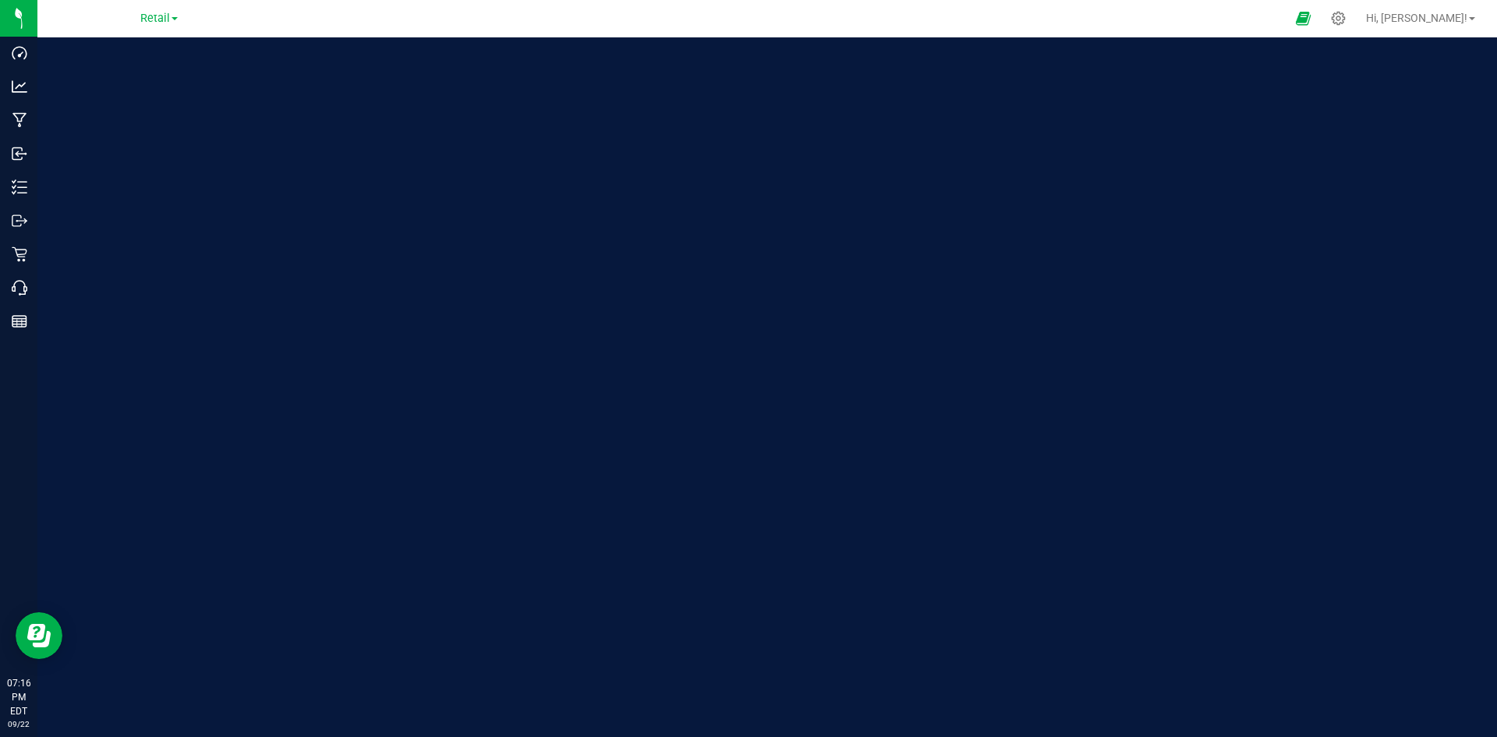
click at [168, 20] on span "Retail" at bounding box center [155, 18] width 30 height 13
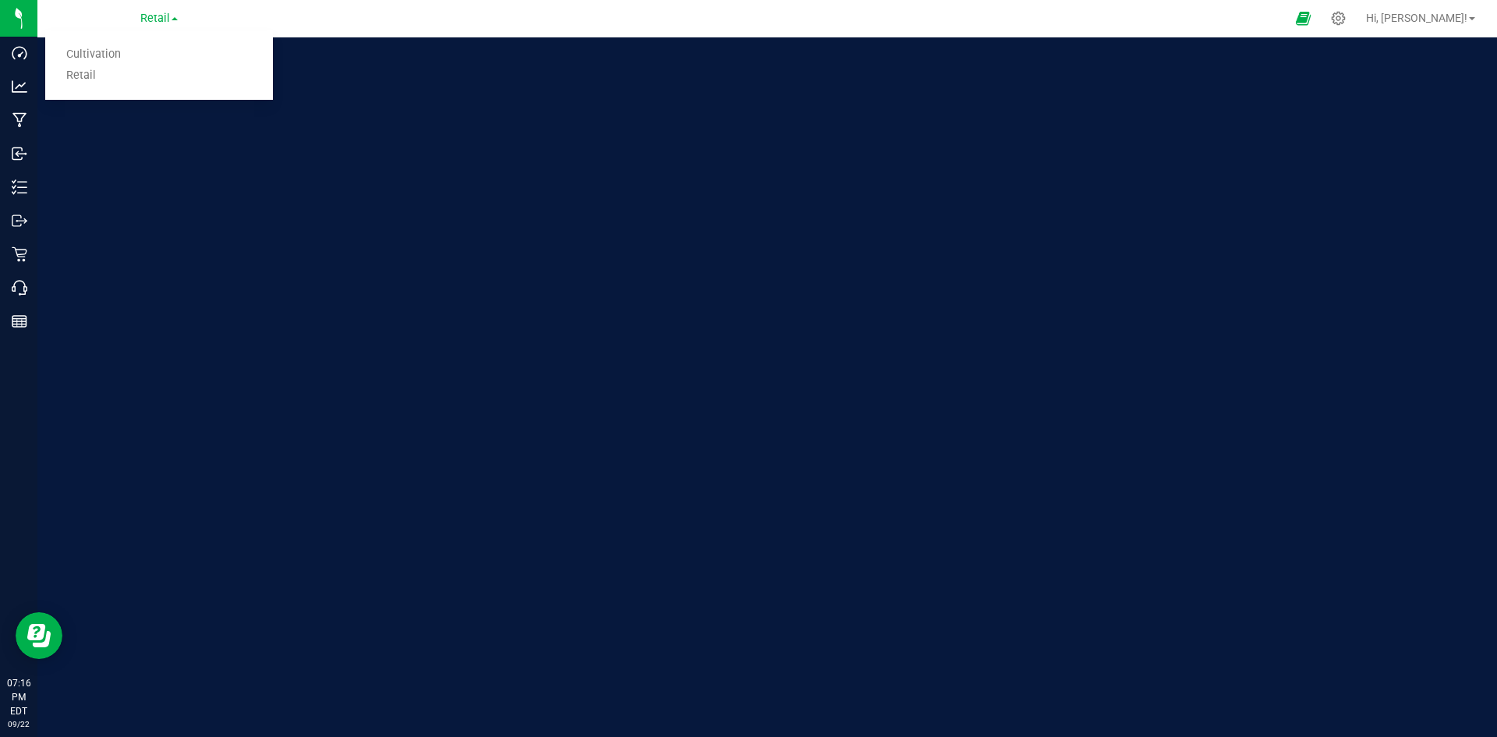
click at [168, 20] on span "Retail" at bounding box center [155, 18] width 30 height 13
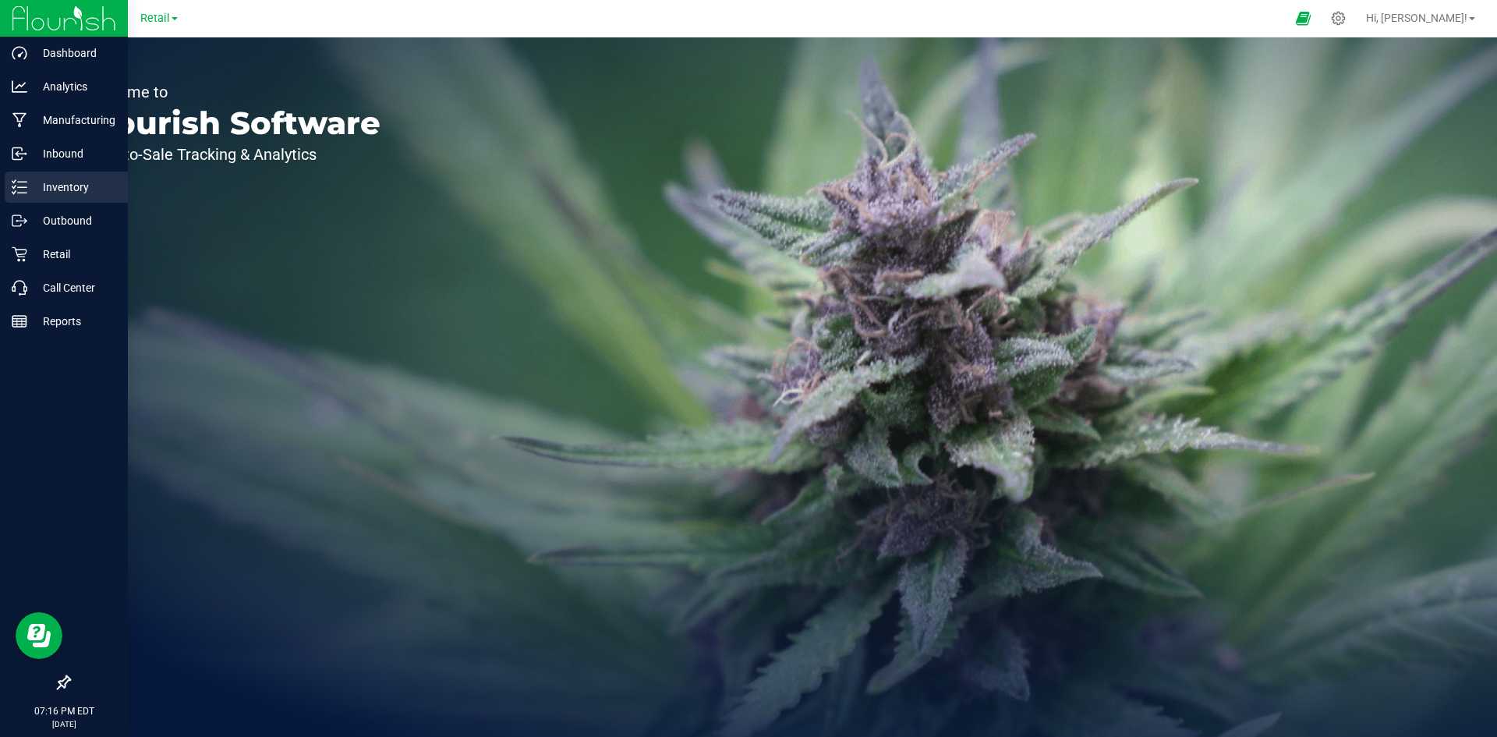
click at [28, 188] on p "Inventory" at bounding box center [74, 187] width 94 height 19
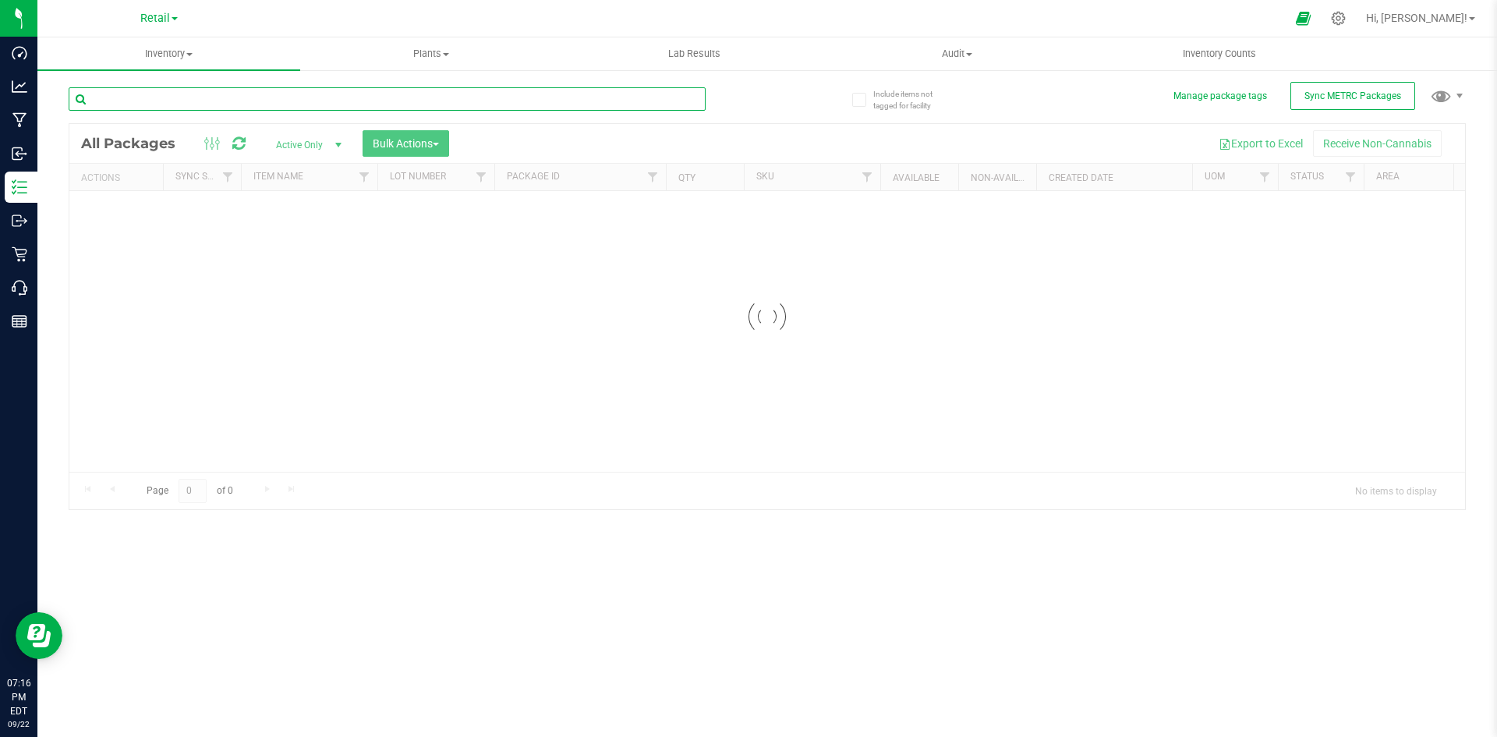
click at [203, 108] on input "text" at bounding box center [387, 98] width 637 height 23
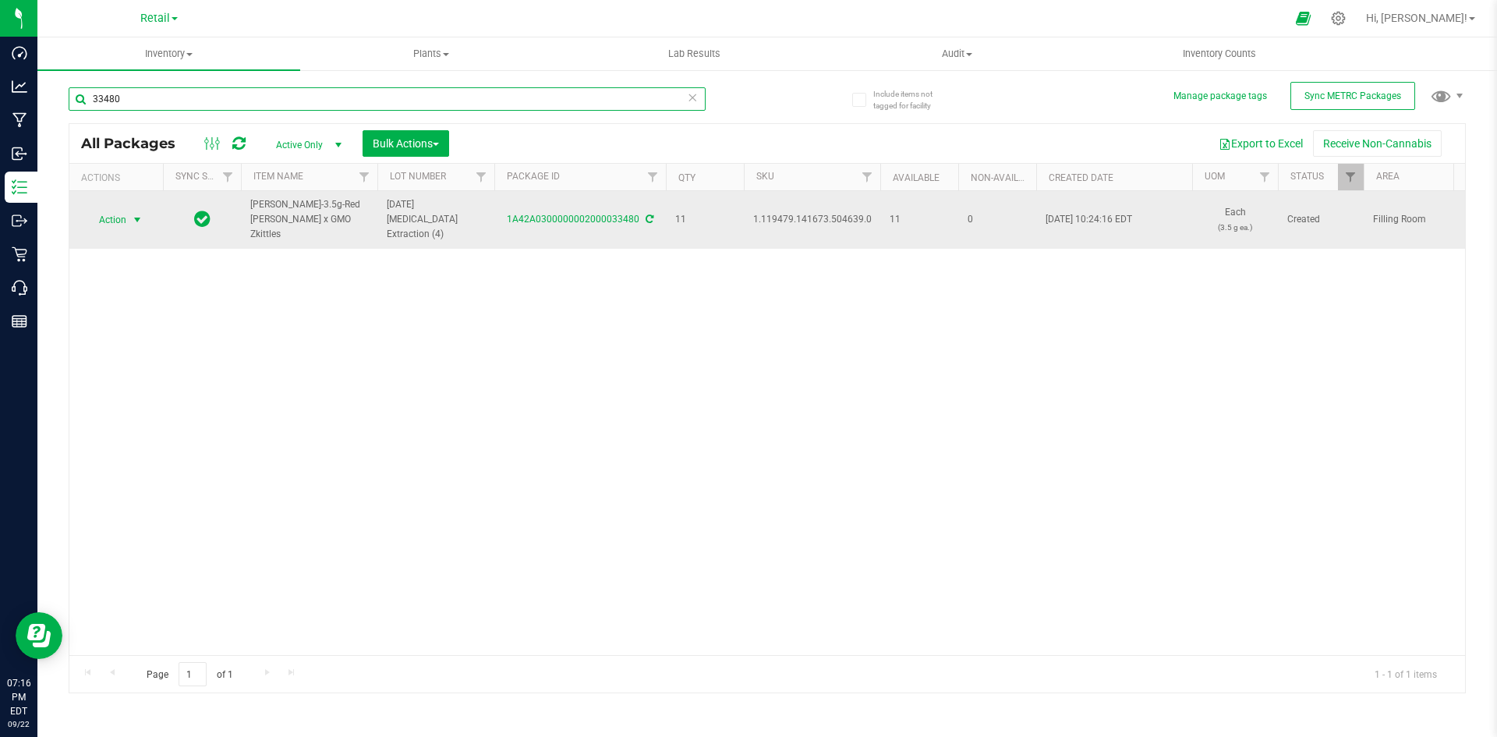
type input "33480"
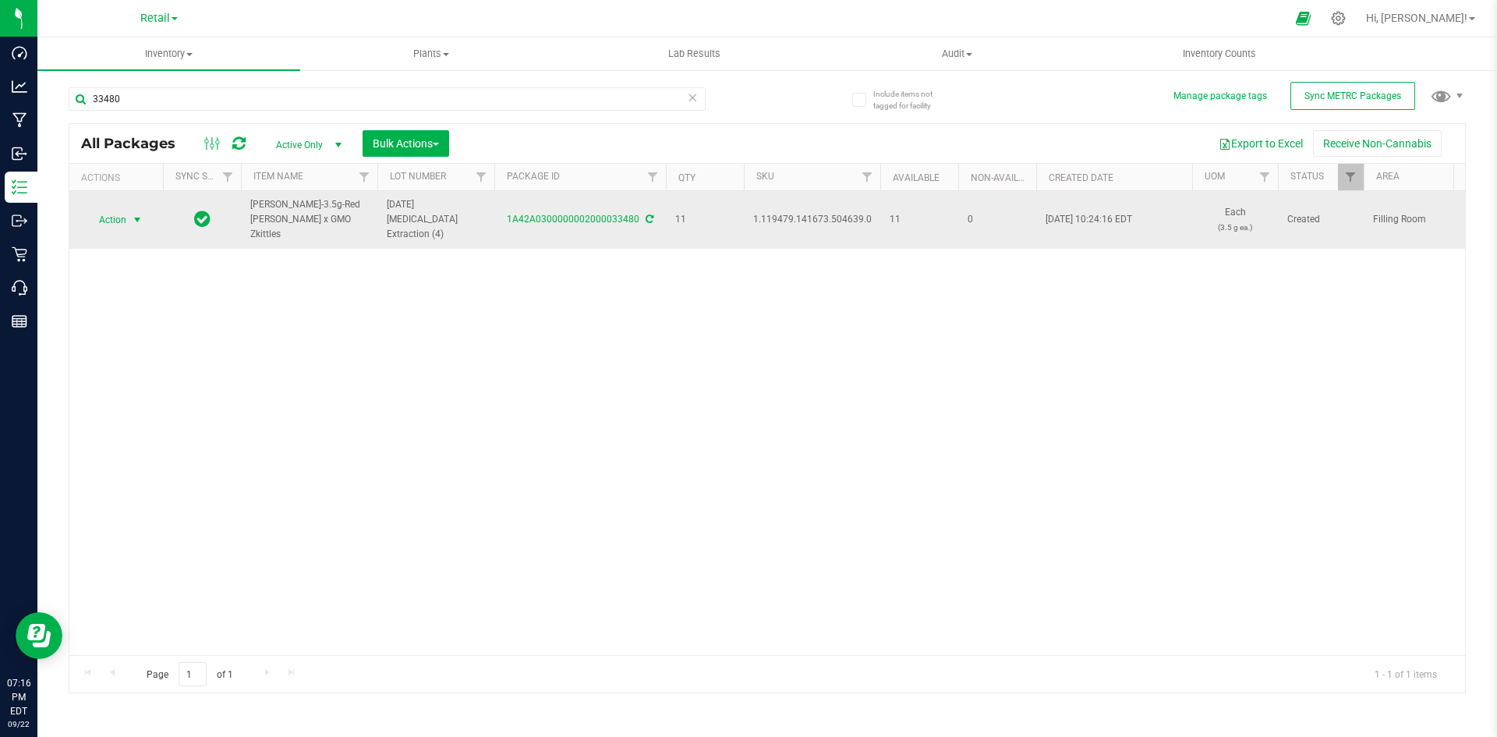
click at [133, 214] on span "select" at bounding box center [137, 220] width 12 height 12
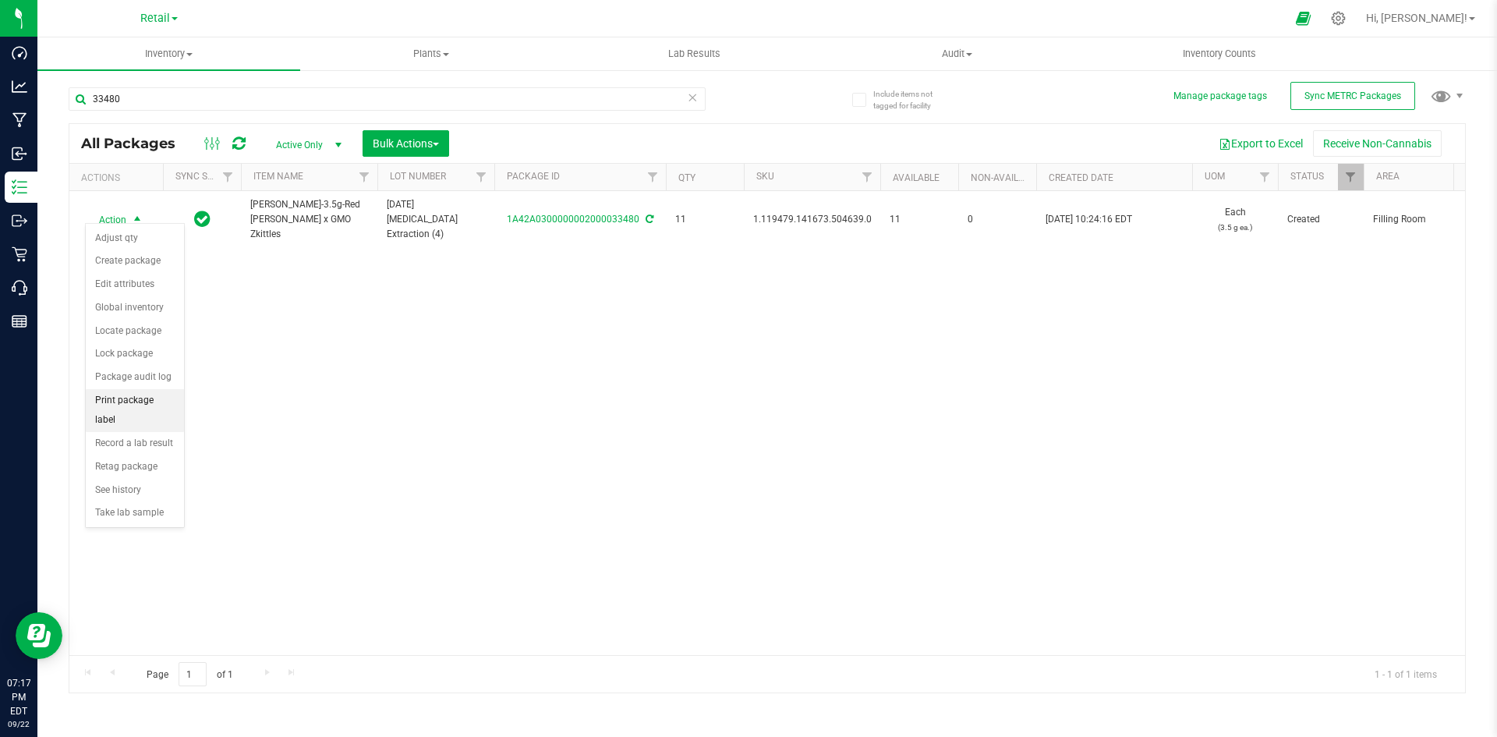
click at [144, 402] on li "Print package label" at bounding box center [135, 410] width 98 height 43
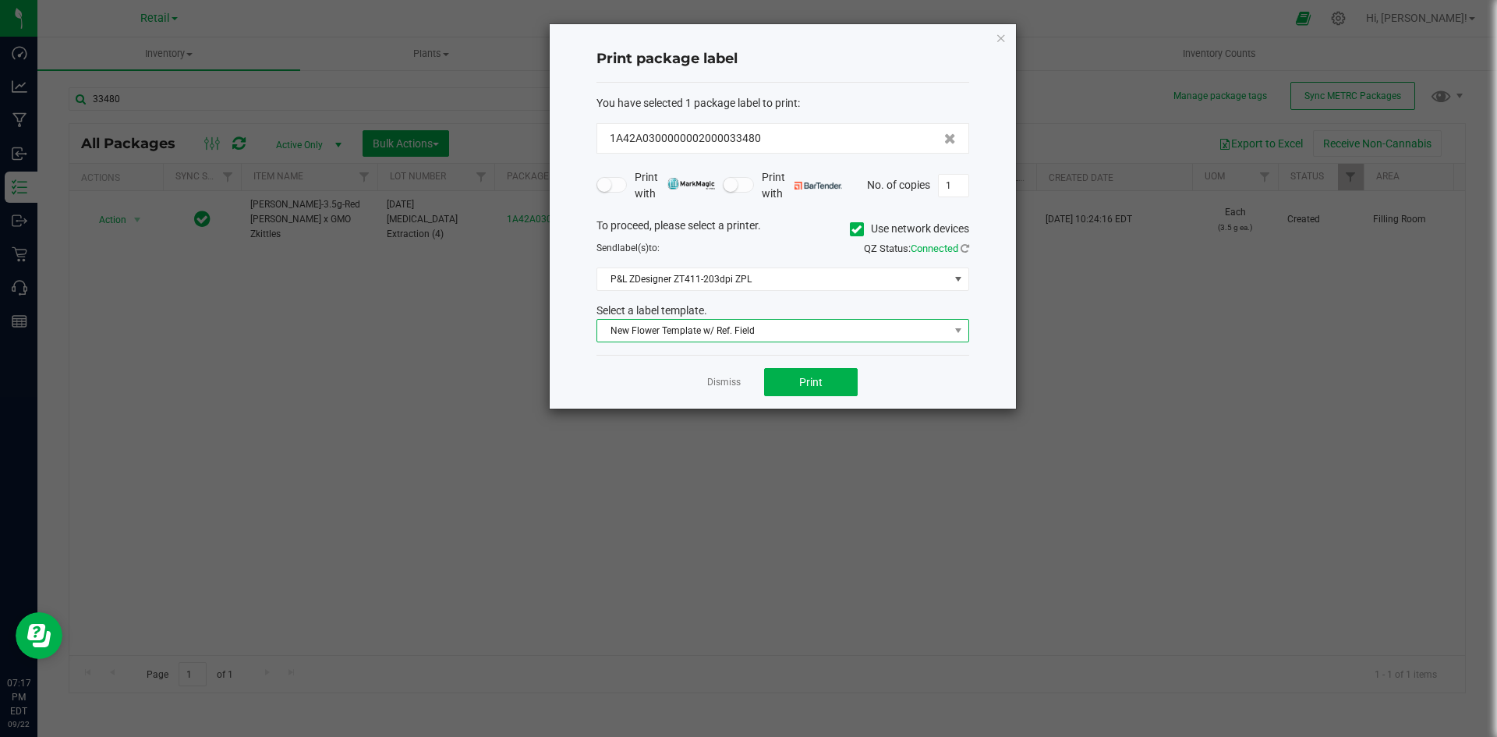
click at [727, 327] on span "New Flower Template w/ Ref. Field" at bounding box center [773, 331] width 352 height 22
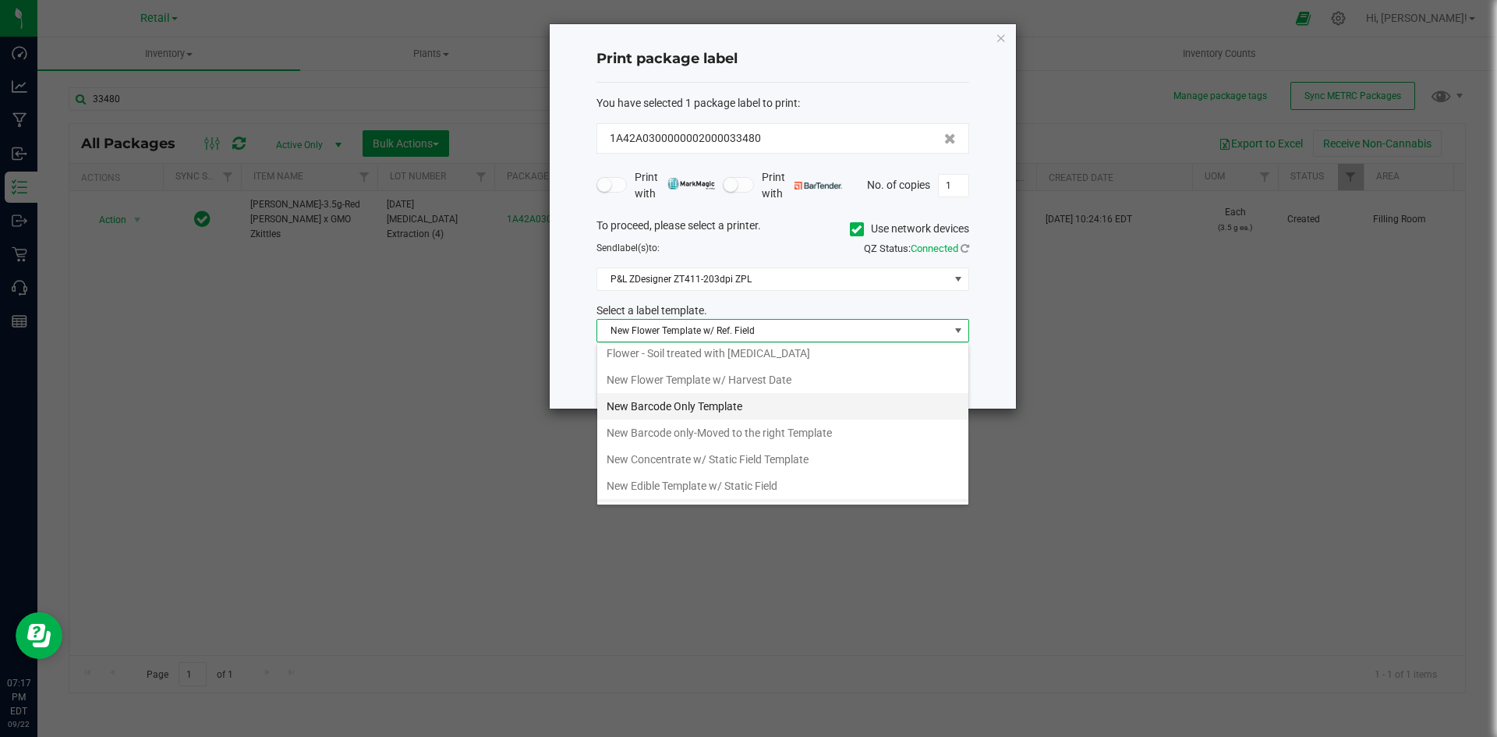
scroll to position [349, 0]
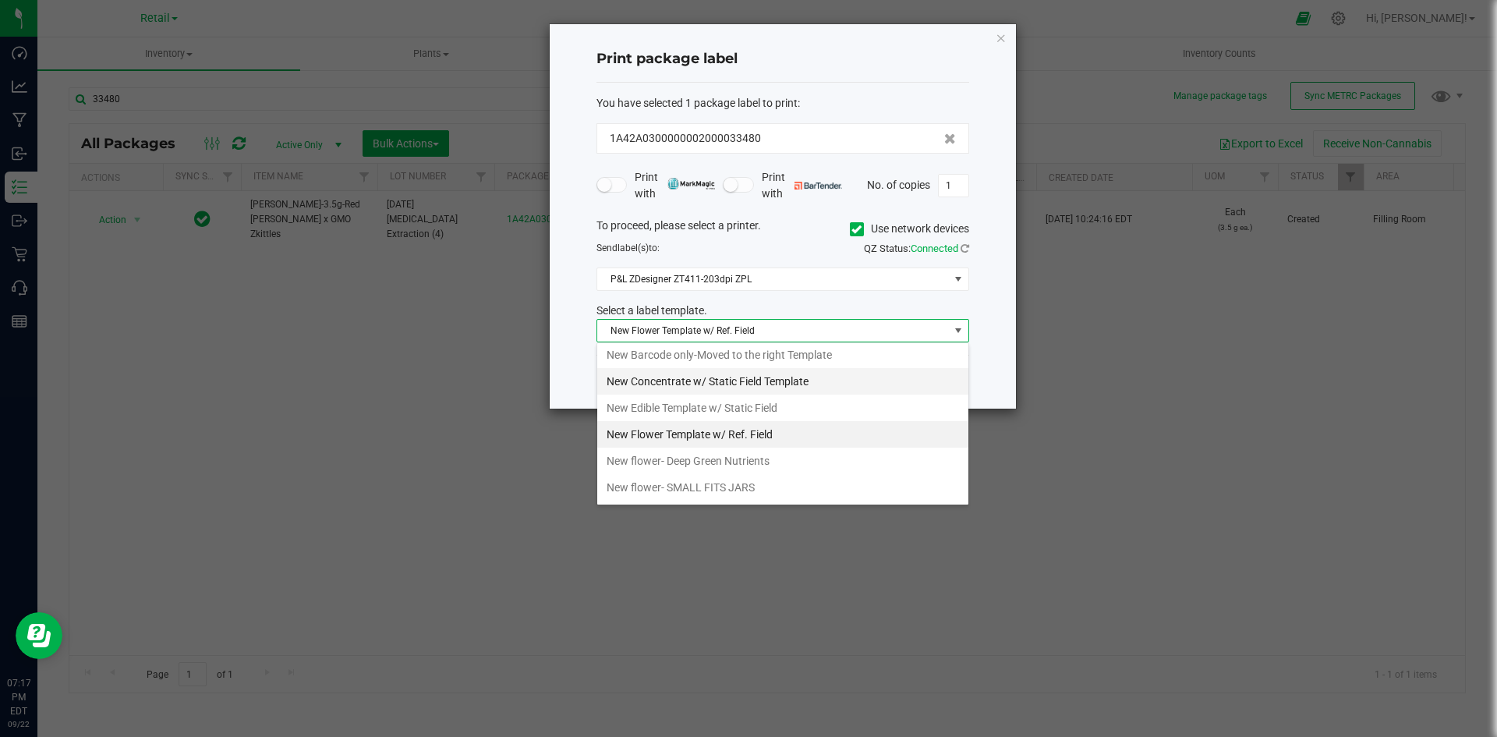
click at [771, 384] on li "New Concentrate w/ Static Field Template" at bounding box center [782, 381] width 371 height 27
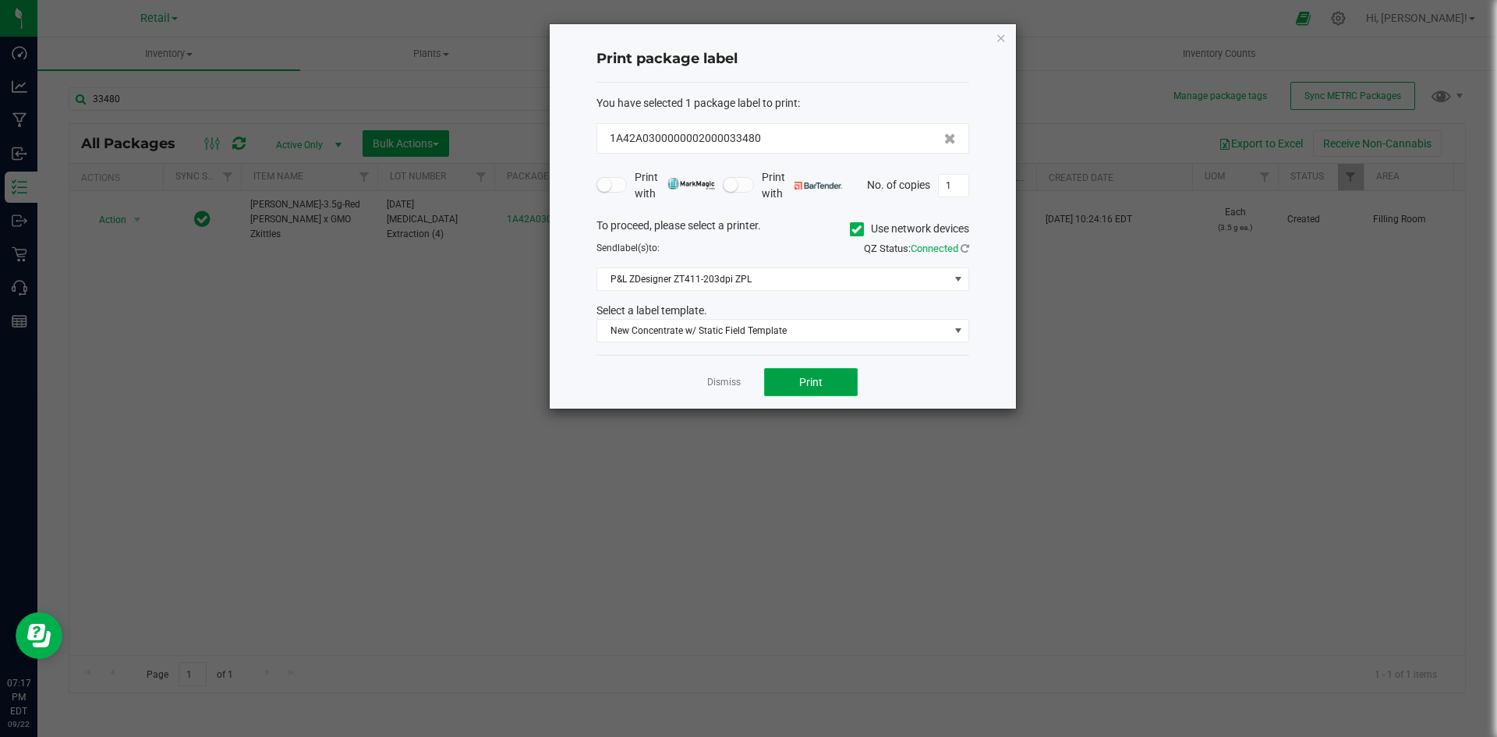
click at [826, 393] on button "Print" at bounding box center [811, 382] width 94 height 28
click at [712, 380] on link "Dismiss" at bounding box center [724, 382] width 34 height 13
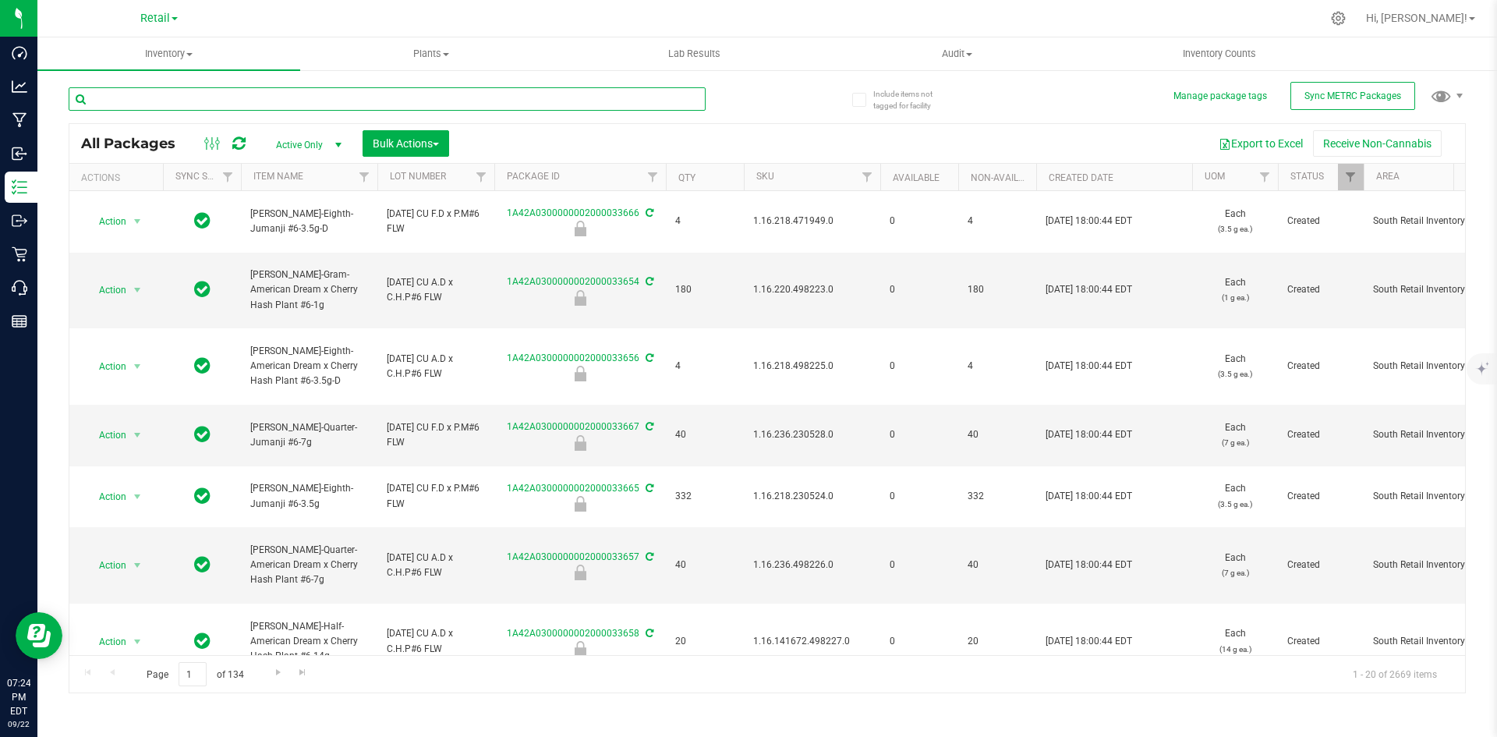
click at [310, 98] on input "text" at bounding box center [387, 98] width 637 height 23
click at [160, 106] on input "text" at bounding box center [387, 98] width 637 height 23
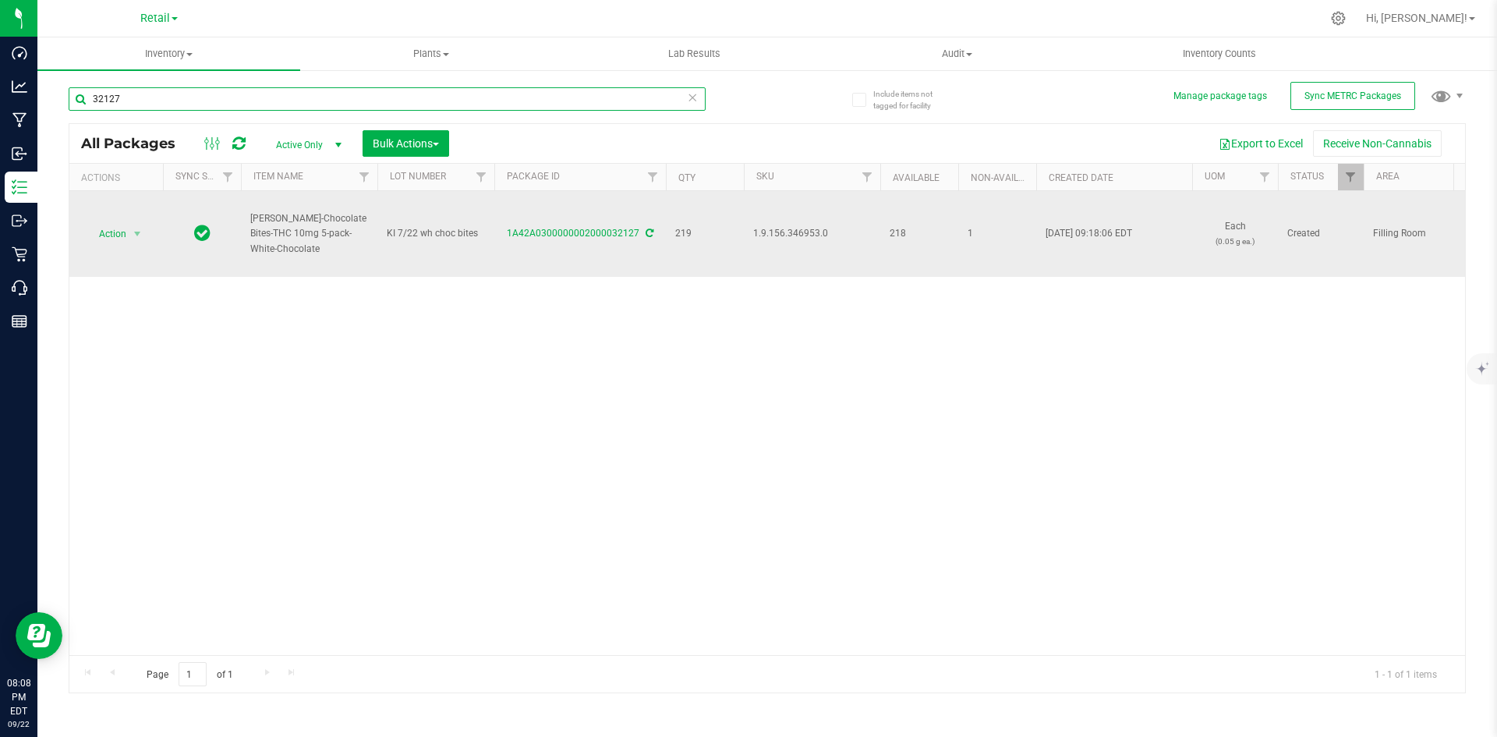
type input "32127"
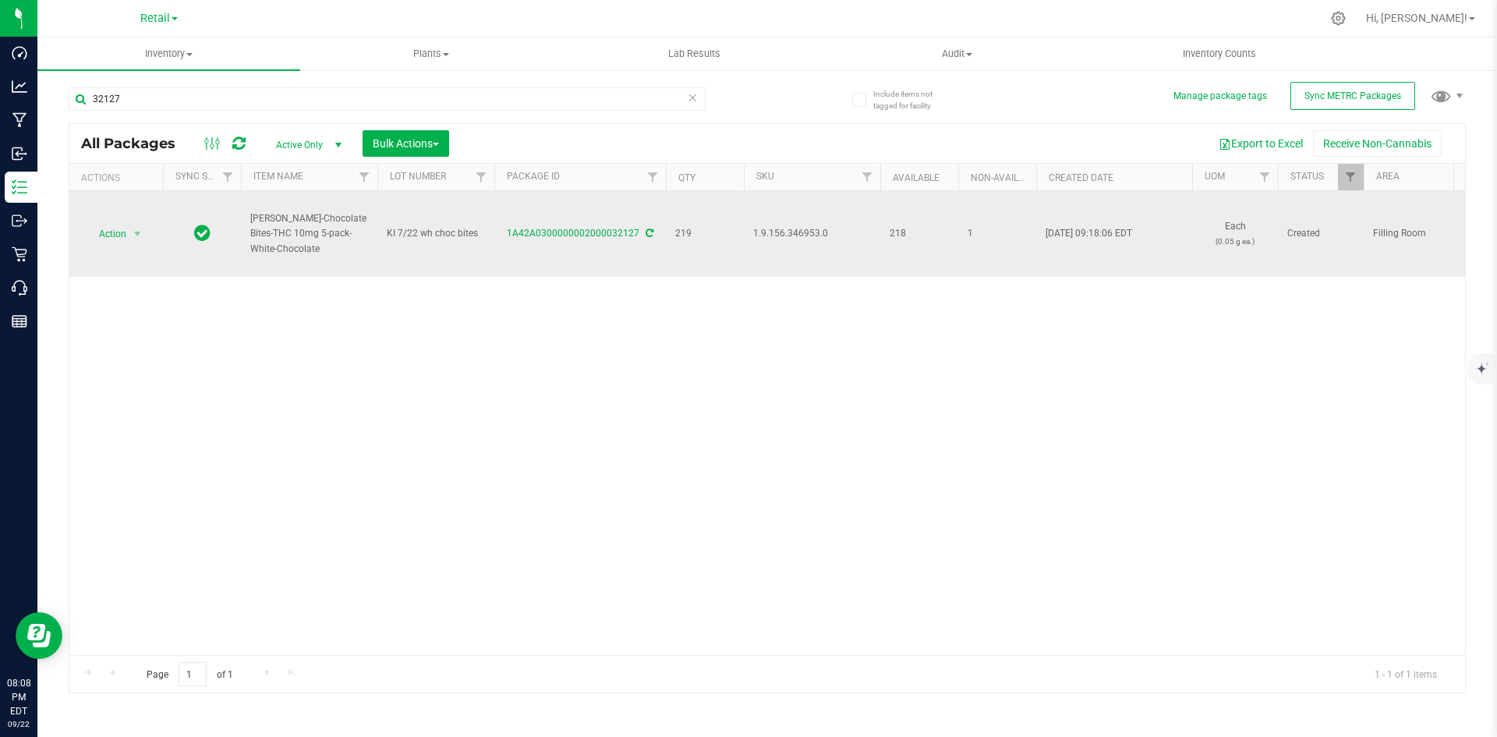
click at [809, 236] on span "1.9.156.346953.0" at bounding box center [812, 233] width 118 height 15
copy span "1.9.156.346953.0"
